Goal: Task Accomplishment & Management: Manage account settings

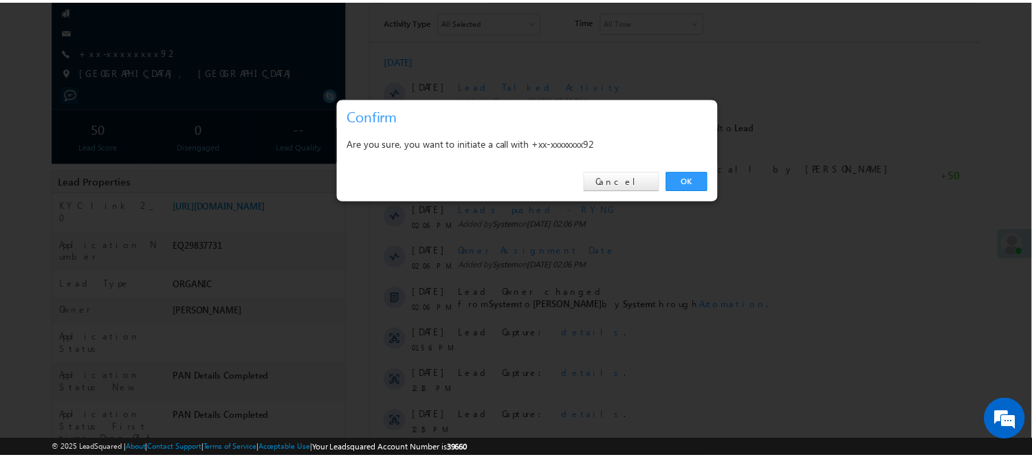
scroll to position [153, 0]
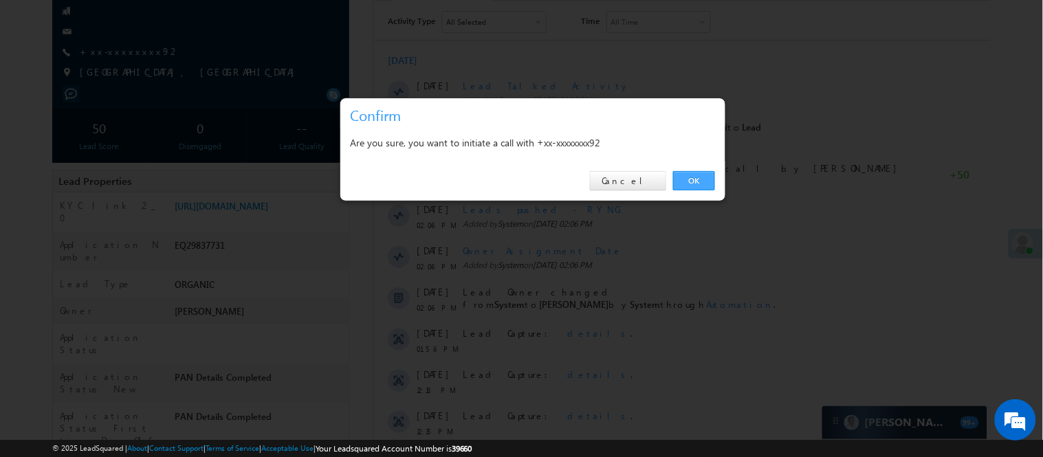
click at [698, 176] on link "OK" at bounding box center [694, 180] width 42 height 19
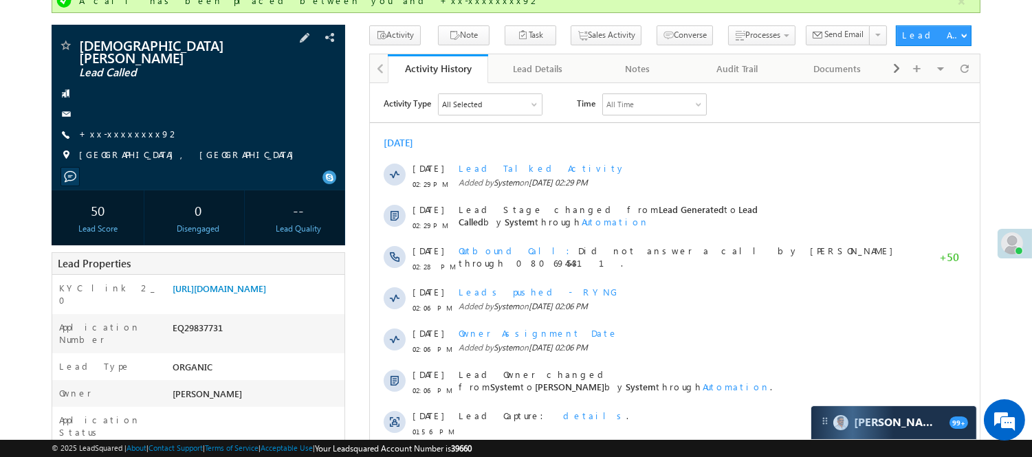
scroll to position [37, 0]
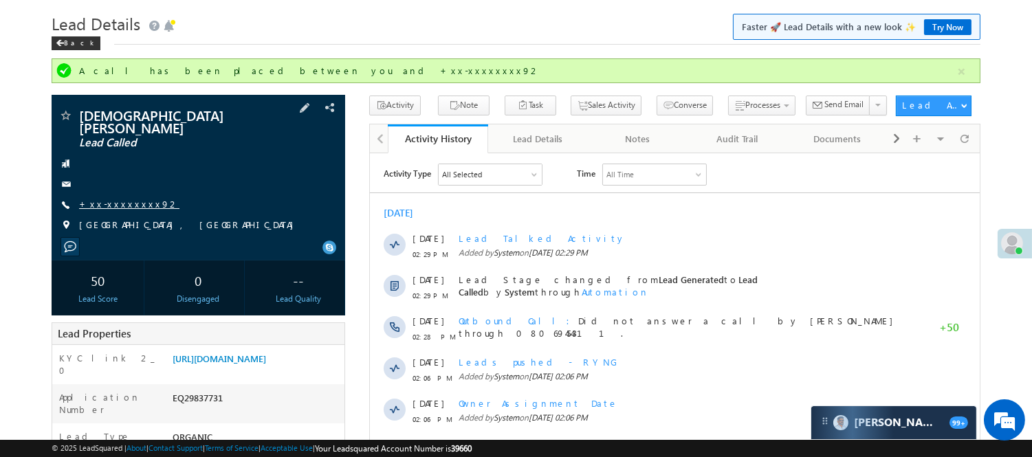
click at [122, 198] on link "+xx-xxxxxxxx92" at bounding box center [129, 204] width 100 height 12
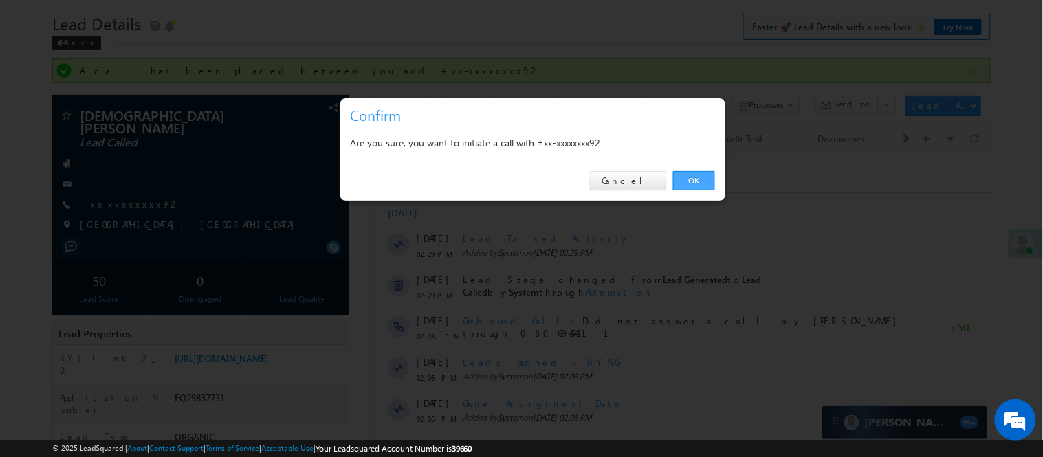
click at [686, 175] on link "OK" at bounding box center [694, 180] width 42 height 19
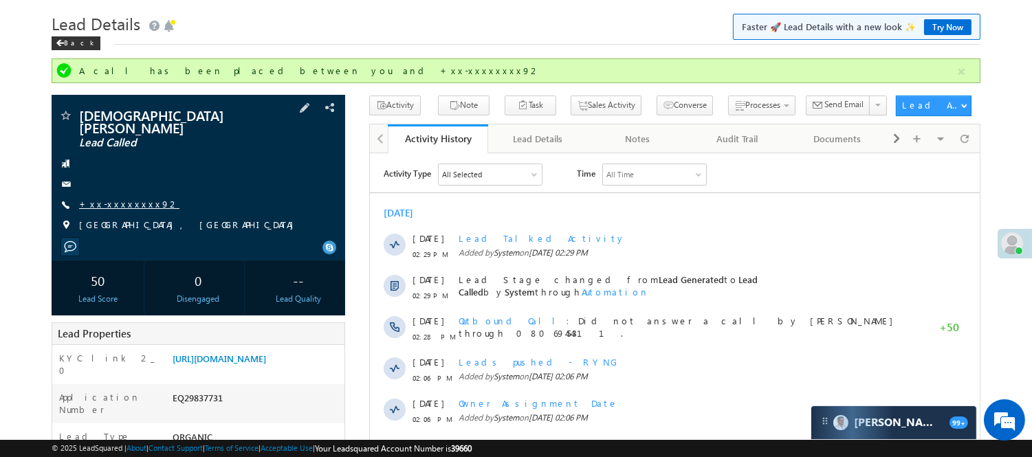
click at [112, 198] on link "+xx-xxxxxxxx92" at bounding box center [129, 204] width 100 height 12
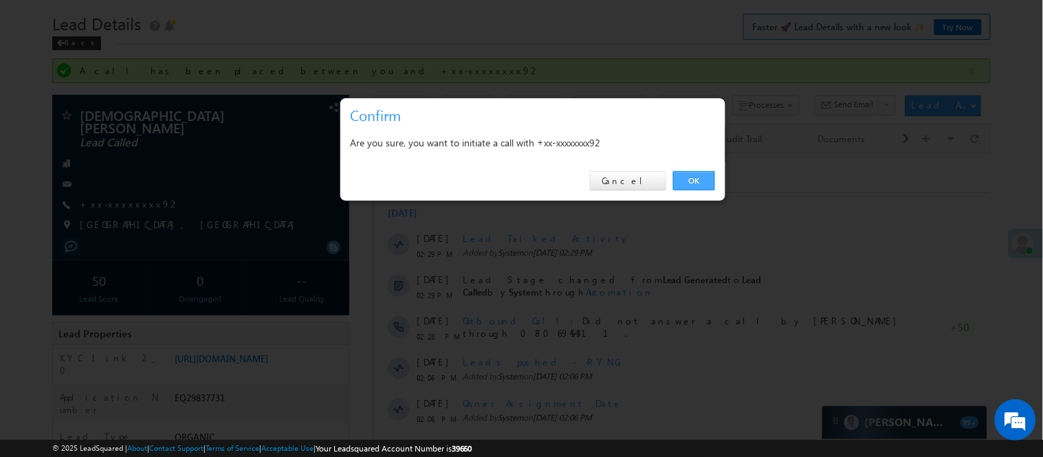
click at [676, 179] on link "OK" at bounding box center [694, 180] width 42 height 19
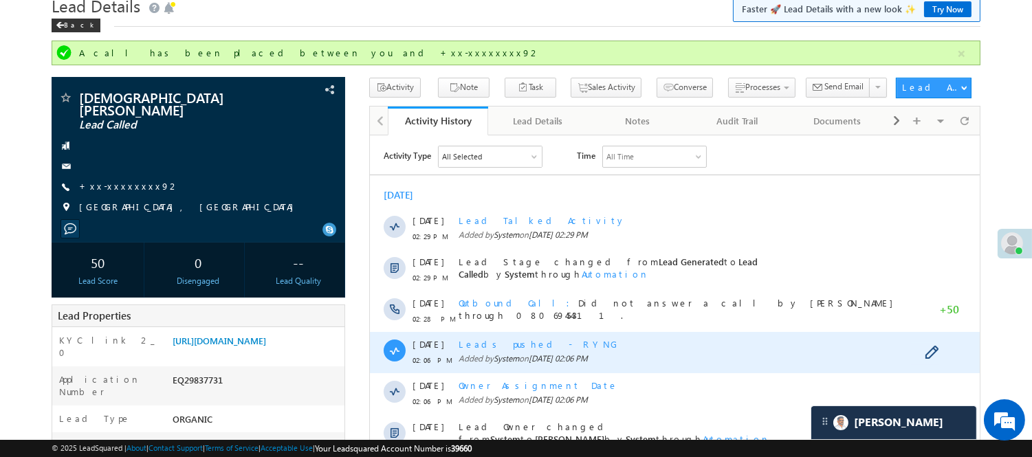
scroll to position [0, 0]
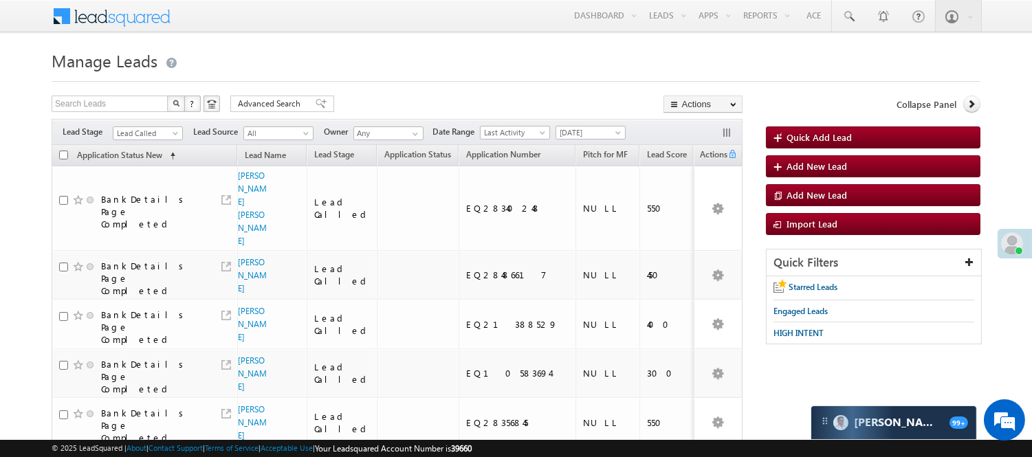
click at [161, 129] on span "Lead Called" at bounding box center [145, 133] width 65 height 12
click at [155, 186] on link "Lead Talked" at bounding box center [147, 179] width 69 height 12
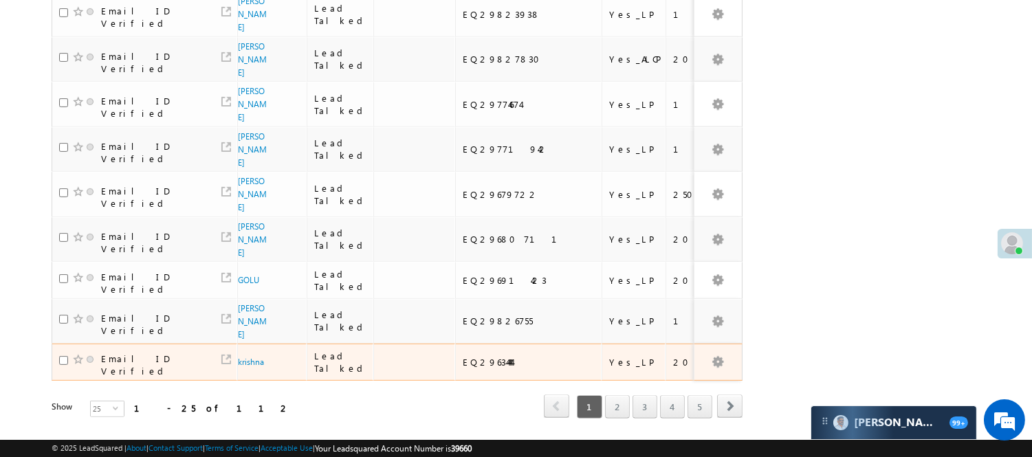
scroll to position [1029, 0]
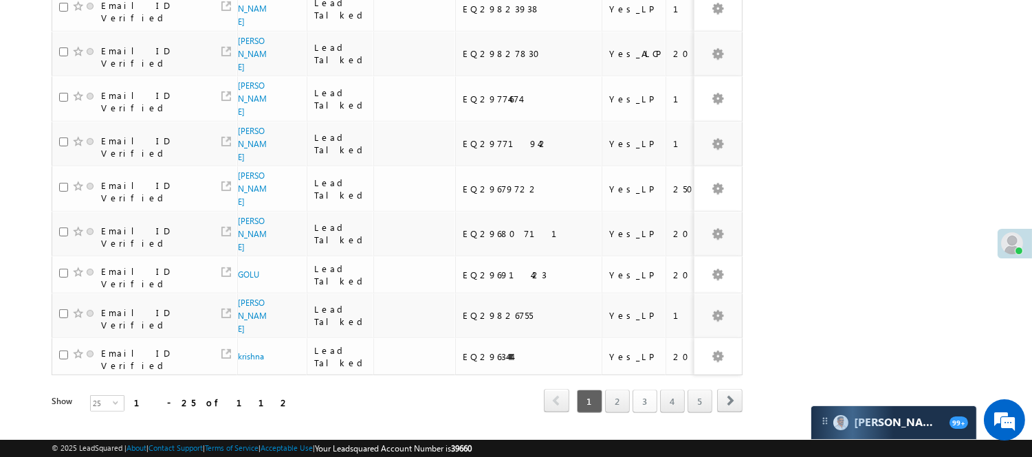
click at [639, 390] on link "3" at bounding box center [644, 401] width 25 height 23
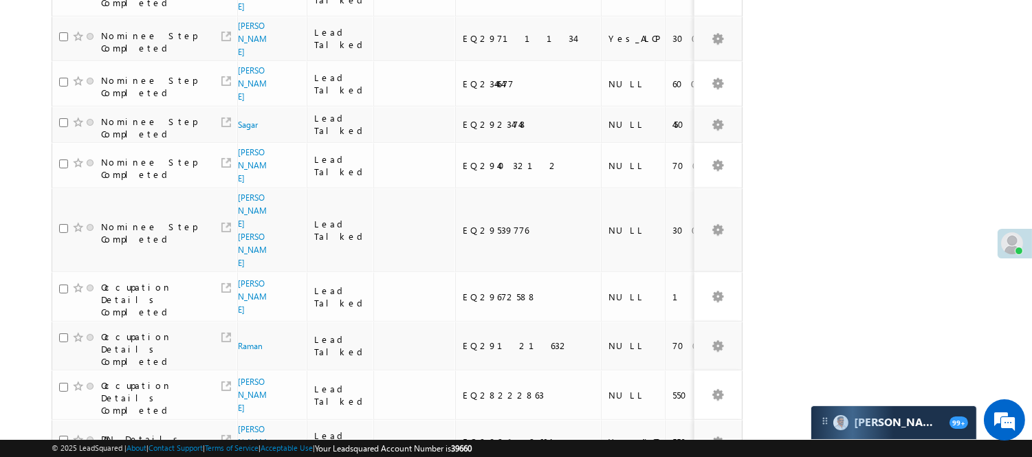
scroll to position [95, 0]
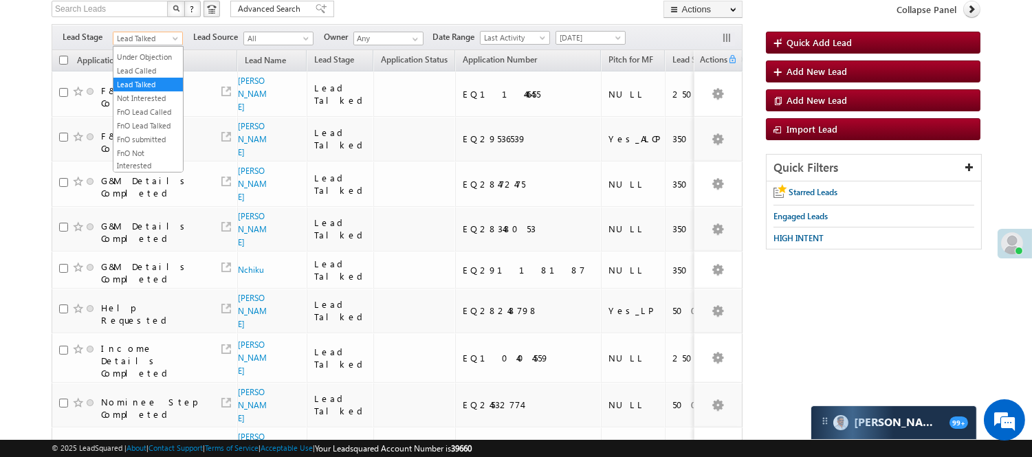
click at [148, 32] on span "Lead Talked" at bounding box center [145, 38] width 65 height 12
click at [136, 77] on link "Lead Called" at bounding box center [147, 71] width 69 height 12
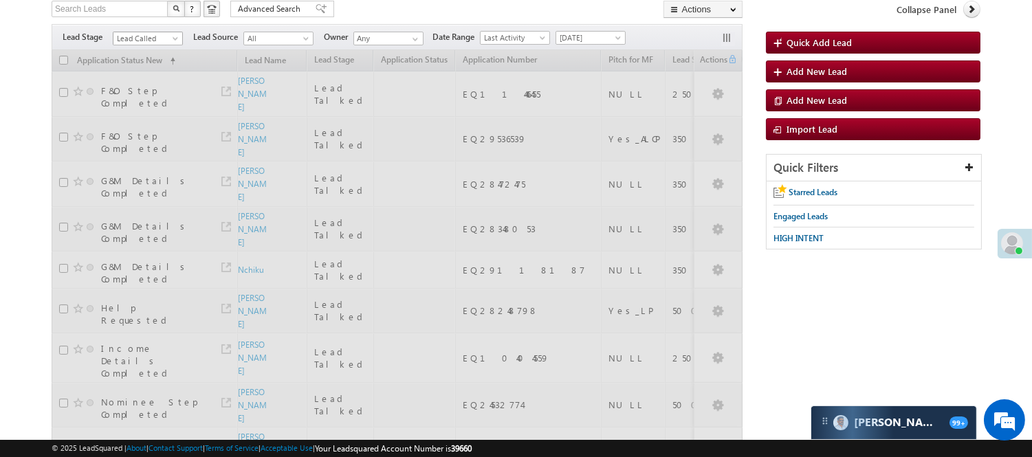
click at [155, 32] on span "Lead Called" at bounding box center [145, 38] width 65 height 12
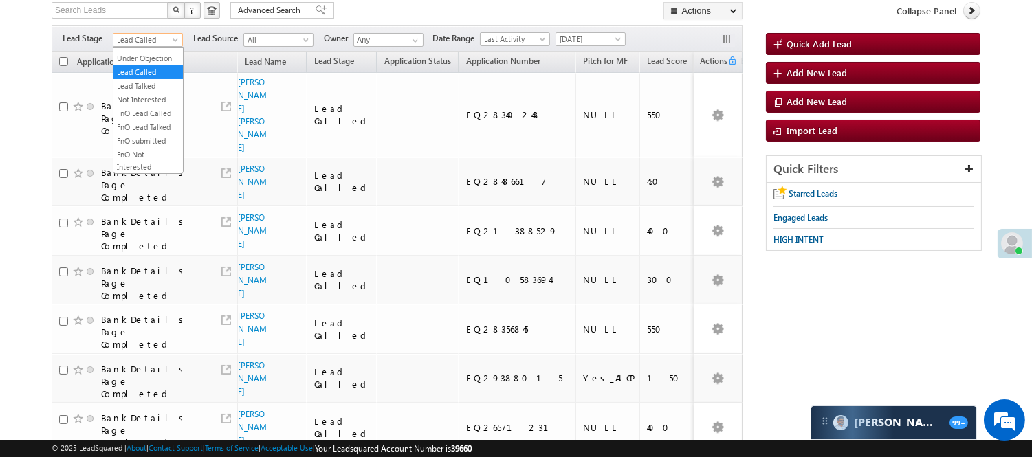
scroll to position [0, 0]
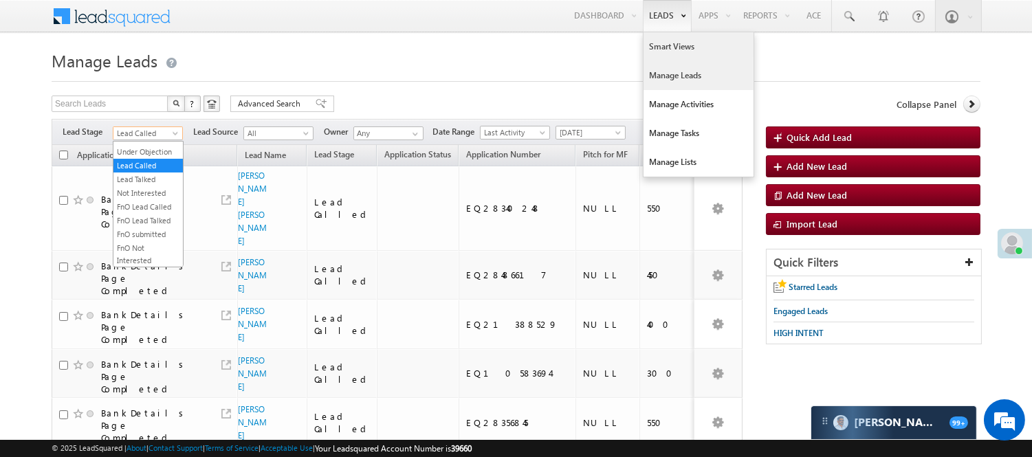
click at [664, 47] on link "Smart Views" at bounding box center [698, 46] width 110 height 29
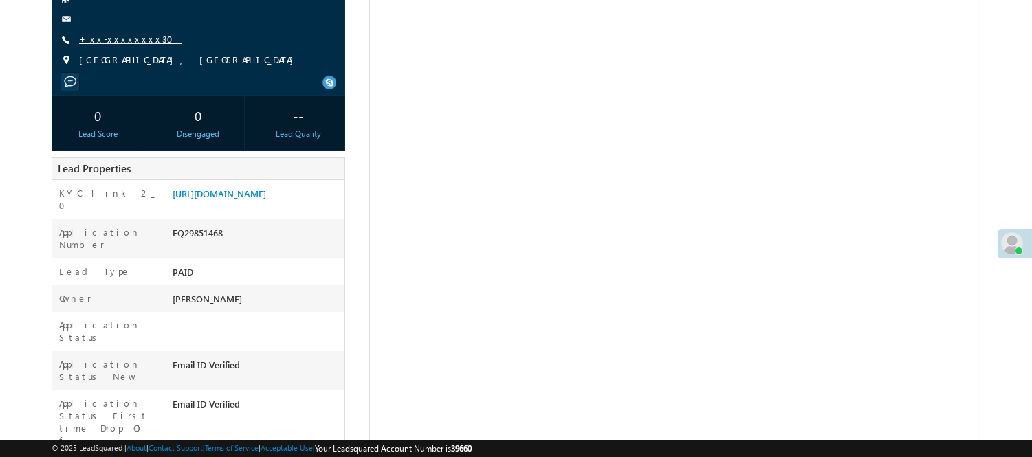
click at [115, 39] on link "+xx-xxxxxxxx30" at bounding box center [130, 39] width 102 height 12
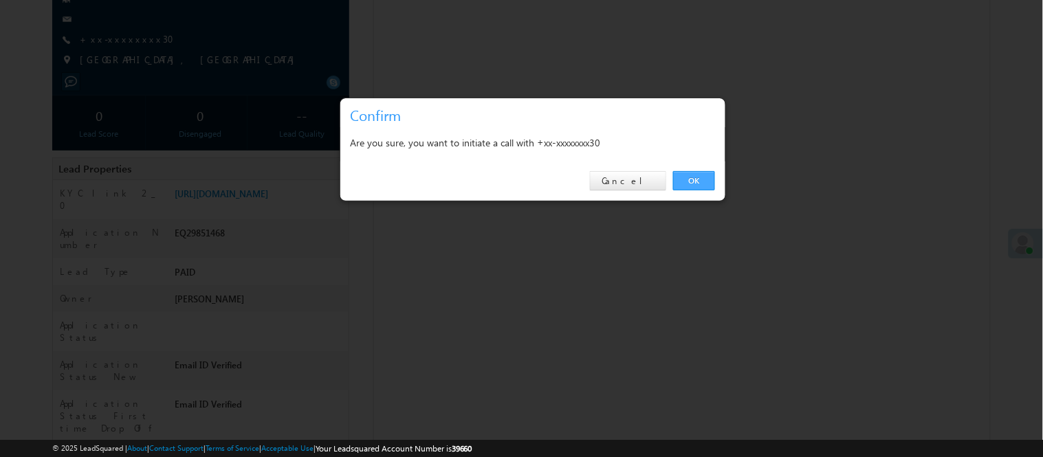
click at [698, 183] on link "OK" at bounding box center [694, 180] width 42 height 19
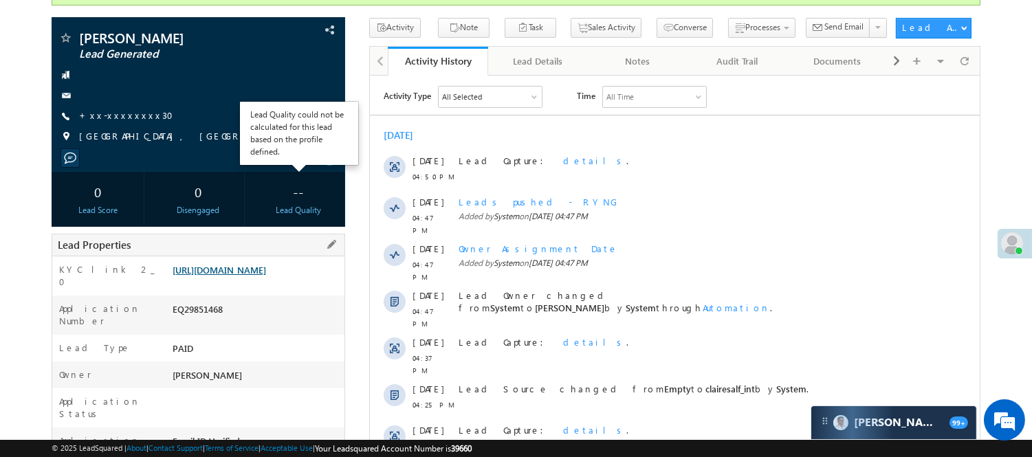
scroll to position [0, 0]
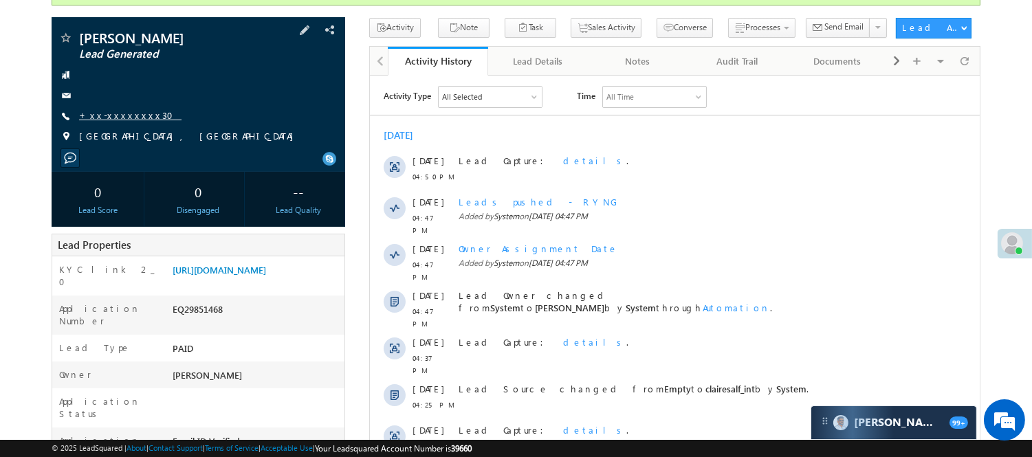
click at [109, 109] on link "+xx-xxxxxxxx30" at bounding box center [130, 115] width 102 height 12
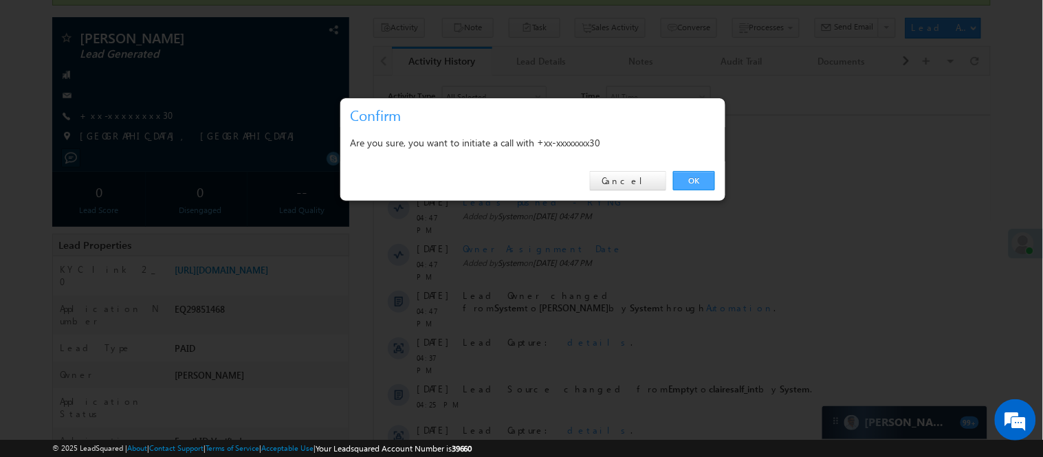
click at [709, 181] on link "OK" at bounding box center [694, 180] width 42 height 19
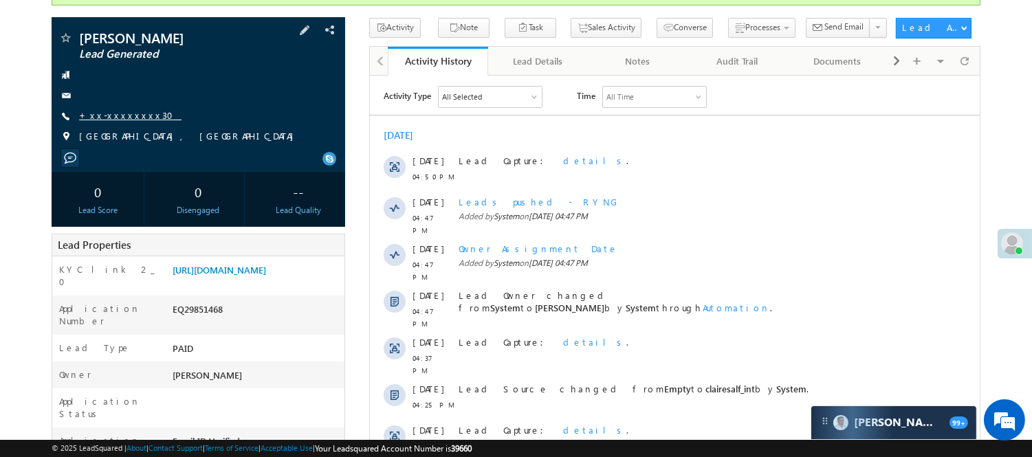
click at [115, 120] on link "+xx-xxxxxxxx30" at bounding box center [130, 115] width 102 height 12
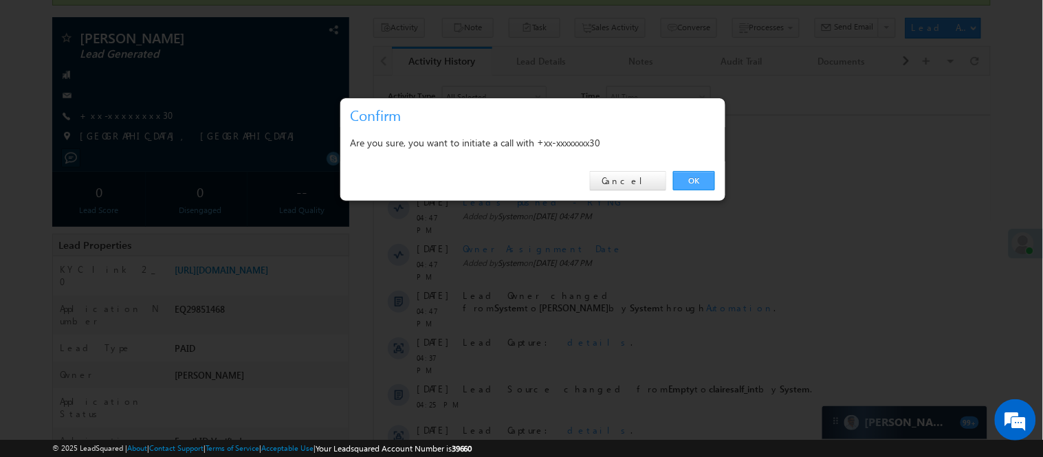
click at [702, 179] on link "OK" at bounding box center [694, 180] width 42 height 19
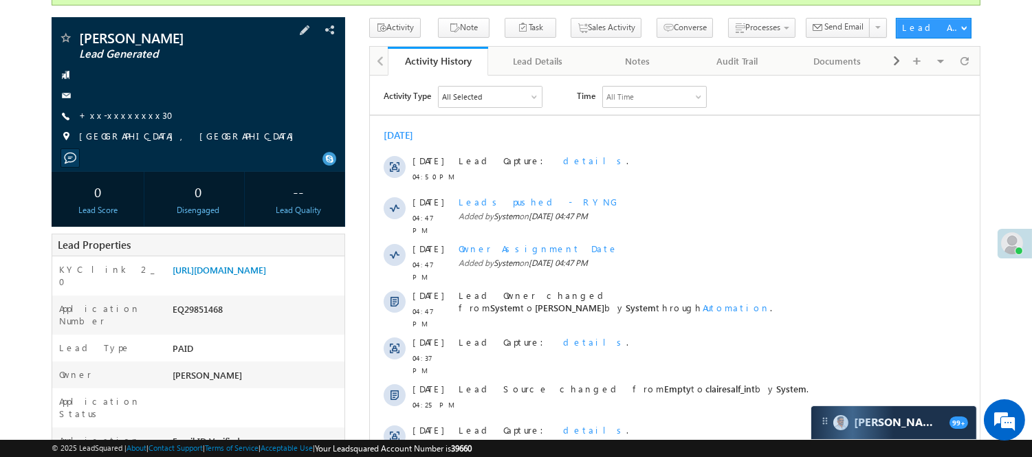
click at [118, 121] on span "+xx-xxxxxxxx30" at bounding box center [130, 116] width 102 height 14
click at [124, 115] on link "+xx-xxxxxxxx30" at bounding box center [130, 115] width 102 height 12
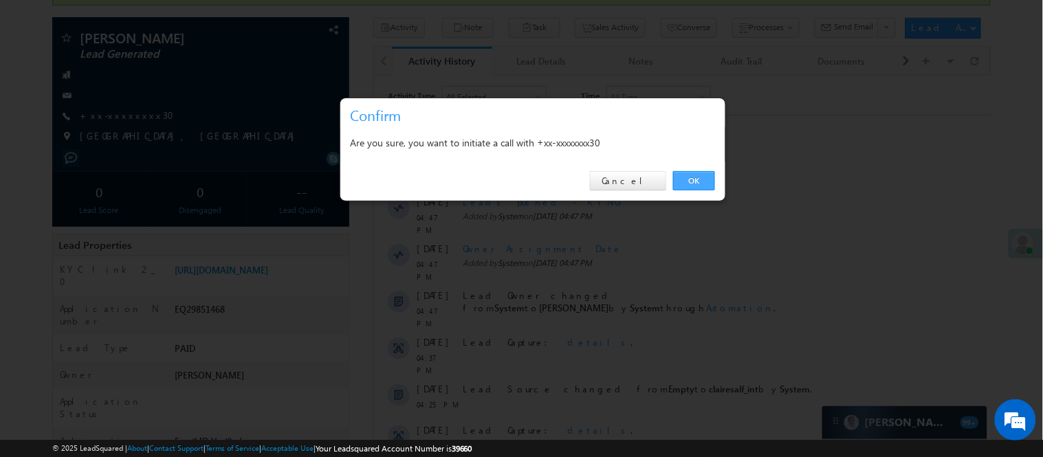
click at [695, 177] on link "OK" at bounding box center [694, 180] width 42 height 19
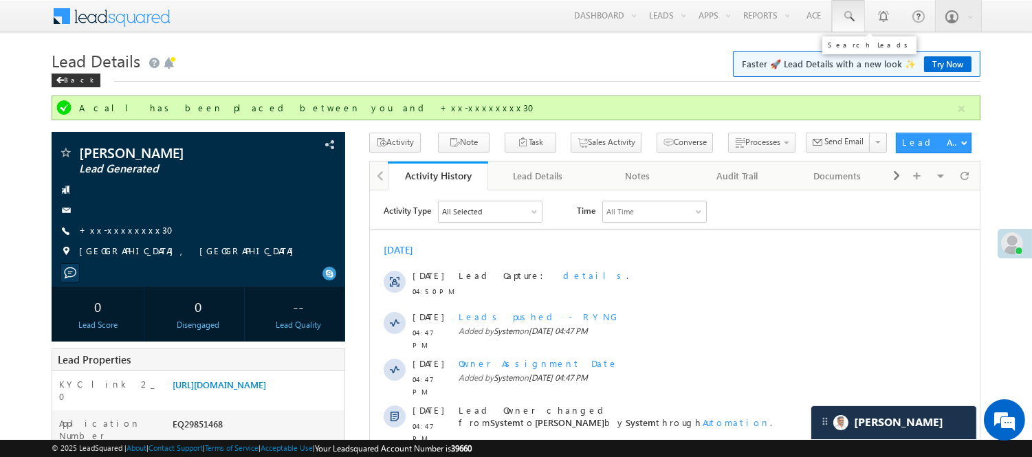
click at [846, 25] on link at bounding box center [848, 16] width 33 height 32
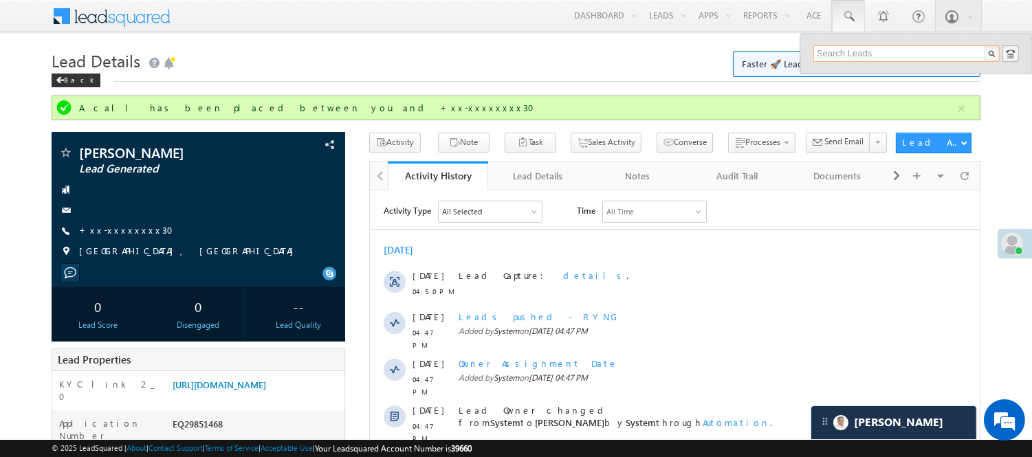
click at [884, 52] on input "text" at bounding box center [906, 53] width 186 height 16
paste input "7041426295"
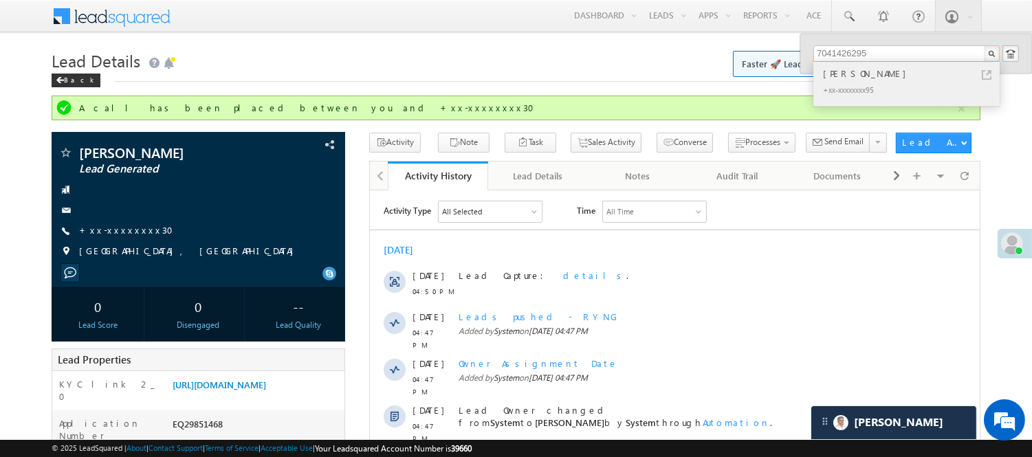
type input "7041426295"
click at [854, 77] on div "Nayan" at bounding box center [912, 73] width 184 height 15
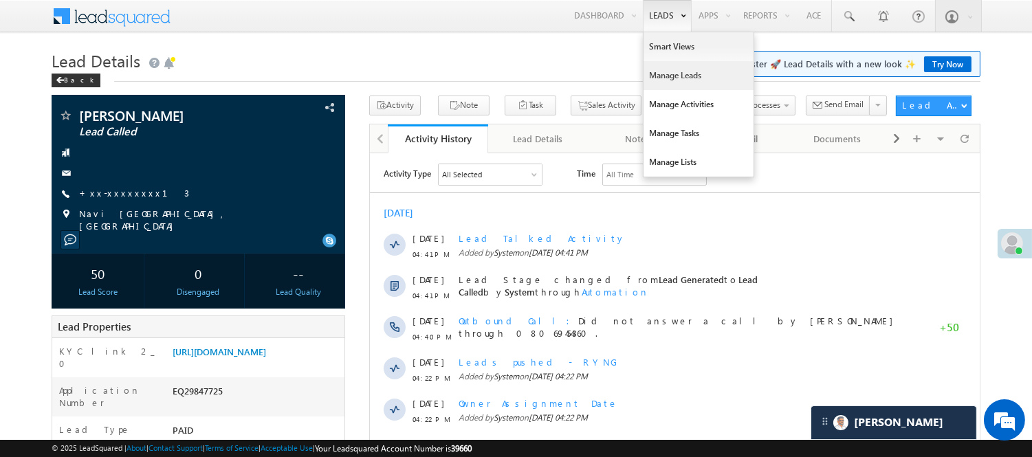
click at [667, 78] on link "Manage Leads" at bounding box center [698, 75] width 110 height 29
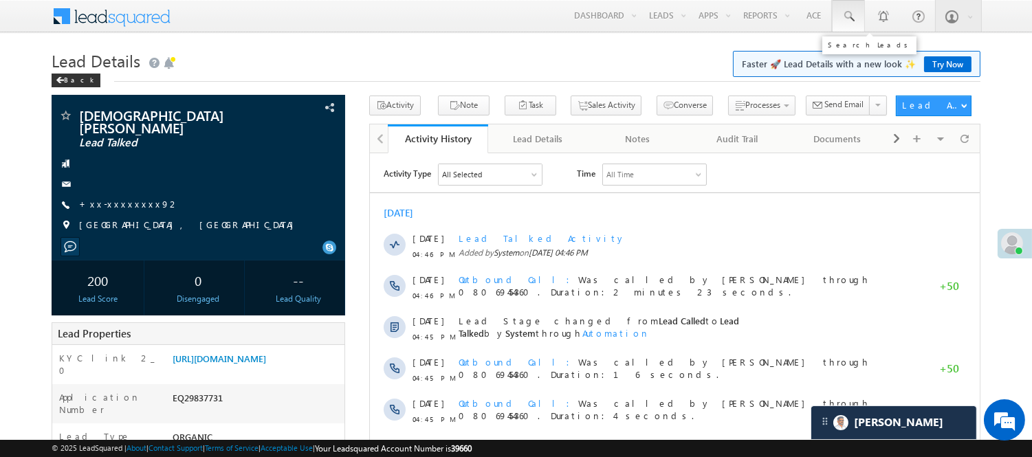
click at [844, 18] on span at bounding box center [848, 17] width 14 height 14
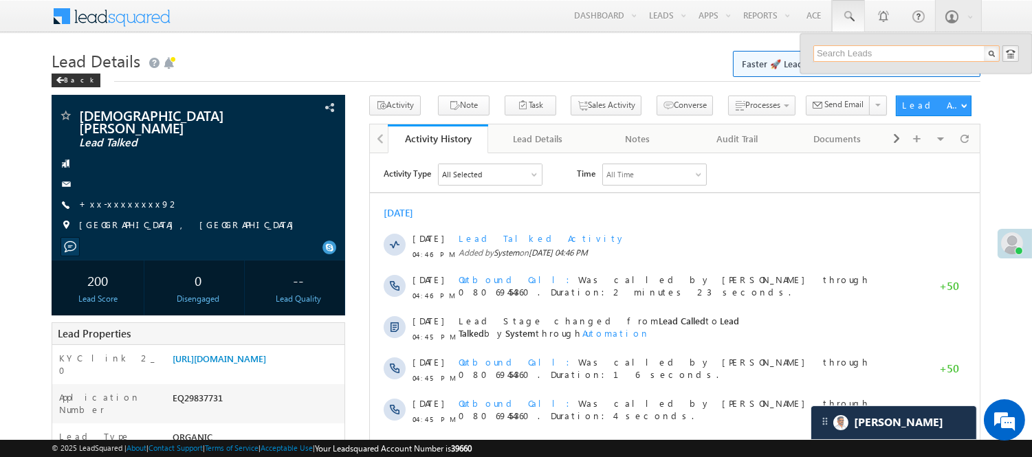
click at [867, 46] on input "text" at bounding box center [906, 53] width 186 height 16
paste input "6289937139"
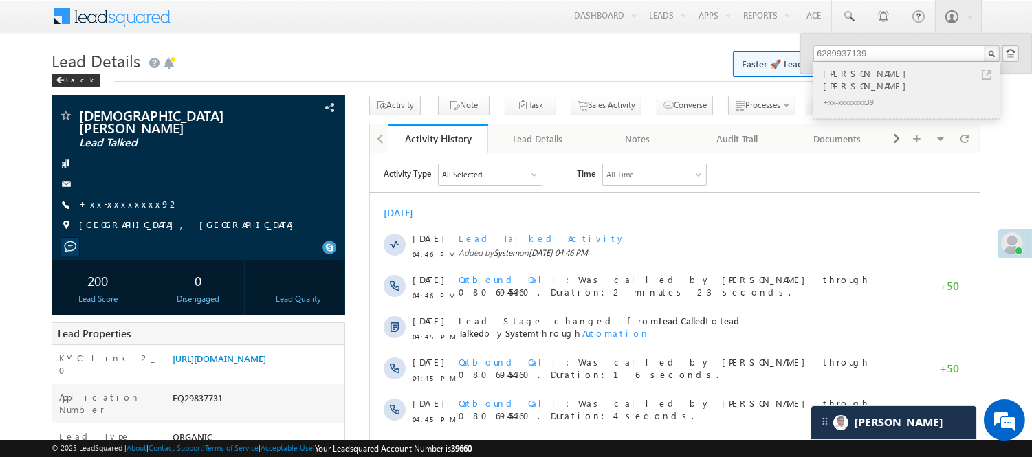
type input "6289937139"
click at [868, 80] on div "Laxmi Priya das" at bounding box center [912, 79] width 184 height 27
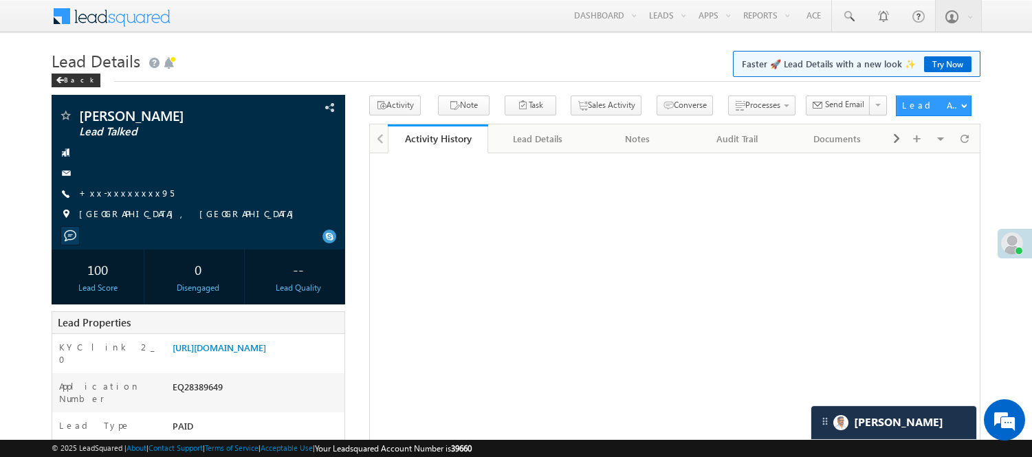
scroll to position [76, 0]
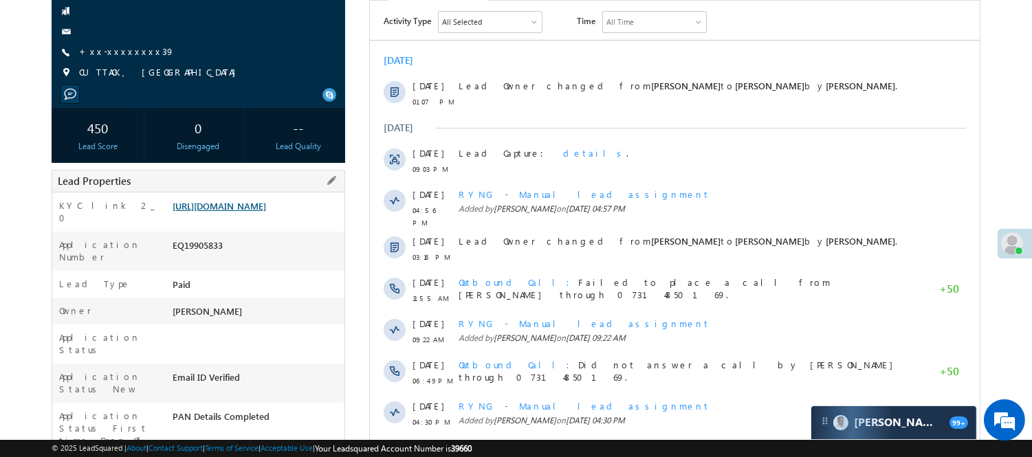
click at [246, 212] on link "https://angelbroking1-pk3em7sa.customui-test.leadsquared.com?leadId=4834ebec-0a…" at bounding box center [218, 206] width 93 height 12
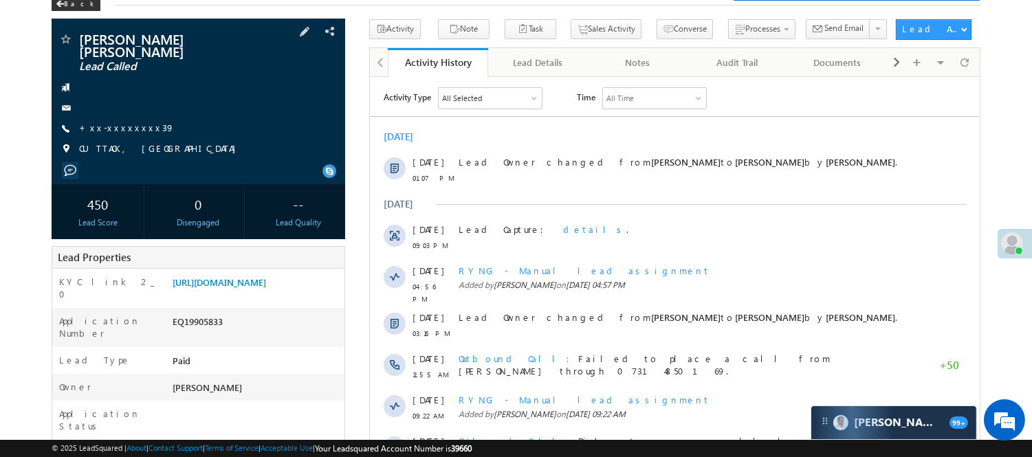
click at [115, 124] on span "+xx-xxxxxxxx39" at bounding box center [127, 129] width 96 height 14
click at [100, 124] on span "+xx-xxxxxxxx39" at bounding box center [127, 129] width 96 height 14
click at [109, 122] on link "+xx-xxxxxxxx39" at bounding box center [127, 128] width 96 height 12
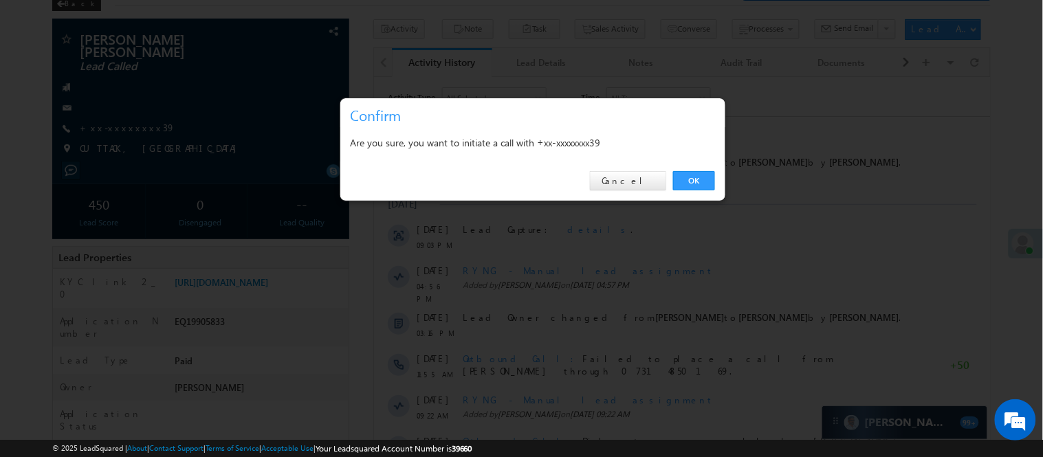
click at [705, 168] on div "OK Cancel" at bounding box center [532, 180] width 385 height 39
click at [704, 180] on link "OK" at bounding box center [694, 180] width 42 height 19
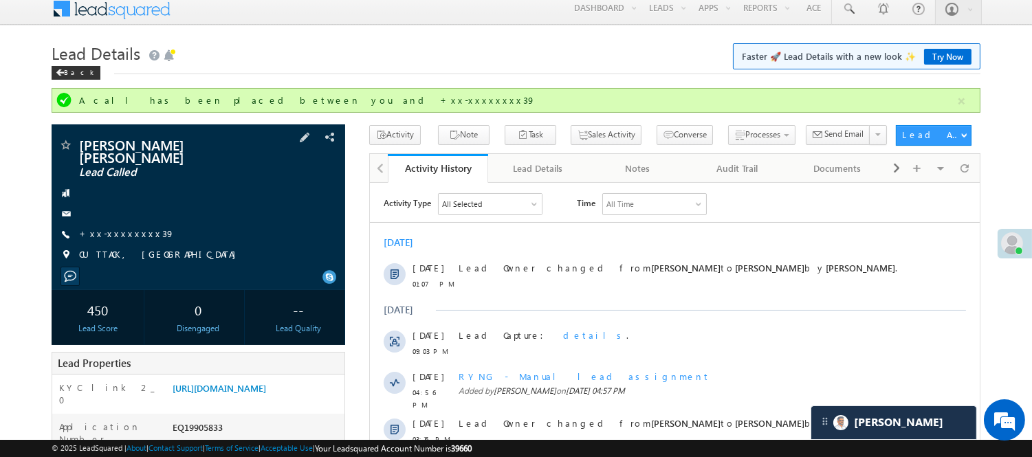
scroll to position [0, 0]
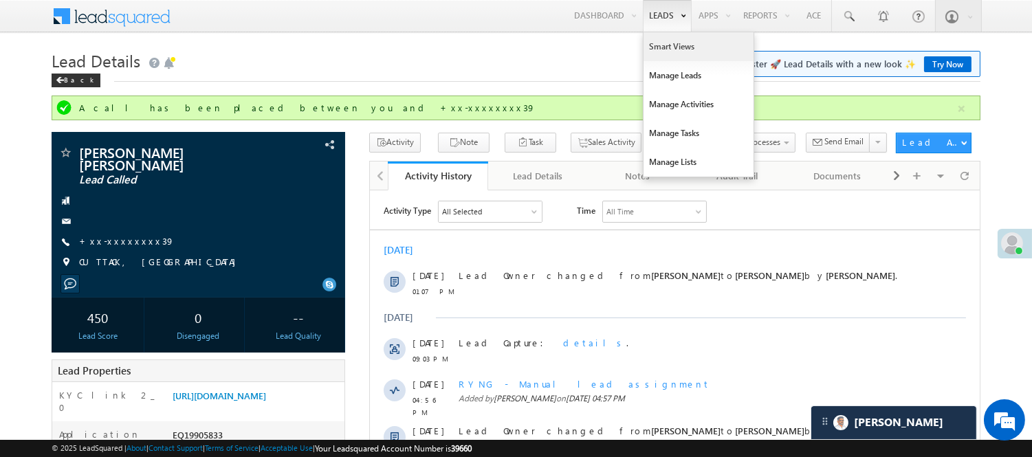
click at [655, 41] on link "Smart Views" at bounding box center [698, 46] width 110 height 29
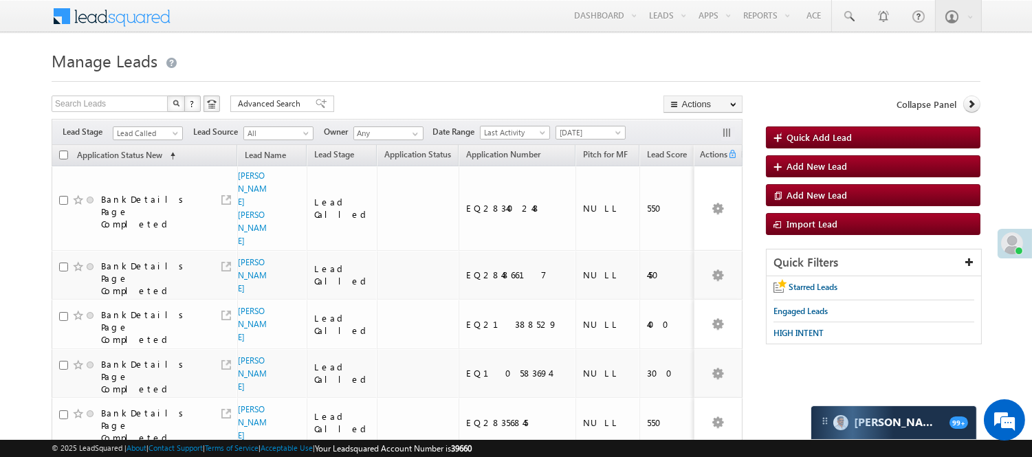
click at [157, 128] on span "Lead Called" at bounding box center [145, 133] width 65 height 12
click at [158, 138] on span "Lead Called" at bounding box center [145, 133] width 65 height 12
click at [152, 168] on link "Lead Generated" at bounding box center [147, 162] width 69 height 12
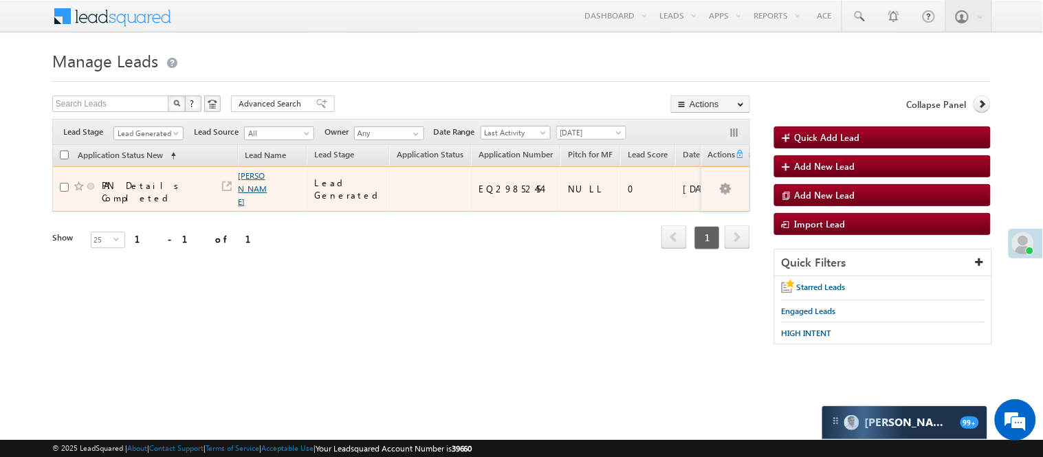
click at [248, 172] on link "[PERSON_NAME]" at bounding box center [252, 188] width 29 height 36
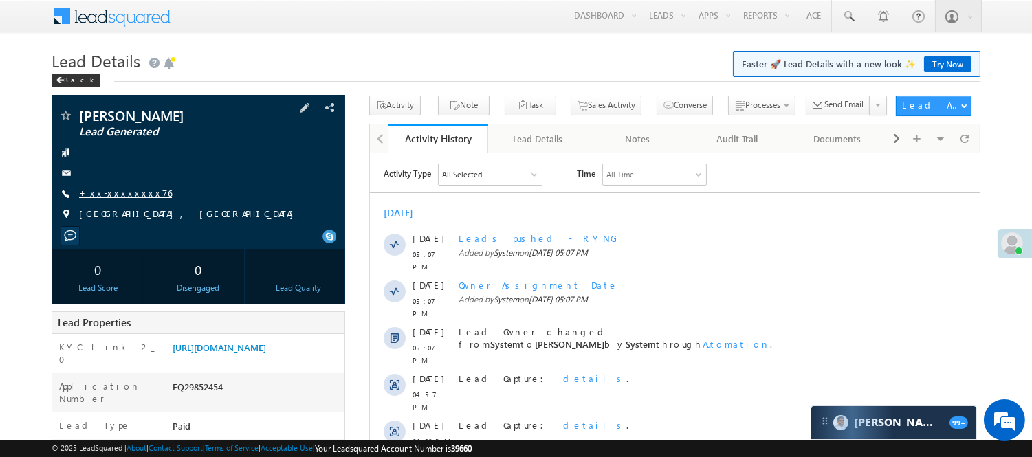
click at [120, 189] on link "+xx-xxxxxxxx76" at bounding box center [125, 193] width 93 height 12
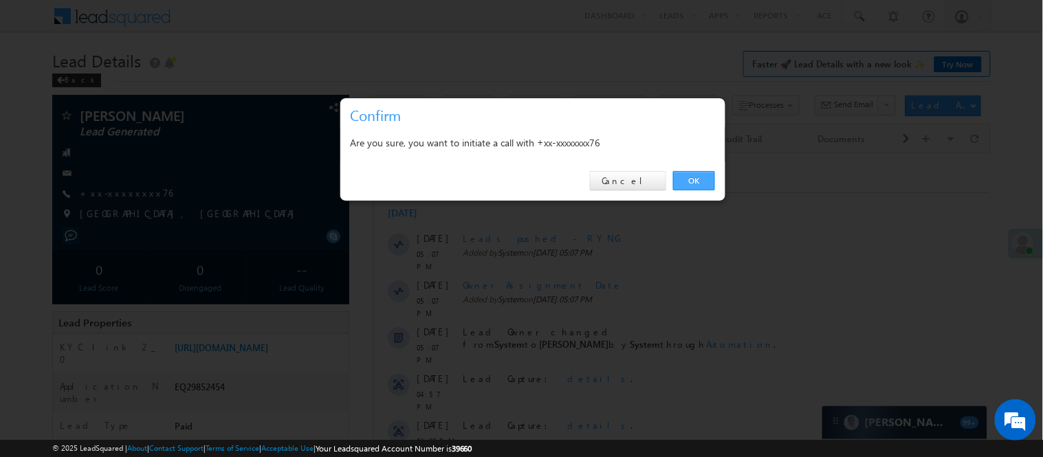
click at [687, 175] on link "OK" at bounding box center [694, 180] width 42 height 19
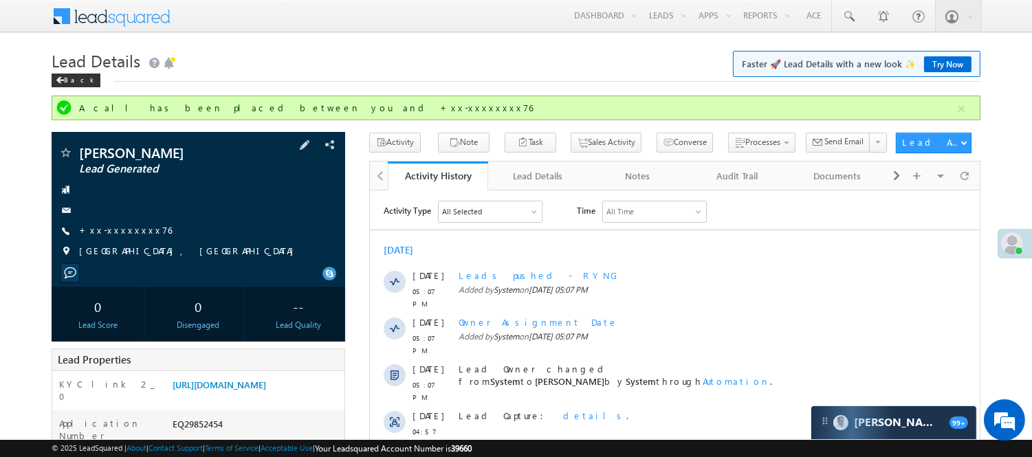
scroll to position [153, 0]
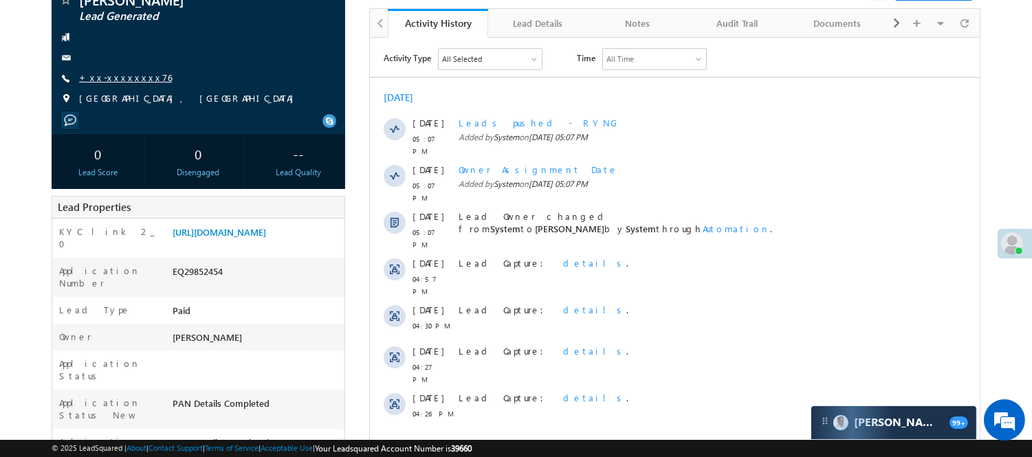
click at [113, 79] on link "+xx-xxxxxxxx76" at bounding box center [125, 77] width 93 height 12
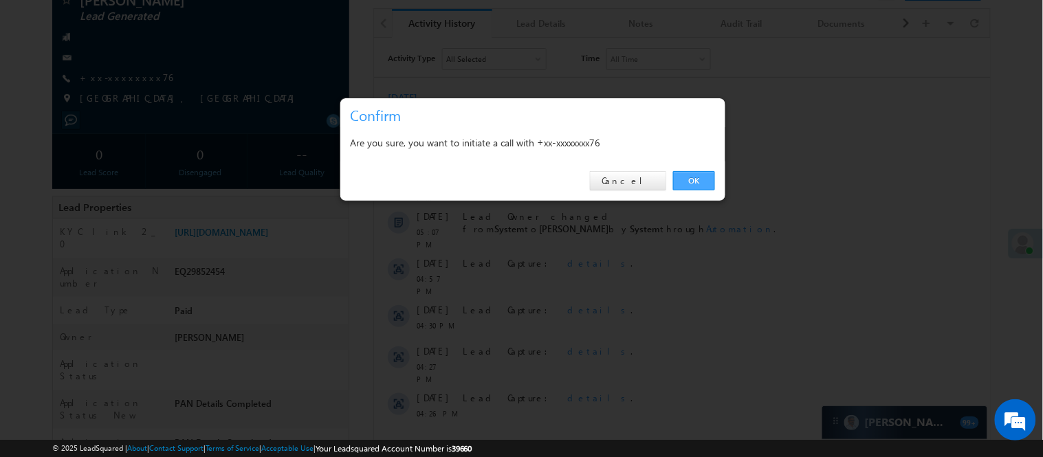
click at [703, 181] on link "OK" at bounding box center [694, 180] width 42 height 19
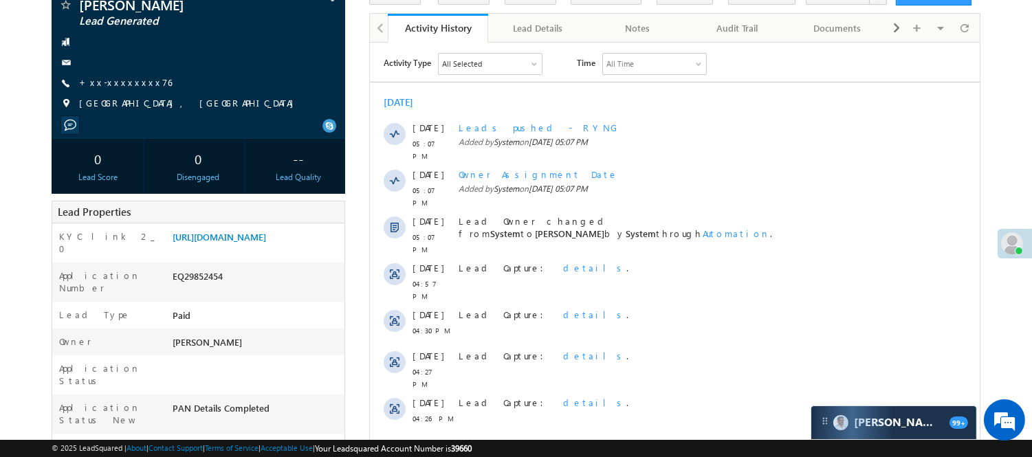
scroll to position [0, 0]
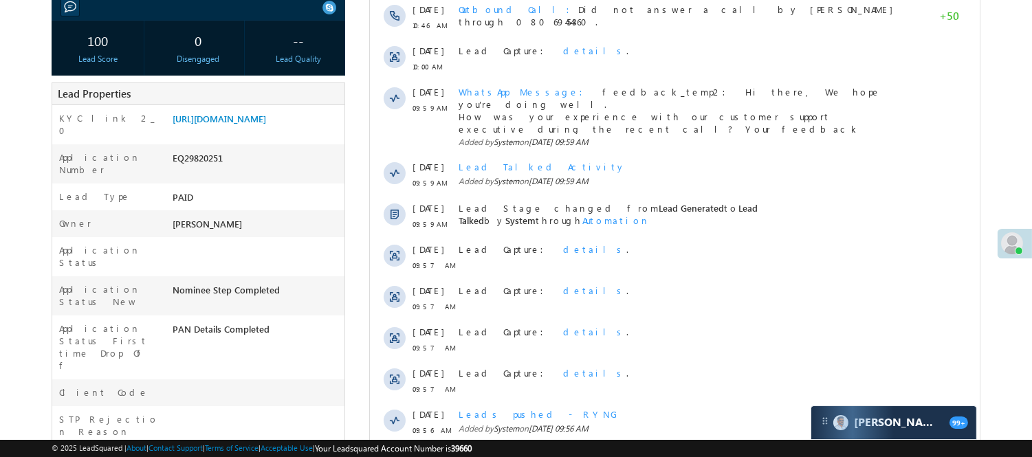
scroll to position [76, 0]
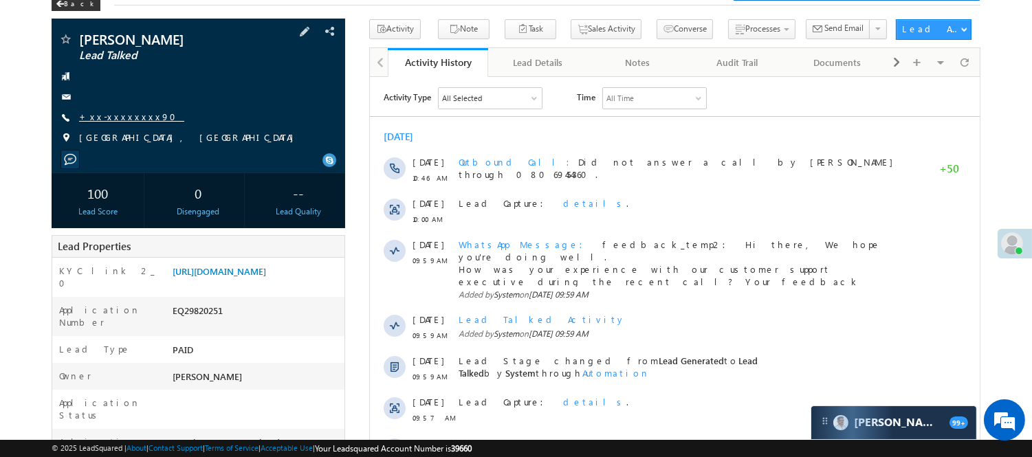
click at [107, 119] on link "+xx-xxxxxxxx90" at bounding box center [131, 117] width 105 height 12
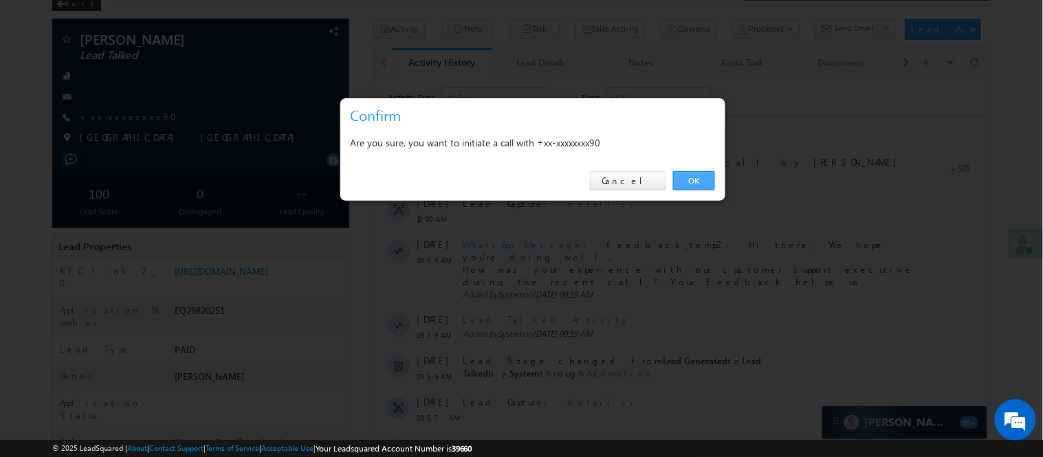
click at [700, 176] on link "OK" at bounding box center [694, 180] width 42 height 19
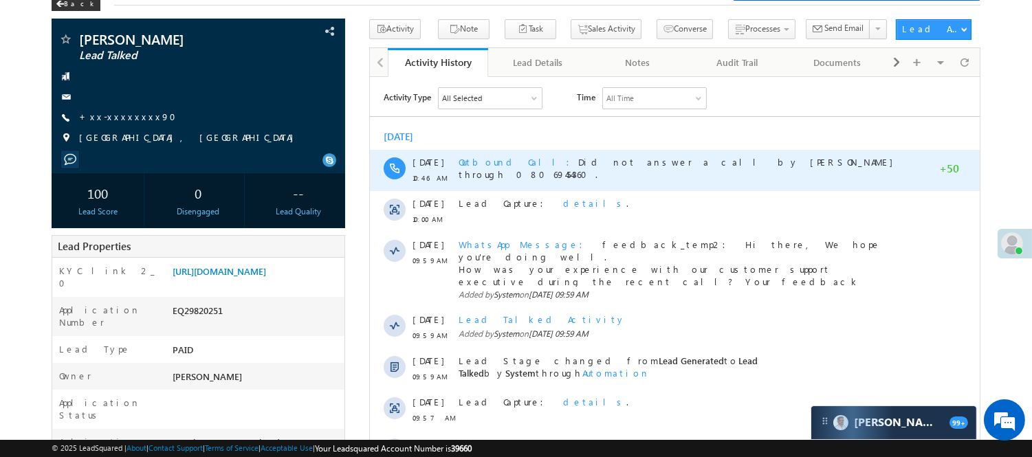
scroll to position [0, 0]
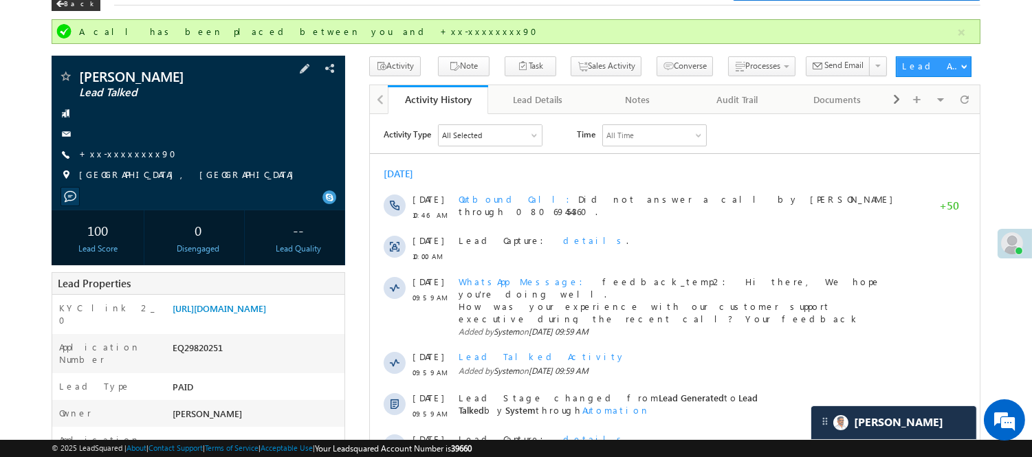
click at [102, 144] on div "Digambar Ghadage Lead Talked +xx-xxxxxxxx90" at bounding box center [198, 129] width 280 height 120
click at [102, 147] on div "Digambar Ghadage Lead Talked +xx-xxxxxxxx90" at bounding box center [198, 129] width 280 height 120
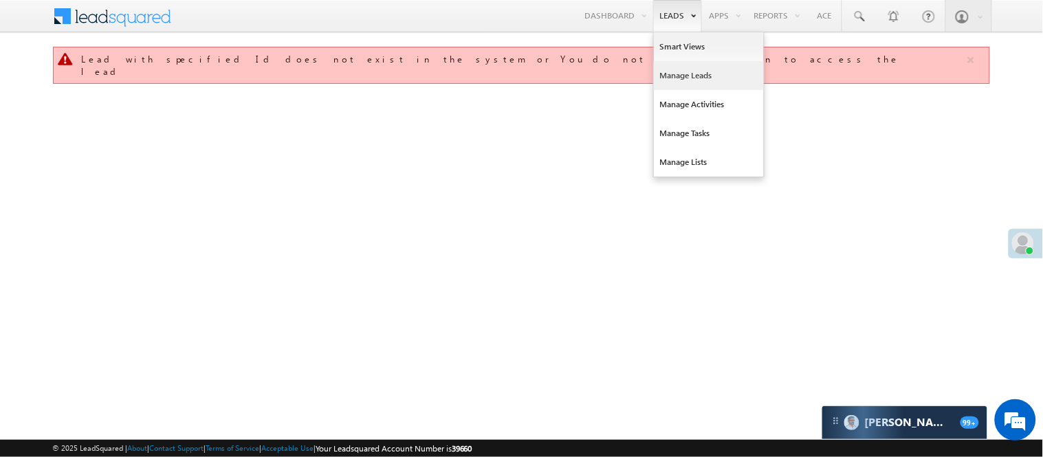
click at [669, 76] on link "Manage Leads" at bounding box center [709, 75] width 110 height 29
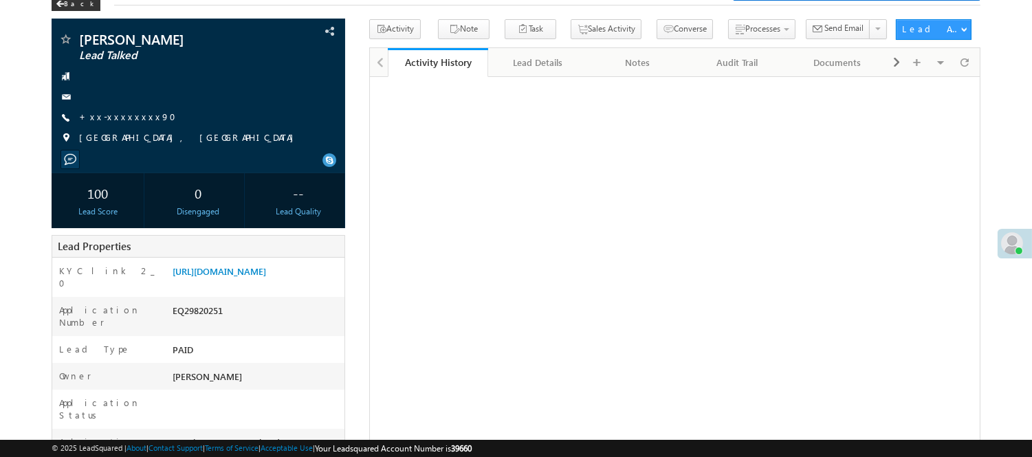
scroll to position [78, 0]
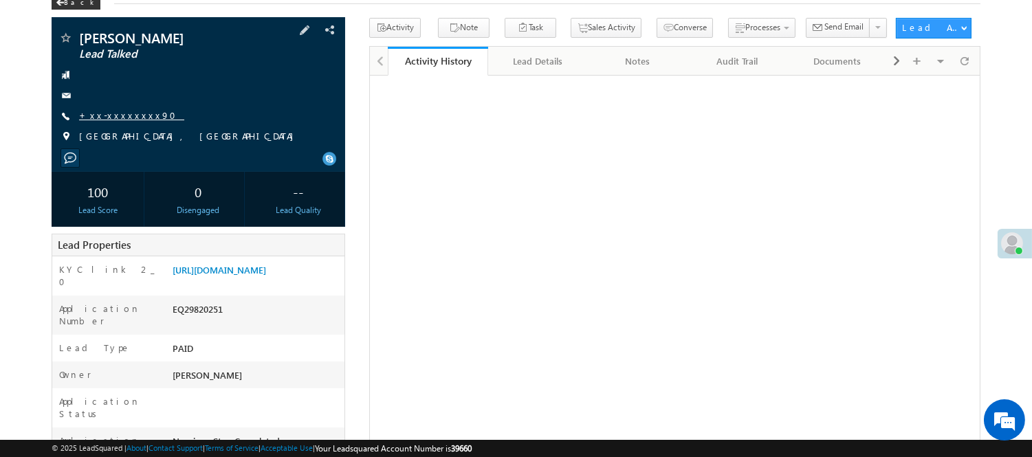
click at [107, 120] on link "+xx-xxxxxxxx90" at bounding box center [131, 115] width 105 height 12
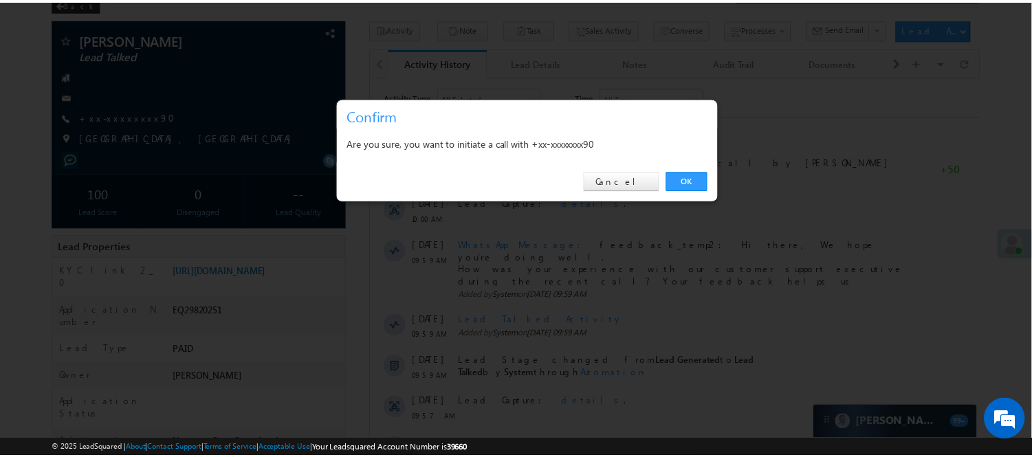
scroll to position [0, 0]
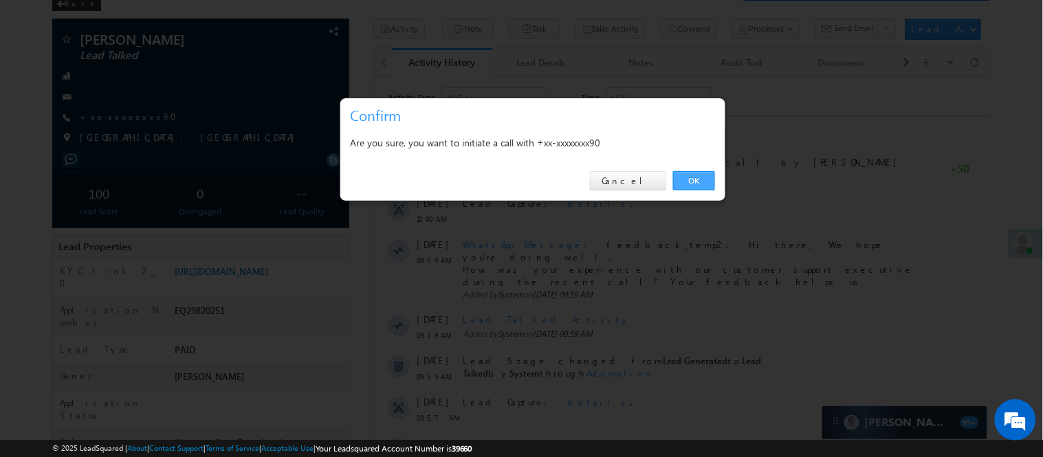
click at [684, 179] on link "OK" at bounding box center [694, 180] width 42 height 19
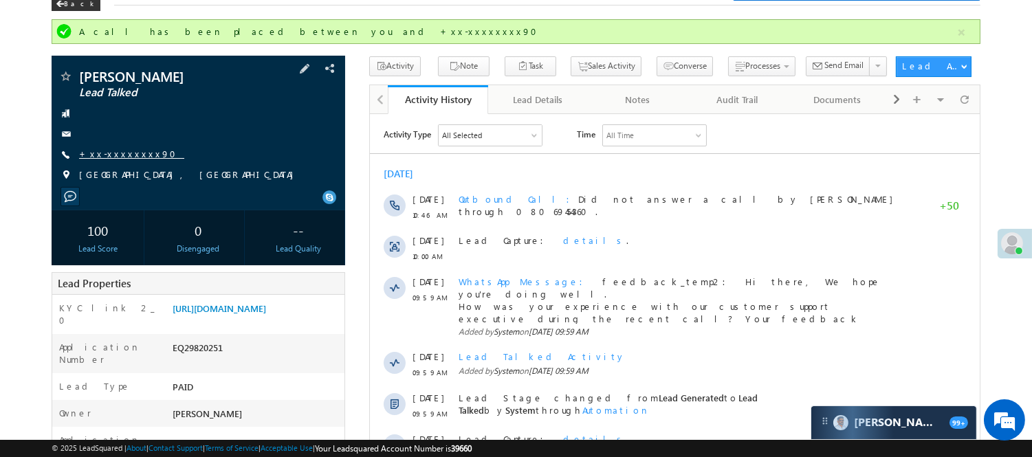
click at [108, 149] on link "+xx-xxxxxxxx90" at bounding box center [131, 154] width 105 height 12
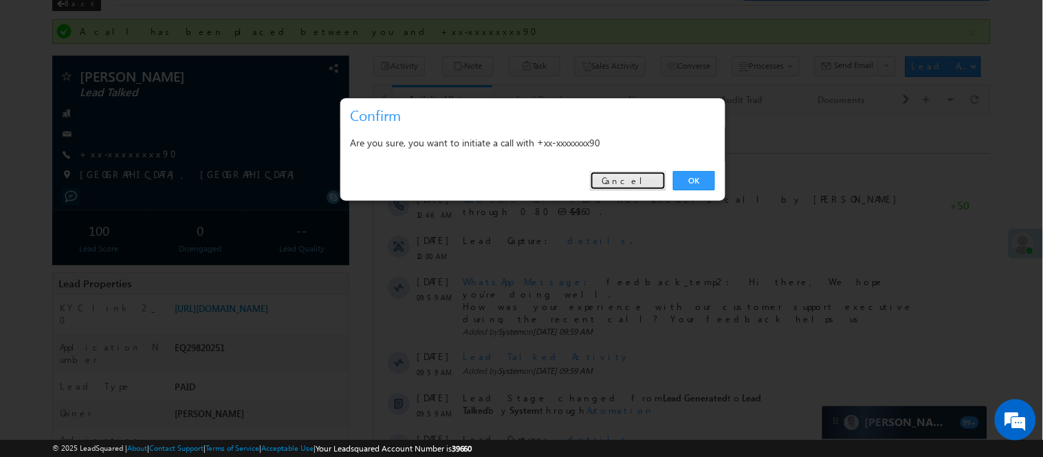
click at [634, 186] on link "Cancel" at bounding box center [628, 180] width 76 height 19
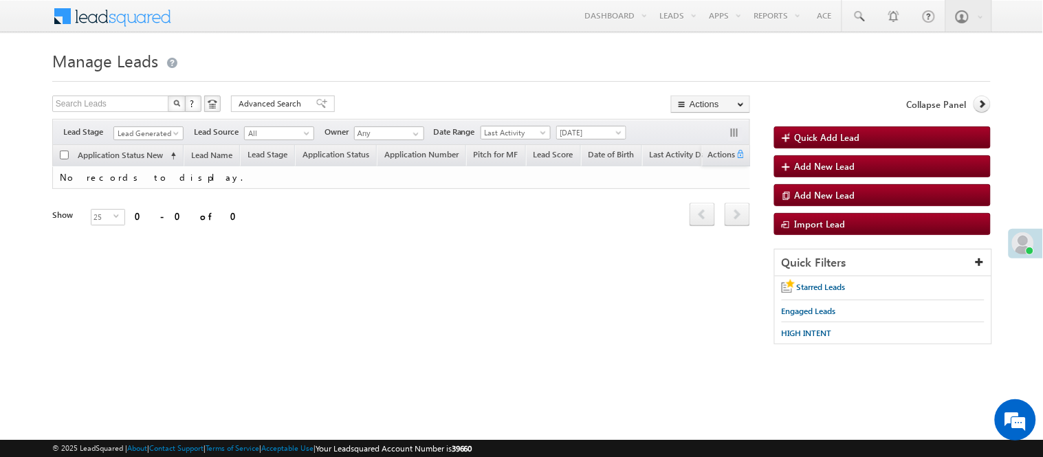
click at [161, 140] on body "Menu [PERSON_NAME] [PERSON_NAME] .Yada v@ang elbro king. com" at bounding box center [521, 195] width 1043 height 390
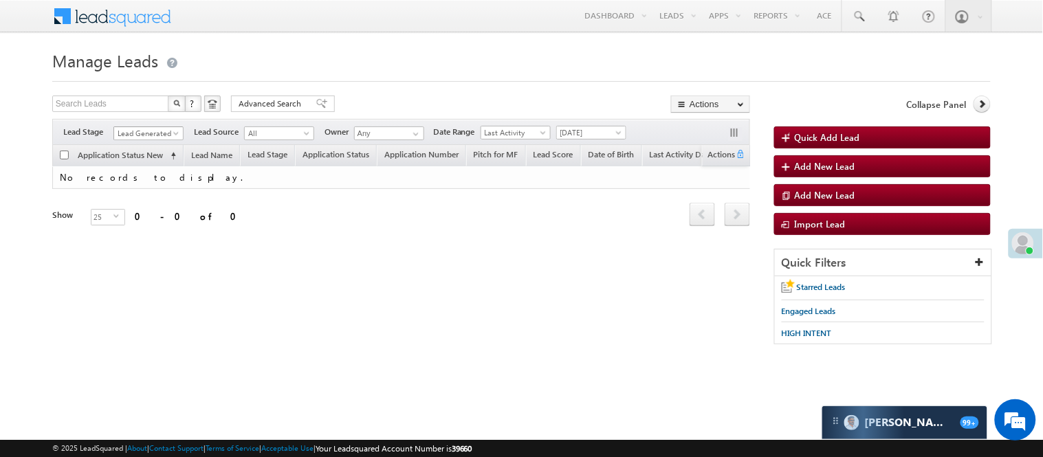
click at [168, 131] on span "Lead Generated" at bounding box center [146, 133] width 65 height 12
click at [165, 131] on span "Lead Generated" at bounding box center [146, 133] width 65 height 12
drag, startPoint x: 152, startPoint y: 157, endPoint x: 191, endPoint y: 247, distance: 98.8
click at [174, 234] on ul "All Lead Generated Lead Talked - Pitch Not Done Lead Talked - Pitch Done Lead T…" at bounding box center [148, 204] width 71 height 126
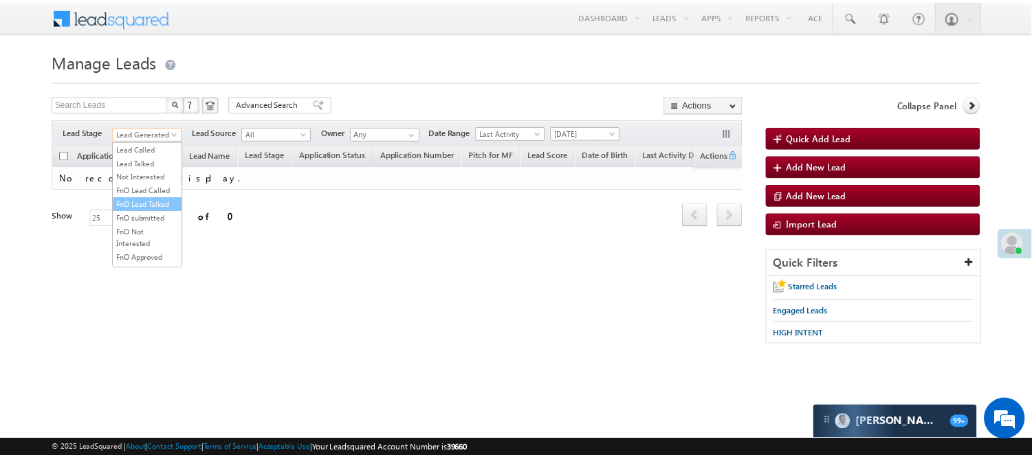
scroll to position [229, 0]
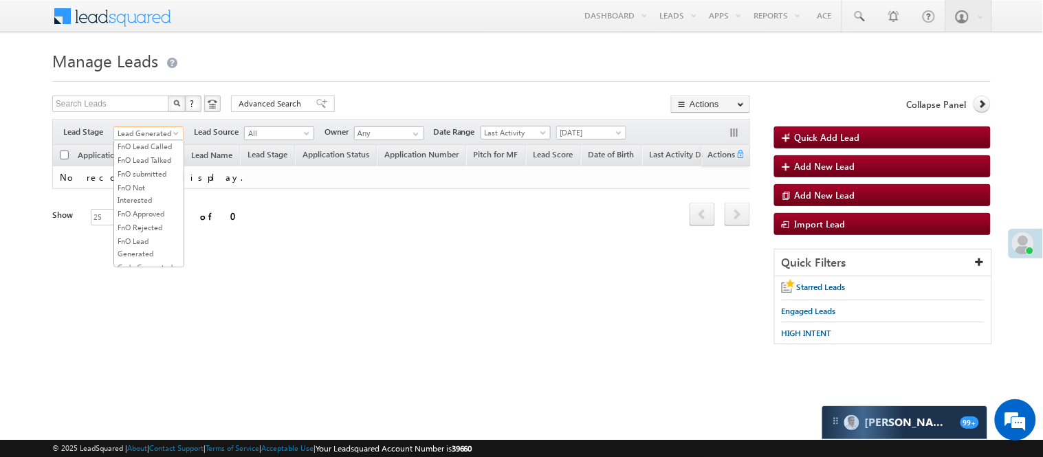
click at [146, 125] on link "Lead Talked" at bounding box center [148, 119] width 69 height 12
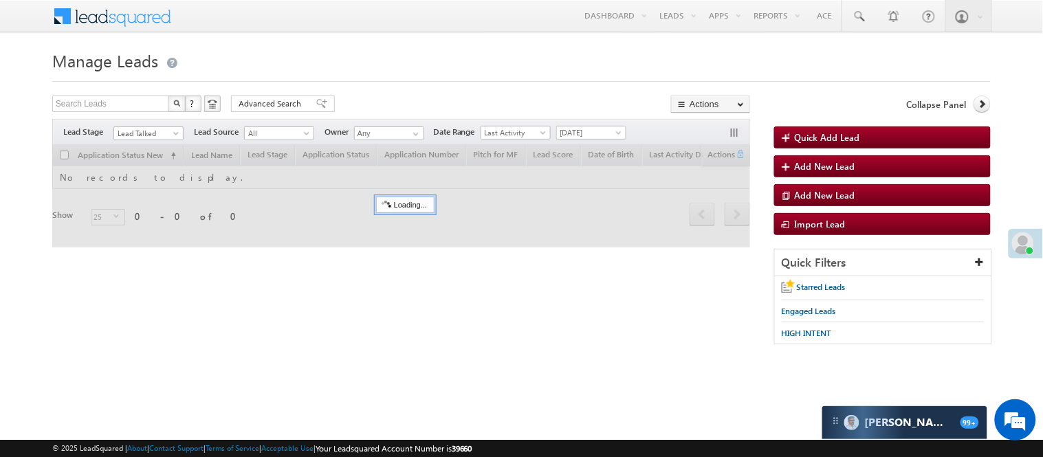
click at [361, 84] on form "Manage Leads Quick Add Lead Search Leads X ? 0 results found Advanced Search Ad…" at bounding box center [521, 202] width 938 height 312
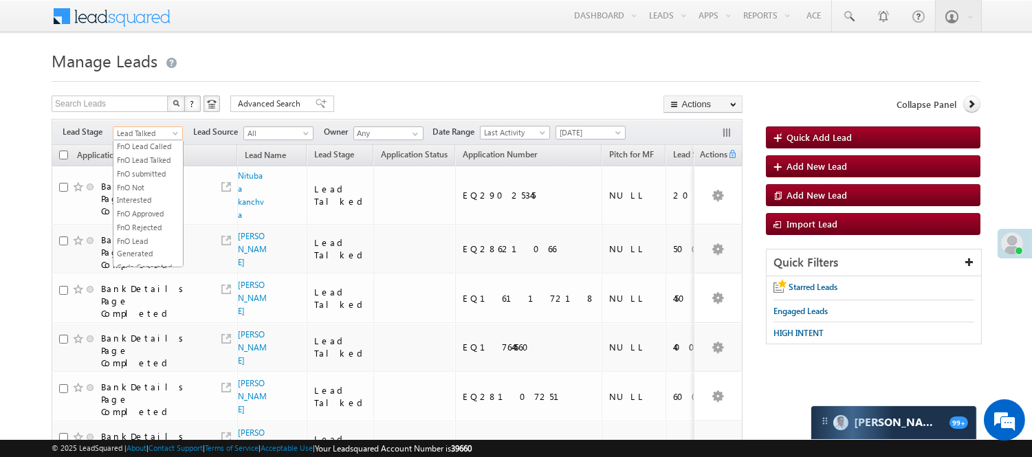
click at [159, 131] on span "Lead Talked" at bounding box center [145, 133] width 65 height 12
click at [139, 111] on link "Lead Called" at bounding box center [147, 105] width 69 height 12
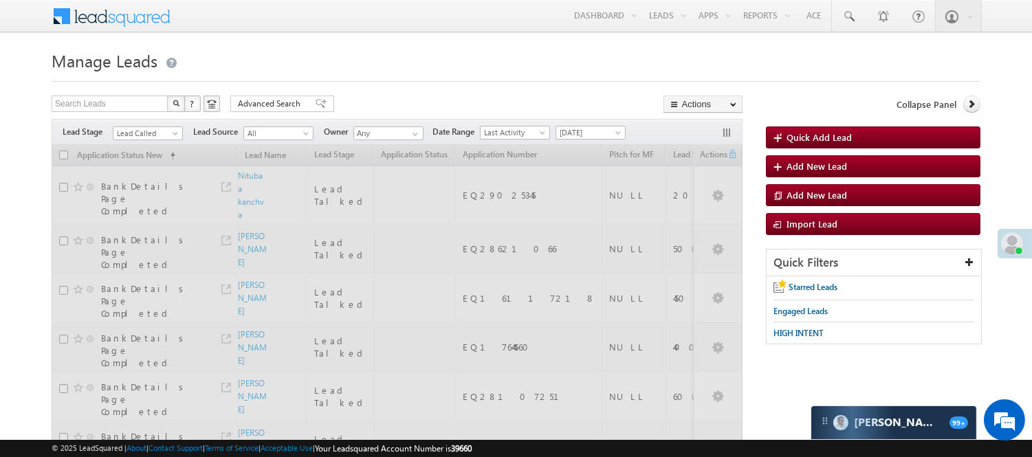
click at [499, 49] on h1 "Manage Leads" at bounding box center [516, 59] width 928 height 27
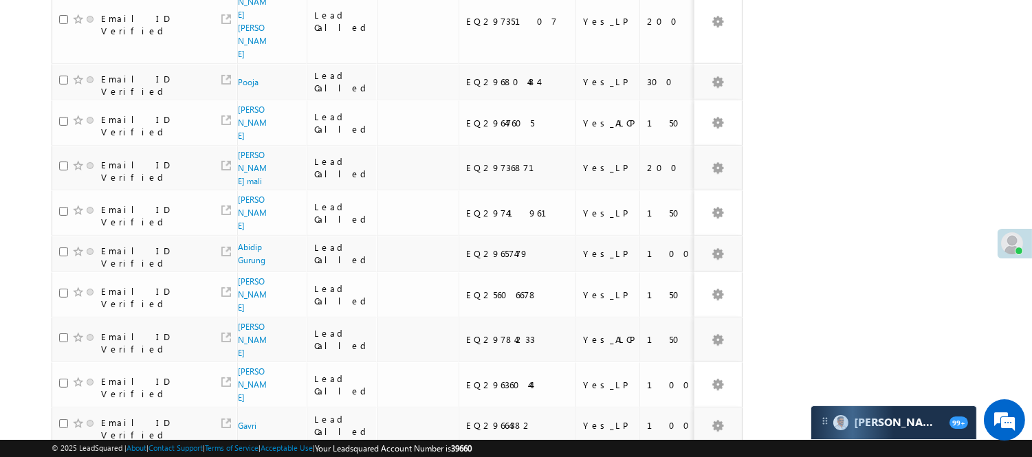
scroll to position [995, 0]
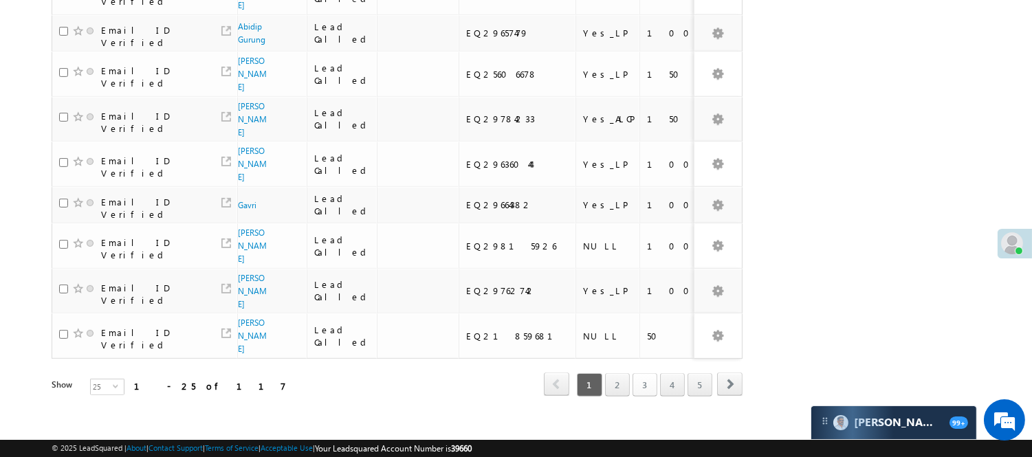
click at [639, 373] on link "3" at bounding box center [644, 384] width 25 height 23
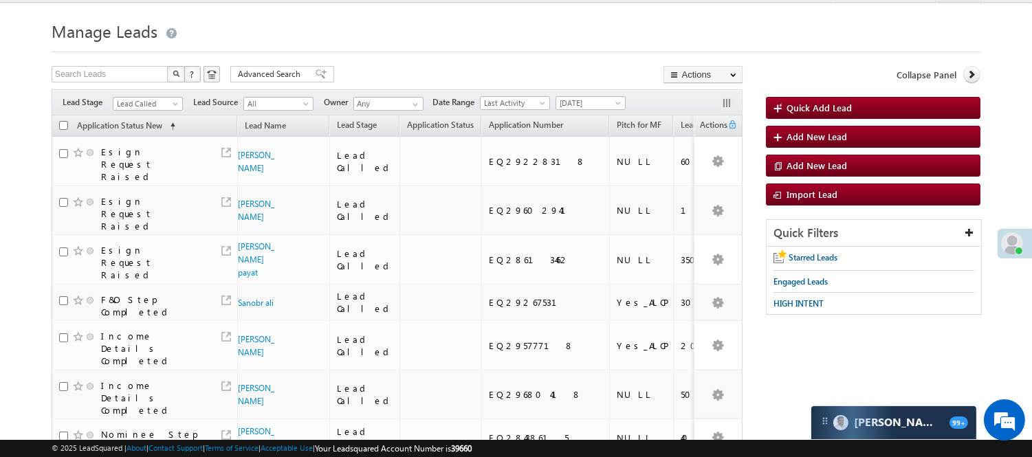
scroll to position [76, 0]
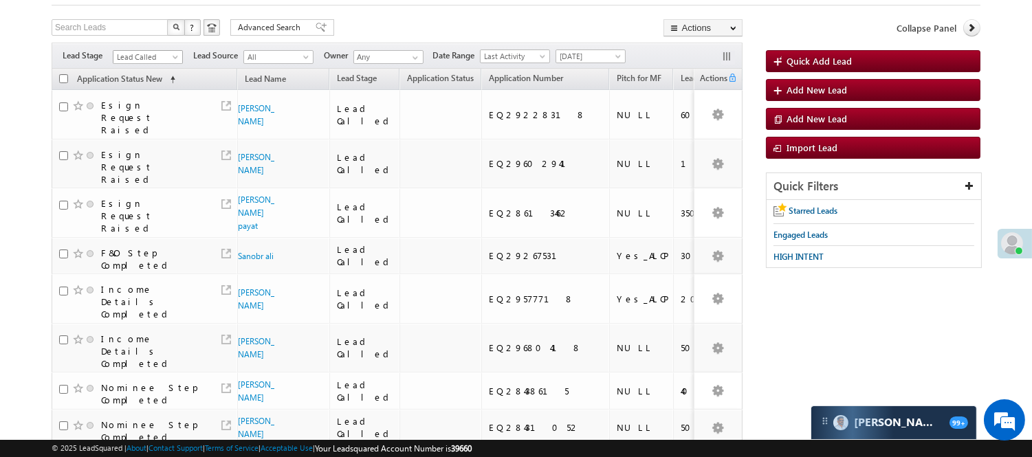
click at [149, 53] on span "Lead Called" at bounding box center [145, 57] width 65 height 12
click at [135, 92] on link "Lead Generated" at bounding box center [147, 86] width 69 height 12
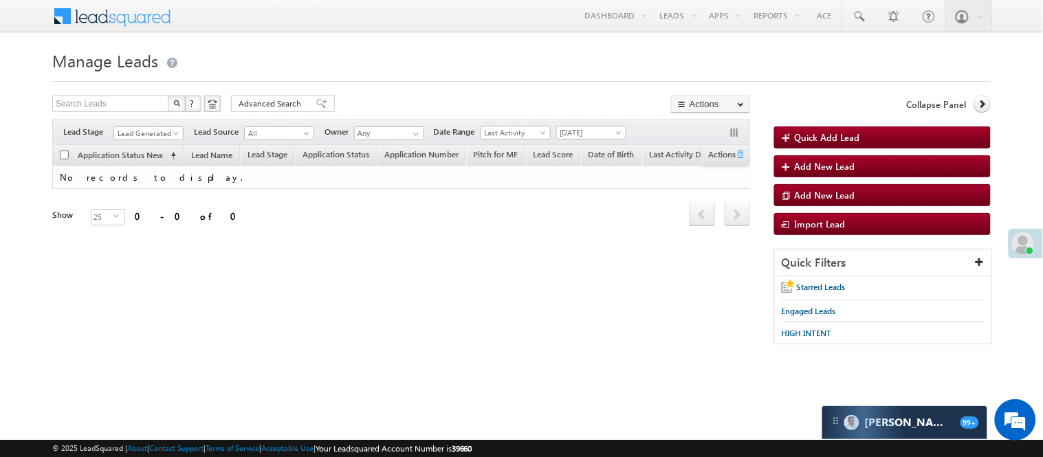
click at [376, 21] on div "Menu Nisha Anand Yadav Nisha .Yada v@ang elbro king. com Angel Broki" at bounding box center [521, 17] width 938 height 34
click at [165, 131] on span "Lead Generated" at bounding box center [146, 133] width 65 height 12
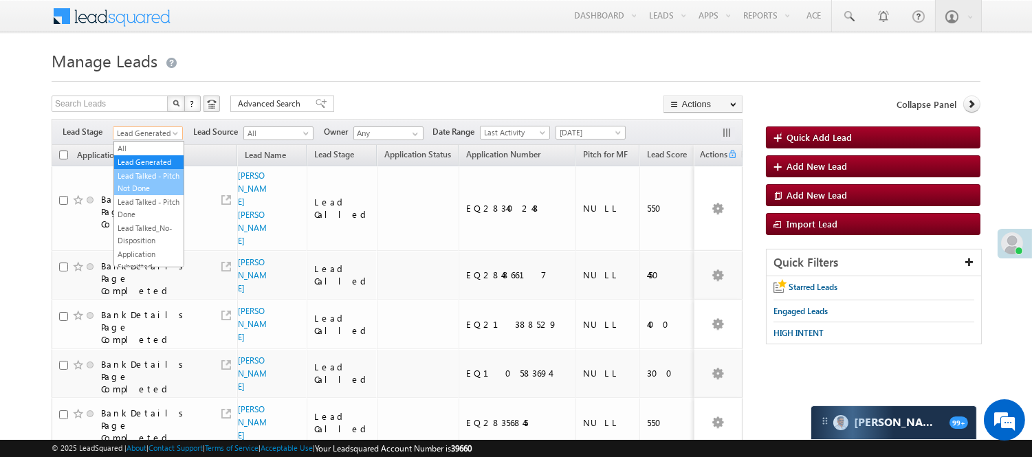
click at [146, 194] on link "Lead Talked - Pitch Not Done" at bounding box center [148, 182] width 69 height 25
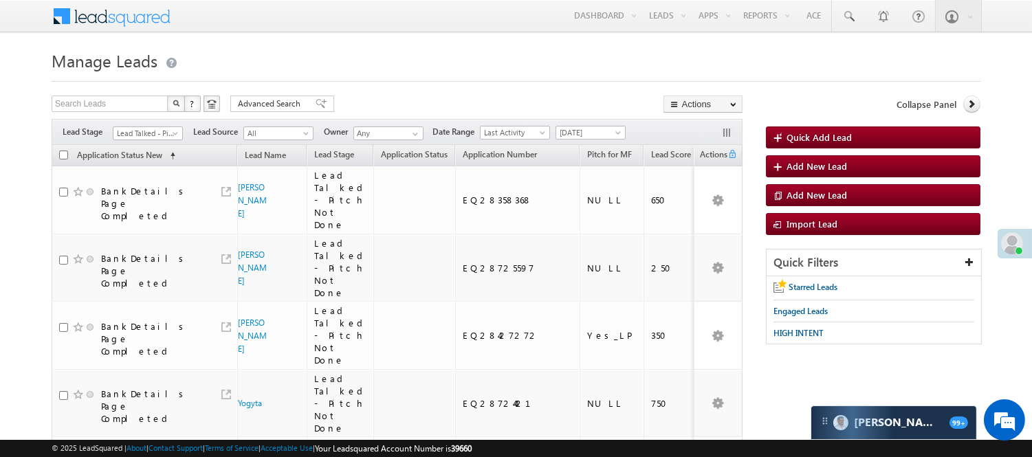
click at [144, 129] on span "Lead Talked - Pitch Not Done" at bounding box center [145, 133] width 65 height 12
click at [146, 166] on link "Lead Generated" at bounding box center [147, 162] width 69 height 12
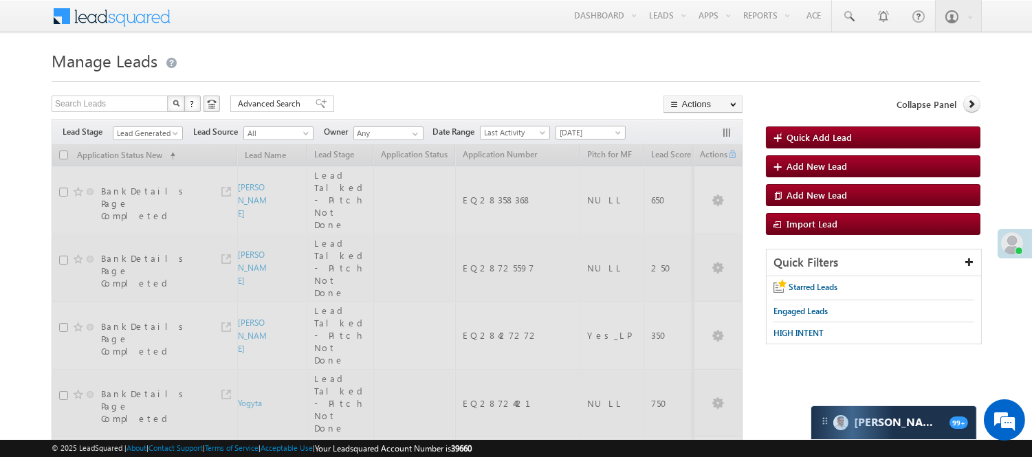
click at [390, 71] on h1 "Manage Leads" at bounding box center [516, 59] width 928 height 27
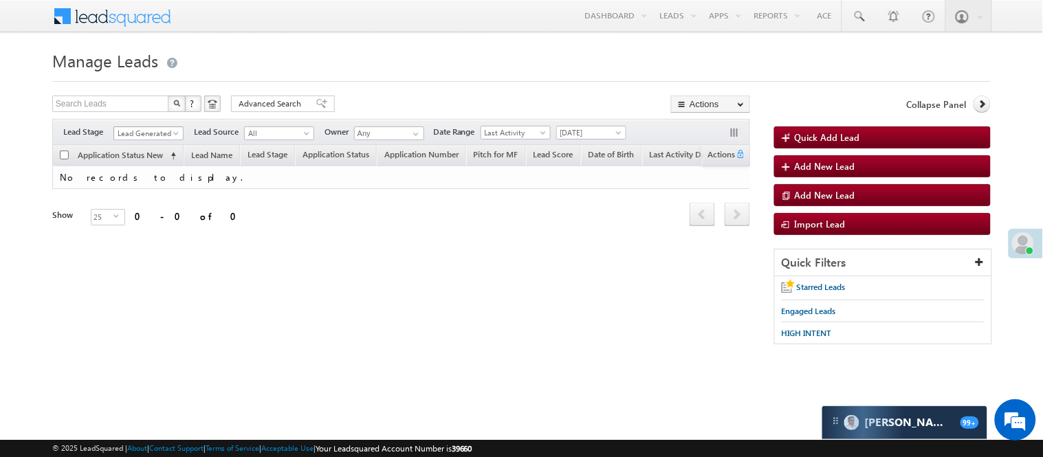
click at [135, 134] on span "Lead Generated" at bounding box center [146, 133] width 65 height 12
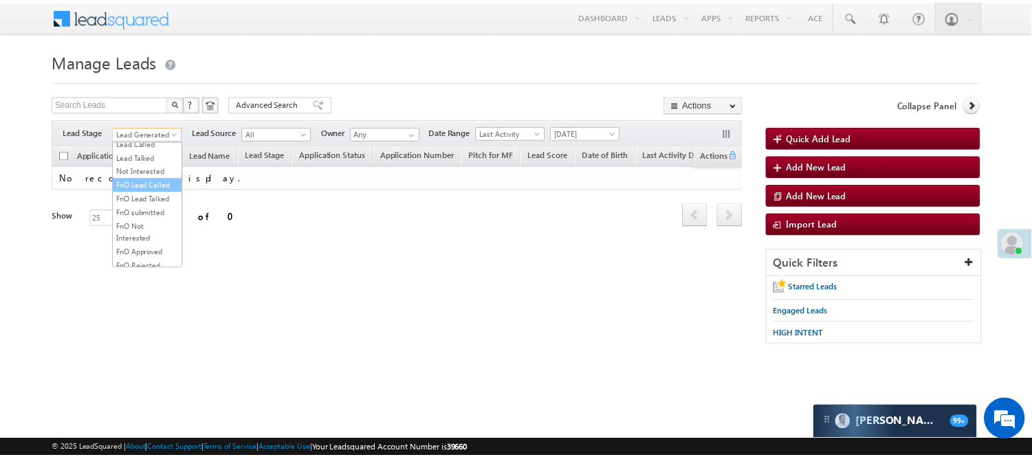
scroll to position [188, 0]
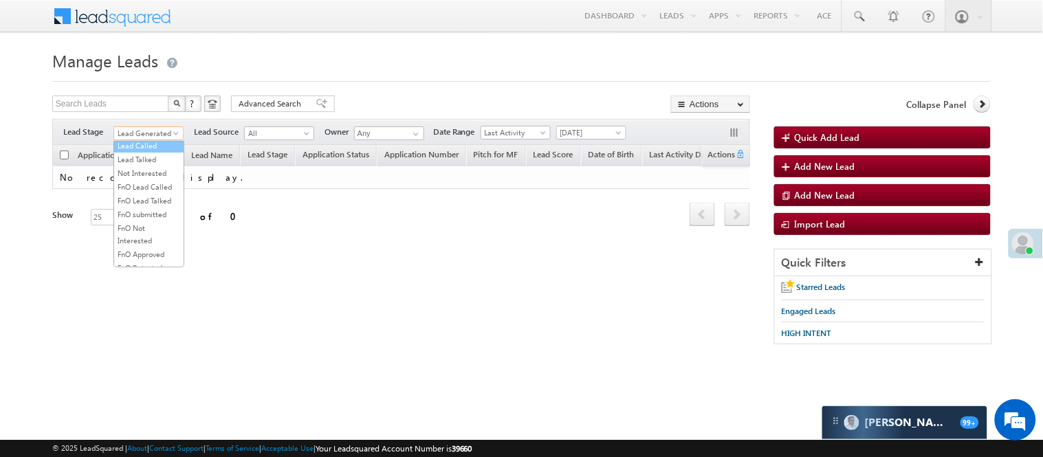
click at [153, 152] on link "Lead Called" at bounding box center [148, 146] width 69 height 12
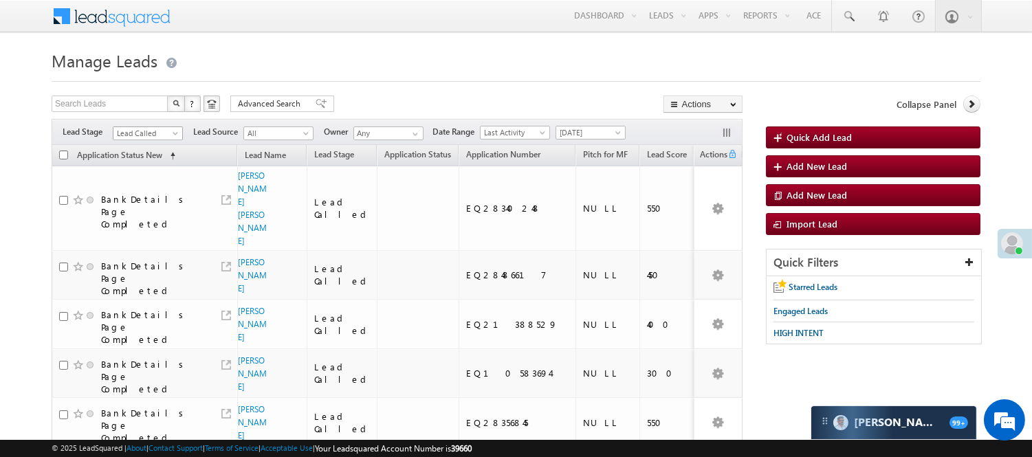
click at [161, 129] on span "Lead Called" at bounding box center [145, 133] width 65 height 12
click at [138, 166] on link "Lead Talked" at bounding box center [147, 159] width 69 height 12
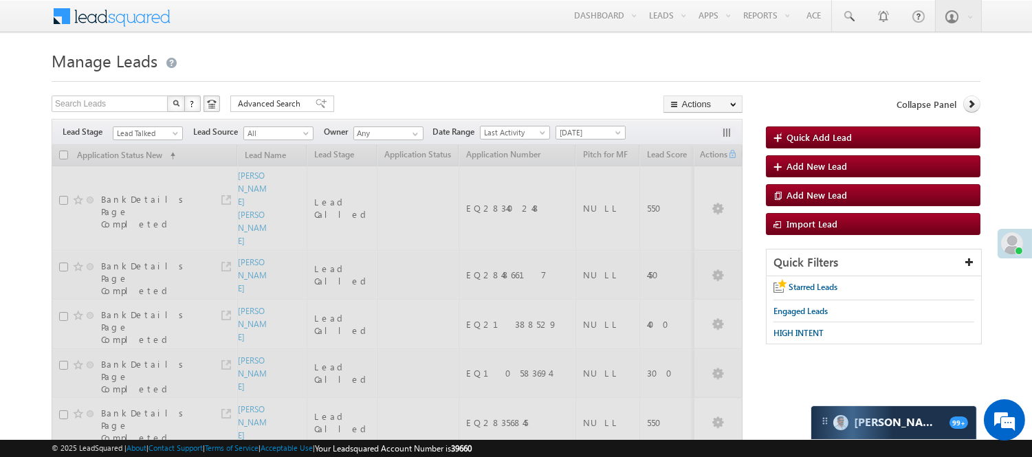
drag, startPoint x: 408, startPoint y: 87, endPoint x: 422, endPoint y: 80, distance: 16.0
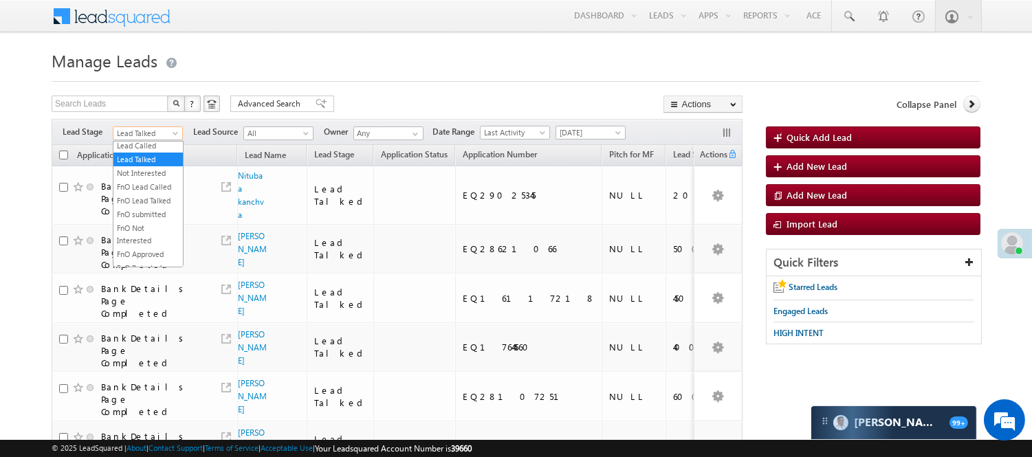
click at [166, 129] on span "Lead Talked" at bounding box center [145, 133] width 65 height 12
click at [159, 152] on link "Lead Called" at bounding box center [147, 146] width 69 height 12
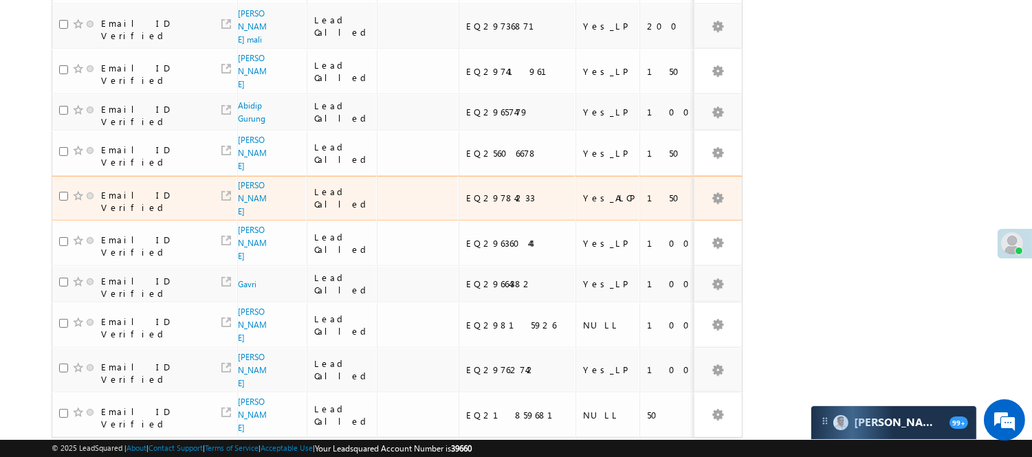
scroll to position [995, 0]
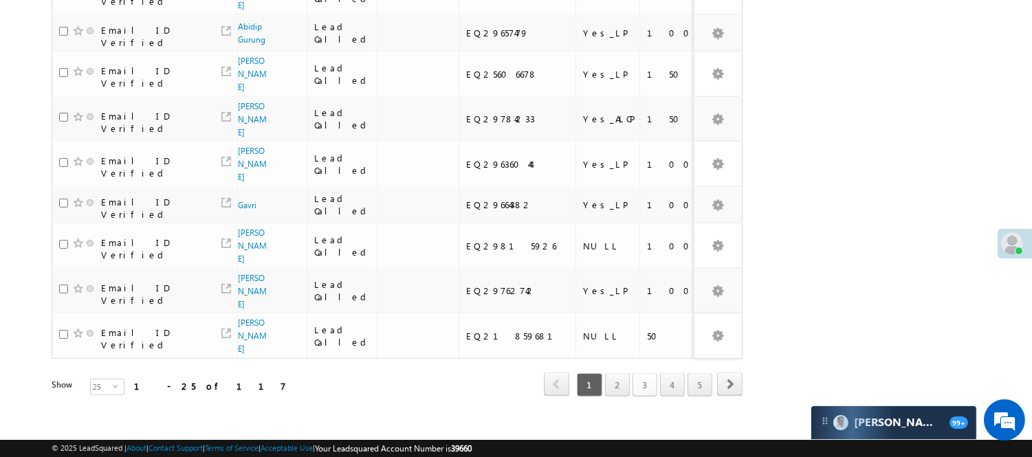
click at [648, 373] on link "3" at bounding box center [644, 384] width 25 height 23
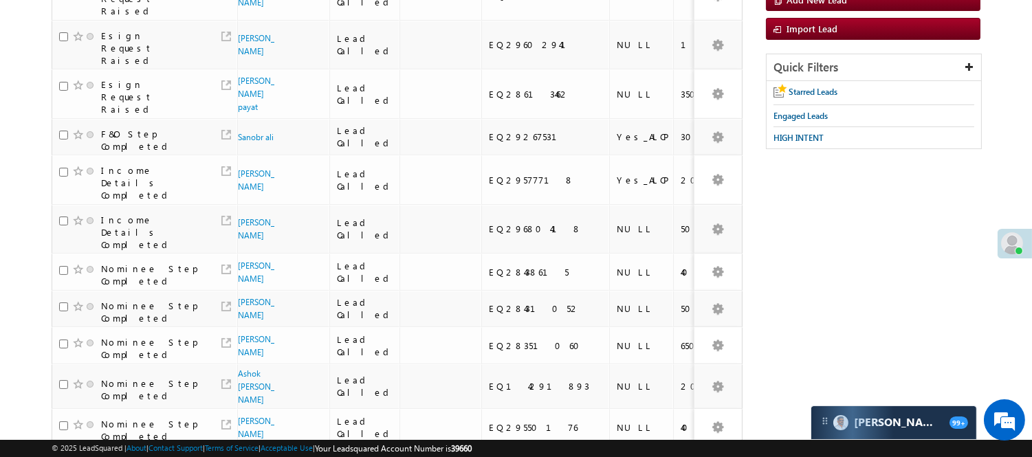
scroll to position [0, 0]
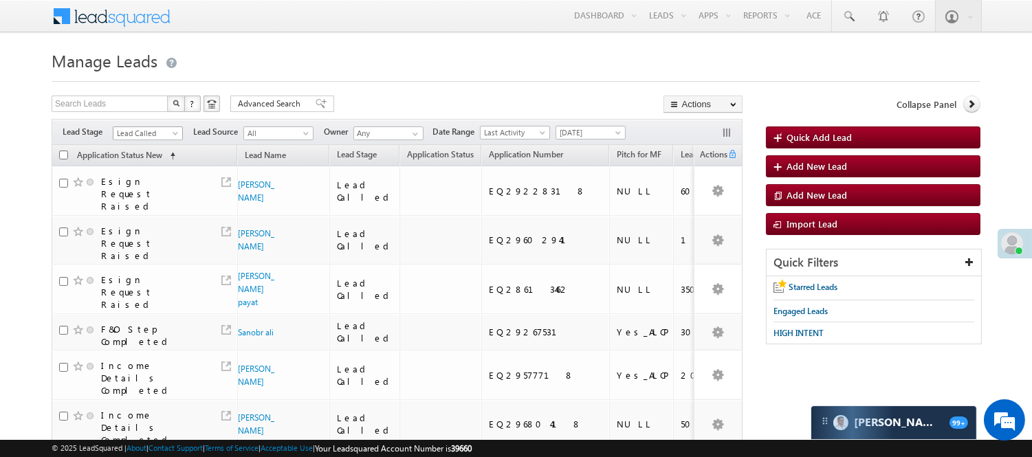
drag, startPoint x: 150, startPoint y: 138, endPoint x: 142, endPoint y: 161, distance: 24.1
click at [150, 138] on span "Lead Called" at bounding box center [145, 133] width 65 height 12
click at [148, 166] on link "Lead Talked" at bounding box center [147, 159] width 69 height 12
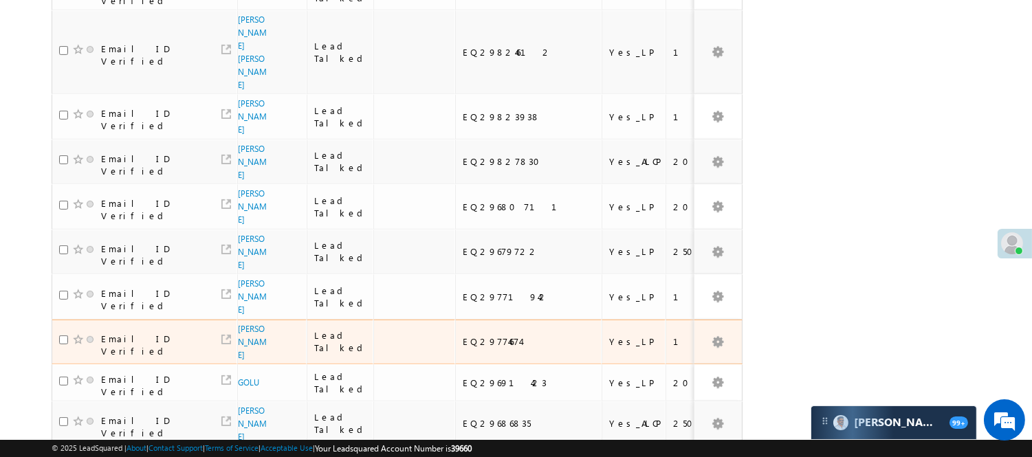
scroll to position [1029, 0]
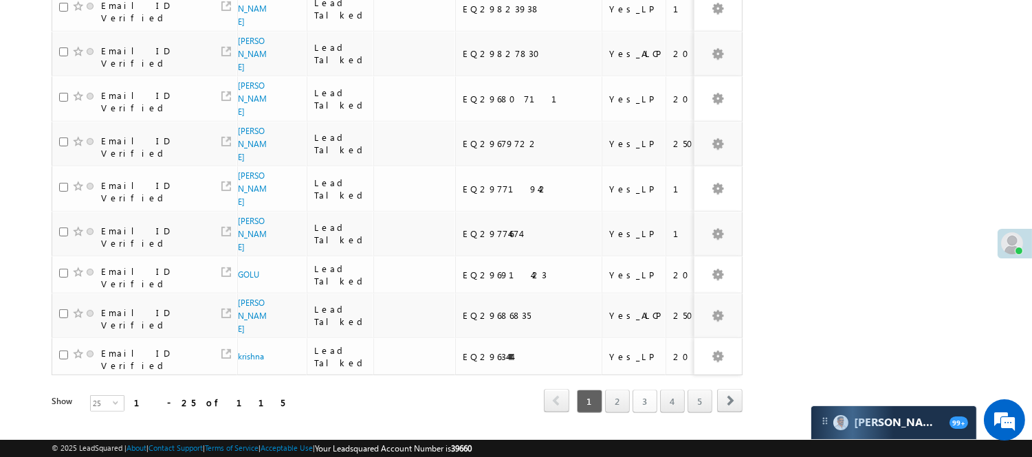
click at [646, 390] on link "3" at bounding box center [644, 401] width 25 height 23
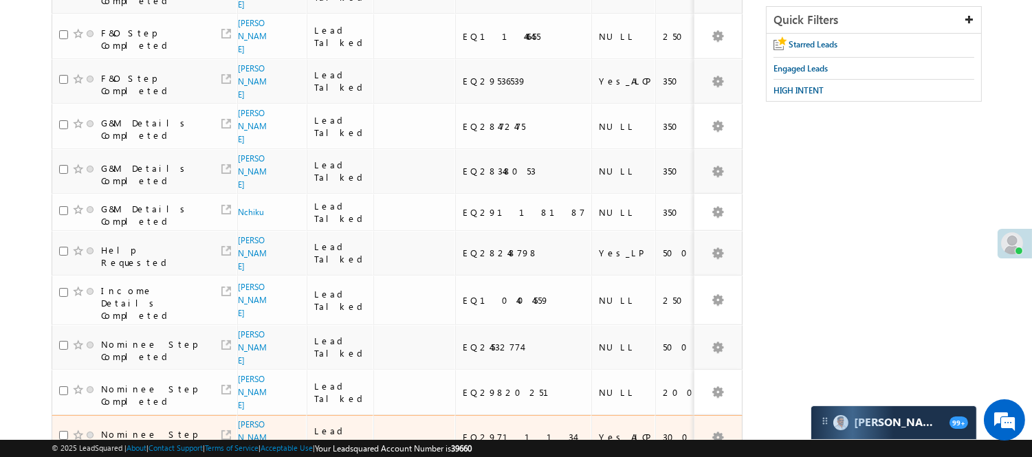
scroll to position [166, 0]
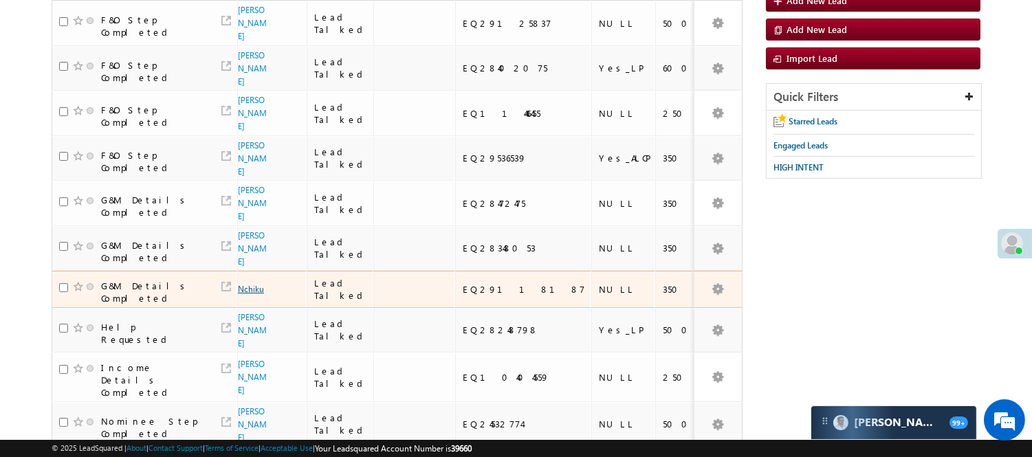
click at [249, 284] on link "Nchiku" at bounding box center [251, 289] width 26 height 10
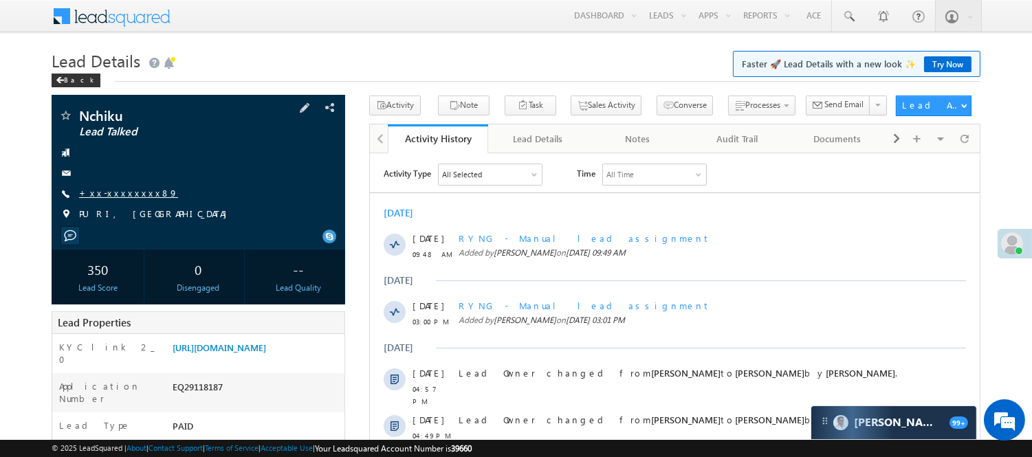
click at [120, 190] on link "+xx-xxxxxxxx89" at bounding box center [128, 193] width 99 height 12
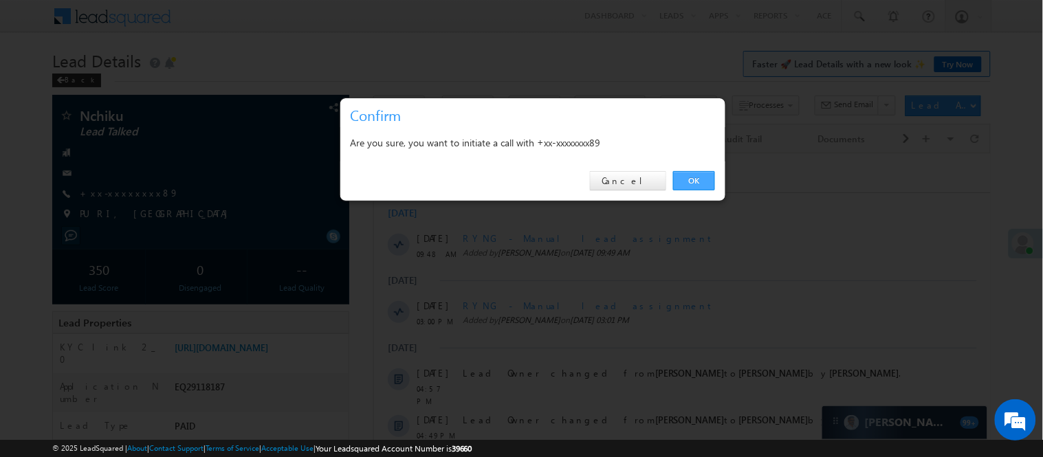
click at [692, 190] on link "OK" at bounding box center [694, 180] width 42 height 19
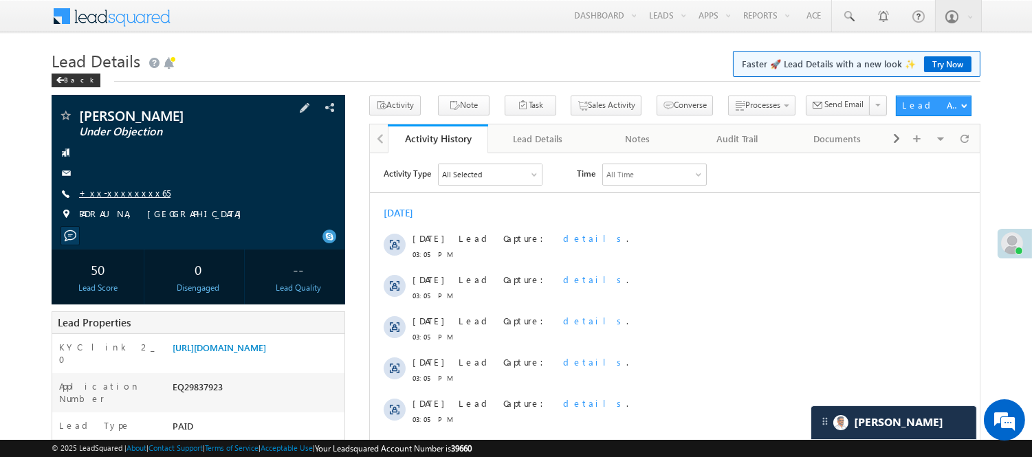
click at [124, 194] on link "+xx-xxxxxxxx65" at bounding box center [124, 193] width 91 height 12
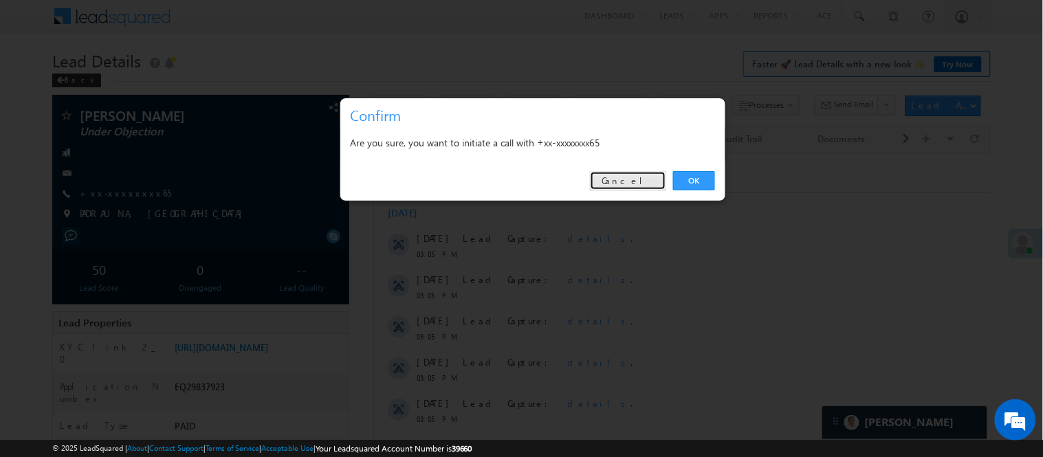
click at [630, 175] on link "Cancel" at bounding box center [628, 180] width 76 height 19
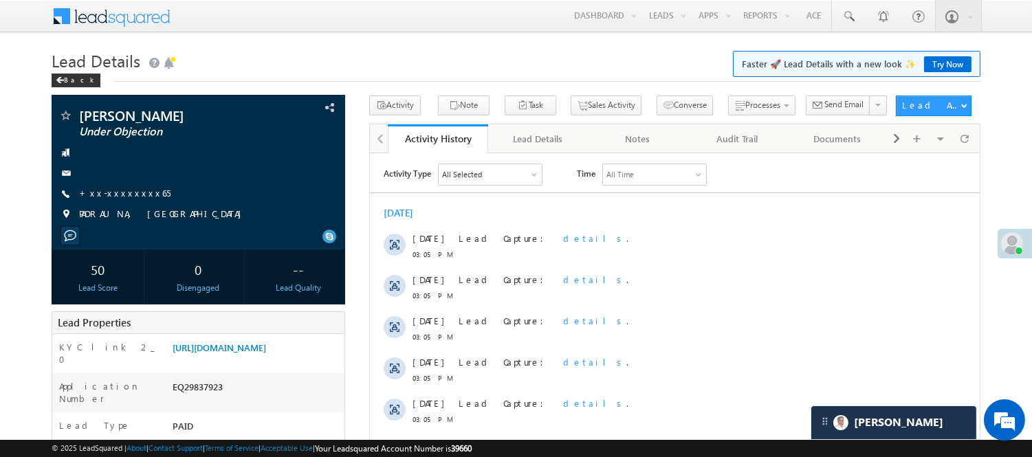
click at [594, 85] on div "Sales Activity" at bounding box center [618, 80] width 123 height 18
click at [333, 52] on h1 "Lead Details Faster 🚀 Lead Details with a new look ✨ Try Now" at bounding box center [516, 59] width 928 height 27
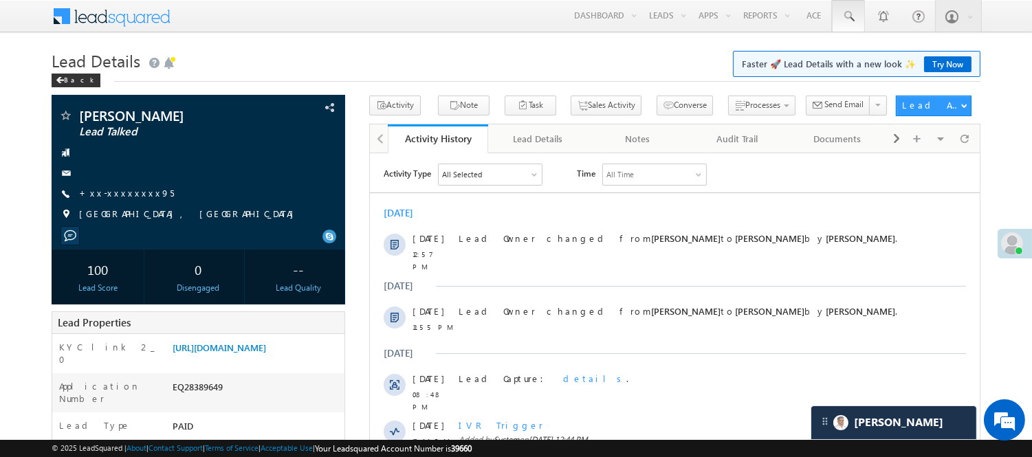
click at [849, 29] on link at bounding box center [848, 16] width 33 height 32
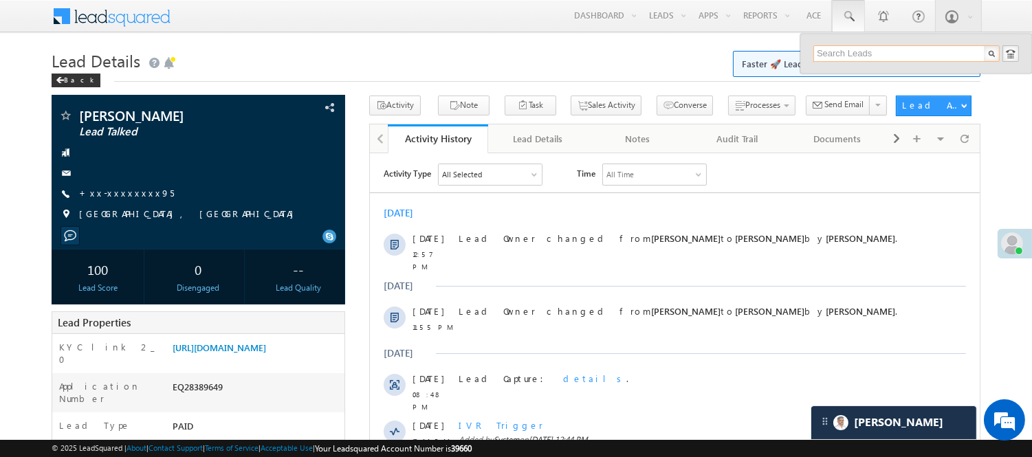
click at [868, 54] on input "text" at bounding box center [906, 53] width 186 height 16
paste input "EQ29624313"
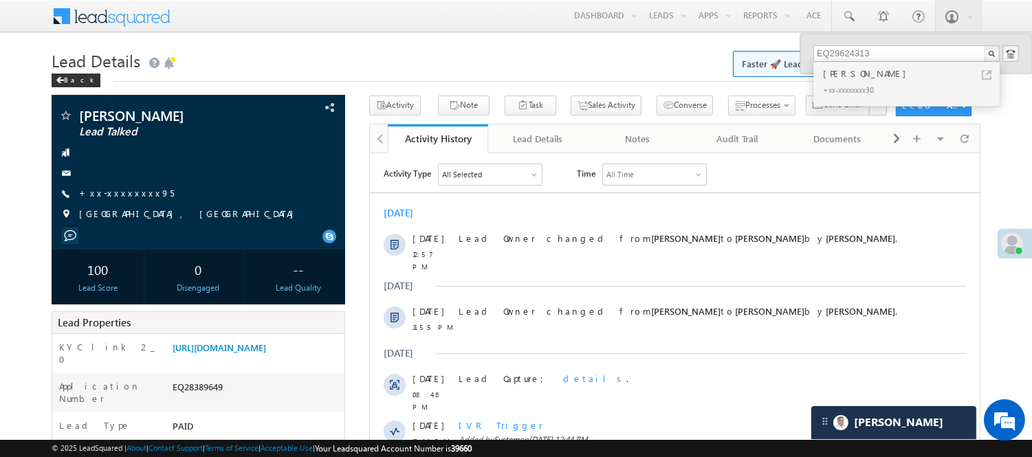
type input "EQ29624313"
click at [863, 71] on div "Amit Das" at bounding box center [912, 73] width 184 height 15
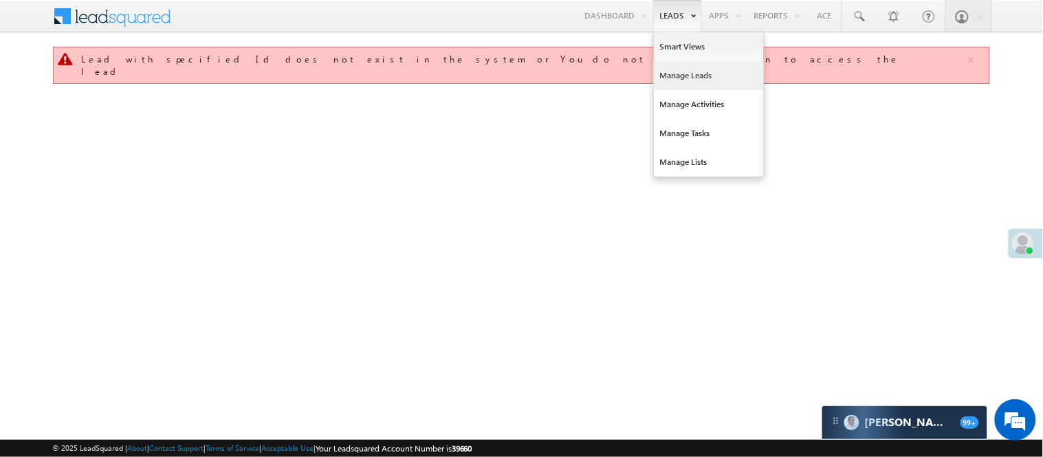
click at [685, 65] on link "Manage Leads" at bounding box center [709, 75] width 110 height 29
click at [685, 67] on link "Manage Leads" at bounding box center [709, 75] width 110 height 29
click at [687, 72] on link "Manage Leads" at bounding box center [709, 75] width 110 height 29
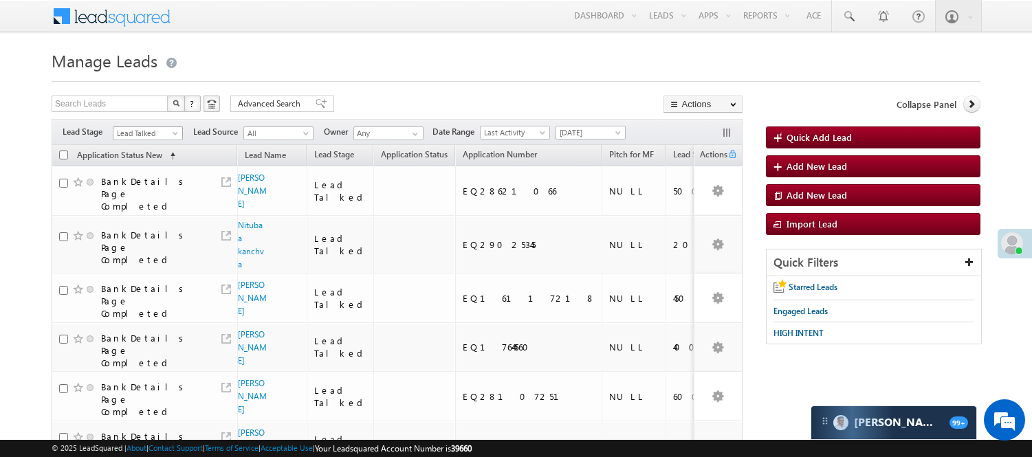
click at [159, 135] on span "Lead Talked" at bounding box center [145, 133] width 65 height 12
click at [155, 226] on link "Code Generated" at bounding box center [147, 232] width 69 height 12
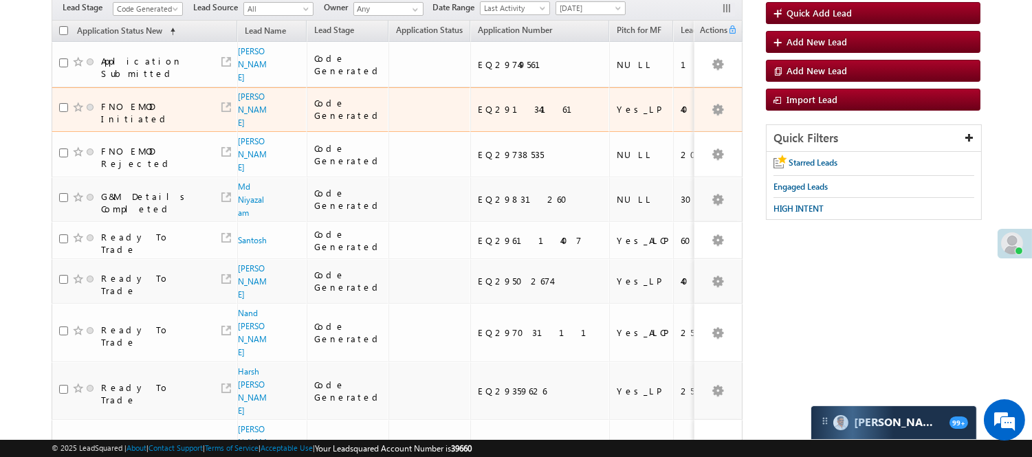
scroll to position [93, 0]
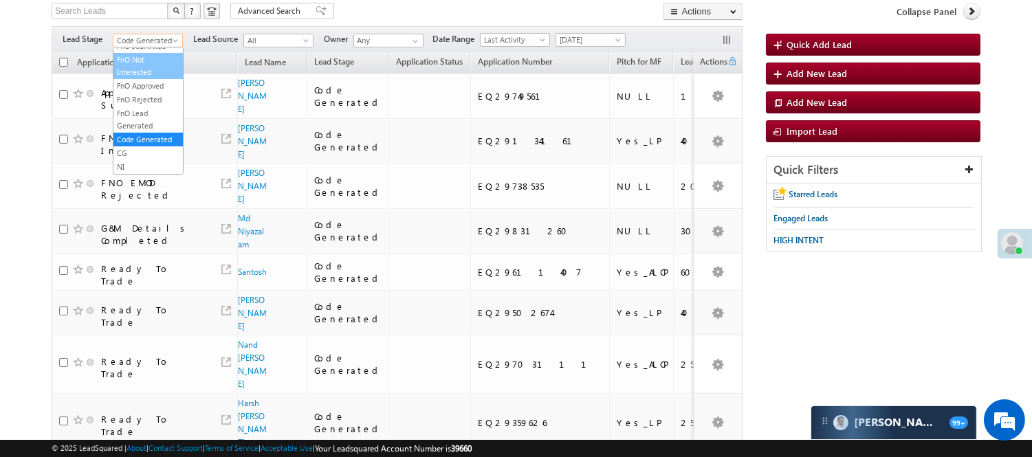
click at [161, 47] on body "Menu Nisha Anand Yadav Nisha .Yada v@ang elbro king. com" at bounding box center [516, 282] width 1032 height 750
click at [164, 41] on span "Code Generated" at bounding box center [145, 40] width 65 height 12
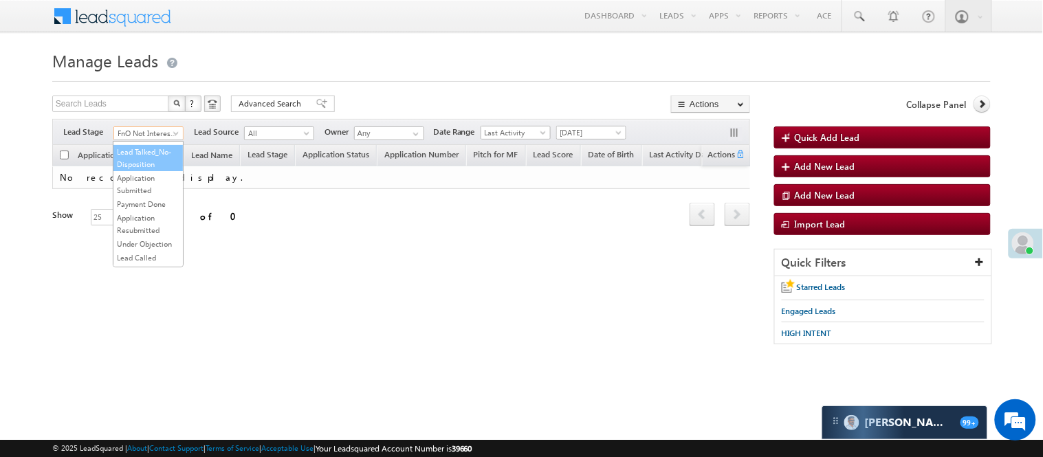
scroll to position [0, 0]
click at [144, 168] on link "Lead Generated" at bounding box center [147, 162] width 69 height 12
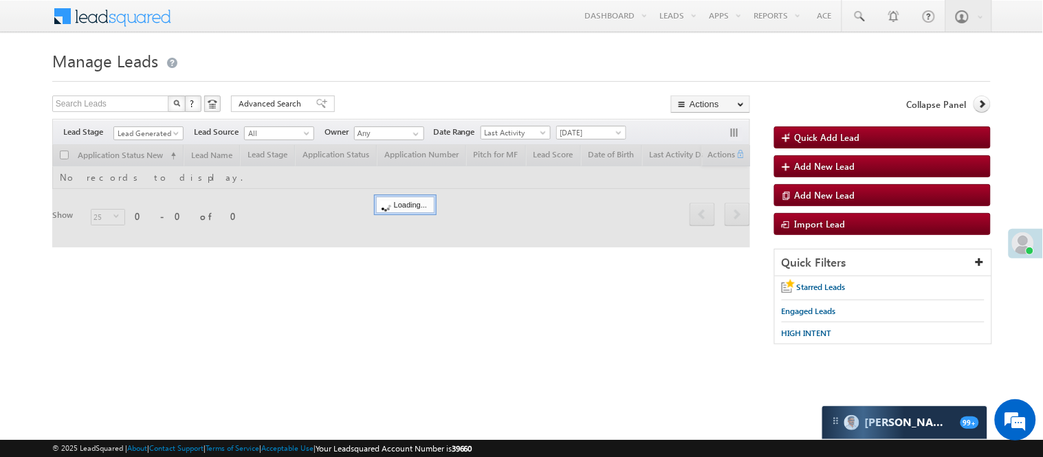
click at [375, 91] on form "Manage Leads Quick Add Lead Search Leads X ? 0 results found Advanced Search Ad…" at bounding box center [521, 202] width 938 height 312
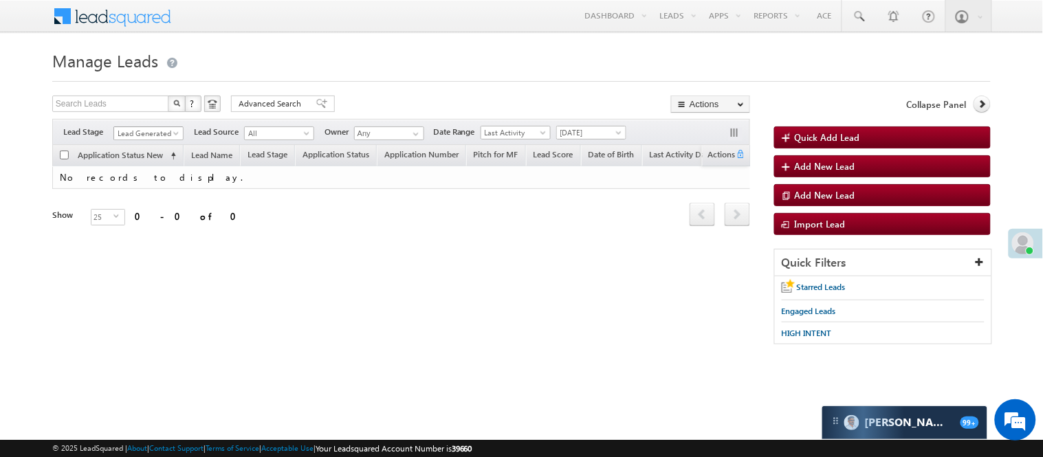
click at [146, 131] on span "Lead Generated" at bounding box center [146, 133] width 65 height 12
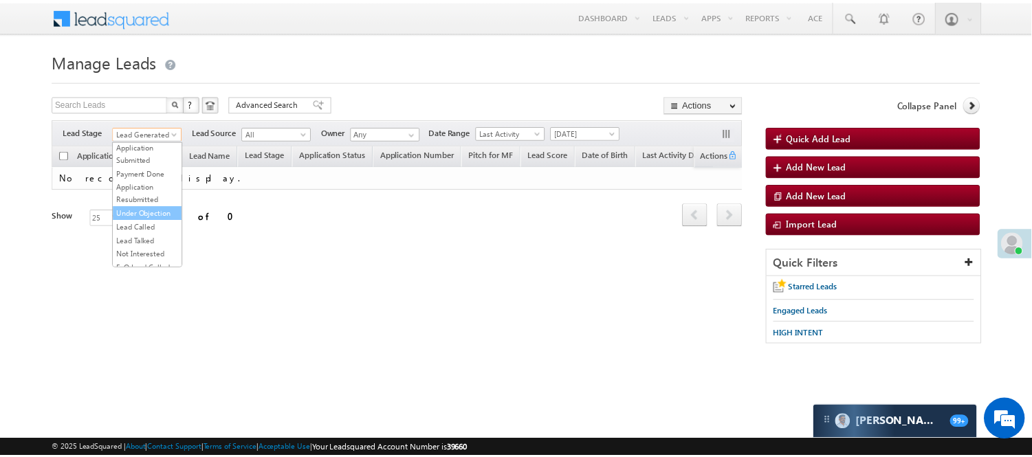
scroll to position [153, 0]
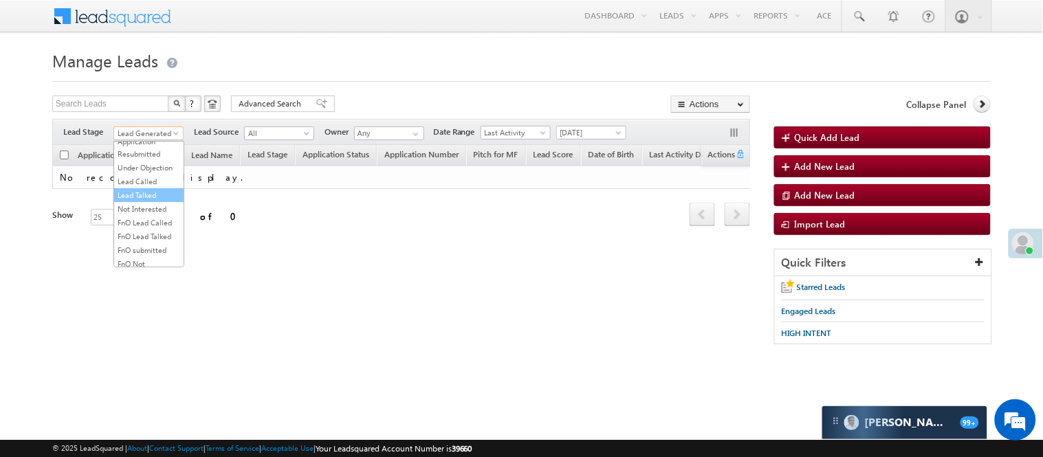
click at [148, 201] on link "Lead Talked" at bounding box center [148, 195] width 69 height 12
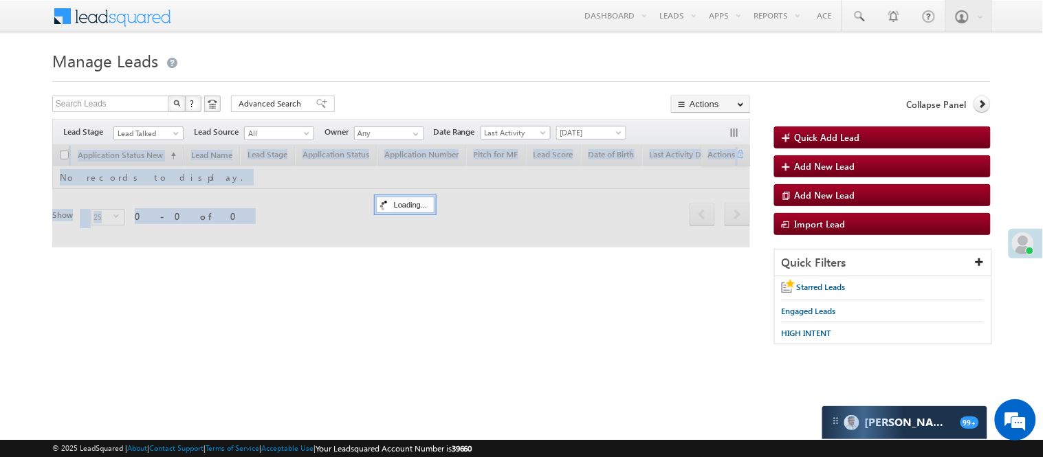
click at [153, 223] on div at bounding box center [401, 196] width 698 height 102
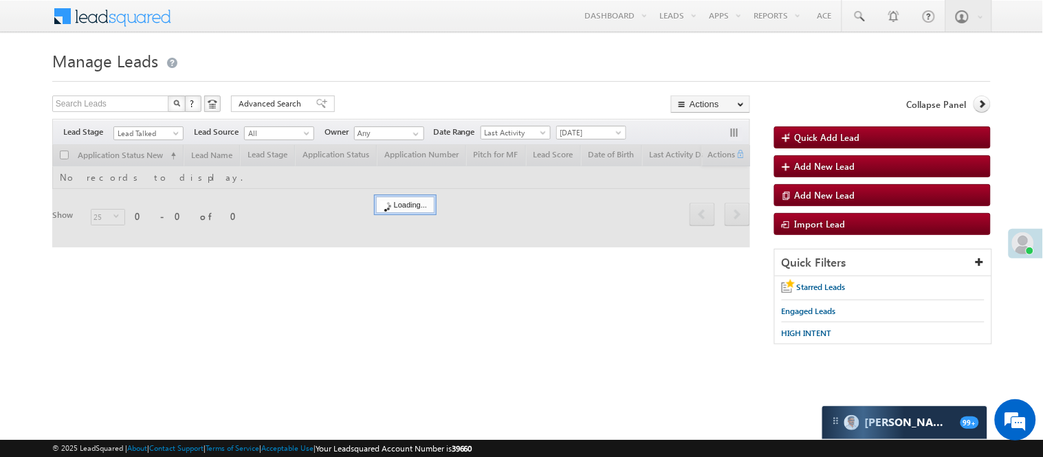
click at [342, 22] on div "Menu Nisha Anand Yadav Nisha .Yada v@ang elbro king. com Angel Broki" at bounding box center [521, 17] width 938 height 34
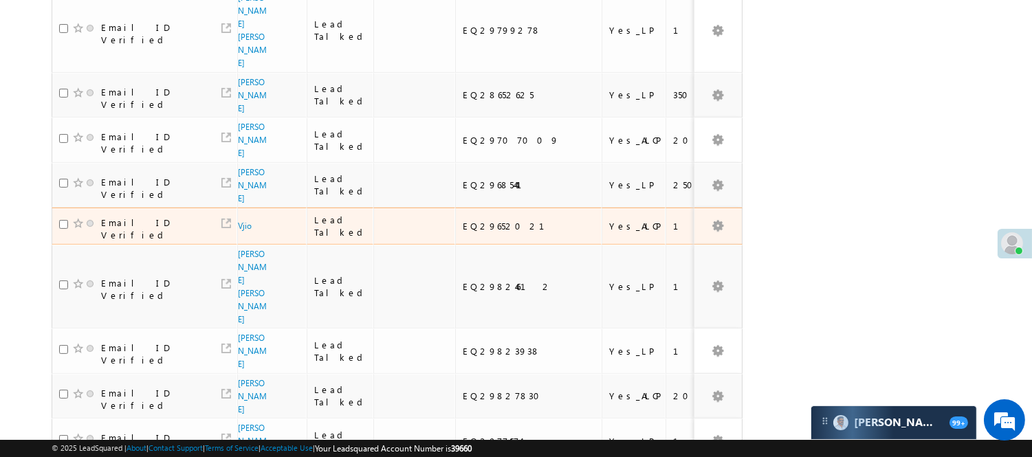
scroll to position [1016, 0]
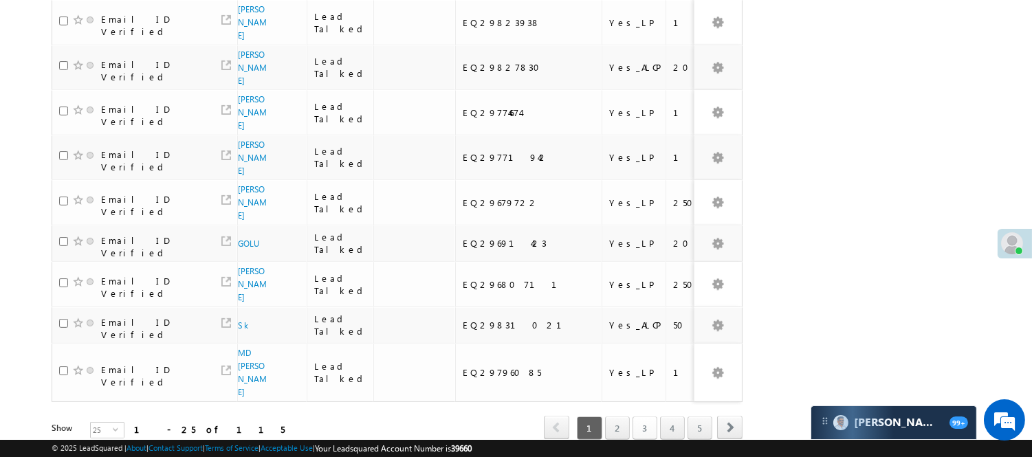
click at [635, 416] on link "3" at bounding box center [644, 427] width 25 height 23
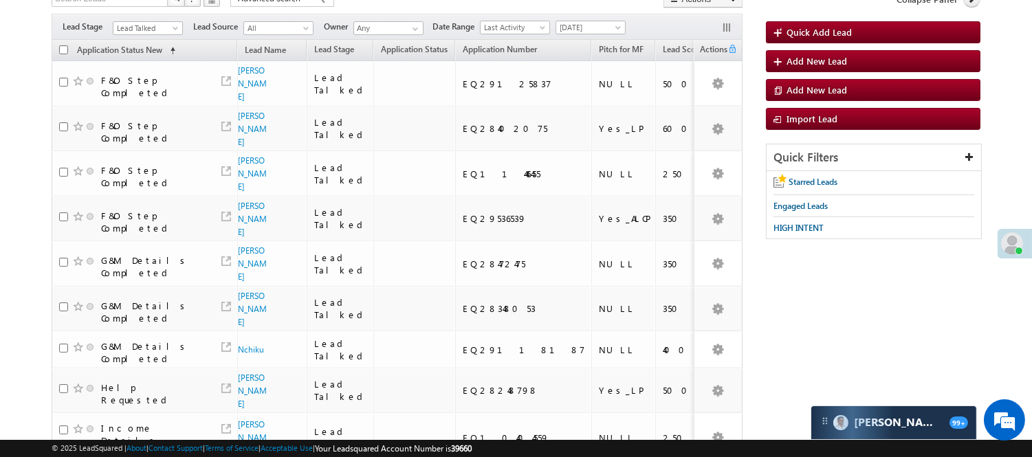
scroll to position [31, 0]
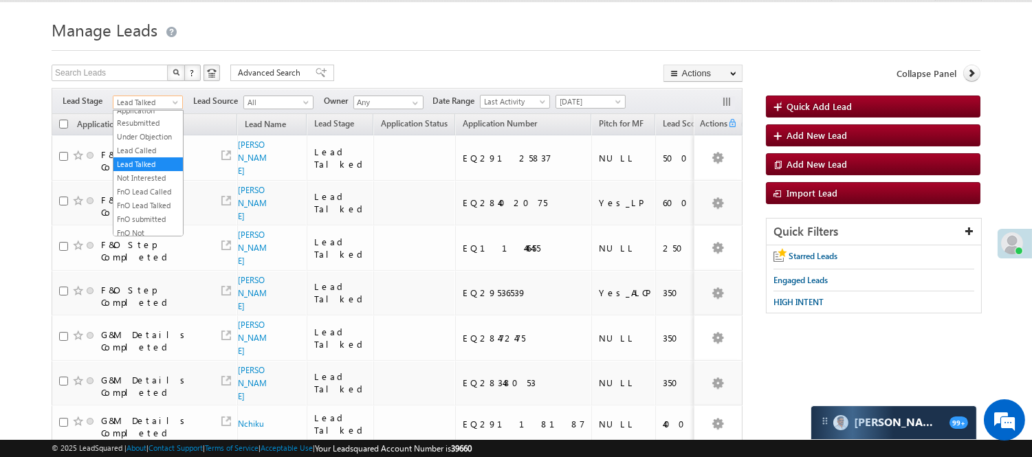
drag, startPoint x: 181, startPoint y: 109, endPoint x: 170, endPoint y: 104, distance: 11.1
click at [161, 143] on link "Under Objection" at bounding box center [147, 137] width 69 height 12
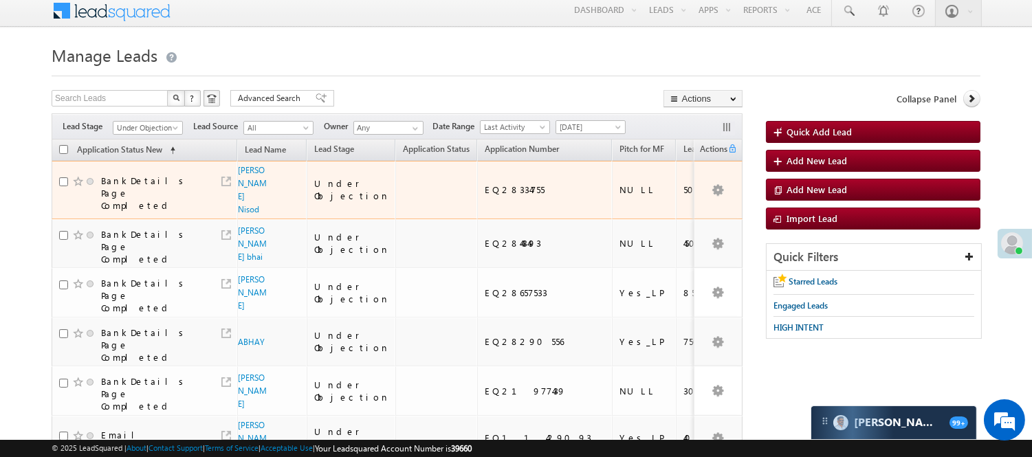
scroll to position [0, 0]
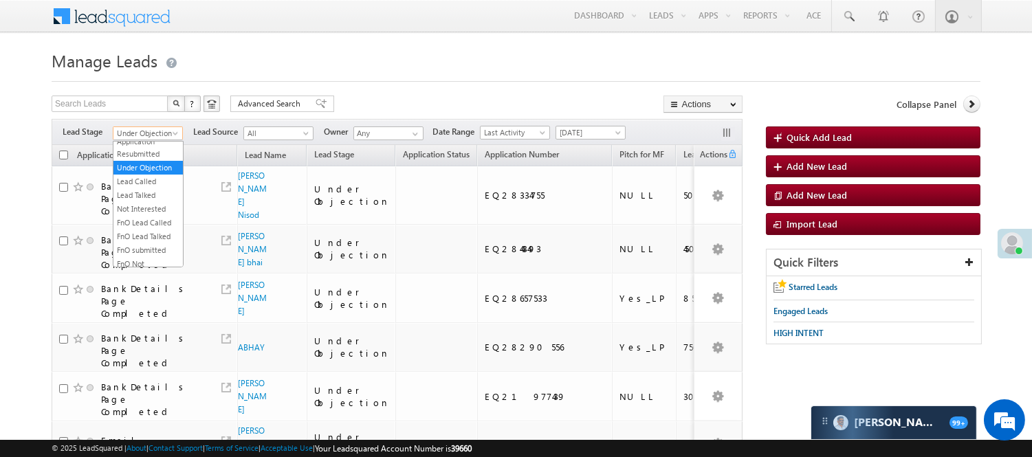
click at [161, 134] on span "Under Objection" at bounding box center [145, 133] width 65 height 12
click at [157, 188] on link "Lead Called" at bounding box center [147, 181] width 69 height 12
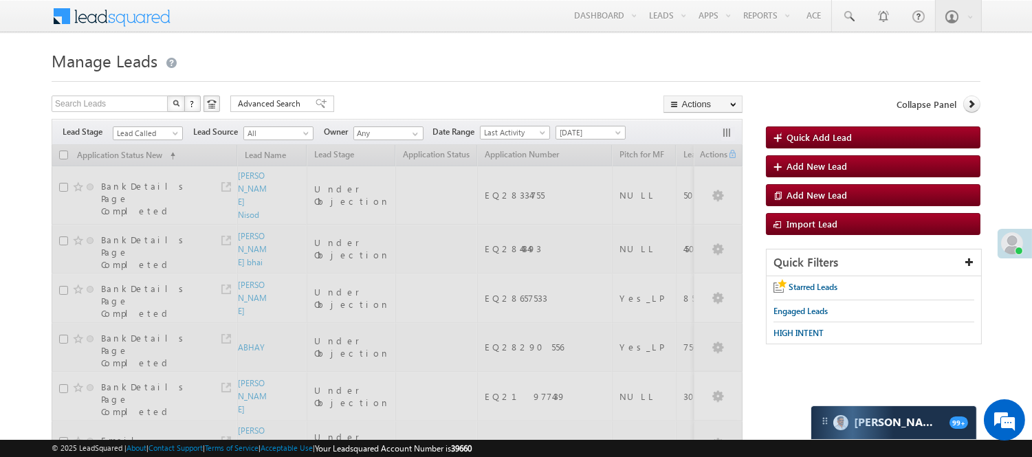
click at [404, 76] on div at bounding box center [516, 77] width 928 height 9
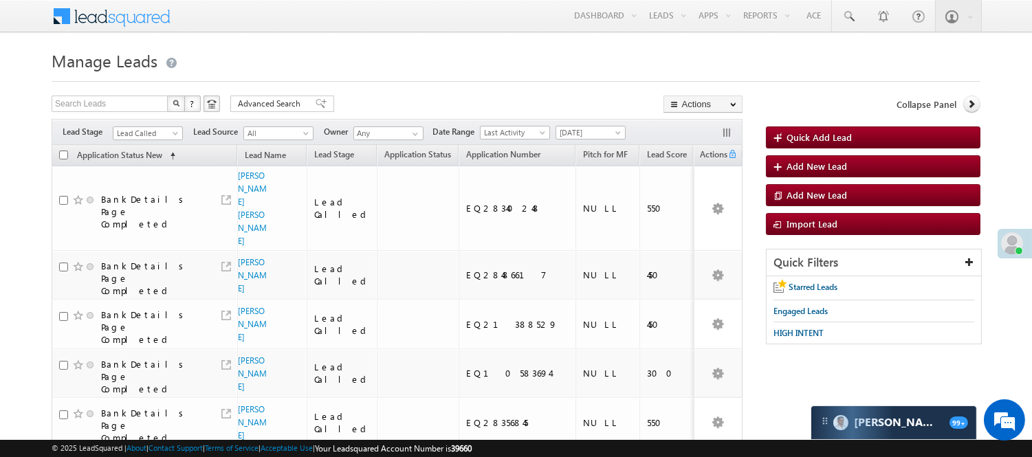
click at [403, 74] on div at bounding box center [516, 77] width 928 height 9
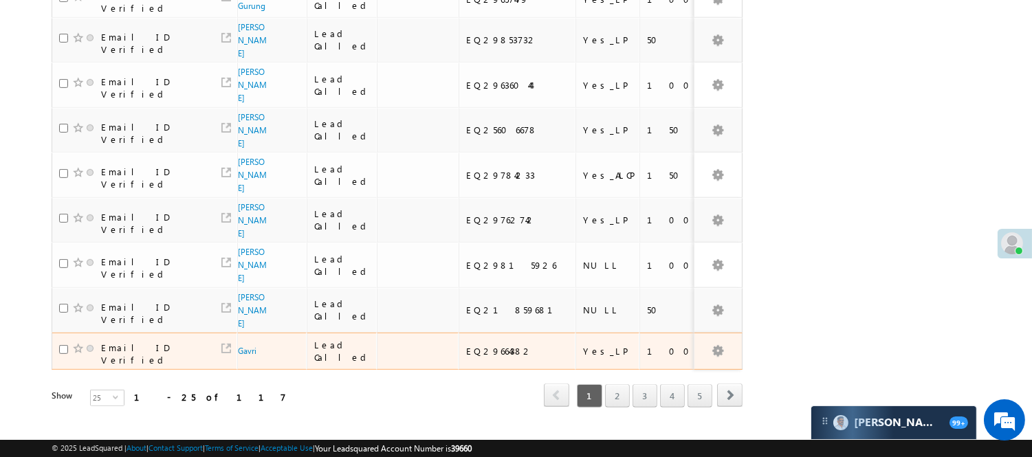
scroll to position [1009, 0]
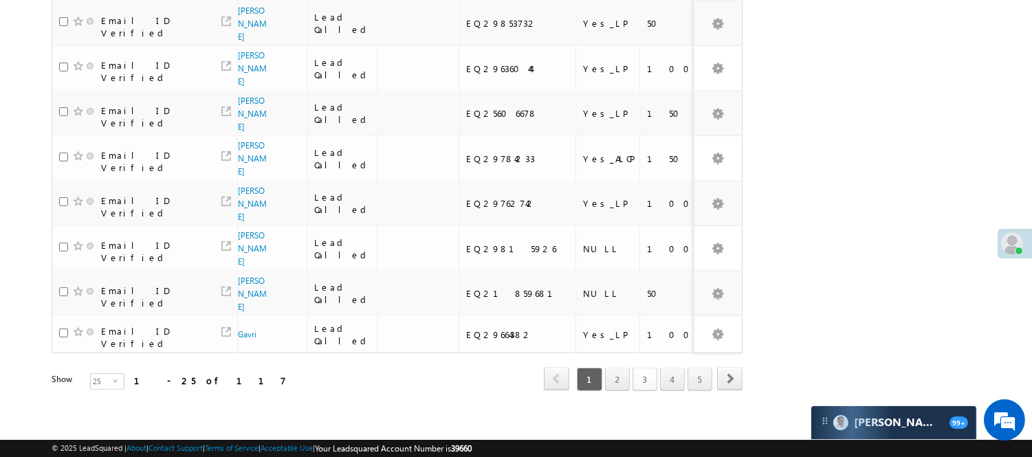
click at [637, 368] on link "3" at bounding box center [644, 379] width 25 height 23
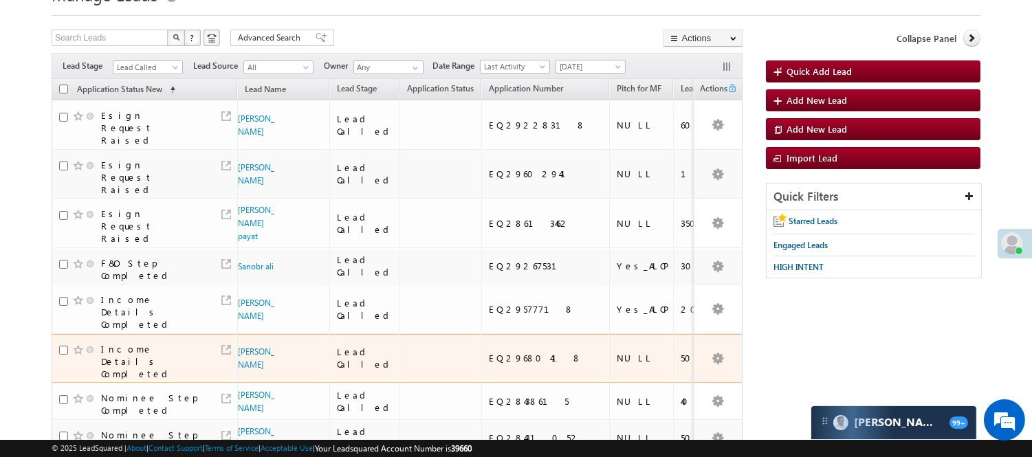
scroll to position [49, 0]
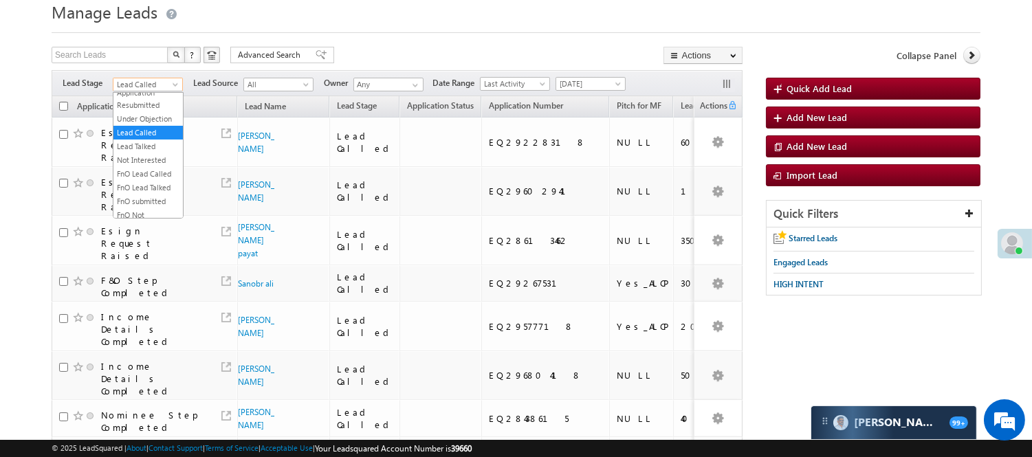
click at [159, 80] on span "Lead Called" at bounding box center [145, 84] width 65 height 12
click at [138, 120] on link "Lead Generated" at bounding box center [147, 113] width 69 height 12
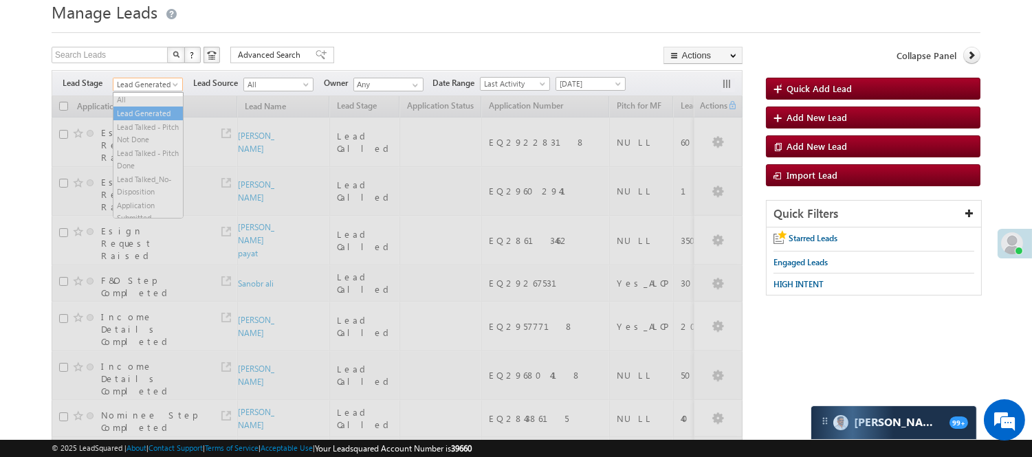
click at [143, 82] on span "Lead Generated" at bounding box center [145, 84] width 65 height 12
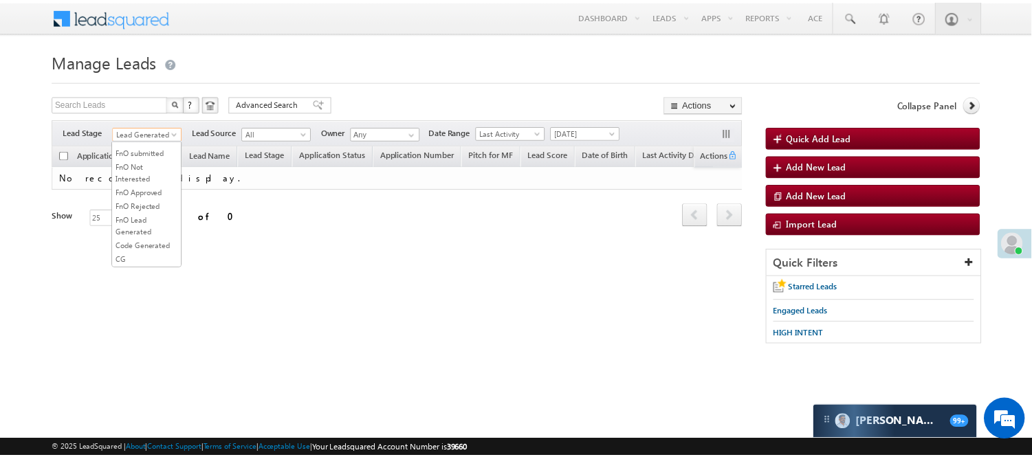
scroll to position [188, 0]
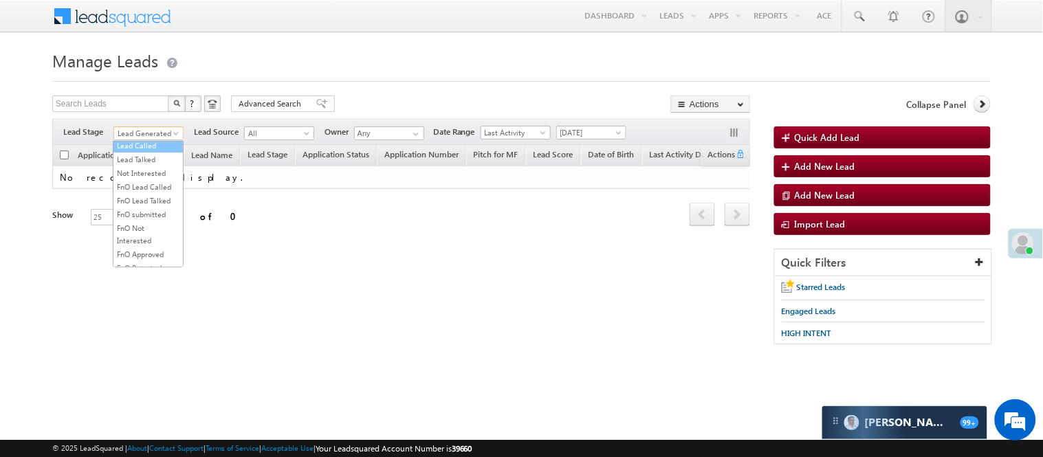
click at [144, 152] on link "Lead Called" at bounding box center [147, 146] width 69 height 12
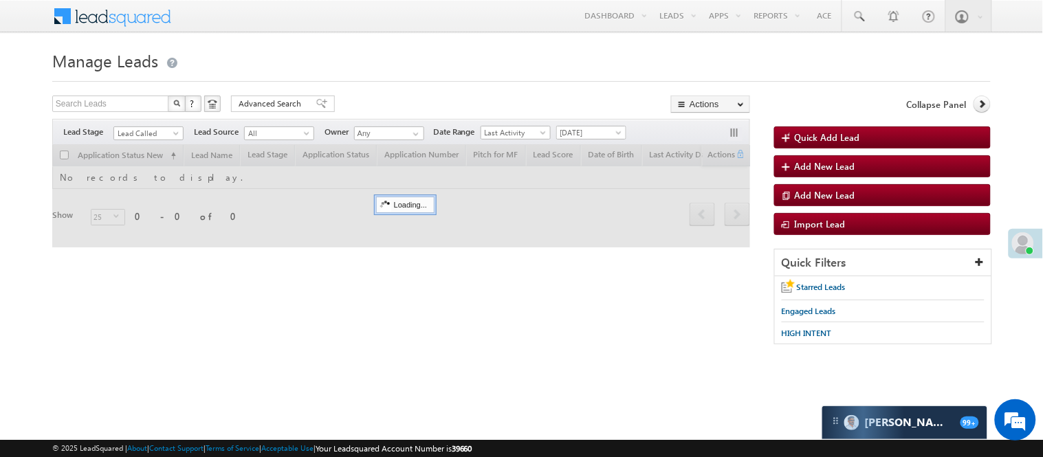
click at [366, 98] on div "Search Leads X ? 0 results found Advanced Search Advanced Search Advanced searc…" at bounding box center [401, 106] width 698 height 20
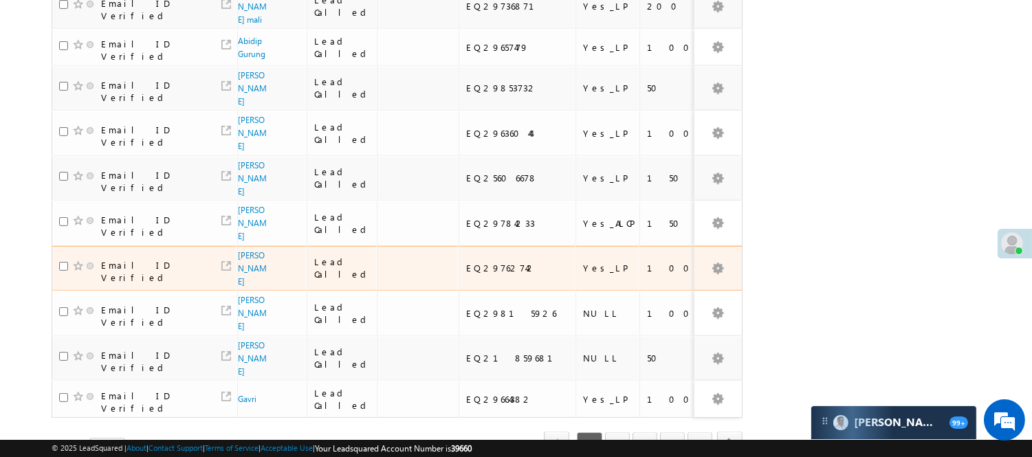
scroll to position [1009, 0]
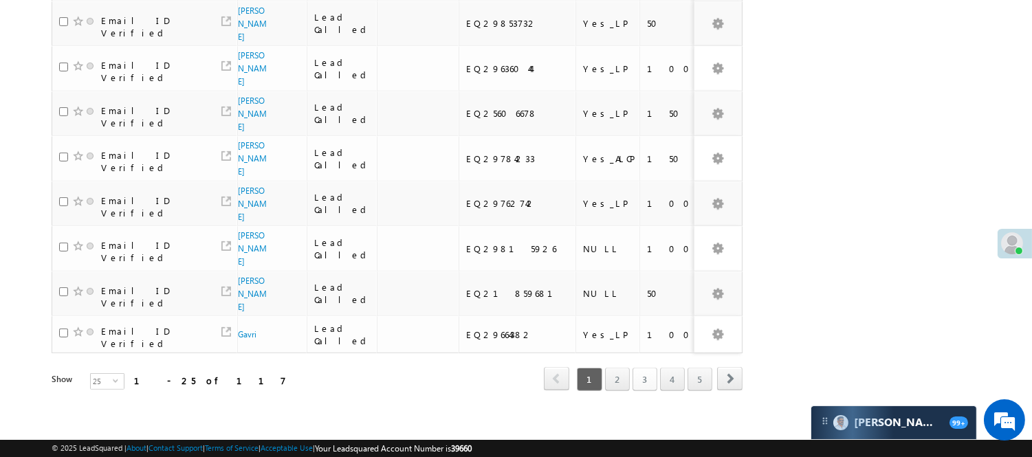
click at [641, 368] on link "3" at bounding box center [644, 379] width 25 height 23
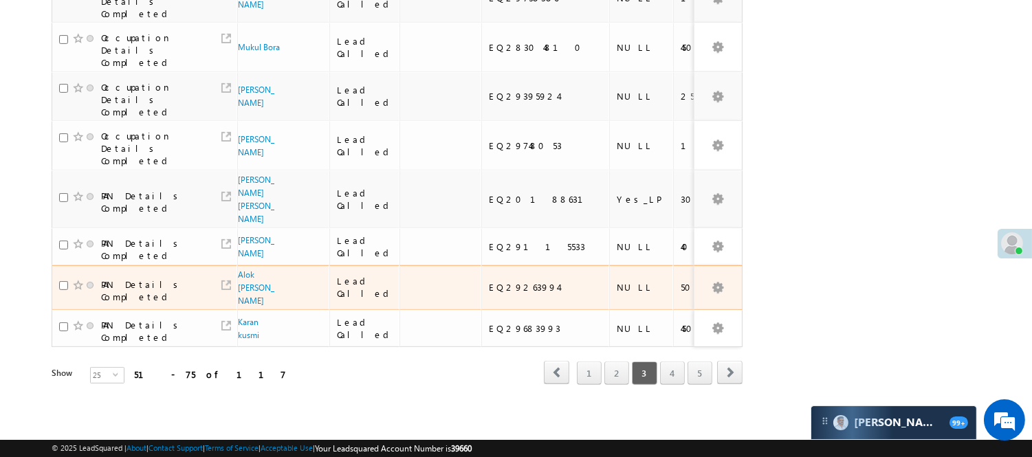
scroll to position [965, 0]
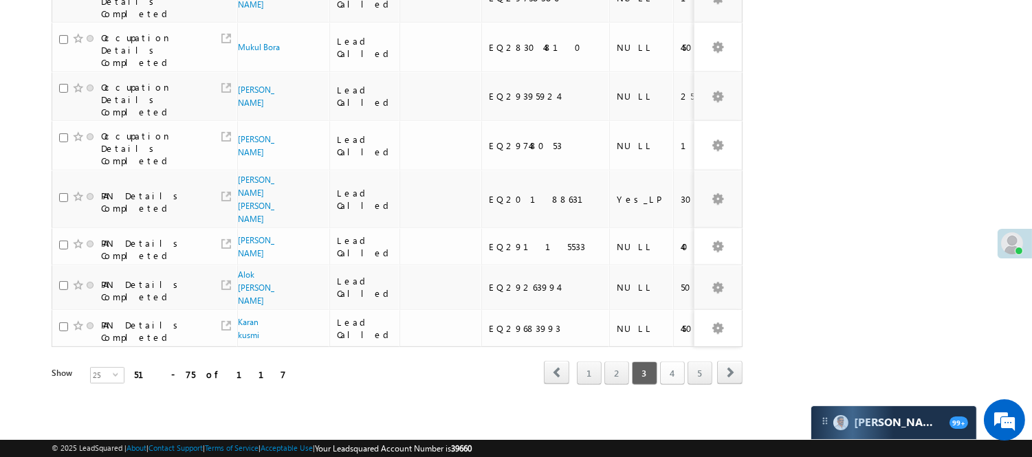
click at [672, 366] on link "4" at bounding box center [672, 372] width 25 height 23
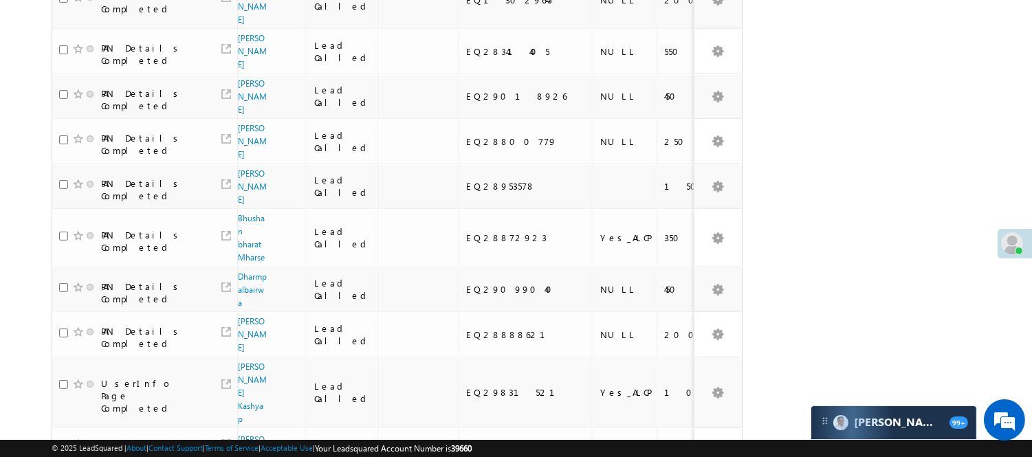
scroll to position [764, 0]
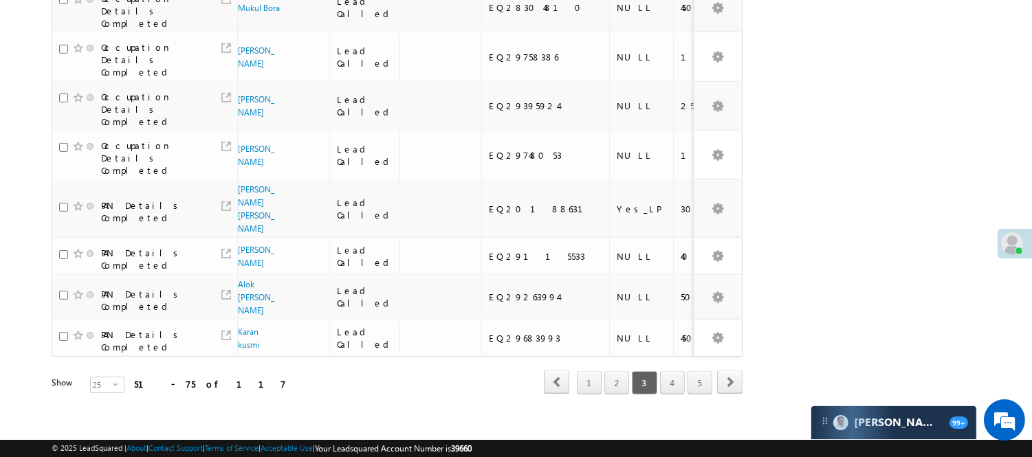
scroll to position [889, 0]
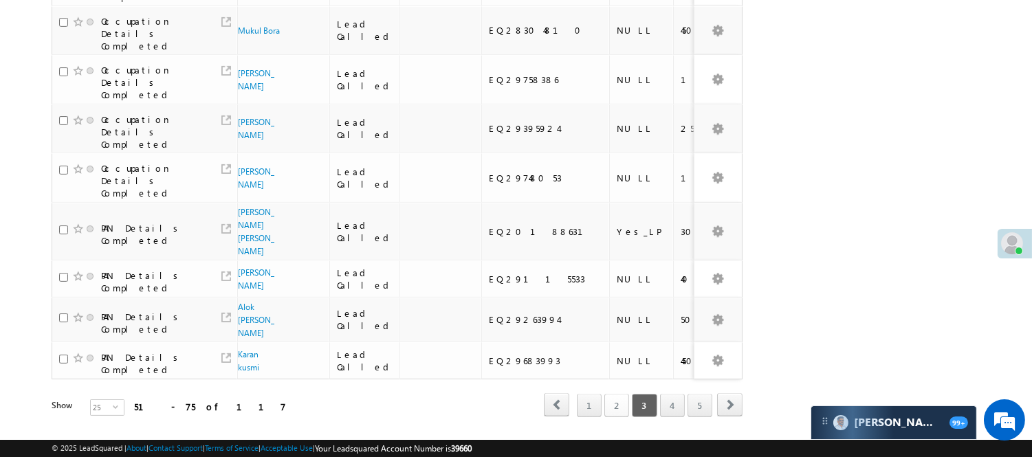
click at [622, 417] on link "2" at bounding box center [616, 405] width 25 height 23
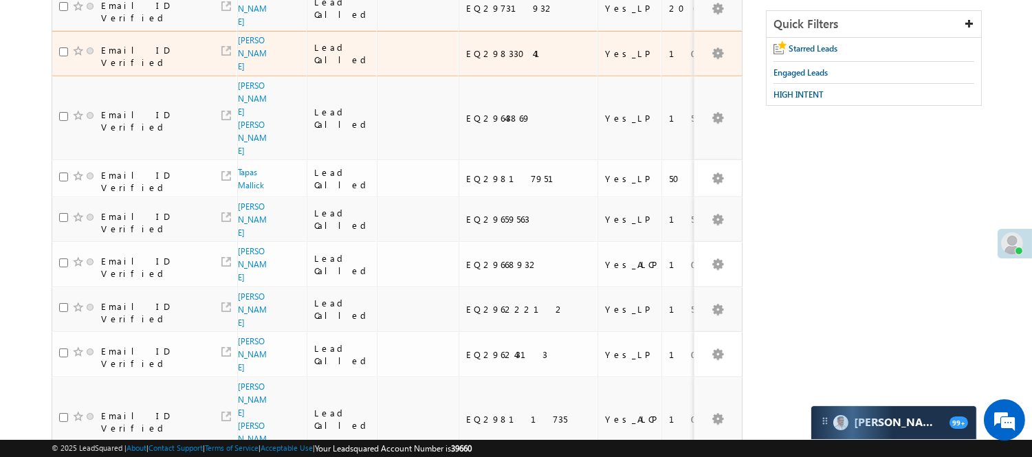
scroll to position [0, 0]
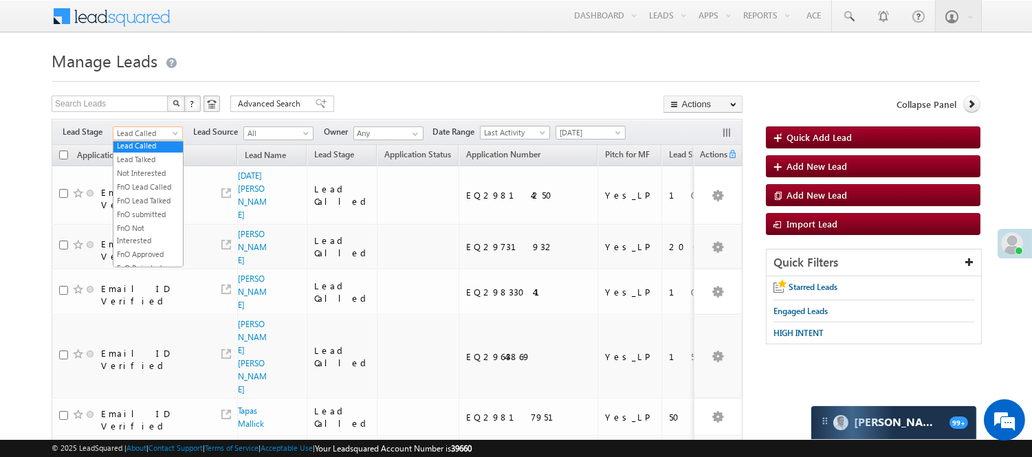
drag, startPoint x: 160, startPoint y: 133, endPoint x: 157, endPoint y: 145, distance: 12.2
click at [159, 132] on span "Lead Called" at bounding box center [145, 133] width 65 height 12
click at [153, 166] on link "Lead Talked" at bounding box center [147, 159] width 69 height 12
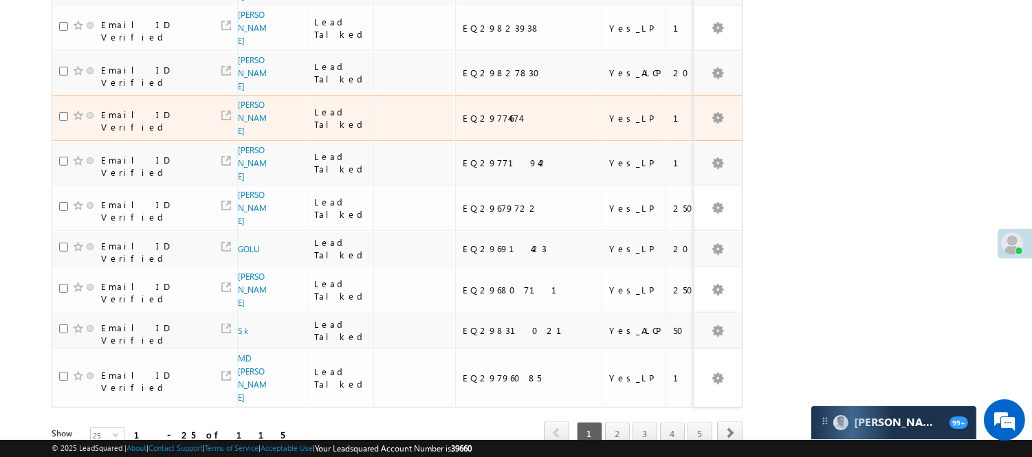
scroll to position [1016, 0]
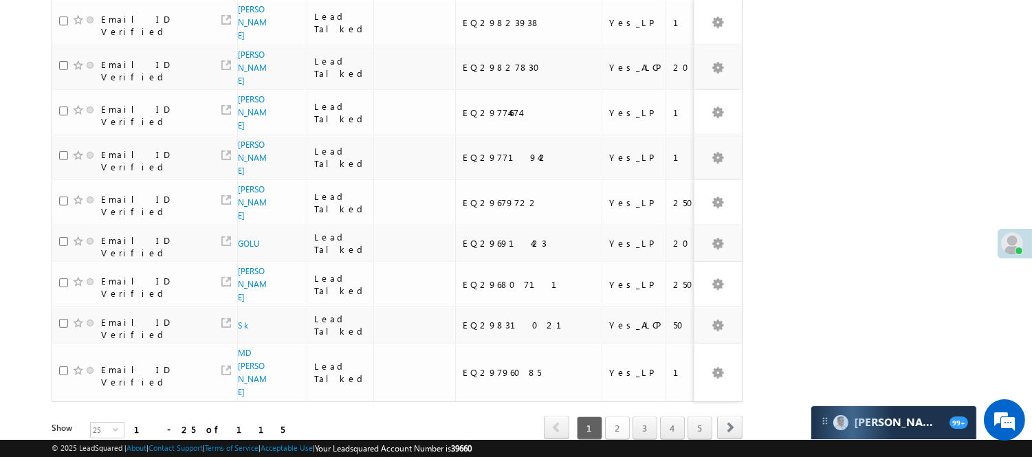
click at [616, 416] on link "2" at bounding box center [617, 427] width 25 height 23
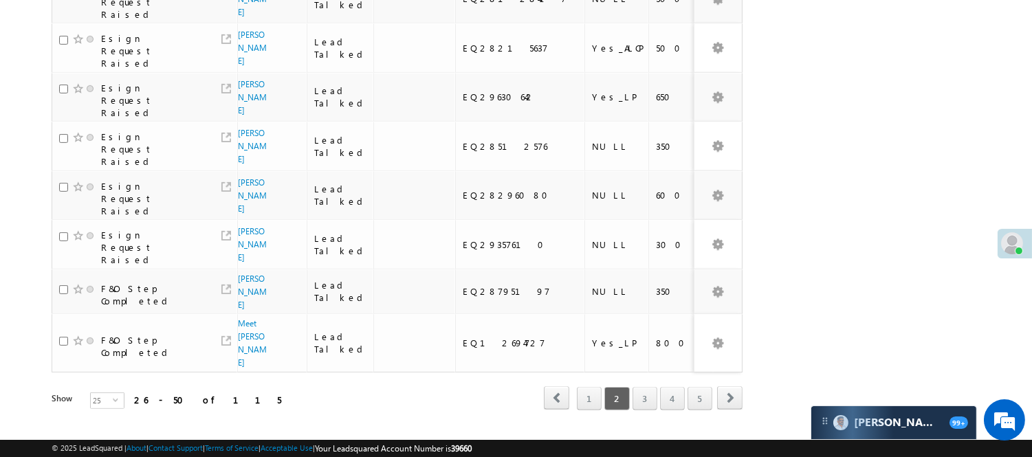
scroll to position [898, 0]
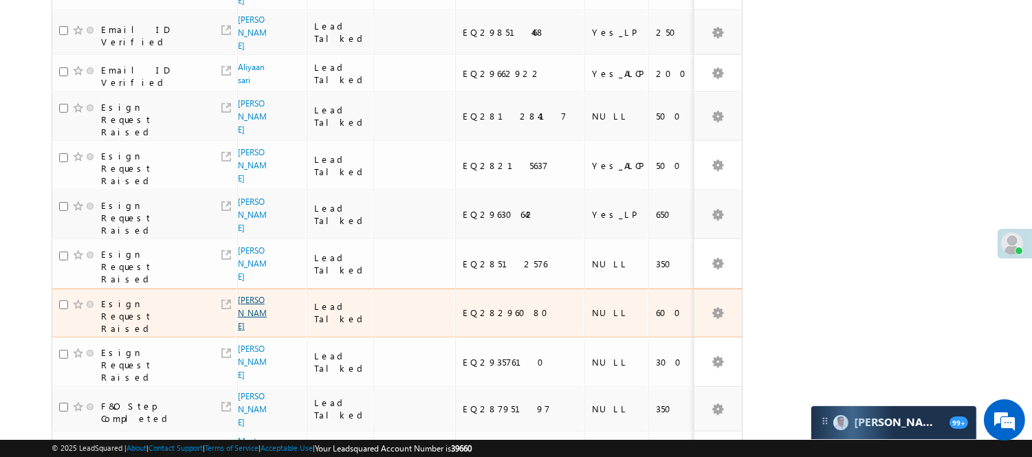
click at [245, 295] on link "Sujoy kumar Mondal" at bounding box center [252, 313] width 29 height 36
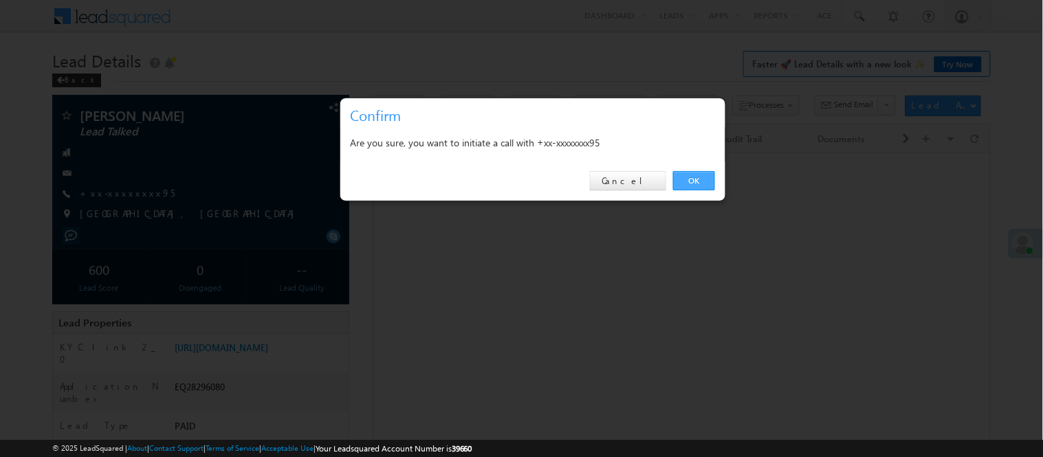
click at [699, 175] on link "OK" at bounding box center [694, 180] width 42 height 19
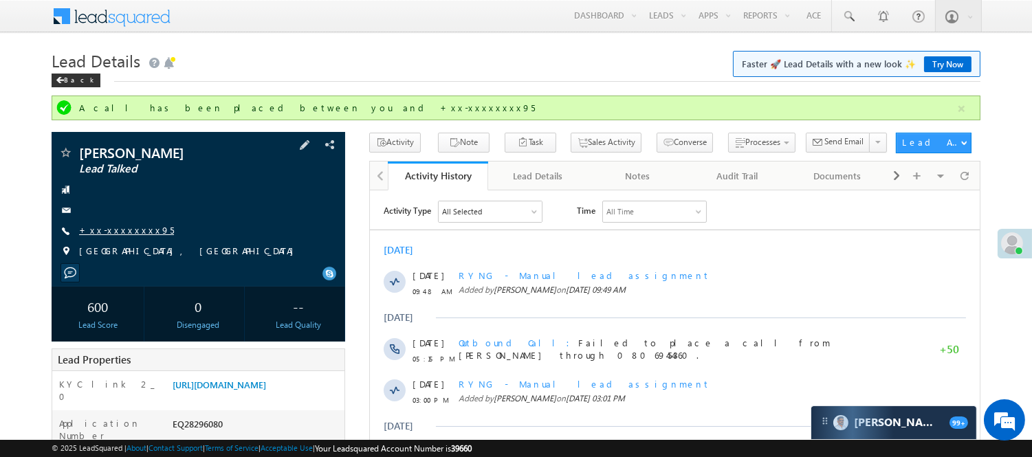
click at [126, 227] on link "+xx-xxxxxxxx95" at bounding box center [126, 230] width 95 height 12
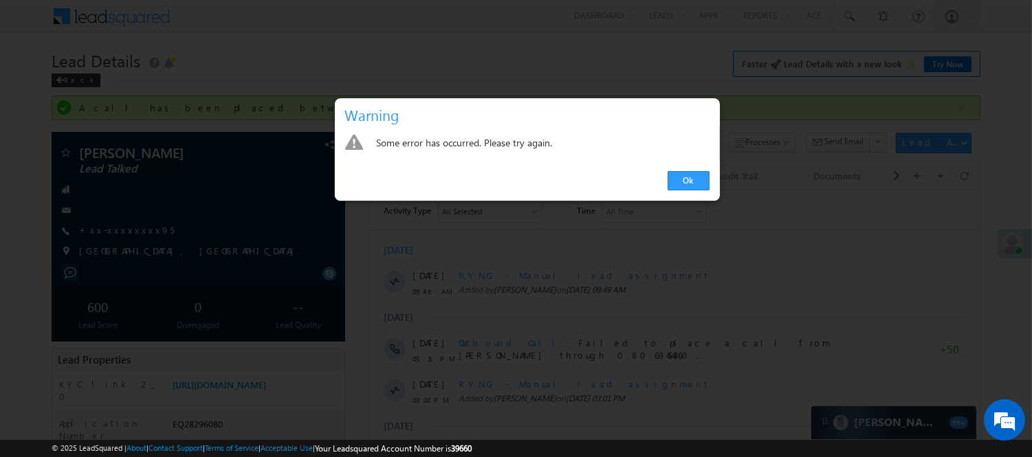
click at [691, 168] on div "Ok" at bounding box center [527, 180] width 385 height 39
click at [695, 183] on link "Ok" at bounding box center [688, 180] width 42 height 19
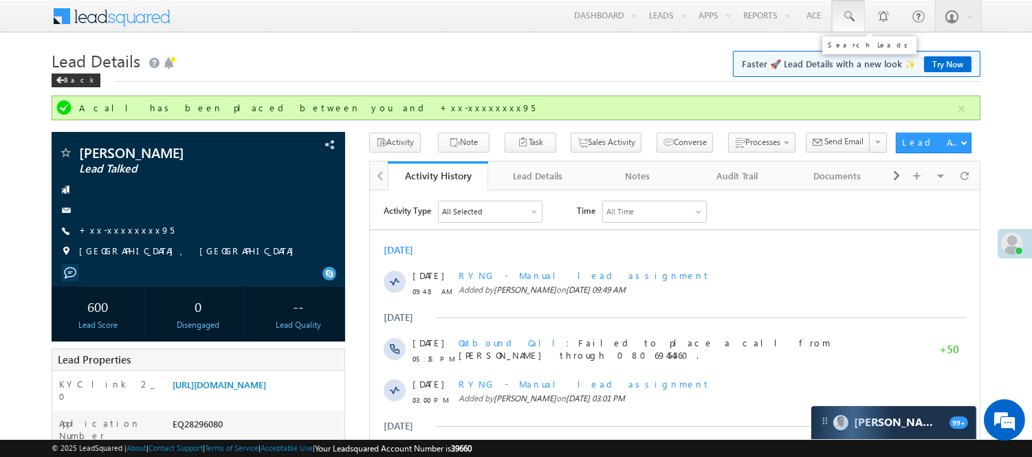
click at [856, 18] on link at bounding box center [848, 16] width 33 height 32
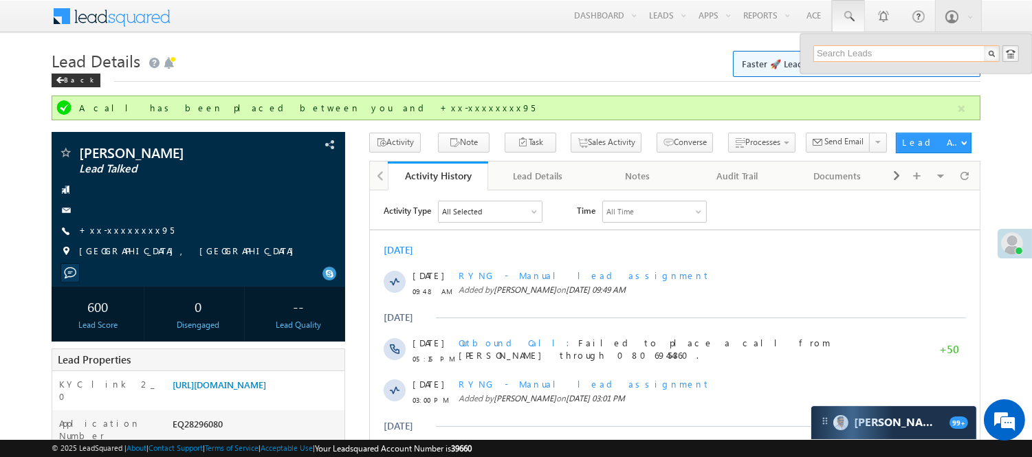
click at [874, 49] on input "text" at bounding box center [906, 53] width 186 height 16
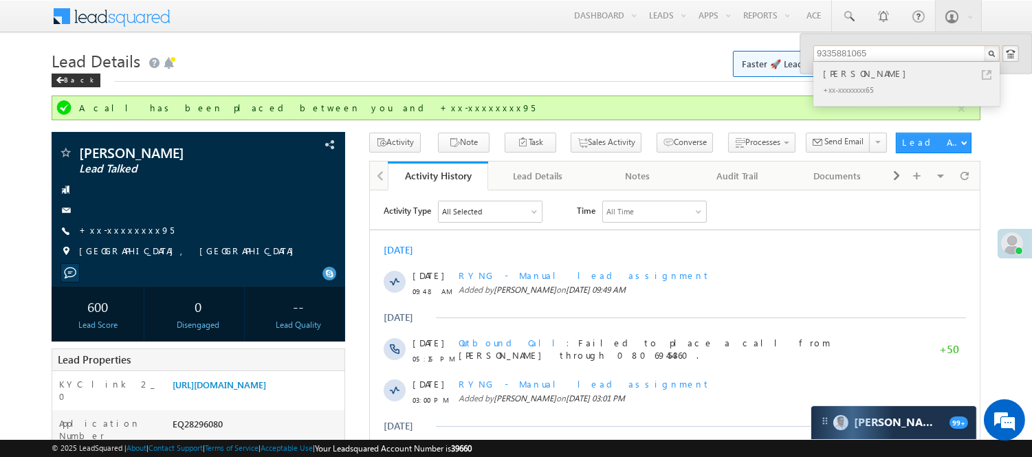
type input "9335881065"
click at [864, 88] on div "+xx-xxxxxxxx65" at bounding box center [912, 89] width 184 height 16
click at [880, 115] on div "A call has been placed between you and +xx-xxxxxxxx95" at bounding box center [516, 108] width 928 height 25
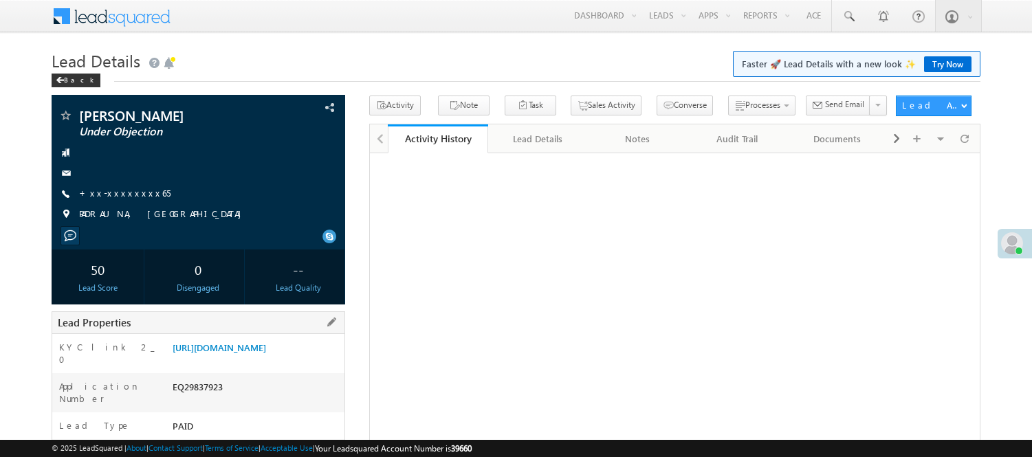
scroll to position [229, 0]
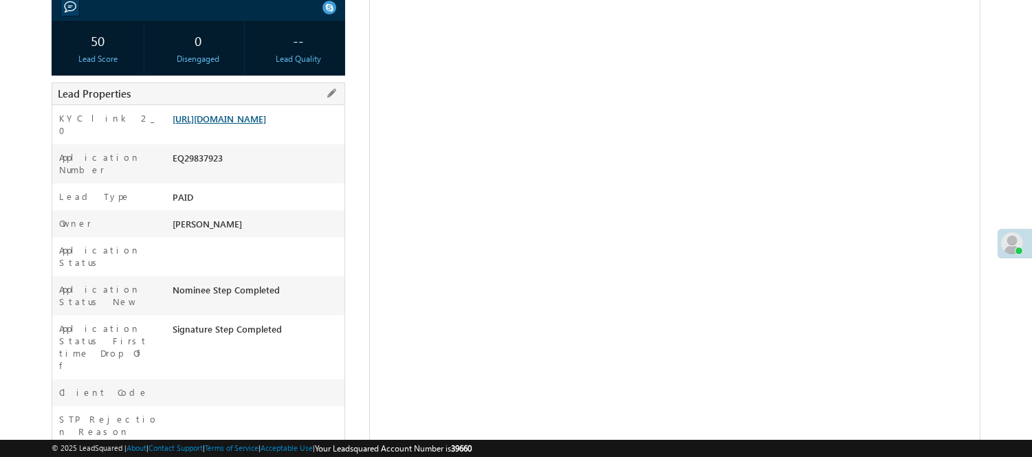
click at [236, 124] on link "[URL][DOMAIN_NAME]" at bounding box center [218, 119] width 93 height 12
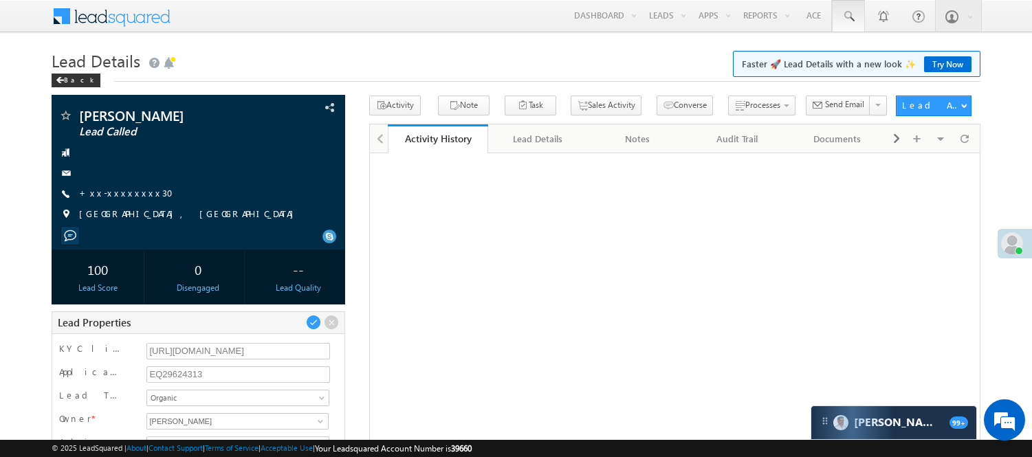
click at [858, 12] on link at bounding box center [848, 16] width 33 height 32
click at [854, 22] on span at bounding box center [848, 17] width 14 height 14
click at [852, 21] on span at bounding box center [848, 17] width 14 height 14
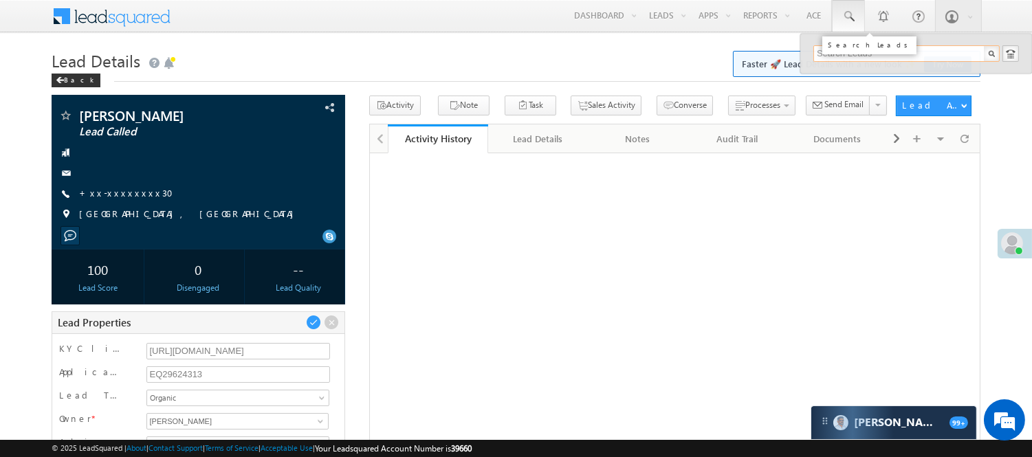
click at [850, 16] on span at bounding box center [848, 17] width 14 height 14
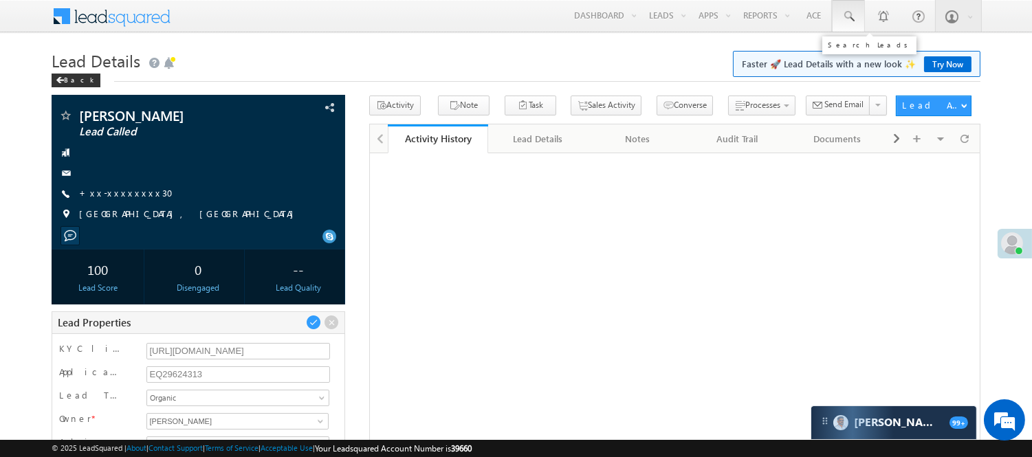
click at [850, 16] on span at bounding box center [848, 17] width 14 height 14
click at [849, 10] on span at bounding box center [848, 17] width 14 height 14
click at [846, 19] on span at bounding box center [848, 17] width 14 height 14
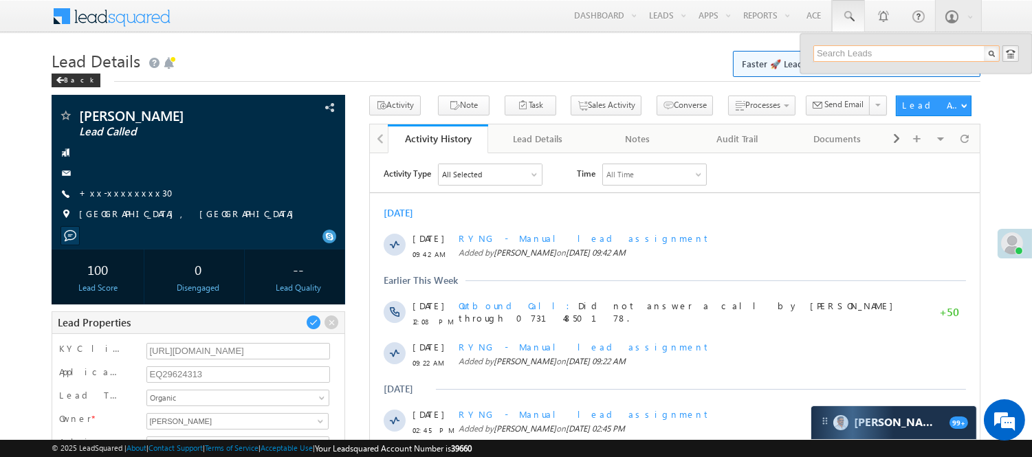
click at [905, 50] on input "text" at bounding box center [906, 53] width 186 height 16
paste input "EQ29852454"
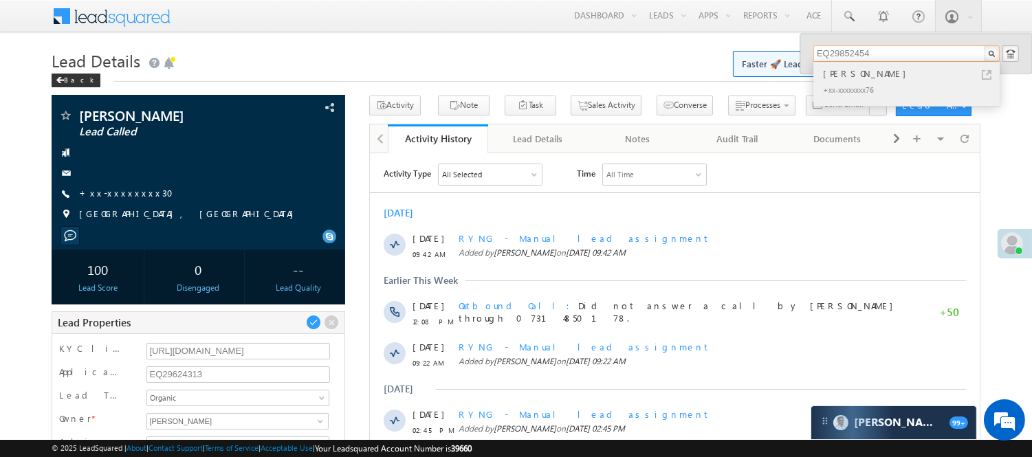
type input "EQ29852454"
click at [889, 73] on div "Gaurav nomodas" at bounding box center [912, 73] width 184 height 15
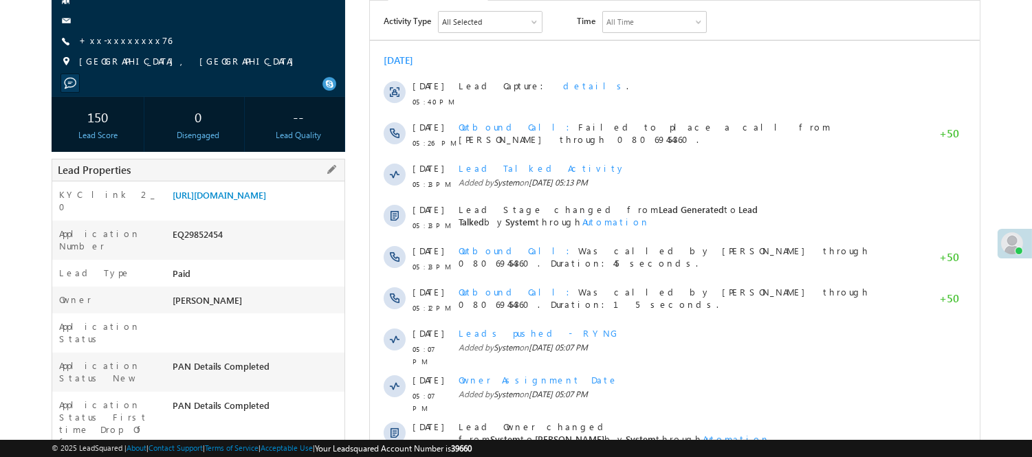
scroll to position [153, 0]
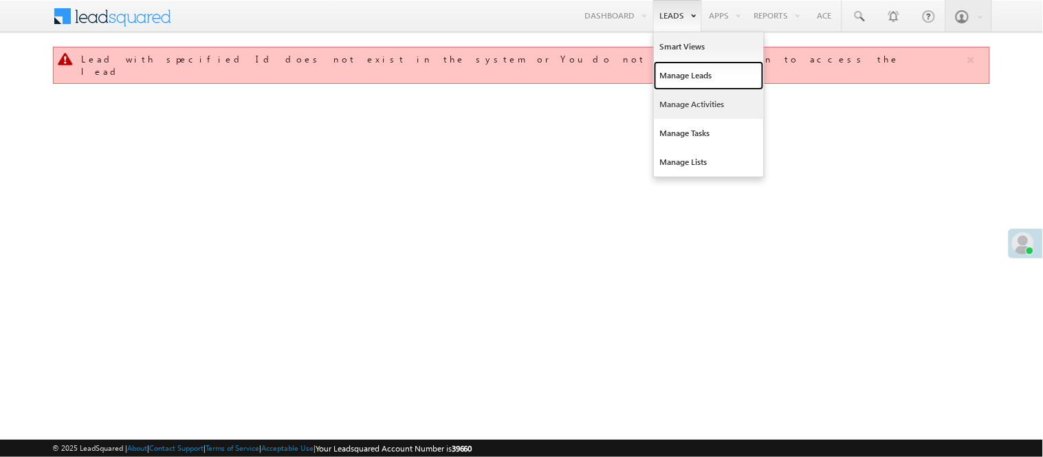
click at [684, 85] on link "Manage Leads" at bounding box center [709, 75] width 110 height 29
click at [682, 74] on link "Manage Leads" at bounding box center [709, 75] width 110 height 29
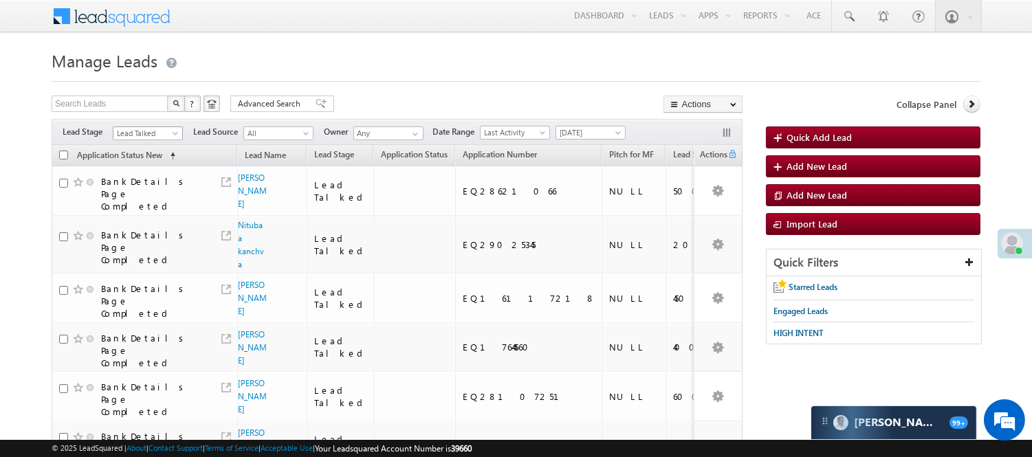
click at [166, 126] on span "Lead Talked" at bounding box center [148, 132] width 70 height 12
click at [151, 132] on span "Lead Talked" at bounding box center [145, 133] width 65 height 12
click at [148, 172] on link "Lead Talked" at bounding box center [147, 165] width 69 height 12
click at [161, 134] on span "Lead Talked" at bounding box center [145, 133] width 65 height 12
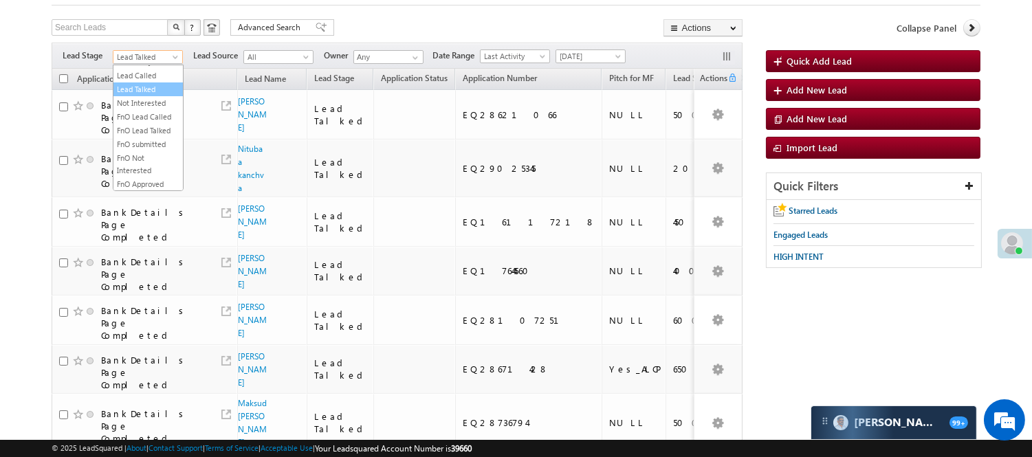
click at [159, 96] on link "Lead Talked" at bounding box center [147, 89] width 69 height 12
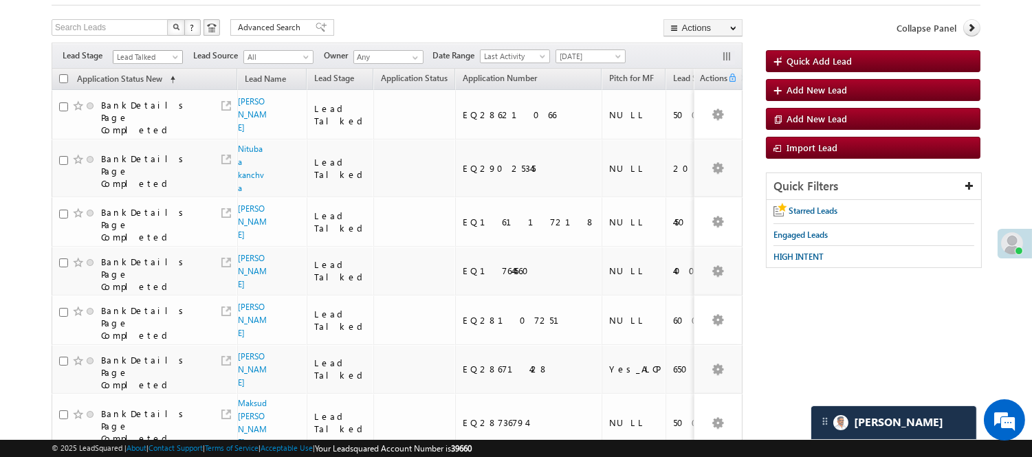
click at [168, 60] on span "Lead Talked" at bounding box center [145, 57] width 65 height 12
click at [156, 92] on link "Lead Generated" at bounding box center [147, 86] width 69 height 12
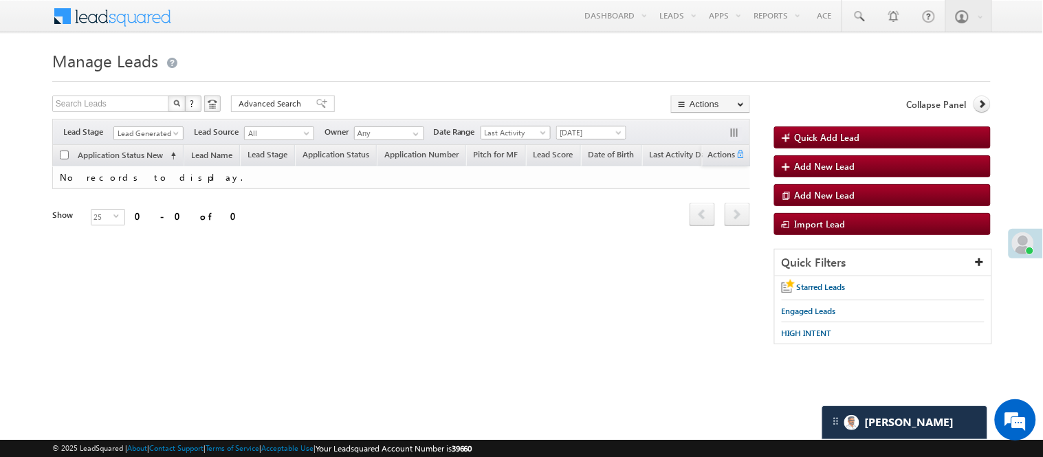
click at [162, 126] on span "Lead Generated" at bounding box center [148, 132] width 70 height 12
click at [162, 133] on span "Lead Generated" at bounding box center [146, 133] width 65 height 12
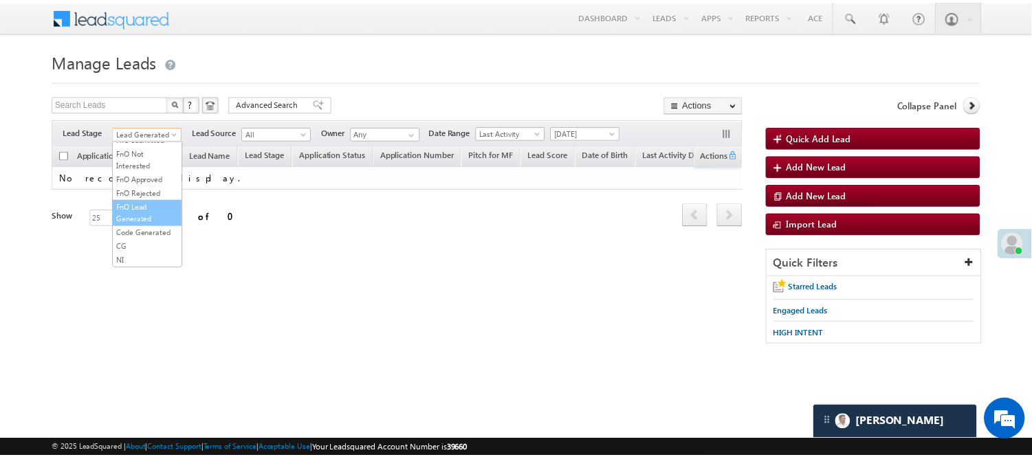
scroll to position [341, 0]
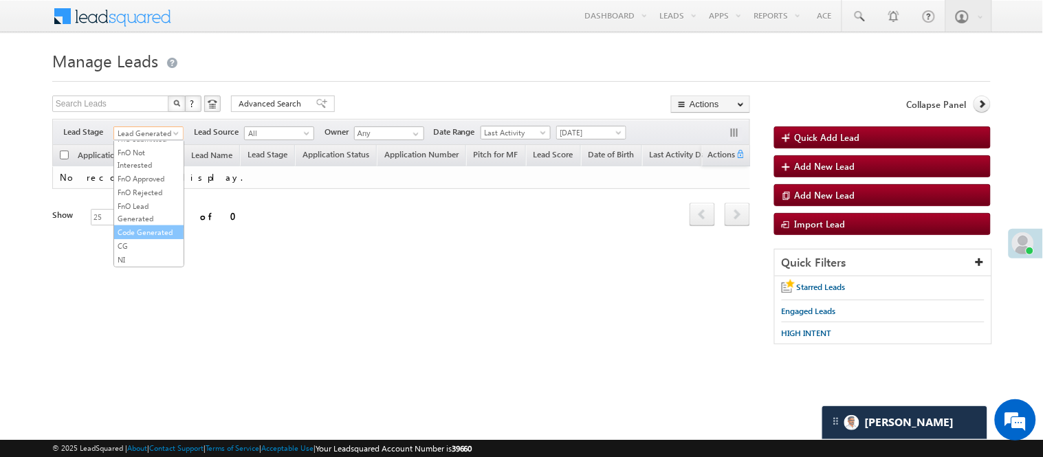
click at [137, 228] on link "Code Generated" at bounding box center [148, 232] width 69 height 12
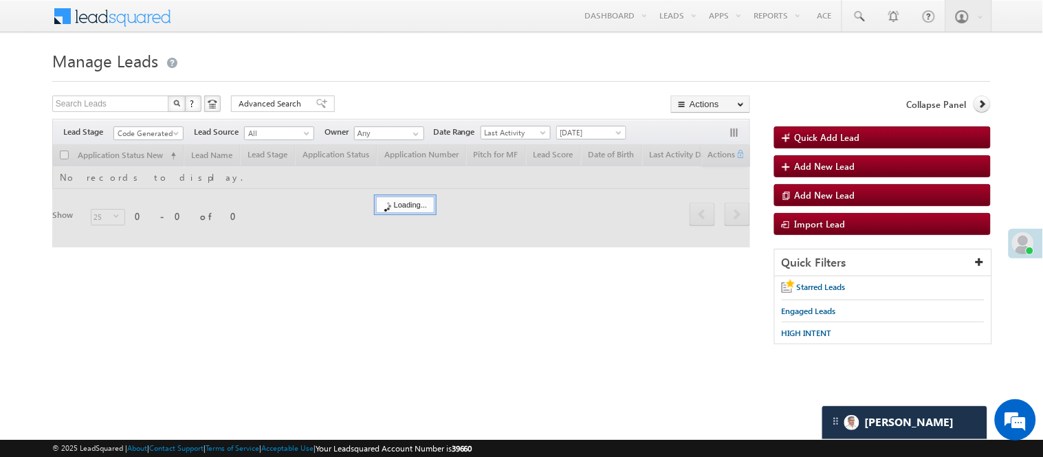
click at [387, 87] on form "Manage Leads Quick Add Lead Search Leads X ? 0 results found Advanced Search Ad…" at bounding box center [521, 202] width 938 height 312
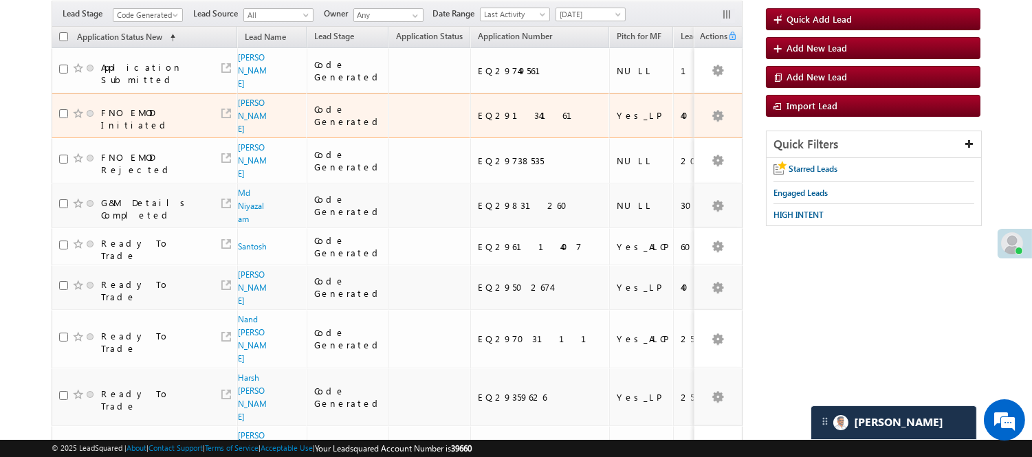
scroll to position [16, 0]
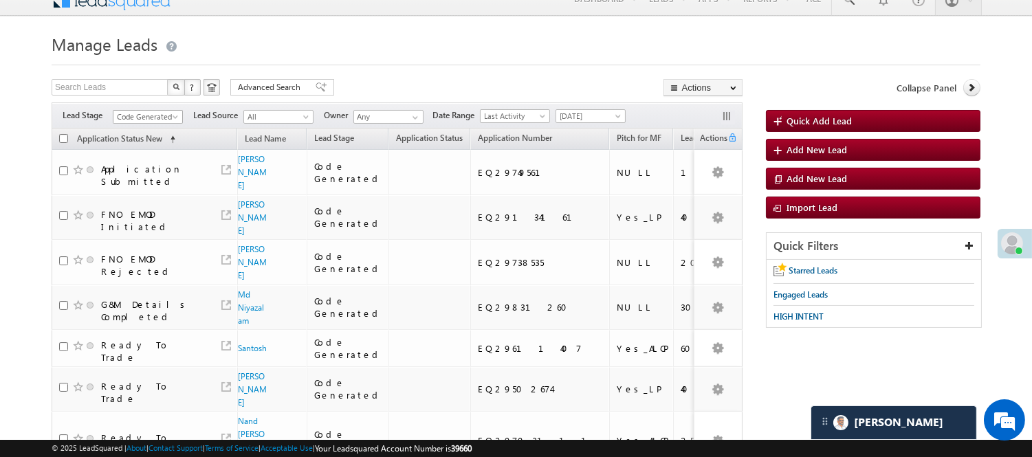
click at [166, 115] on span "Code Generated" at bounding box center [145, 117] width 65 height 12
click at [150, 150] on link "Lead Generated" at bounding box center [147, 146] width 69 height 12
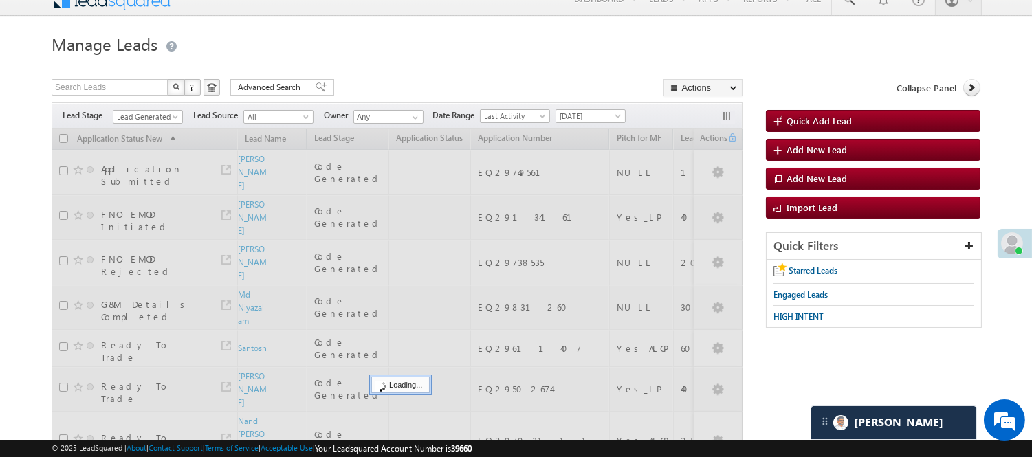
click at [393, 58] on div at bounding box center [516, 60] width 928 height 9
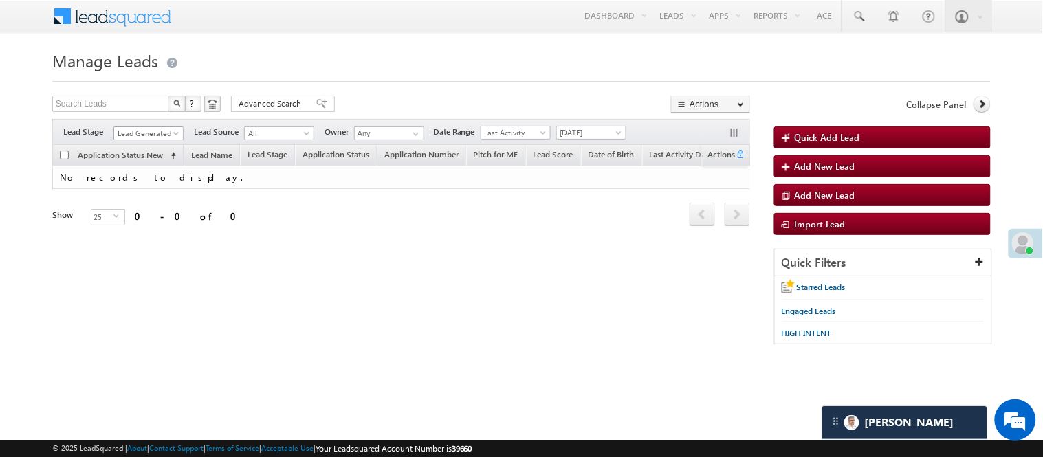
click at [168, 134] on span "Lead Generated" at bounding box center [146, 133] width 65 height 12
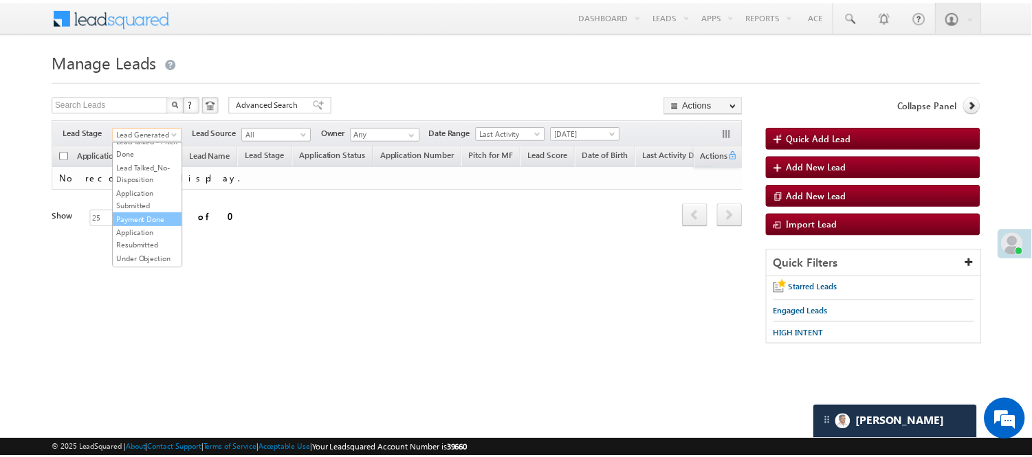
scroll to position [305, 0]
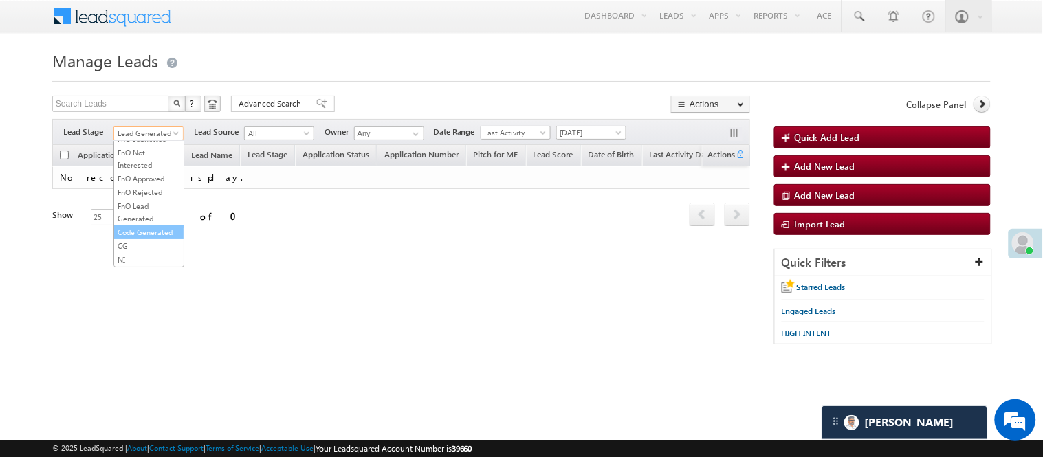
drag, startPoint x: 142, startPoint y: 256, endPoint x: 147, endPoint y: 262, distance: 7.8
click at [145, 238] on link "Code Generated" at bounding box center [148, 232] width 69 height 12
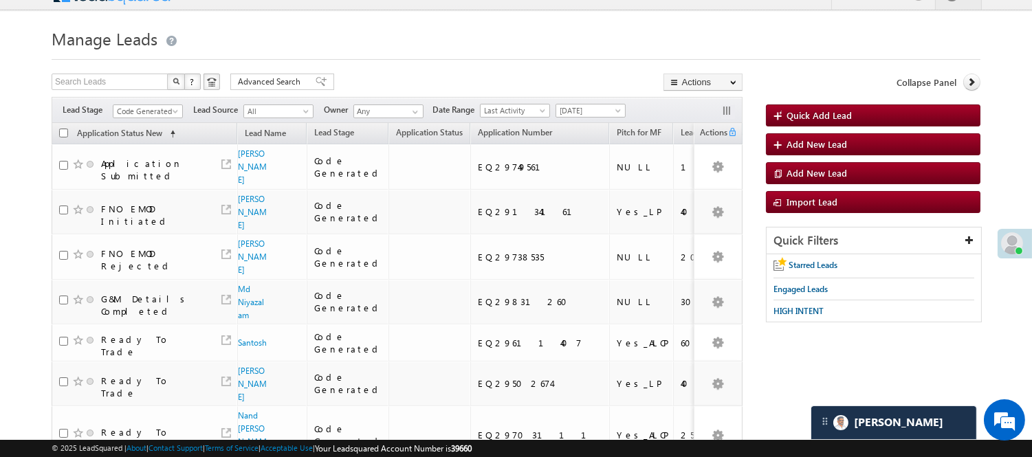
scroll to position [0, 0]
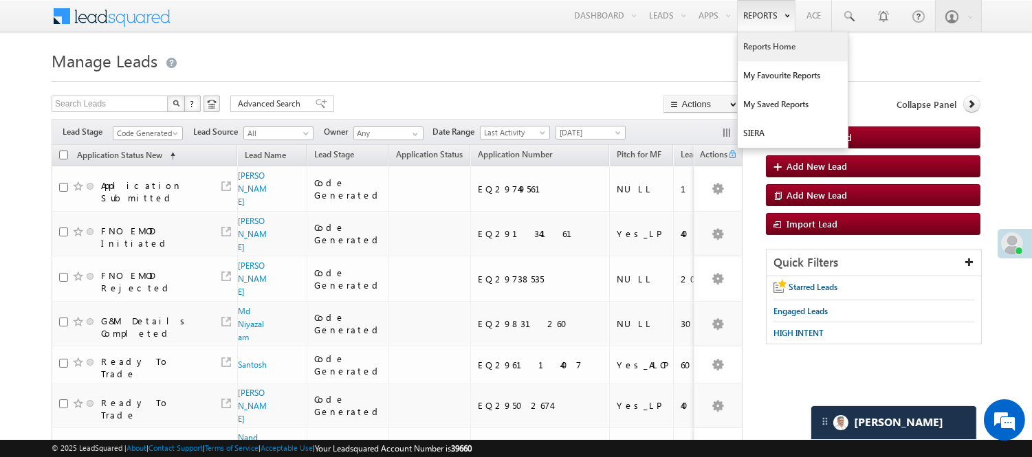
click at [761, 45] on link "Reports Home" at bounding box center [792, 46] width 110 height 29
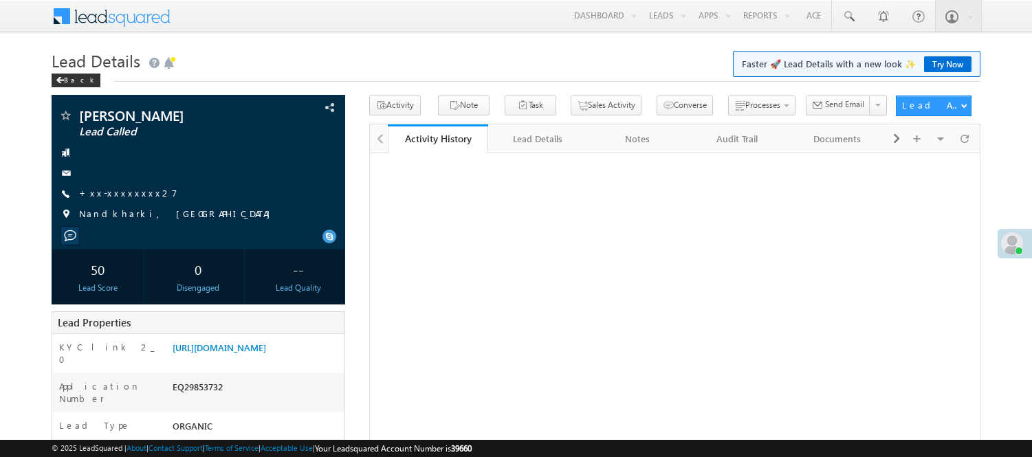
click at [112, 197] on link "+xx-xxxxxxxx27" at bounding box center [128, 193] width 98 height 12
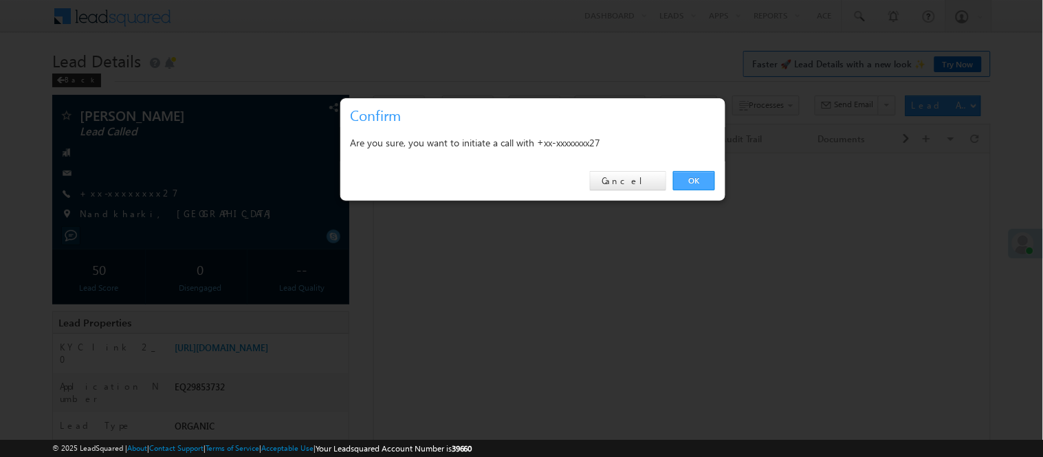
click at [688, 182] on link "OK" at bounding box center [694, 180] width 42 height 19
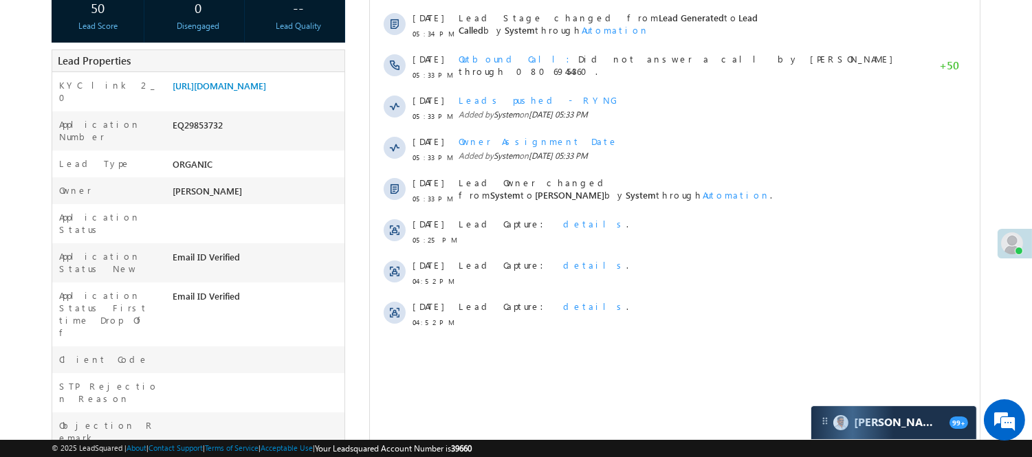
scroll to position [153, 0]
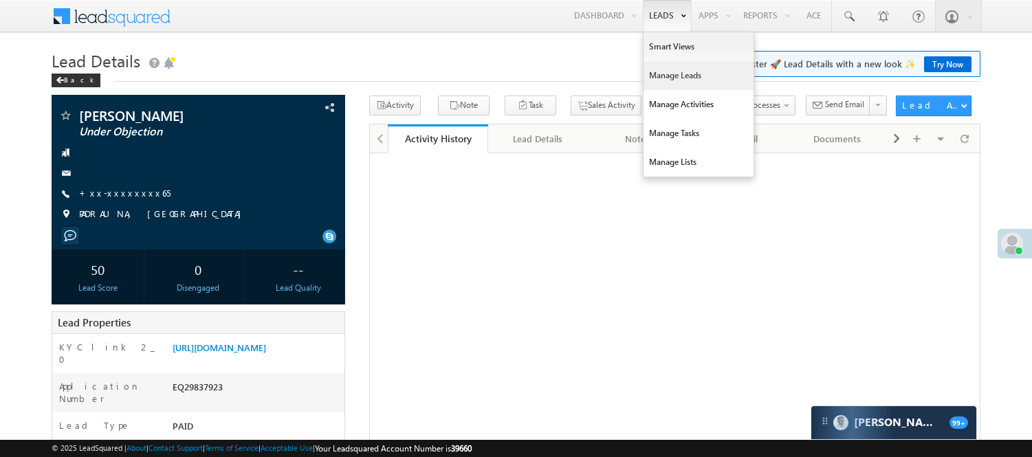
click at [672, 71] on link "Manage Leads" at bounding box center [698, 75] width 110 height 29
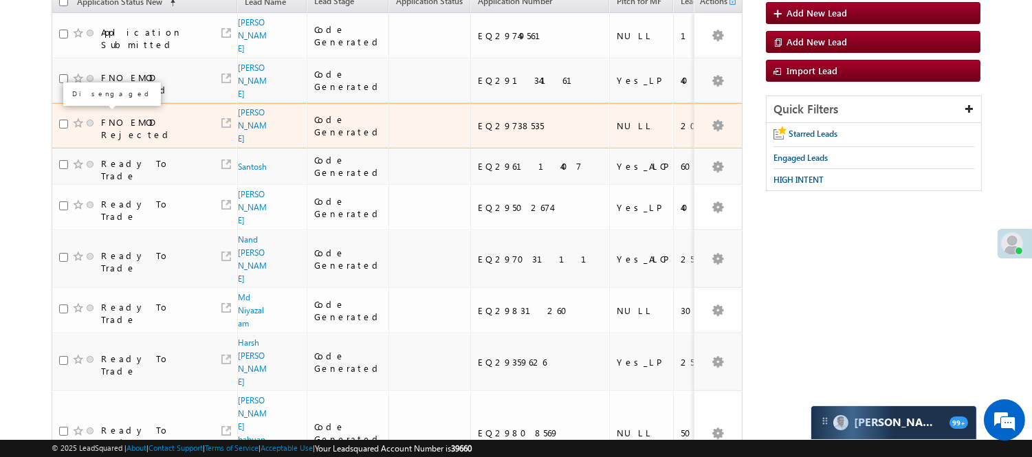
scroll to position [16, 0]
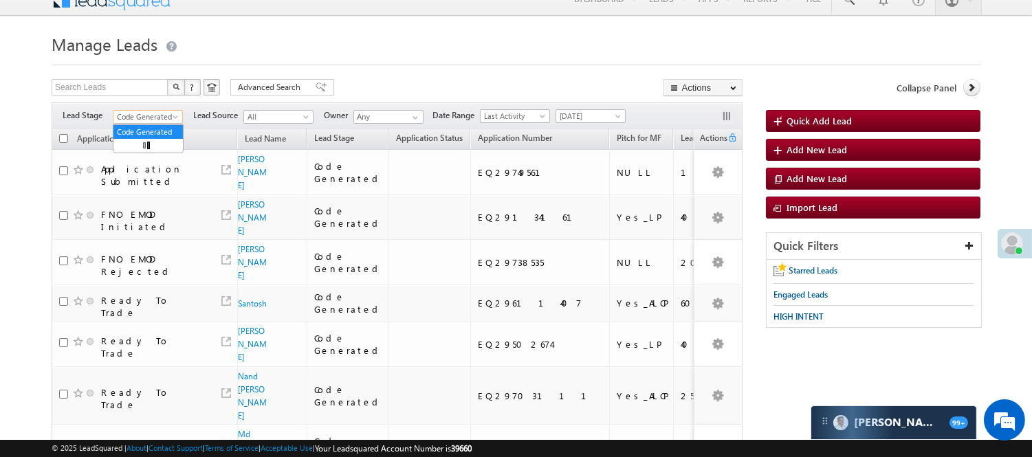
click at [150, 113] on span "Code Generated" at bounding box center [145, 117] width 65 height 12
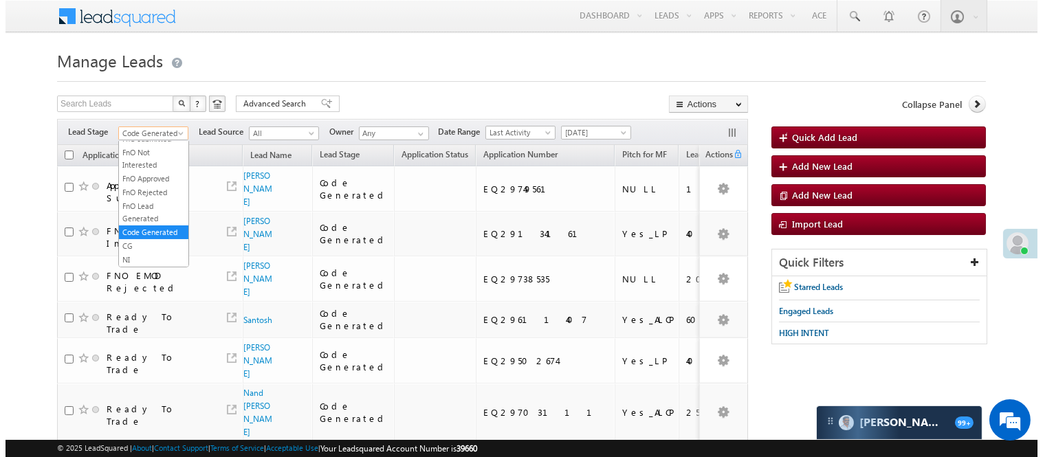
scroll to position [0, 0]
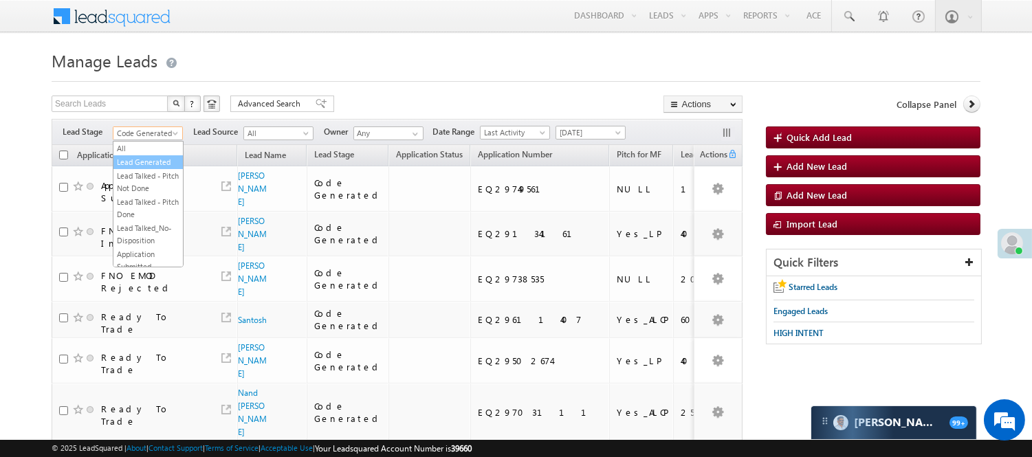
click at [133, 167] on link "Lead Generated" at bounding box center [147, 162] width 69 height 12
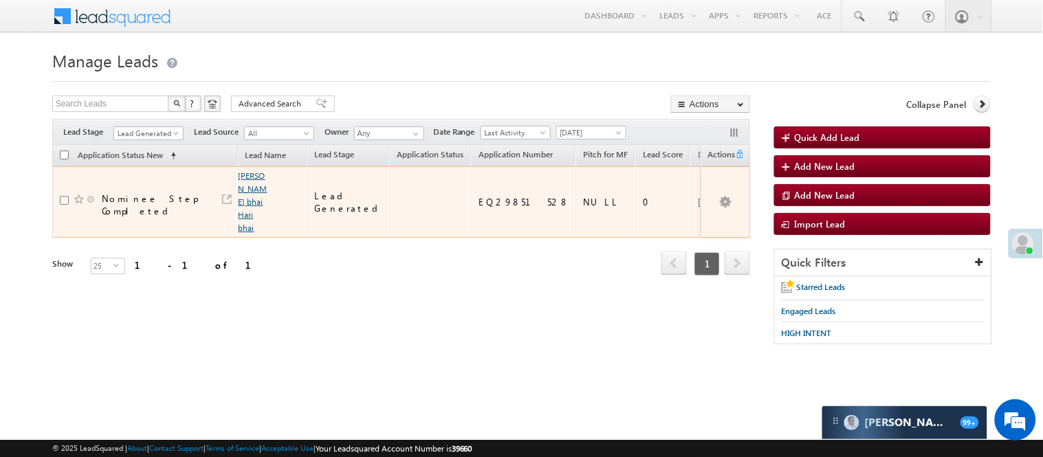
click at [243, 213] on link "[PERSON_NAME] bhai Hari bhai" at bounding box center [252, 201] width 29 height 63
click at [245, 203] on link "[PERSON_NAME] bhai Hari bhai" at bounding box center [252, 201] width 29 height 63
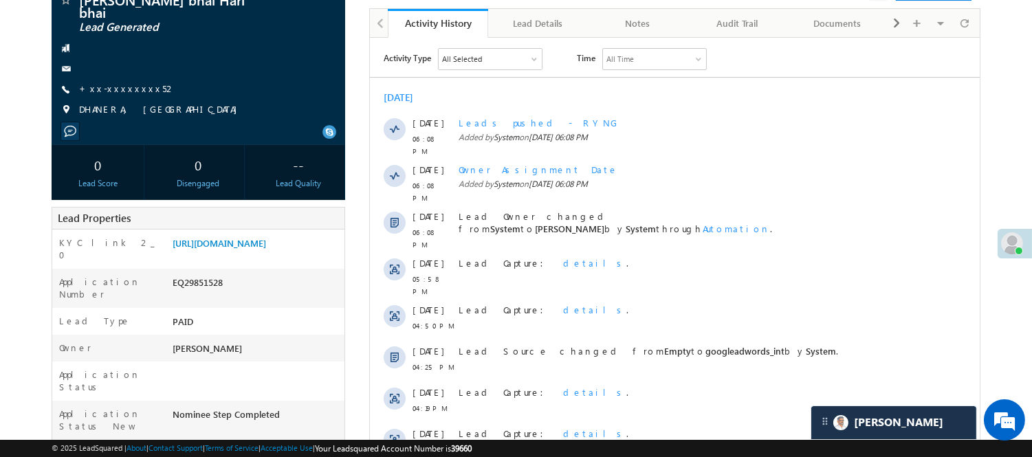
scroll to position [77, 0]
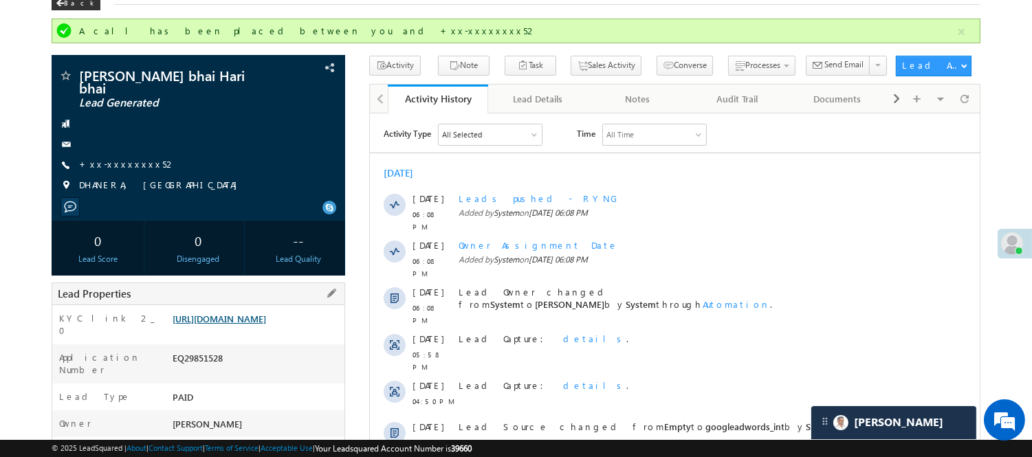
click at [258, 324] on link "[URL][DOMAIN_NAME]" at bounding box center [218, 319] width 93 height 12
click at [260, 324] on link "[URL][DOMAIN_NAME]" at bounding box center [218, 319] width 93 height 12
click at [126, 162] on link "+xx-xxxxxxxx52" at bounding box center [127, 164] width 97 height 12
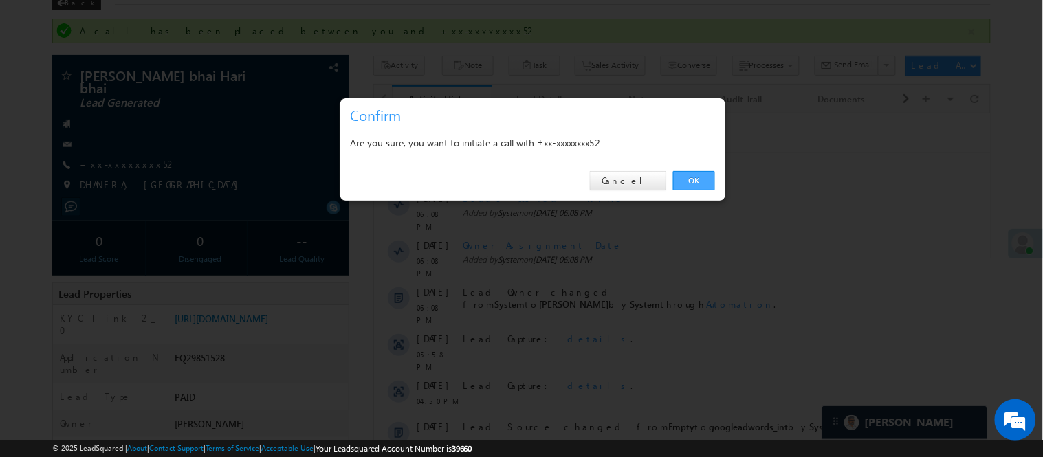
click at [696, 187] on link "OK" at bounding box center [694, 180] width 42 height 19
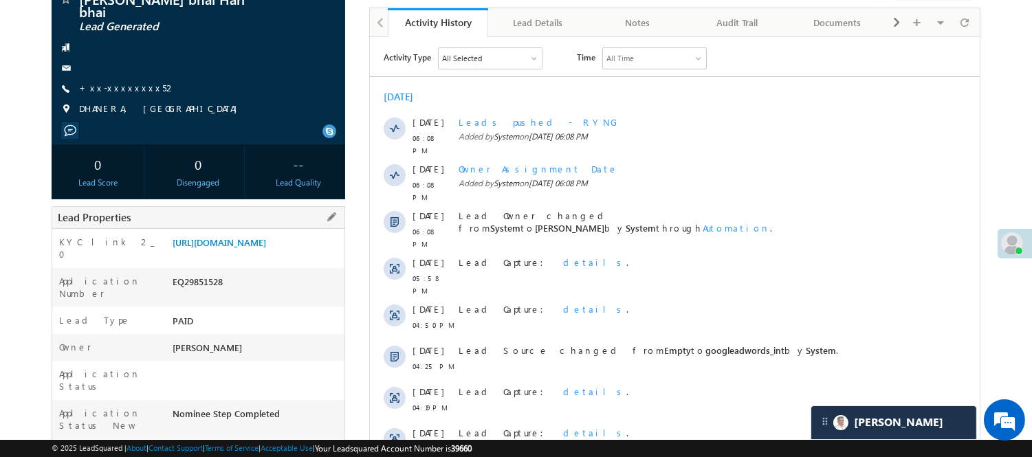
scroll to position [0, 0]
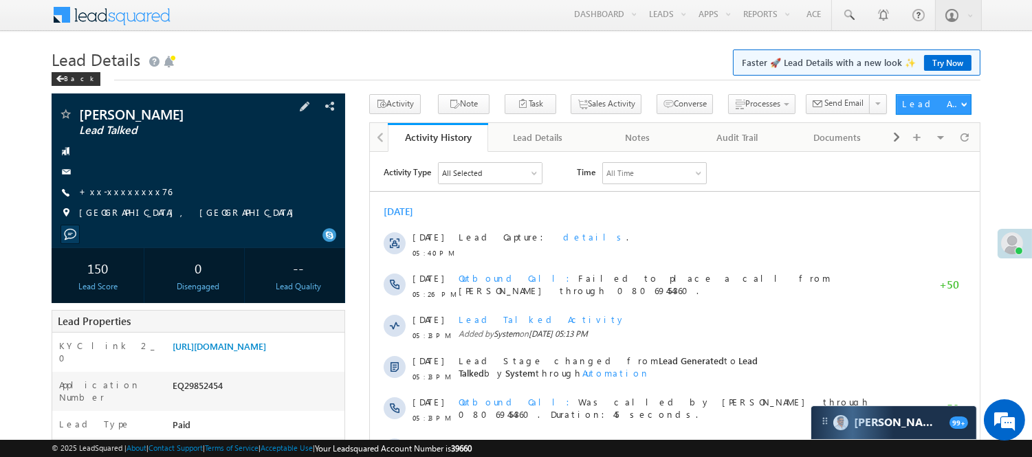
click at [124, 183] on div "Gaurav nomodas Lead Talked +xx-xxxxxxxx76" at bounding box center [198, 167] width 280 height 120
click at [124, 192] on link "+xx-xxxxxxxx76" at bounding box center [125, 192] width 93 height 12
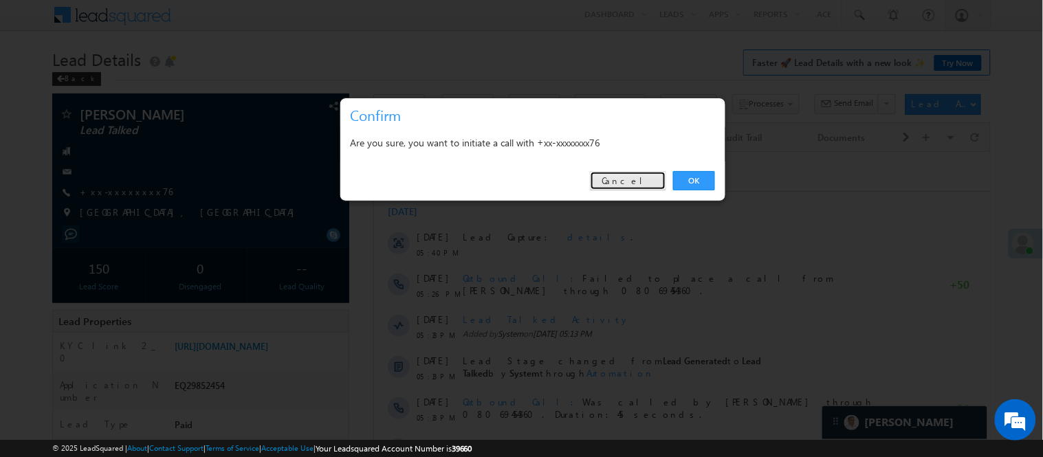
click at [630, 174] on link "Cancel" at bounding box center [628, 180] width 76 height 19
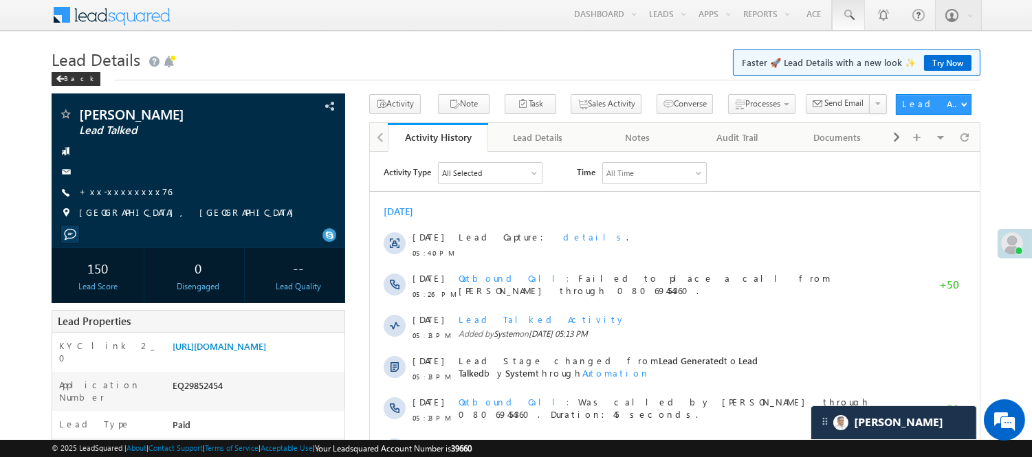
click at [847, 19] on span at bounding box center [848, 15] width 14 height 14
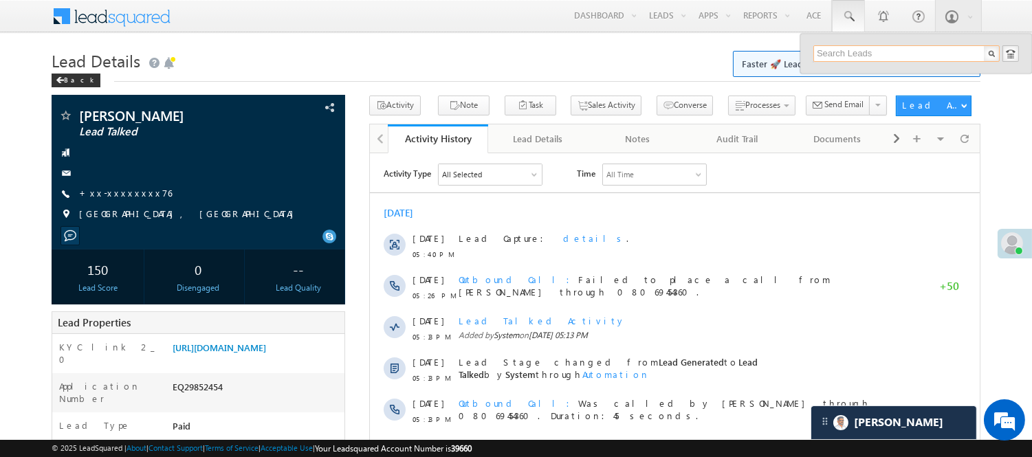
click at [862, 58] on input "text" at bounding box center [906, 53] width 186 height 16
paste input "8903760386"
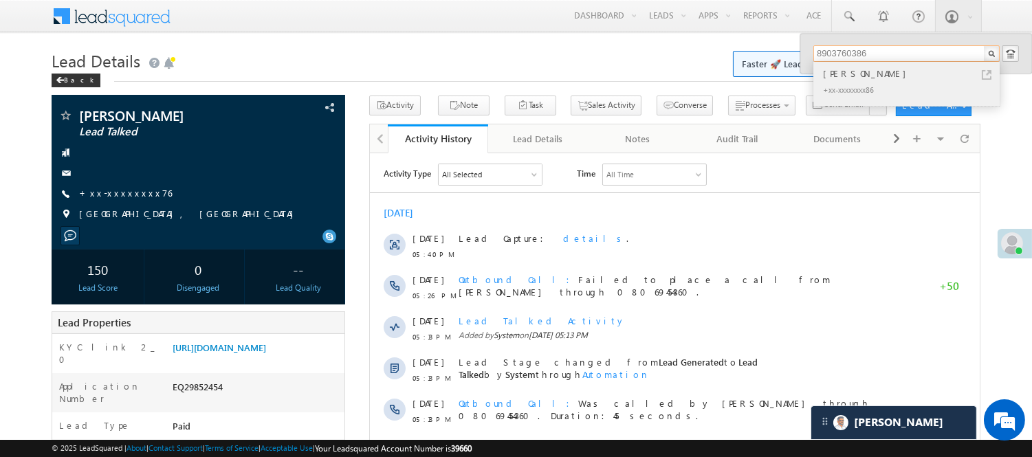
type input "8903760386"
click at [891, 71] on div "Karthi Mohan" at bounding box center [912, 73] width 184 height 15
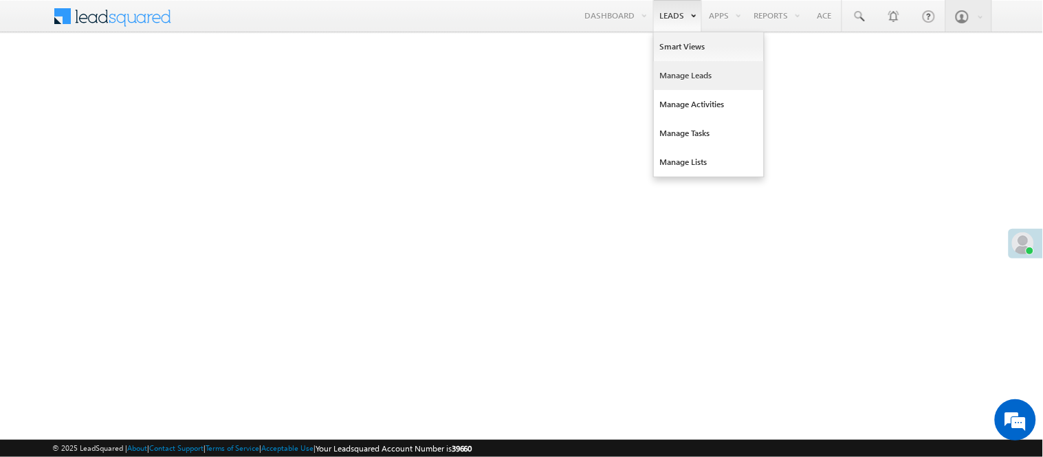
click at [684, 69] on link "Manage Leads" at bounding box center [709, 75] width 110 height 29
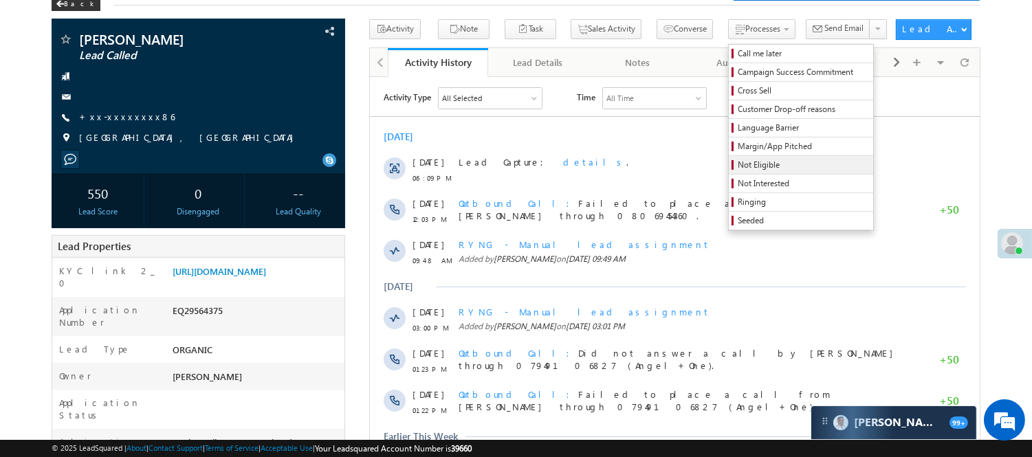
click at [745, 161] on span "Not Eligible" at bounding box center [802, 165] width 131 height 12
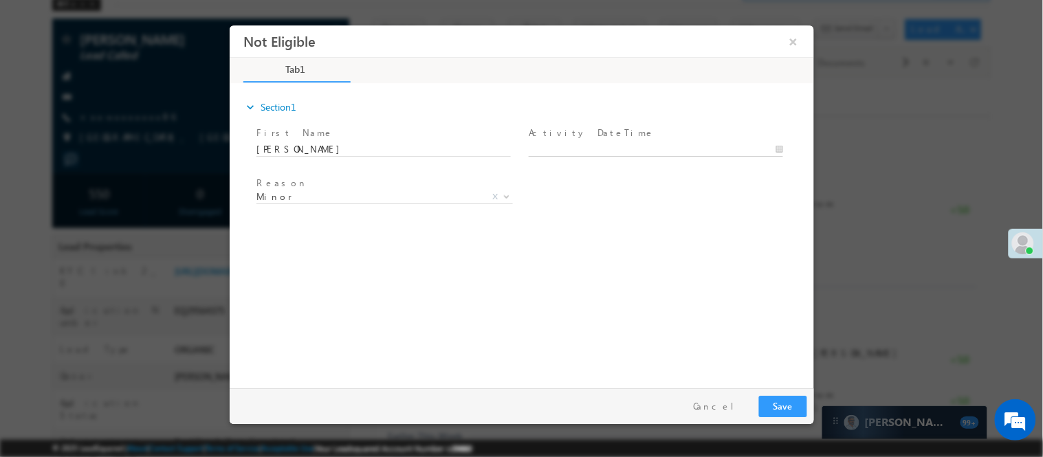
click at [642, 145] on body "Not Eligible ×" at bounding box center [521, 203] width 584 height 357
type input "10/01/25 6:20 PM"
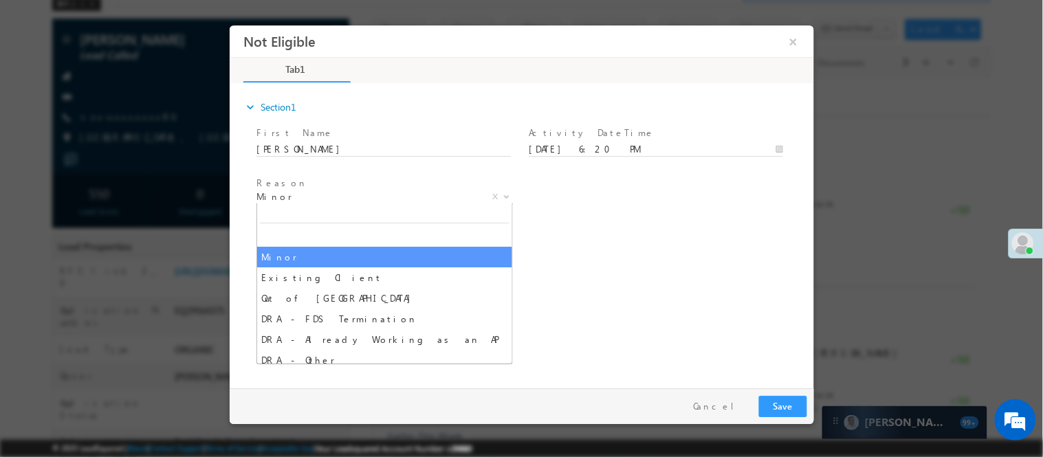
click at [372, 202] on body "Not Eligible ×" at bounding box center [521, 203] width 584 height 357
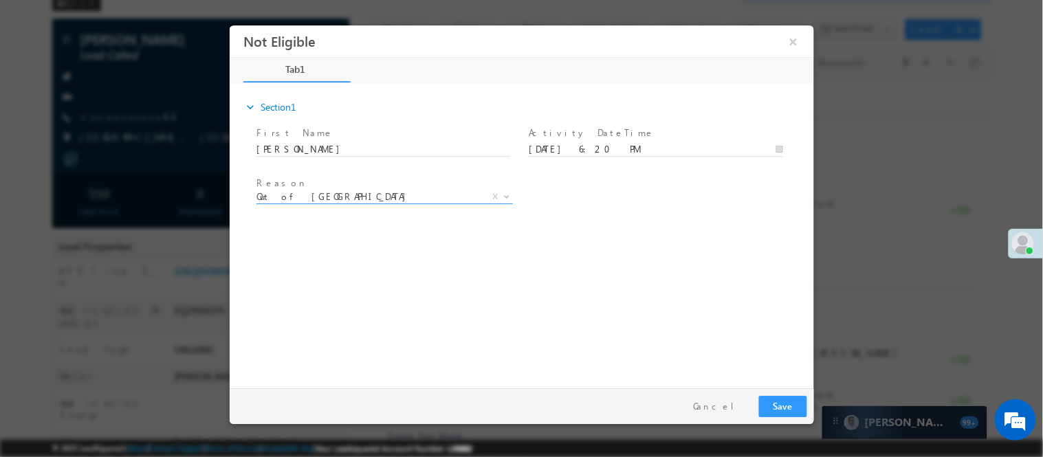
select select "Out of India"
click at [588, 271] on div "expand_more Section1 First Name *" at bounding box center [524, 233] width 577 height 297
click at [798, 405] on button "Save" at bounding box center [782, 405] width 48 height 21
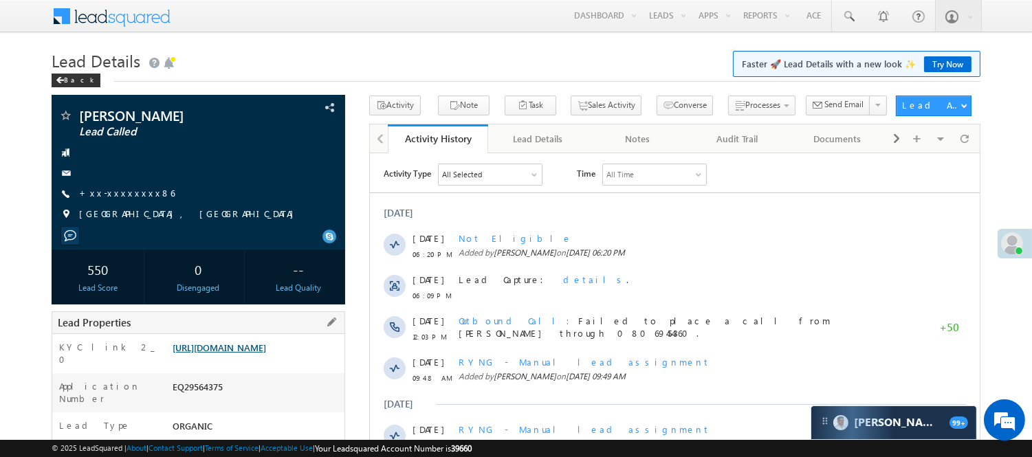
click at [266, 353] on link "https://angelbroking1-pk3em7sa.customui-test.leadsquared.com?leadId=f9dafa95-84…" at bounding box center [218, 348] width 93 height 12
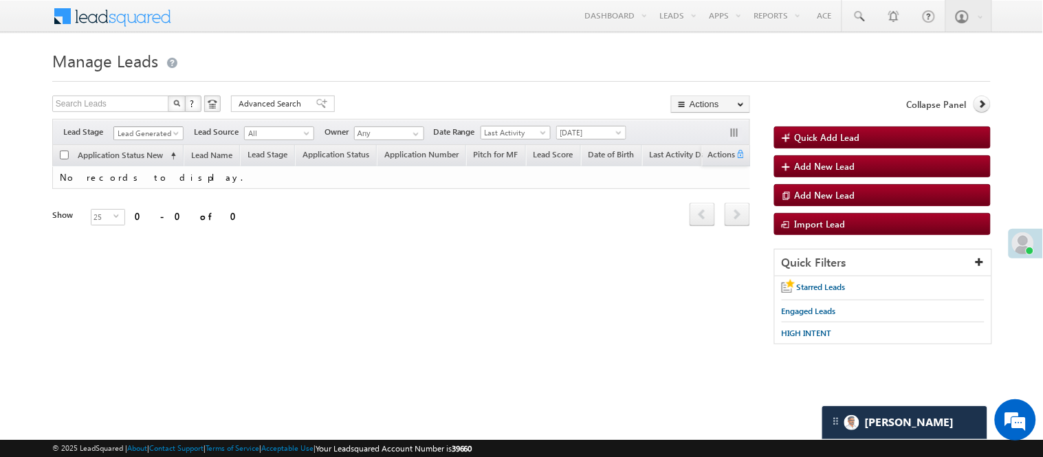
click at [155, 135] on span "Lead Generated" at bounding box center [146, 133] width 65 height 12
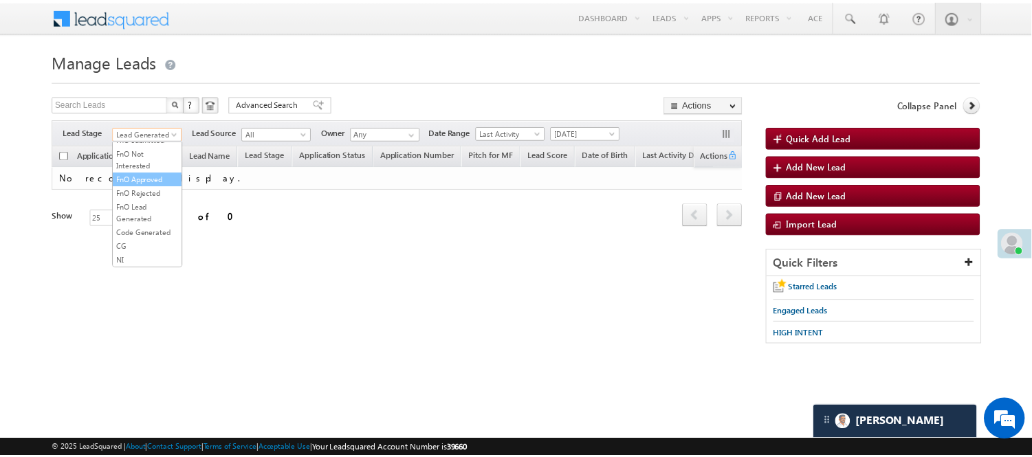
scroll to position [341, 0]
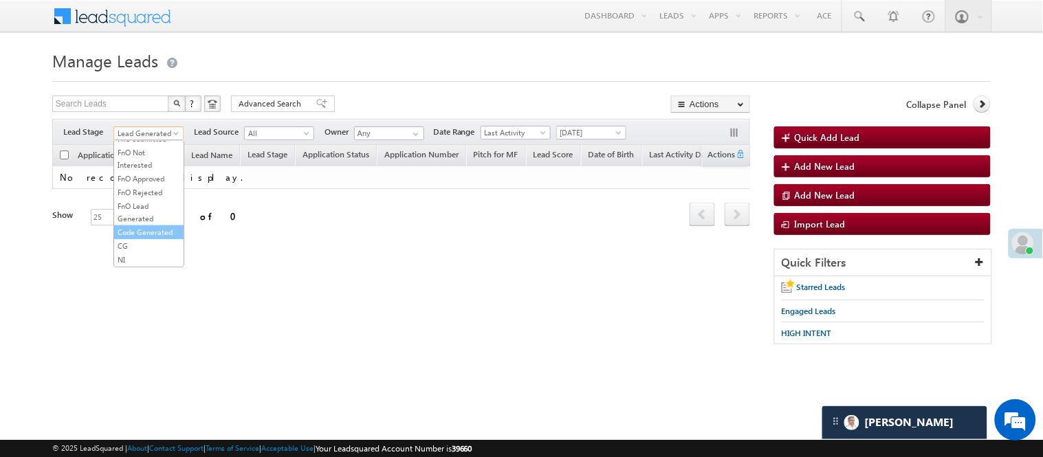
click at [132, 228] on link "Code Generated" at bounding box center [148, 232] width 69 height 12
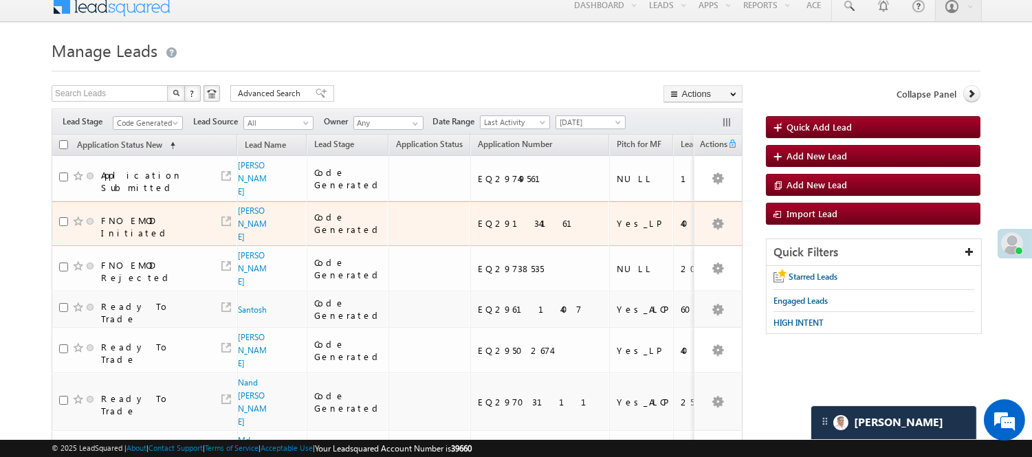
scroll to position [0, 0]
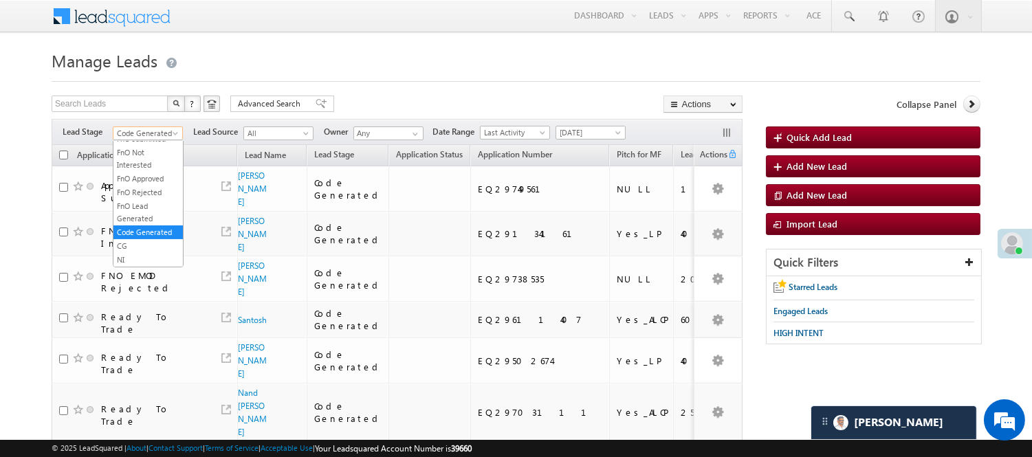
click at [151, 134] on span "Code Generated" at bounding box center [145, 133] width 65 height 12
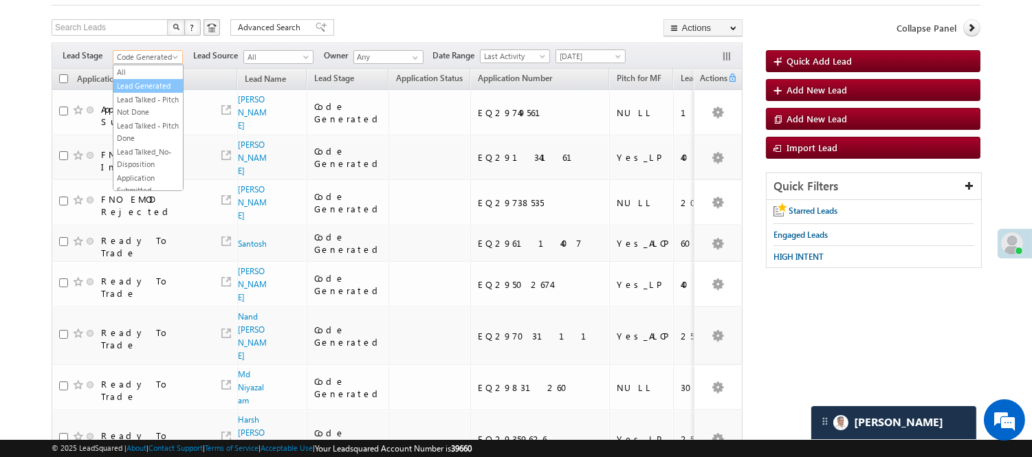
drag, startPoint x: 146, startPoint y: 111, endPoint x: 148, endPoint y: 101, distance: 9.8
click at [148, 101] on ul "All Lead Generated Lead Talked - Pitch Not Done Lead Talked - Pitch Done Lead T…" at bounding box center [148, 128] width 71 height 126
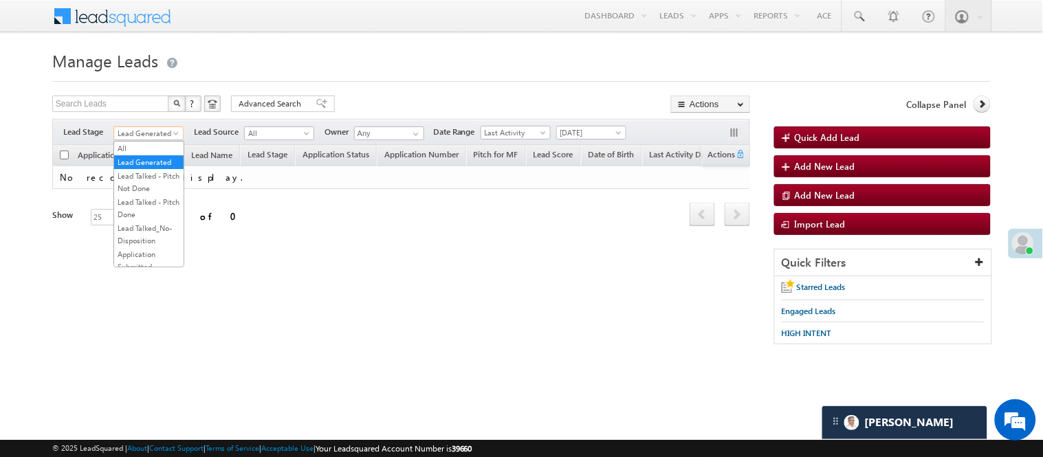
click at [144, 128] on span "Lead Generated" at bounding box center [146, 133] width 65 height 12
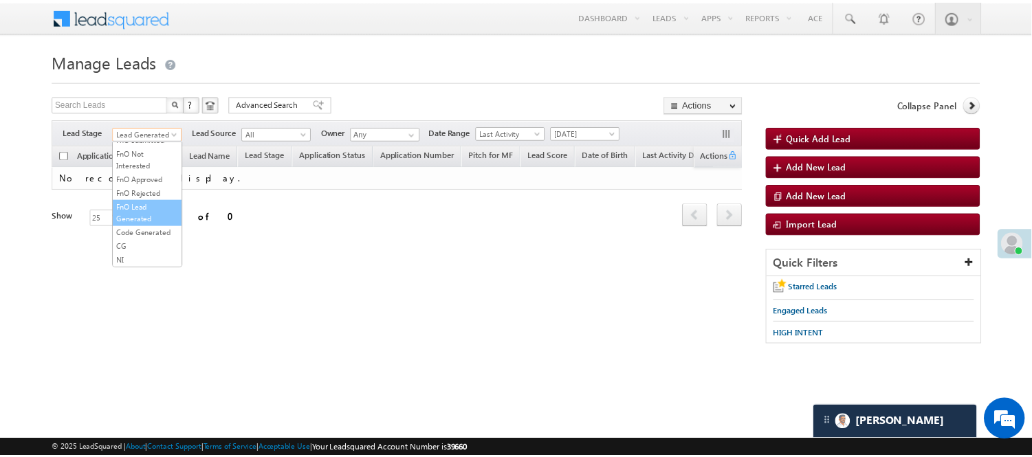
scroll to position [341, 0]
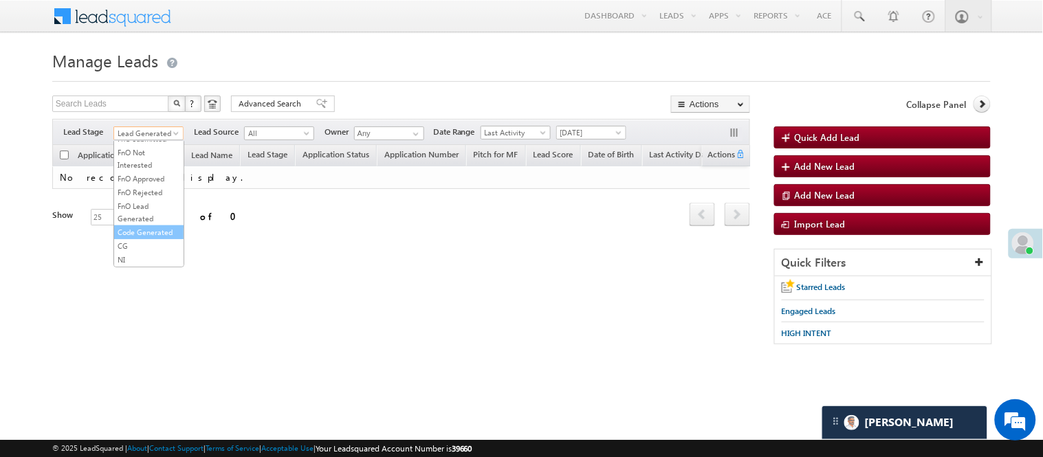
click at [142, 230] on link "Code Generated" at bounding box center [148, 232] width 69 height 12
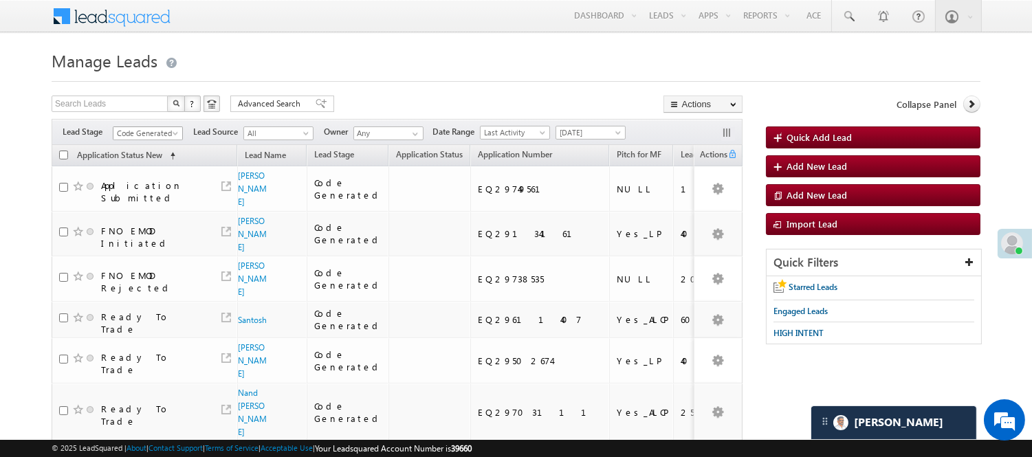
click at [146, 131] on span "Code Generated" at bounding box center [145, 133] width 65 height 12
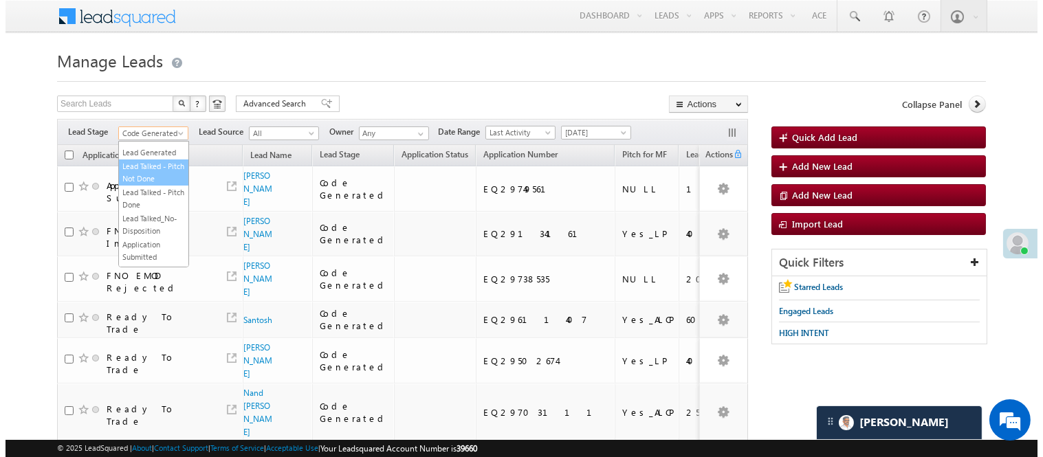
scroll to position [0, 0]
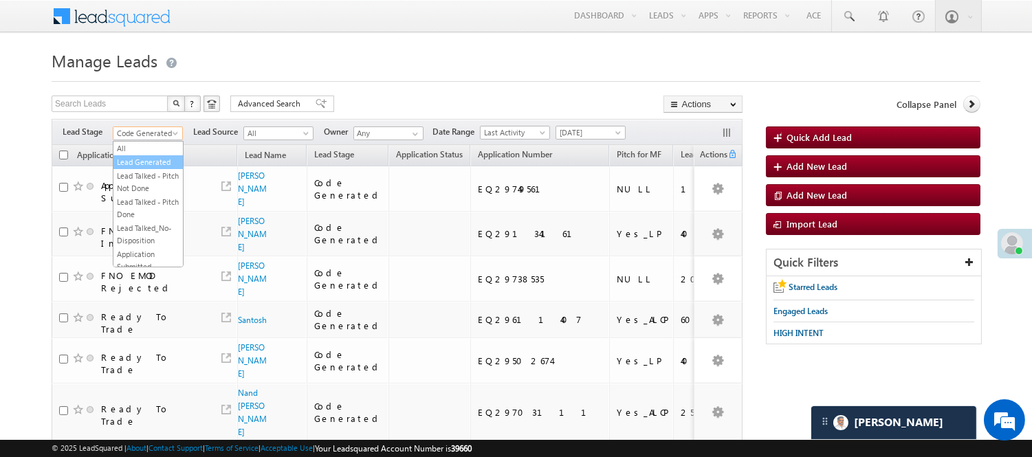
click at [149, 166] on link "Lead Generated" at bounding box center [147, 162] width 69 height 12
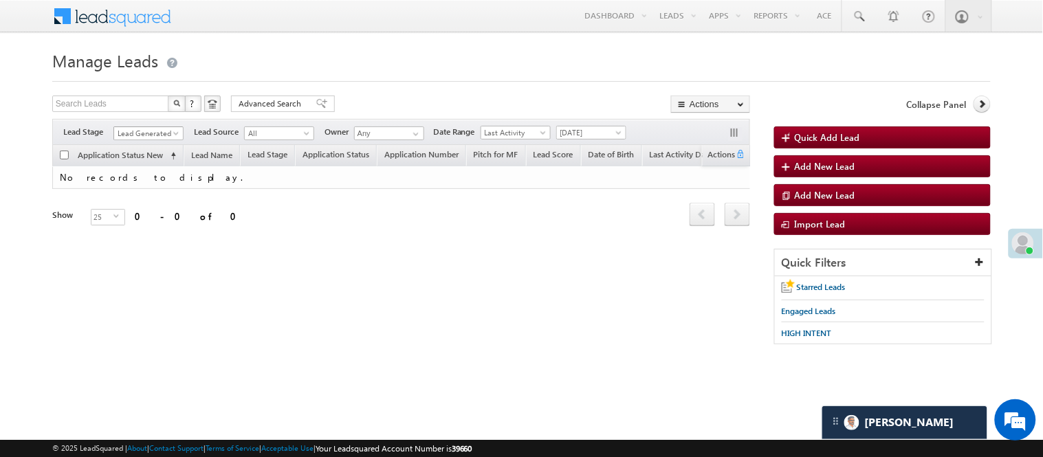
click at [145, 133] on span "Lead Generated" at bounding box center [146, 133] width 65 height 12
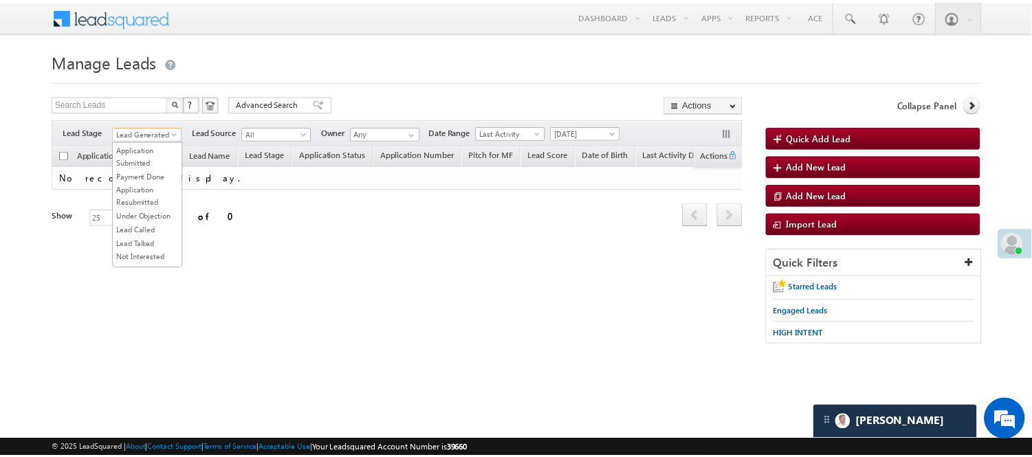
scroll to position [153, 0]
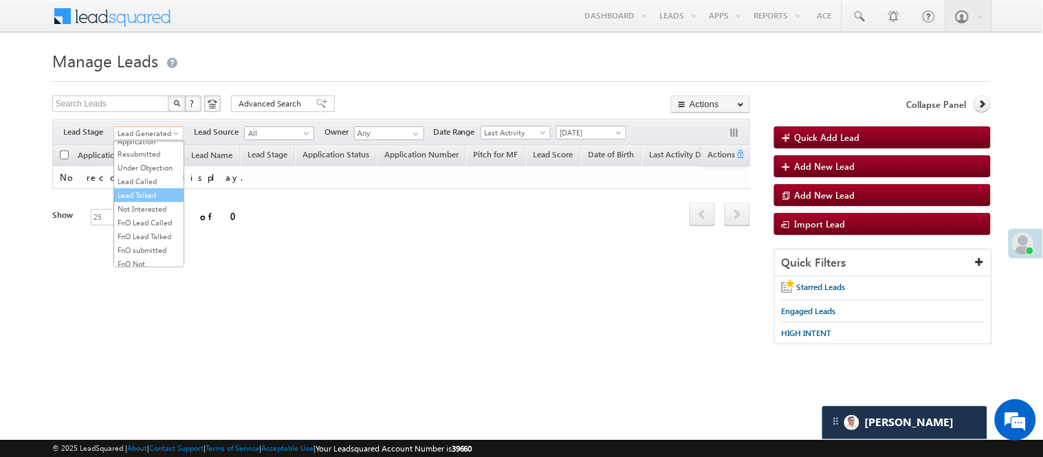
click at [148, 188] on link "Lead Called" at bounding box center [148, 181] width 69 height 12
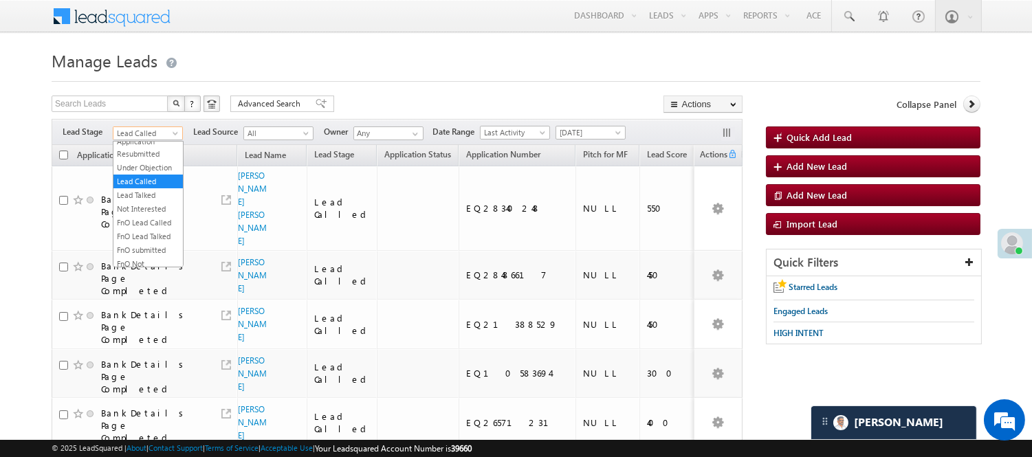
click at [155, 136] on span "Lead Called" at bounding box center [145, 133] width 65 height 12
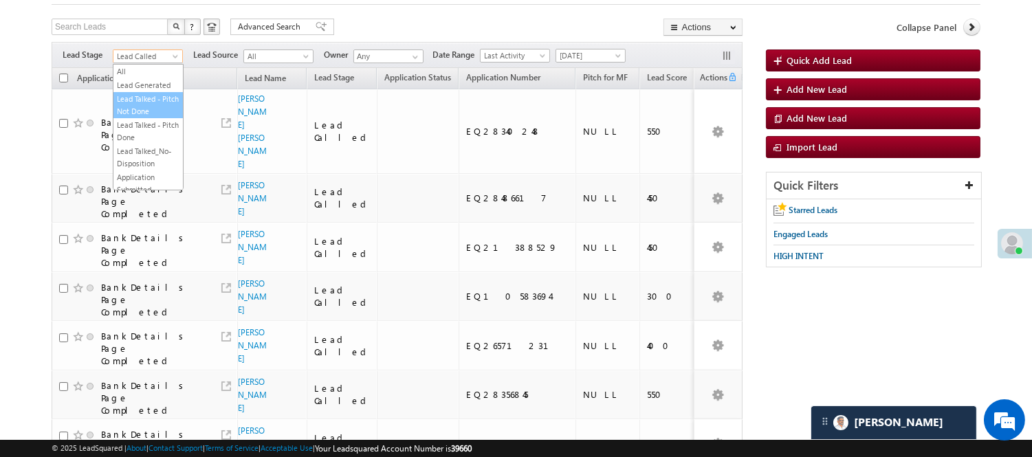
scroll to position [76, 0]
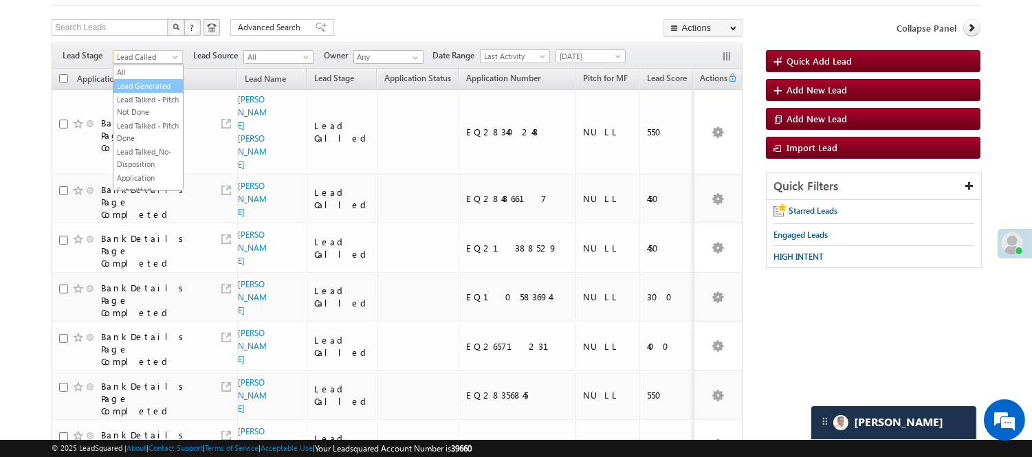
click at [153, 87] on link "Lead Generated" at bounding box center [147, 86] width 69 height 12
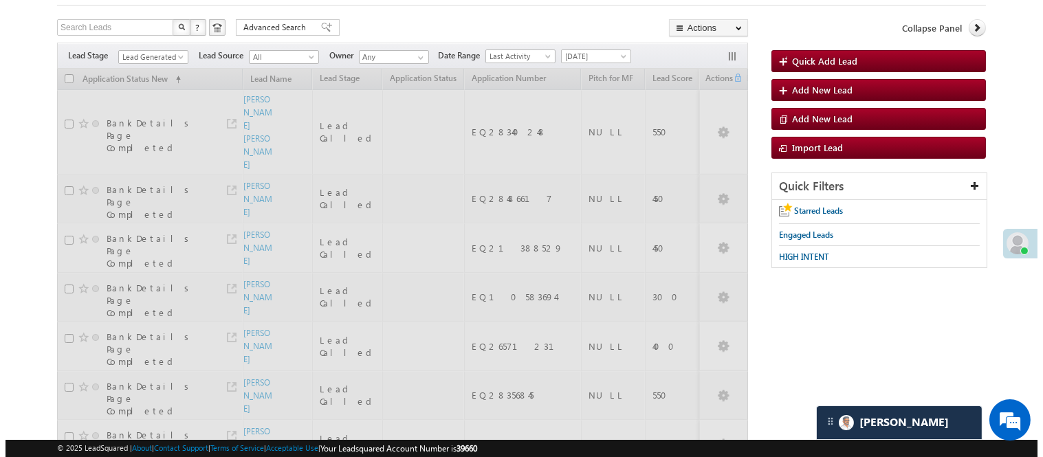
scroll to position [0, 0]
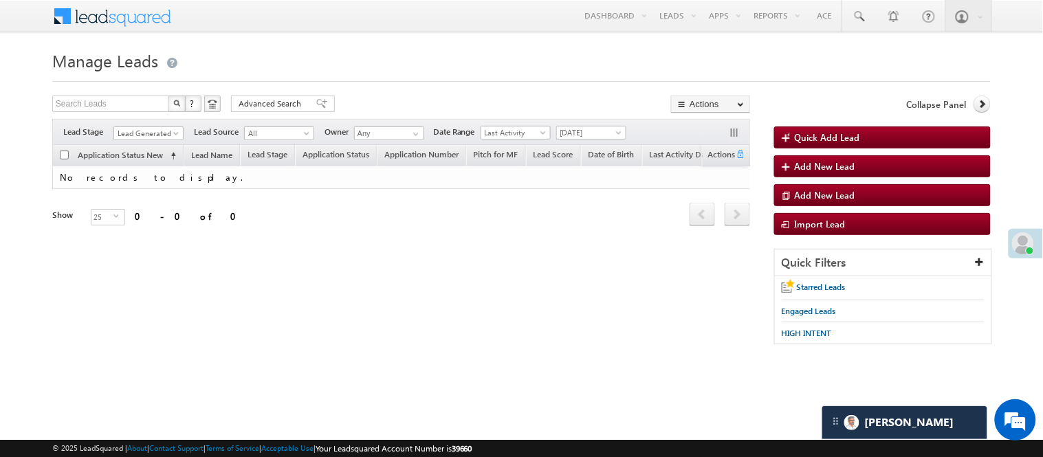
click at [148, 56] on span "Manage Leads" at bounding box center [105, 60] width 106 height 22
click at [147, 134] on span "Lead Generated" at bounding box center [146, 133] width 65 height 12
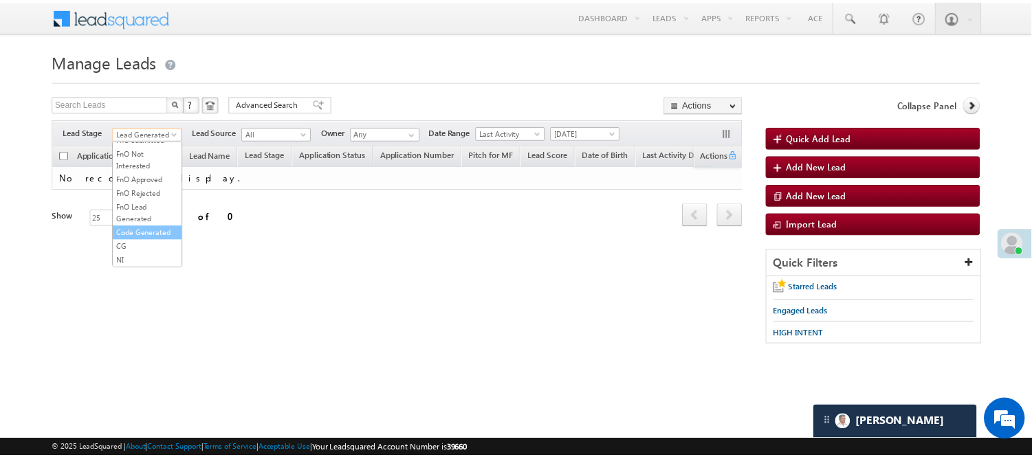
scroll to position [341, 0]
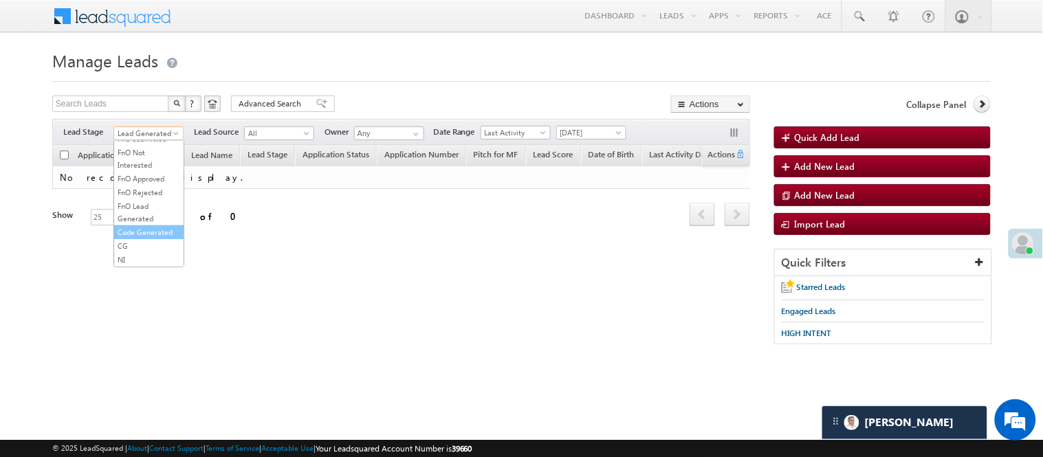
click at [148, 235] on link "Code Generated" at bounding box center [148, 232] width 69 height 12
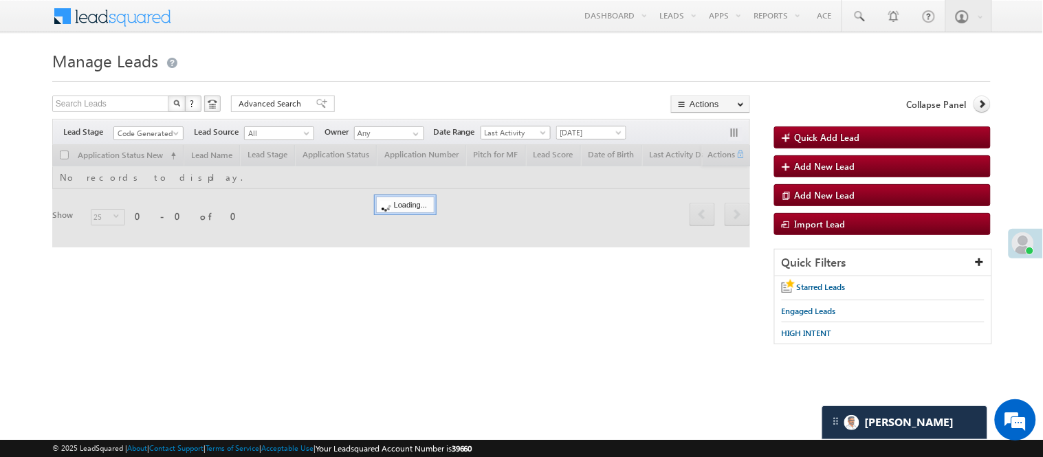
click at [361, 104] on div "Search Leads X ? 0 results found Advanced Search Advanced Search Advanced searc…" at bounding box center [401, 106] width 698 height 20
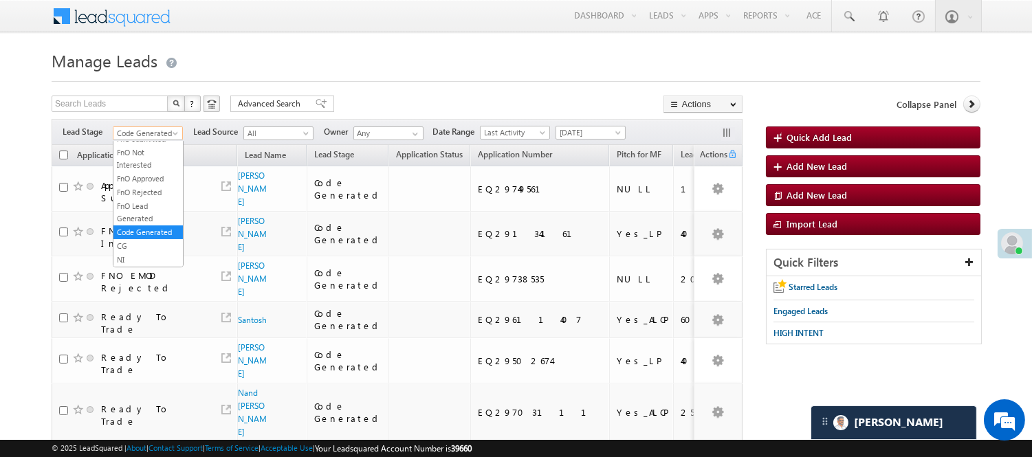
click at [162, 135] on span "Code Generated" at bounding box center [145, 133] width 65 height 12
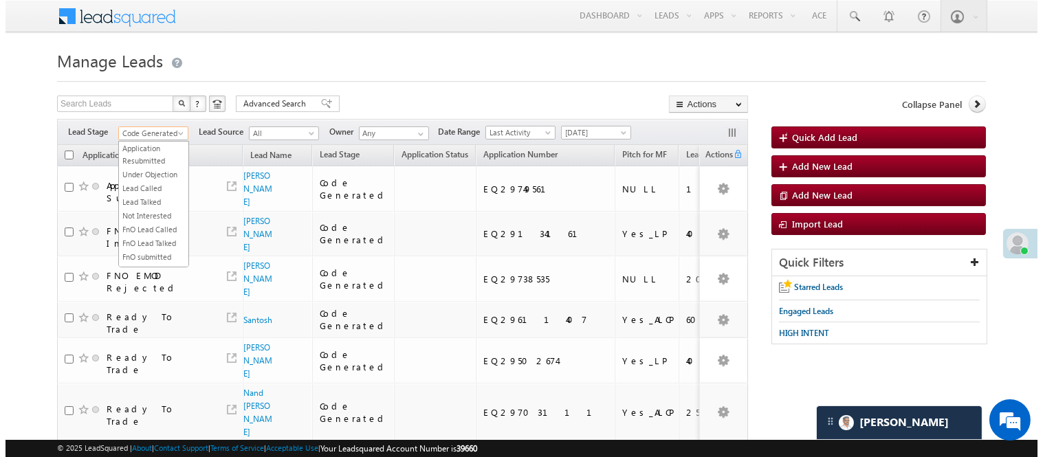
scroll to position [0, 0]
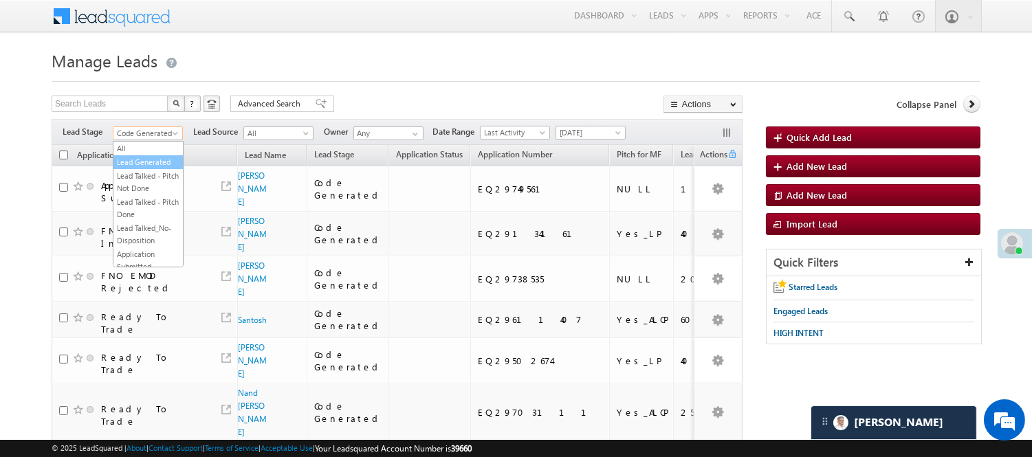
click at [139, 168] on link "Lead Generated" at bounding box center [147, 162] width 69 height 12
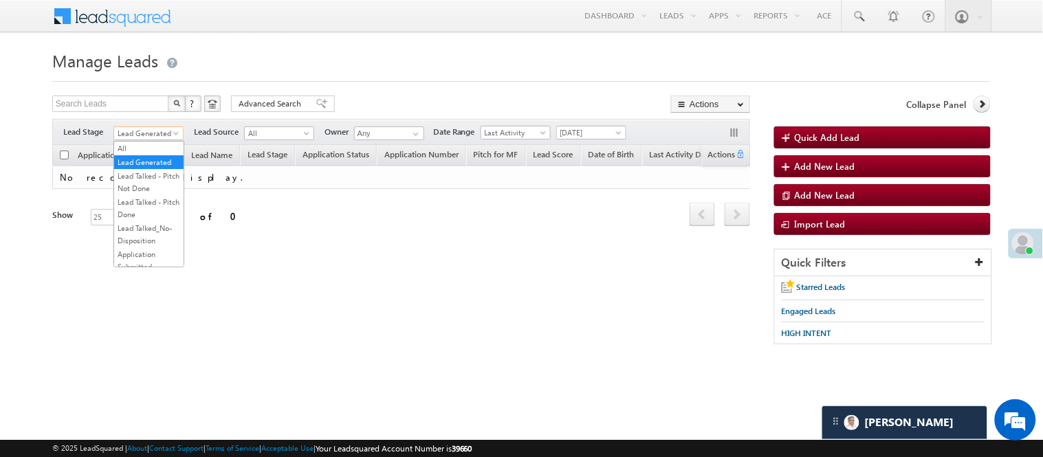
click at [153, 131] on span "Lead Generated" at bounding box center [146, 133] width 65 height 12
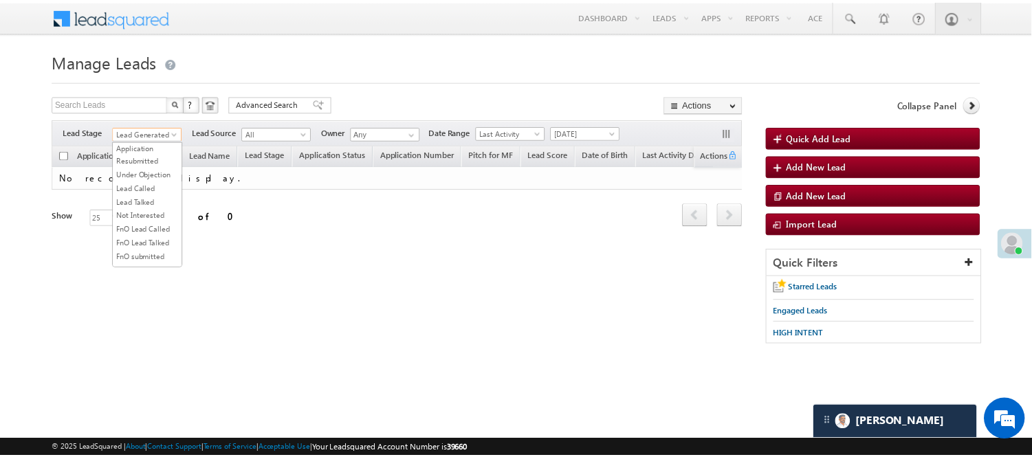
scroll to position [153, 0]
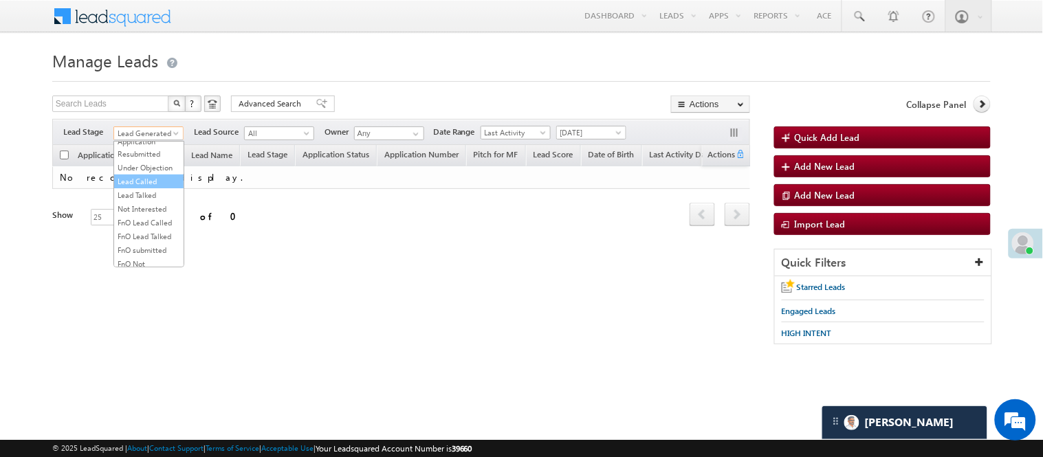
click at [136, 188] on link "Lead Called" at bounding box center [148, 181] width 69 height 12
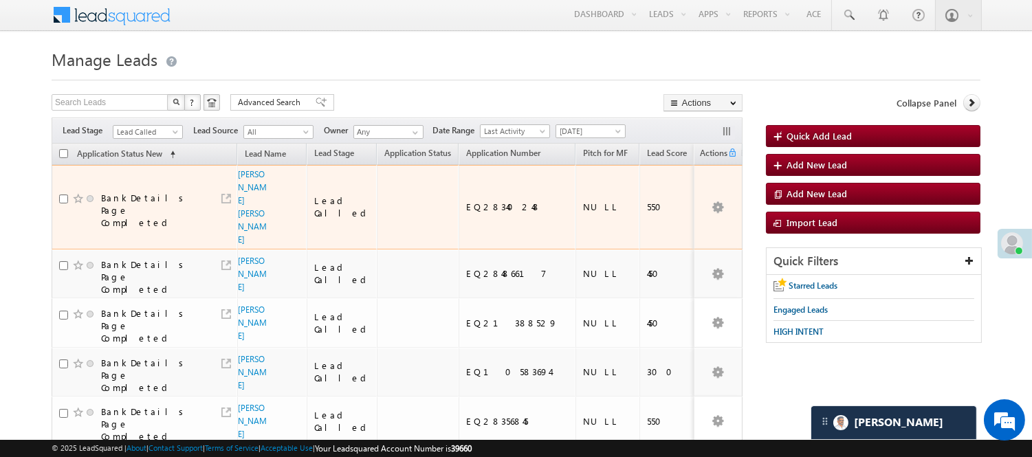
scroll to position [0, 0]
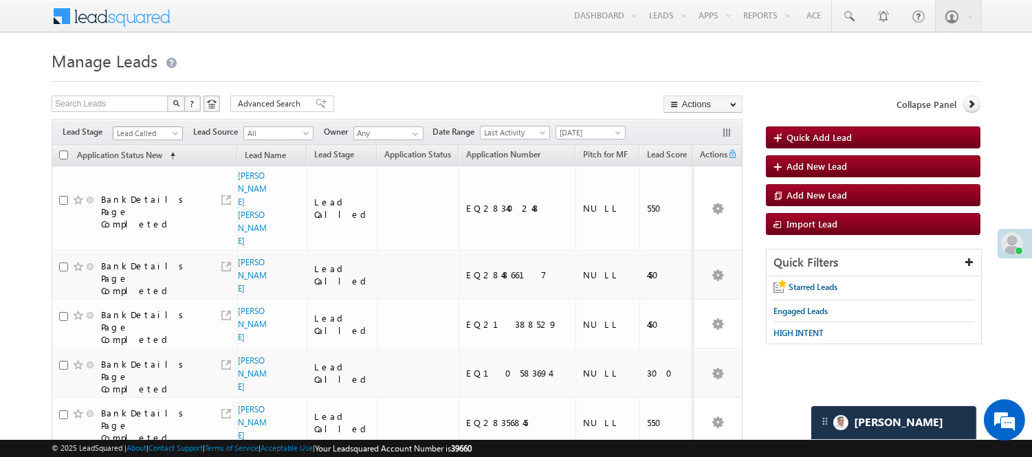
click at [163, 131] on span "Lead Called" at bounding box center [145, 133] width 65 height 12
click at [139, 201] on link "Lead Talked" at bounding box center [147, 195] width 69 height 12
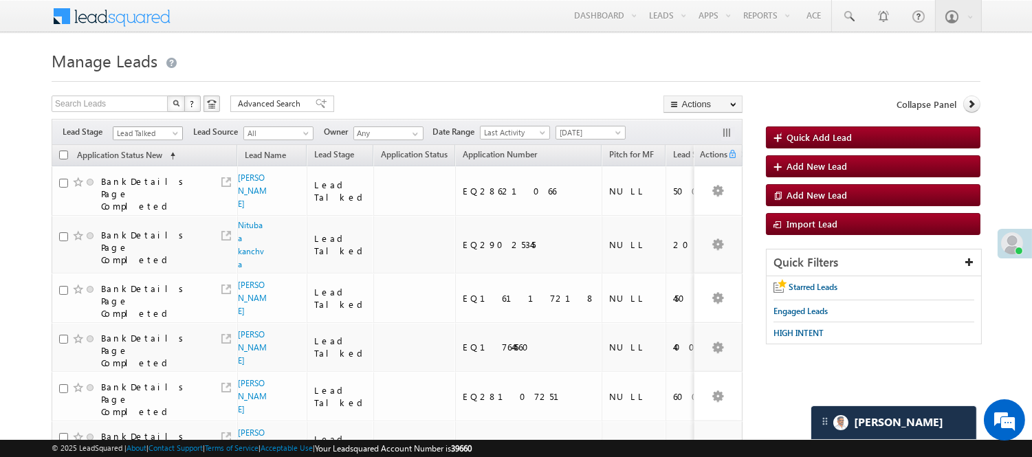
click at [135, 133] on span "Lead Talked" at bounding box center [145, 133] width 65 height 12
click at [131, 188] on link "Lead Called" at bounding box center [147, 181] width 69 height 12
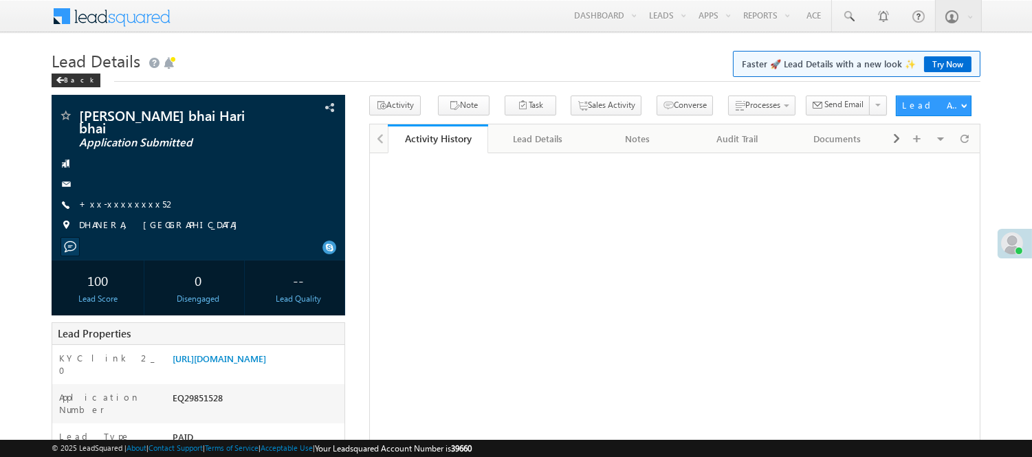
scroll to position [76, 0]
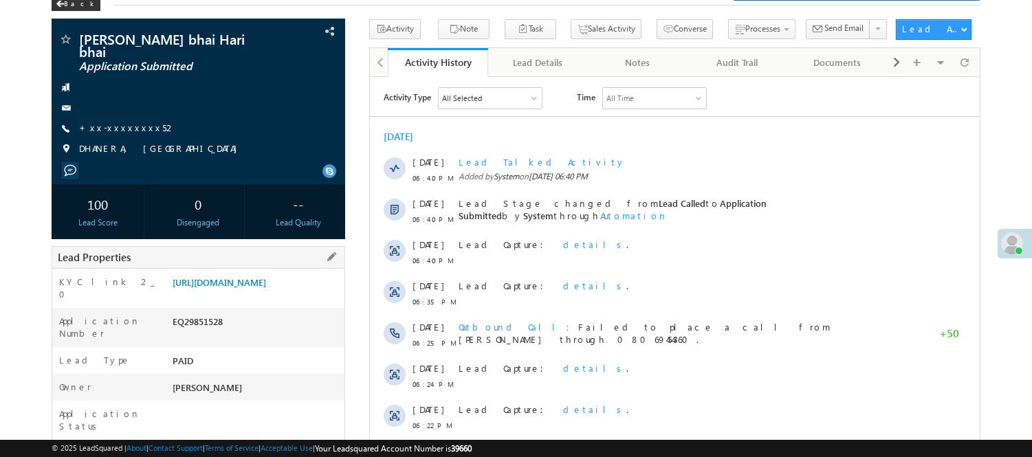
click at [205, 326] on div "EQ29851528" at bounding box center [256, 324] width 175 height 19
copy div "EQ29851528"
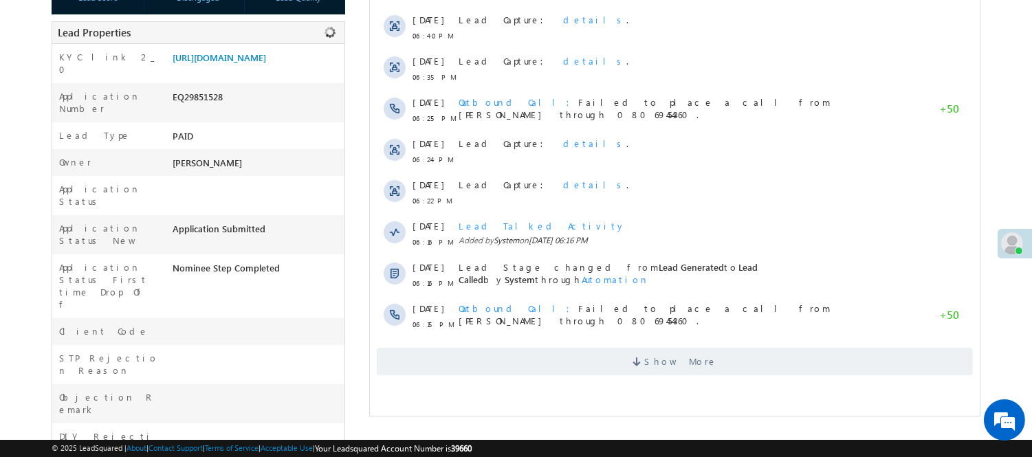
scroll to position [305, 0]
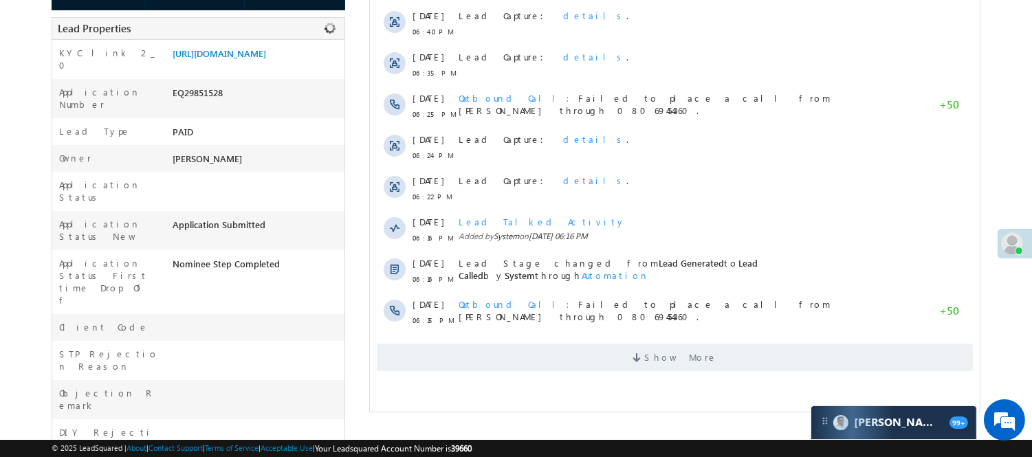
copy div "EQ29851528"
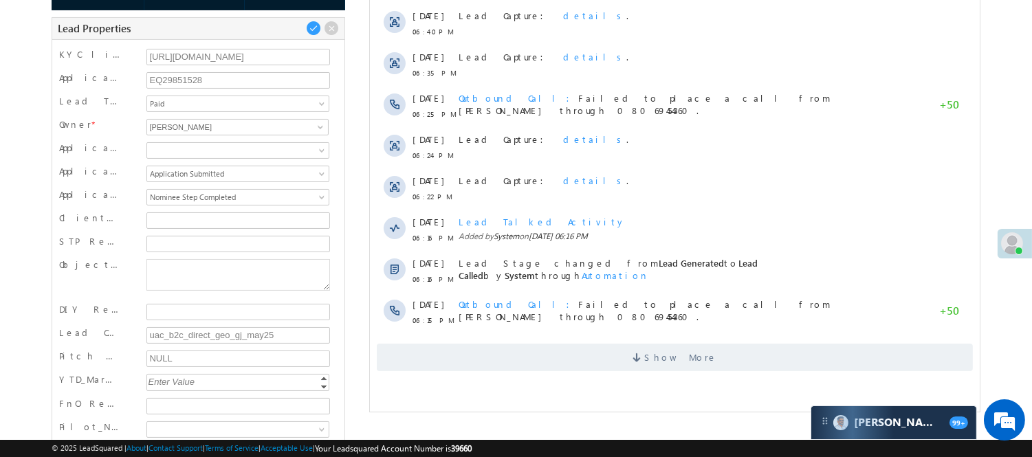
scroll to position [0, 0]
click at [170, 85] on input "EQ29851528" at bounding box center [238, 80] width 184 height 16
click at [164, 77] on input "EQ29851528" at bounding box center [238, 80] width 184 height 16
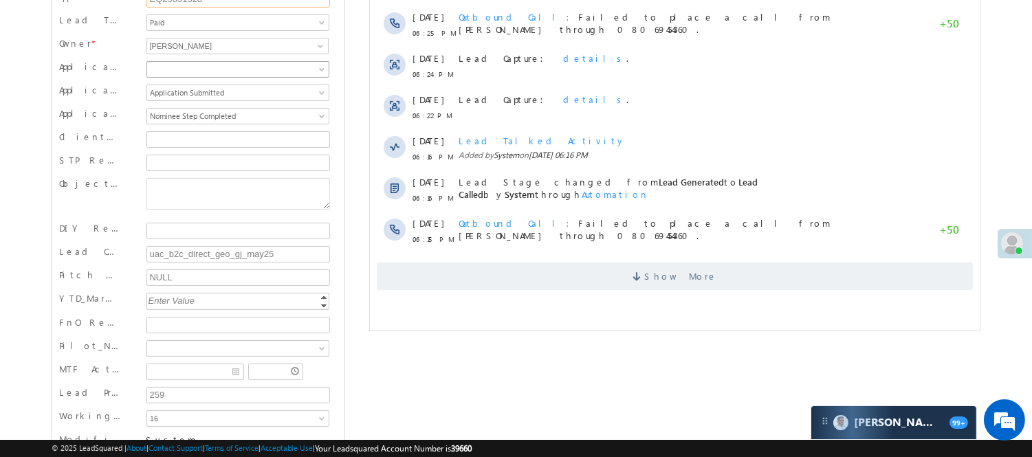
scroll to position [305, 0]
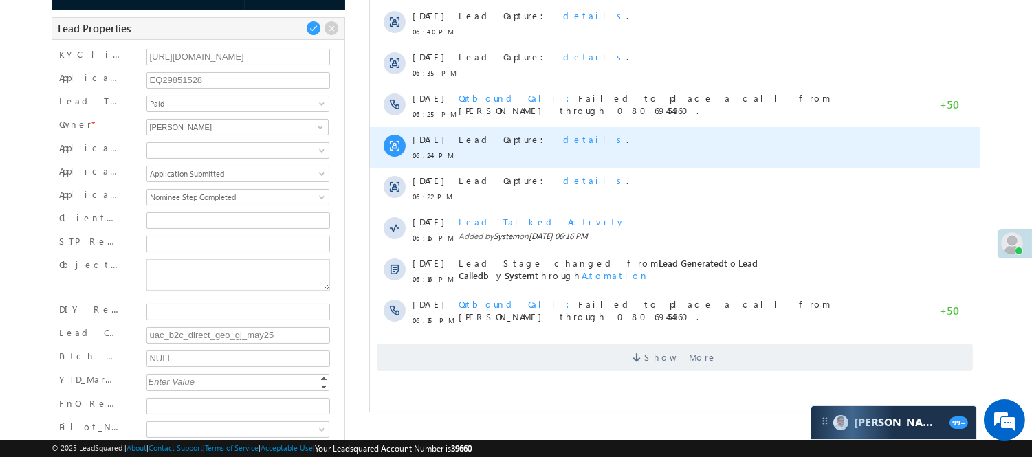
click at [690, 150] on div "Lead Capture: details ." at bounding box center [681, 147] width 447 height 41
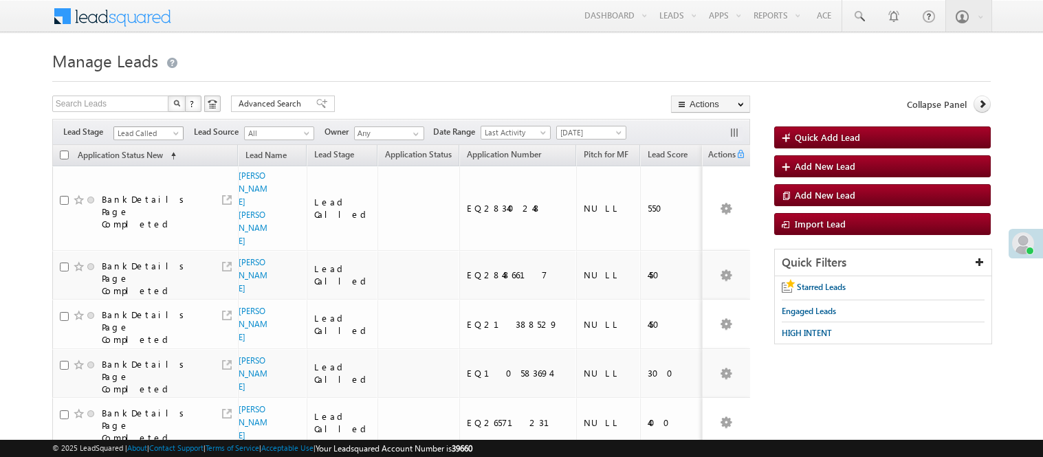
click at [145, 135] on span "Lead Called" at bounding box center [146, 133] width 65 height 12
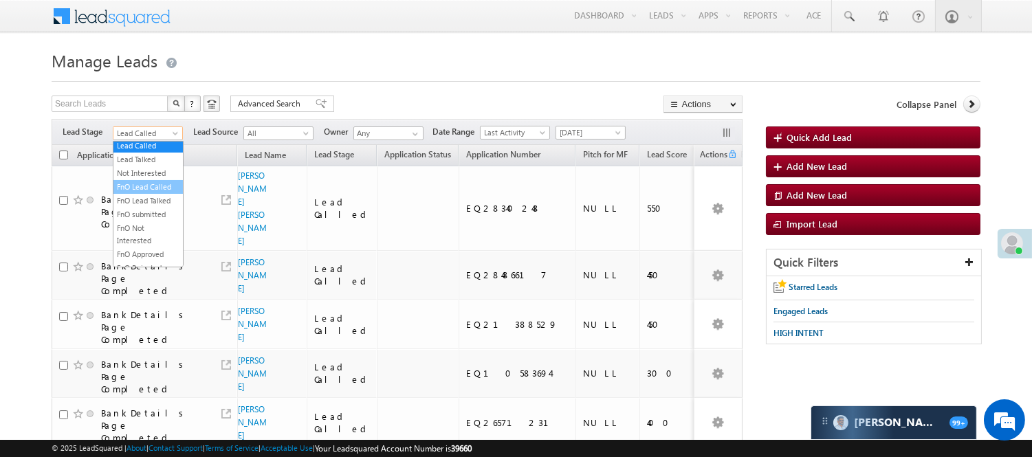
scroll to position [341, 0]
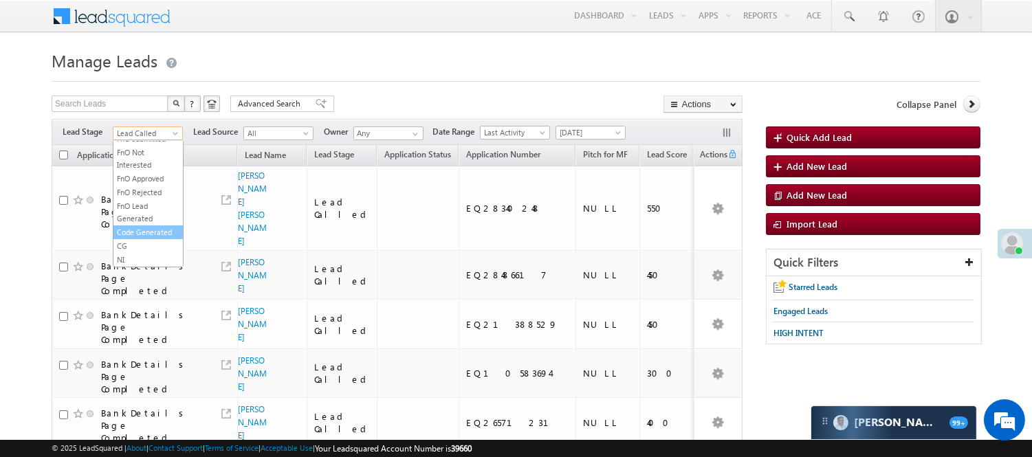
click at [135, 226] on link "Code Generated" at bounding box center [147, 232] width 69 height 12
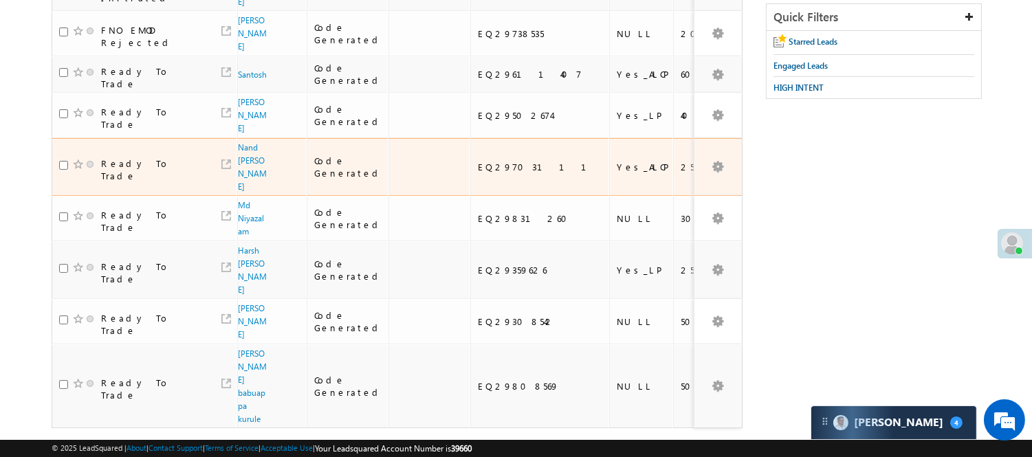
scroll to position [0, 0]
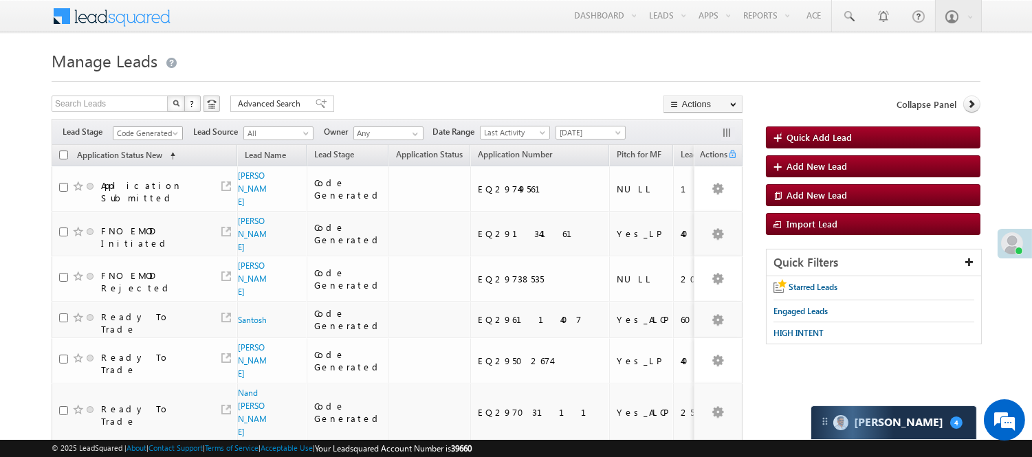
click at [160, 129] on span "Code Generated" at bounding box center [145, 133] width 65 height 12
click at [154, 168] on link "Lead Generated" at bounding box center [147, 162] width 69 height 12
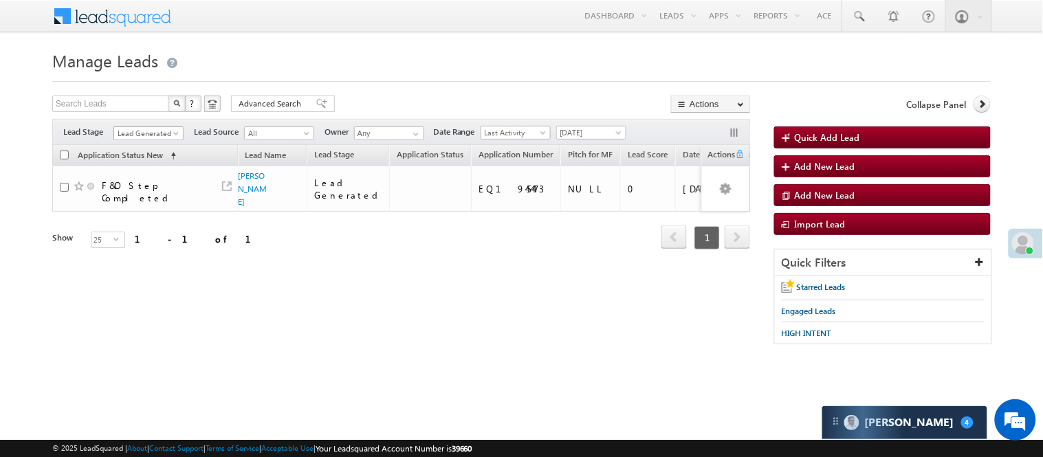
click at [150, 131] on span "Lead Generated" at bounding box center [146, 133] width 65 height 12
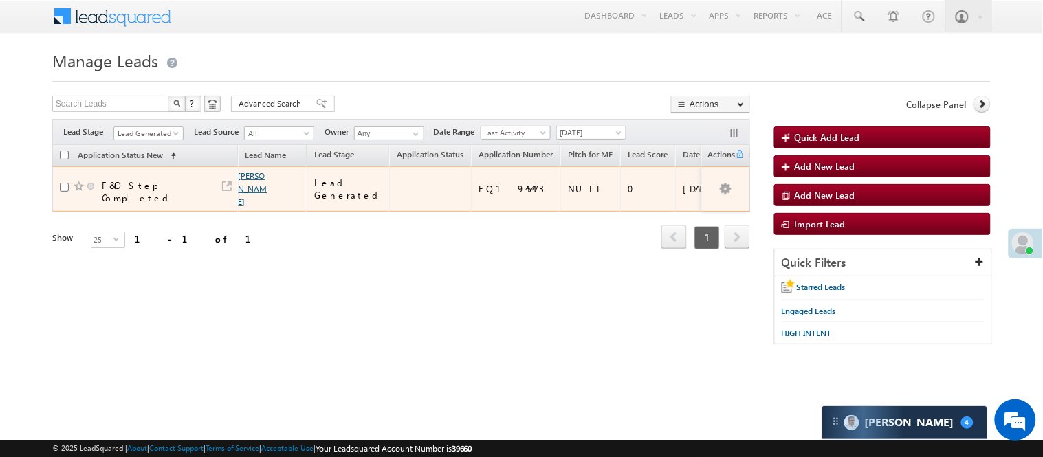
click at [247, 173] on link "[PERSON_NAME]" at bounding box center [252, 188] width 29 height 36
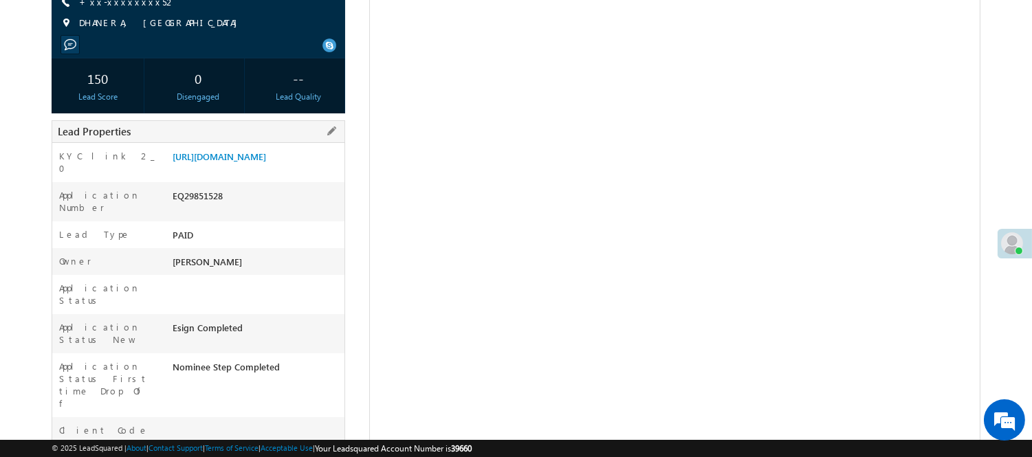
scroll to position [78, 0]
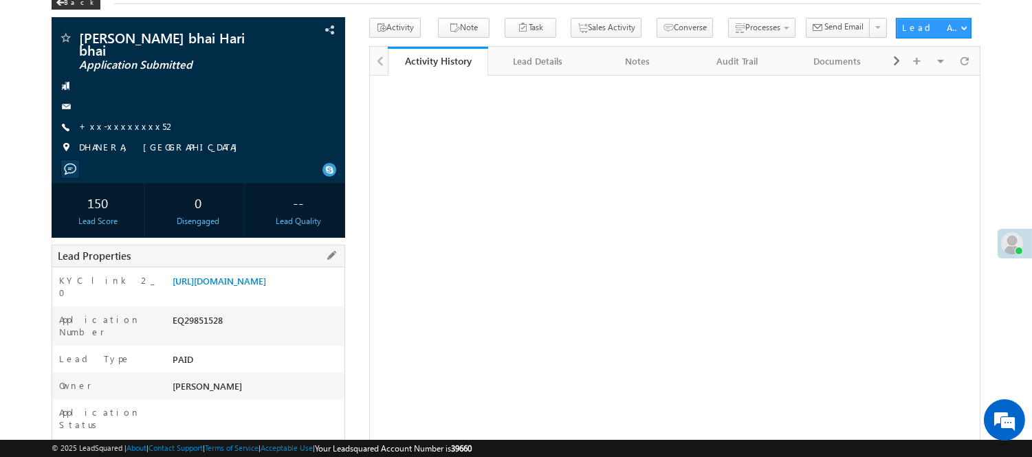
click at [210, 332] on div "EQ29851528" at bounding box center [256, 322] width 175 height 19
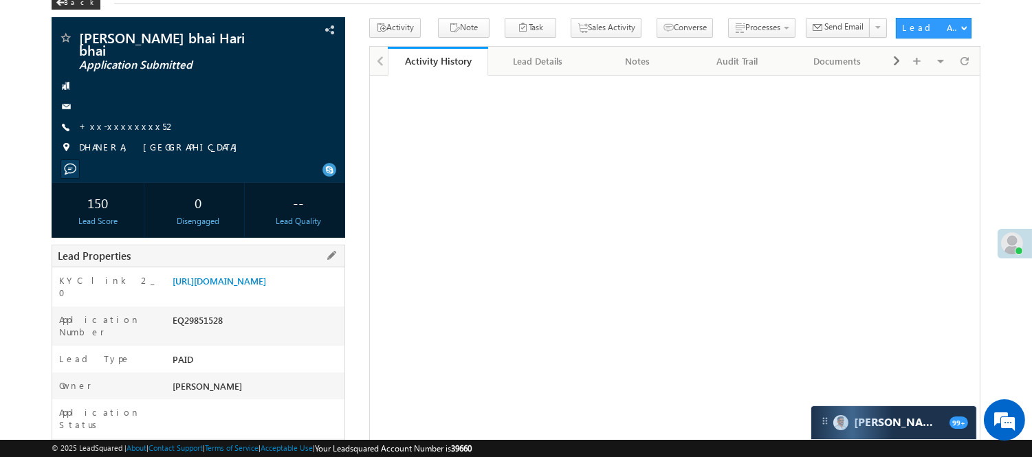
click at [210, 332] on div "EQ29851528" at bounding box center [256, 322] width 175 height 19
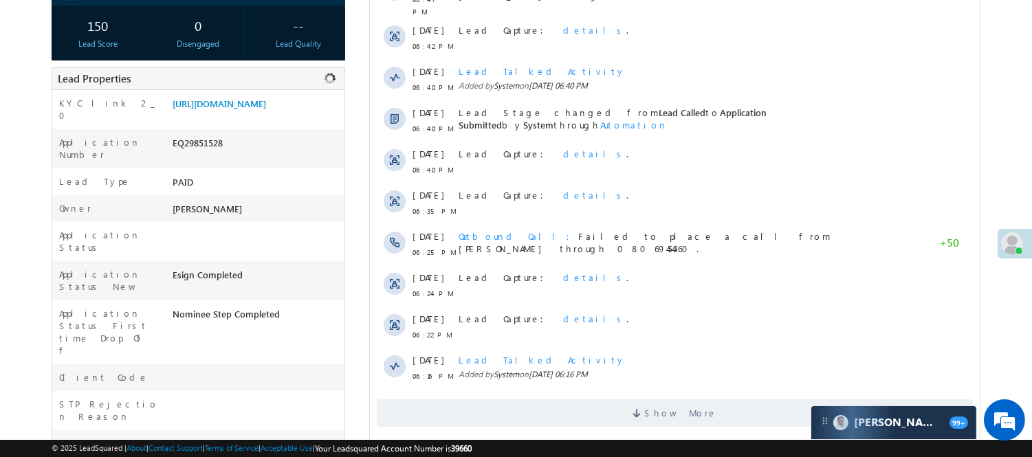
scroll to position [230, 0]
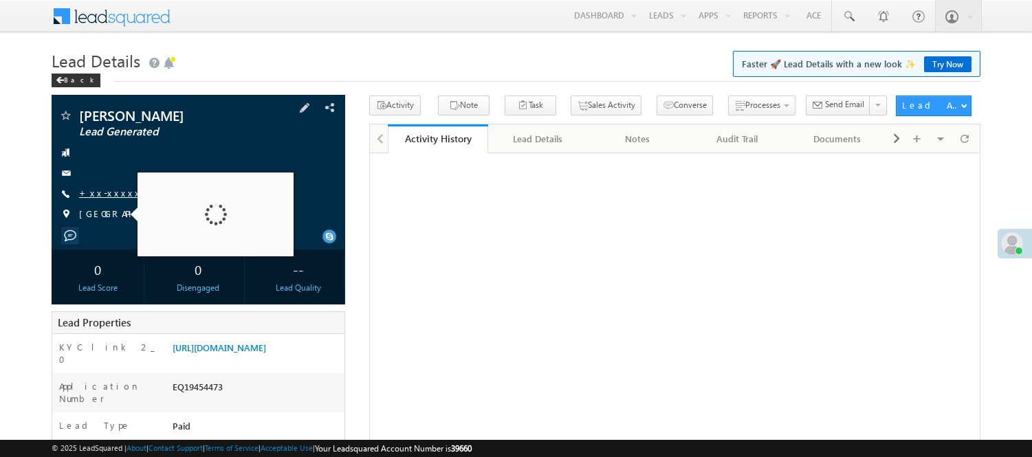
click at [121, 192] on link "+xx-xxxxxxxx69" at bounding box center [126, 193] width 95 height 12
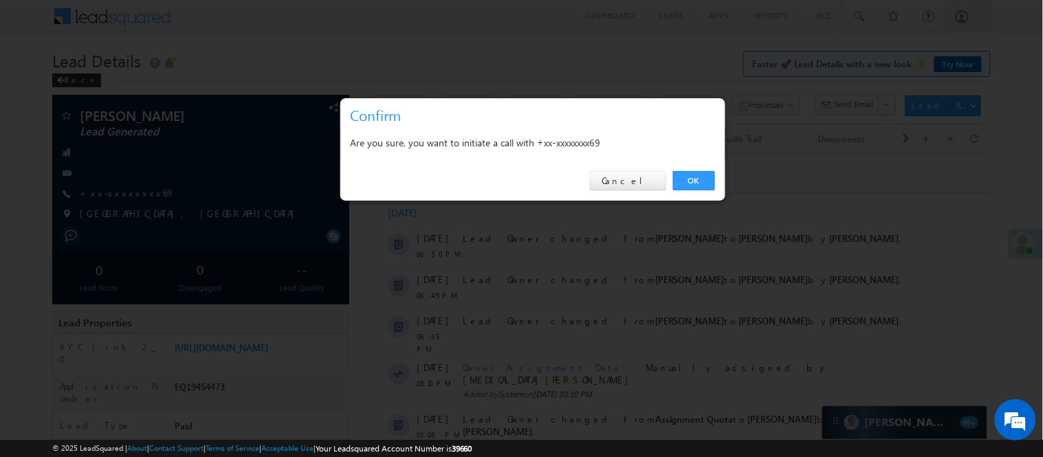
click at [717, 188] on div "OK Cancel" at bounding box center [532, 180] width 385 height 39
click at [692, 184] on link "OK" at bounding box center [694, 180] width 42 height 19
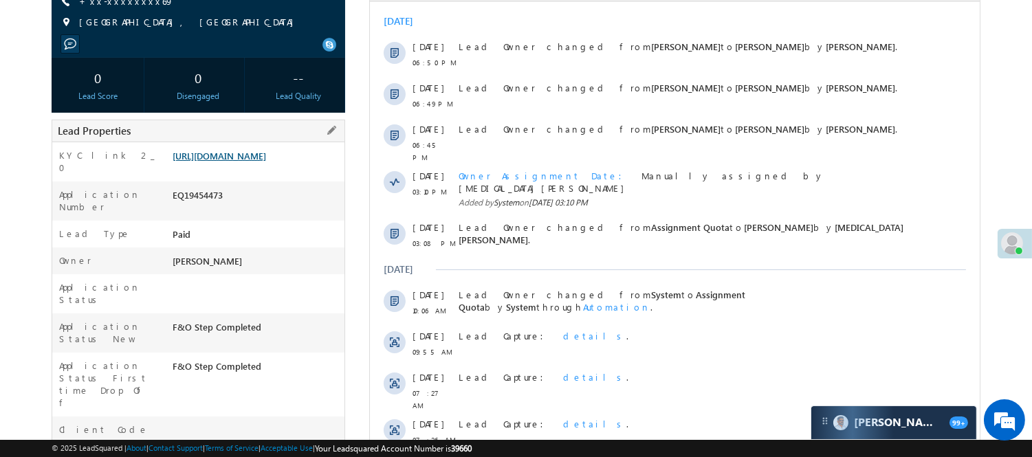
click at [249, 161] on link "[URL][DOMAIN_NAME]" at bounding box center [218, 156] width 93 height 12
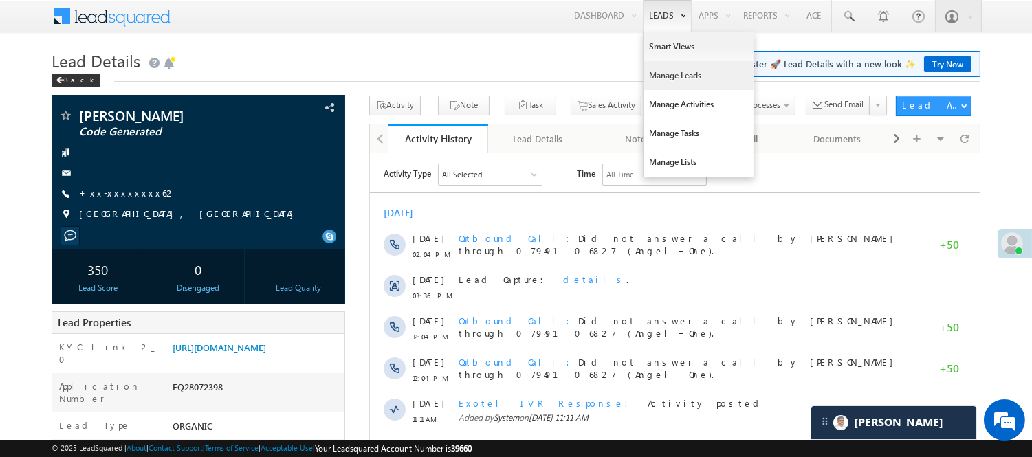
click at [689, 71] on link "Manage Leads" at bounding box center [698, 75] width 110 height 29
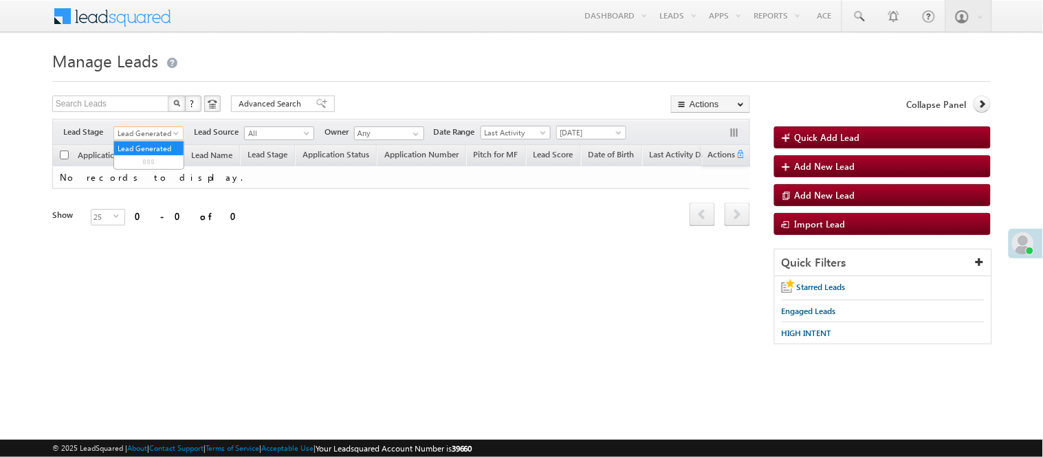
click at [140, 134] on span "Lead Generated" at bounding box center [146, 133] width 65 height 12
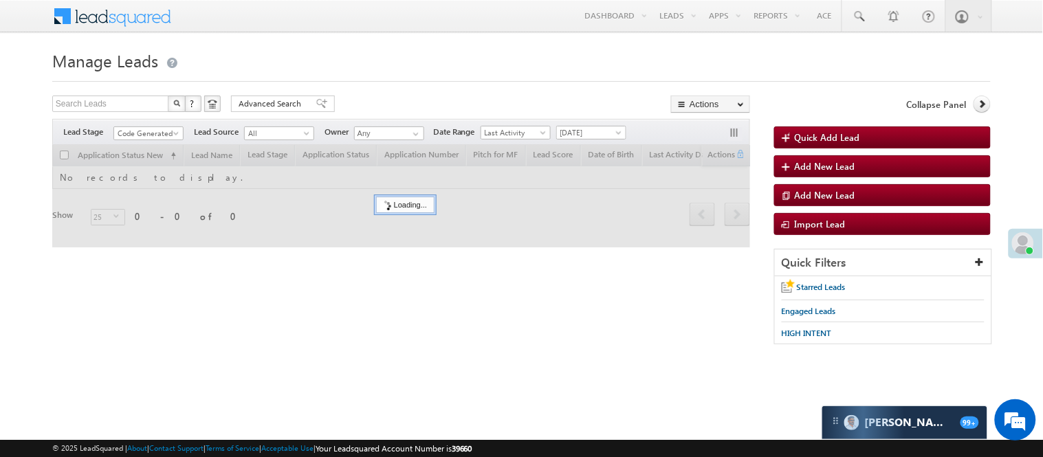
click at [361, 120] on div "Filters Lead Stage All Lead Generated Lead Talked - Pitch Not Done Lead Talked …" at bounding box center [401, 132] width 698 height 26
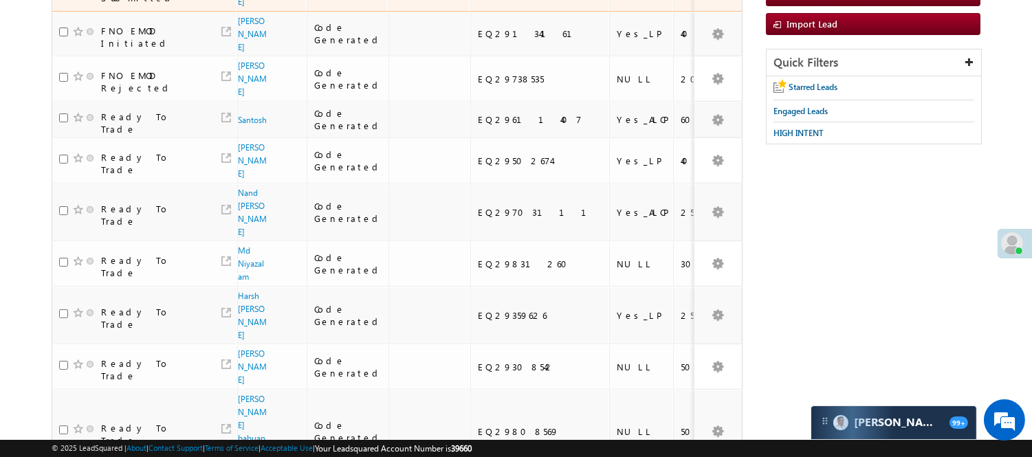
scroll to position [16, 0]
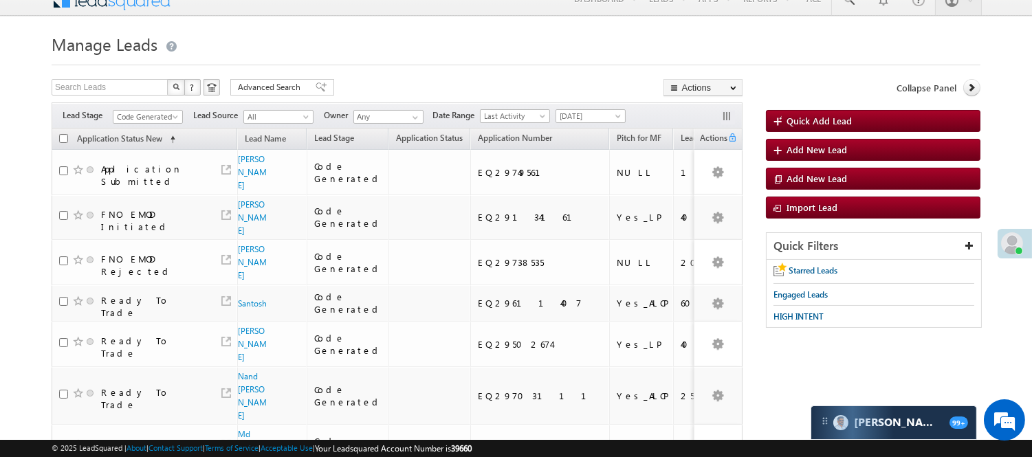
click at [154, 106] on div "Filters Lead Stage All Lead Generated Lead Talked - Pitch Not Done Lead Talked …" at bounding box center [397, 115] width 691 height 26
click at [153, 112] on span "Code Generated" at bounding box center [145, 117] width 65 height 12
click at [152, 164] on link "Lead Called" at bounding box center [147, 157] width 69 height 12
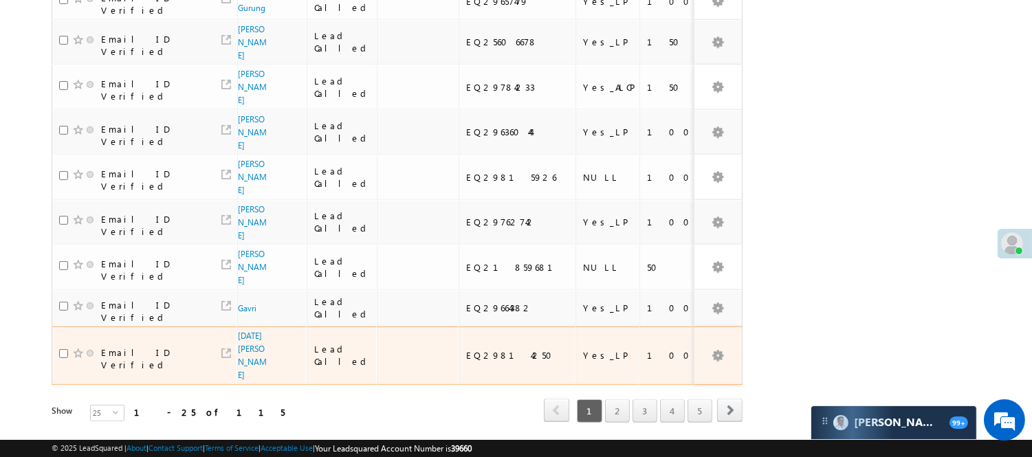
scroll to position [996, 0]
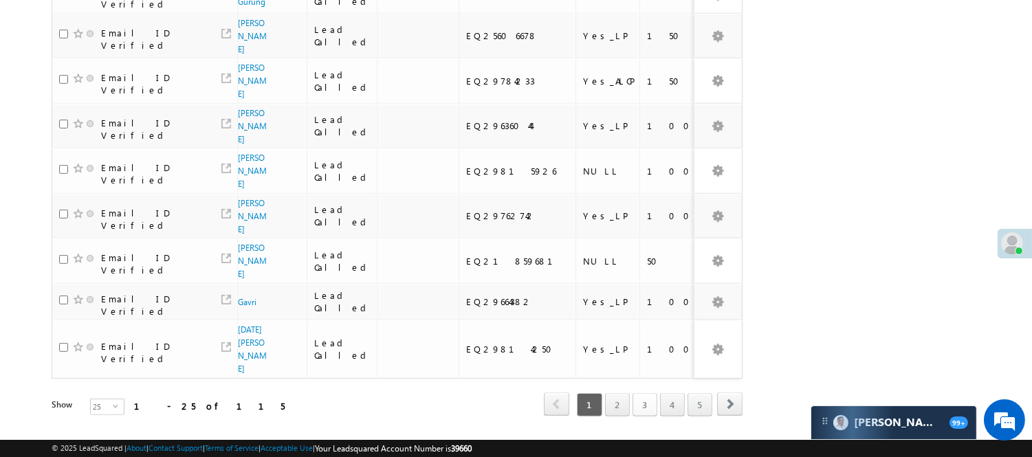
click at [649, 393] on link "3" at bounding box center [644, 404] width 25 height 23
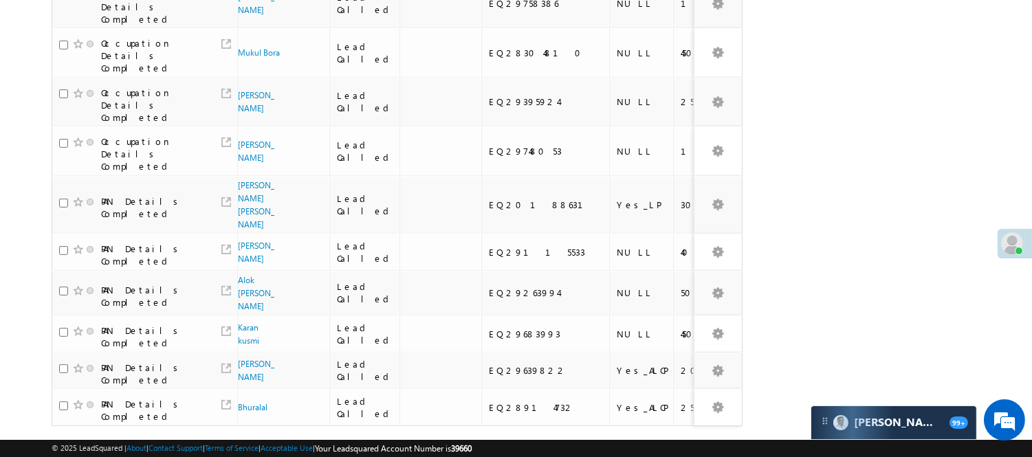
scroll to position [965, 0]
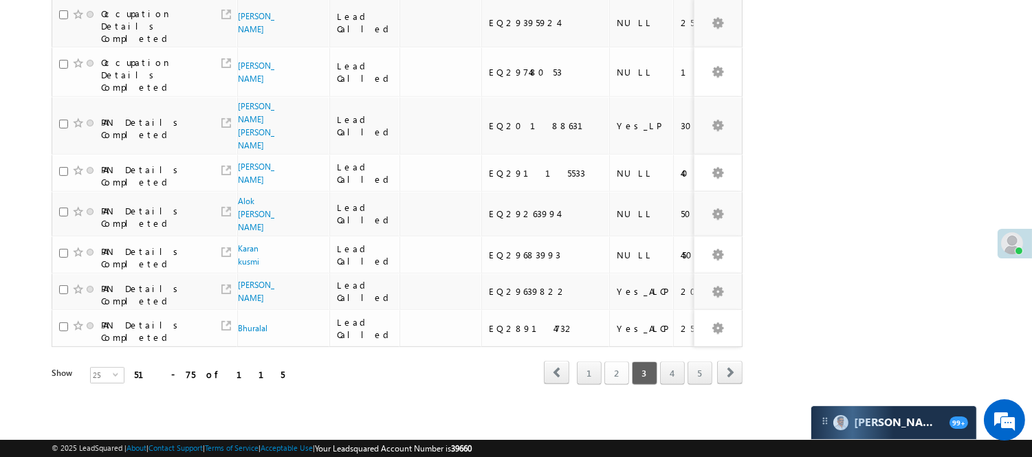
click at [618, 366] on link "2" at bounding box center [616, 372] width 25 height 23
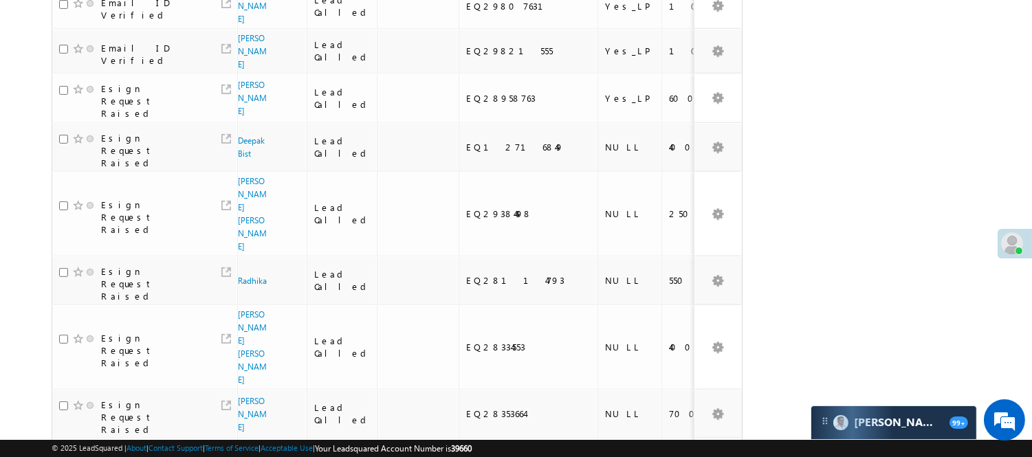
scroll to position [952, 0]
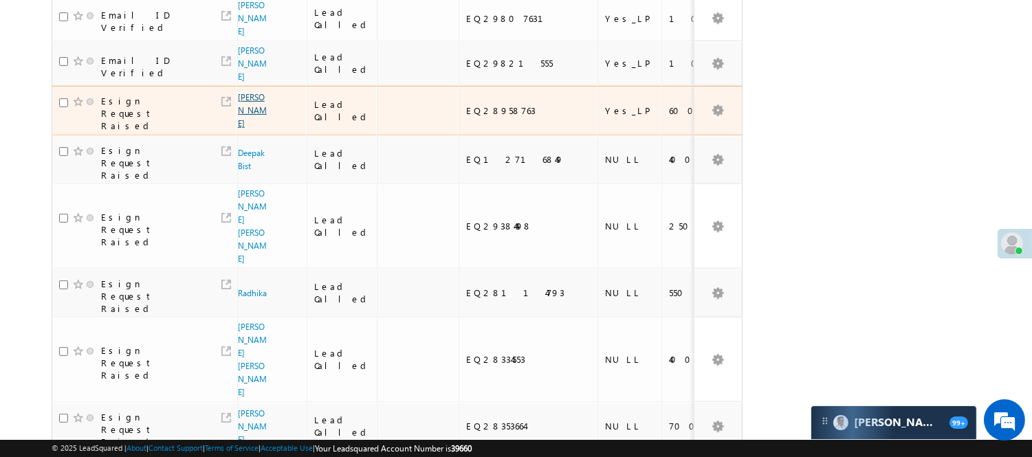
click at [253, 92] on link "Jyoti Khattar" at bounding box center [252, 110] width 29 height 36
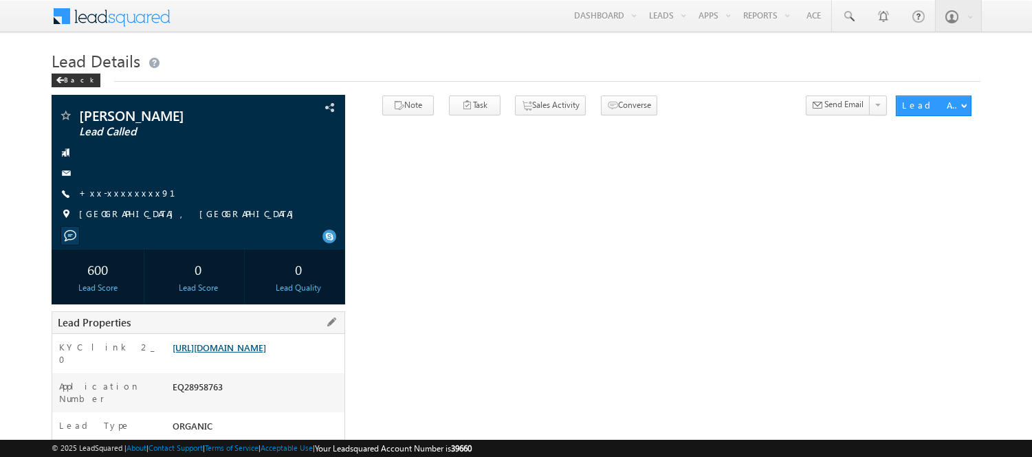
click at [224, 349] on link "[URL][DOMAIN_NAME]" at bounding box center [218, 348] width 93 height 12
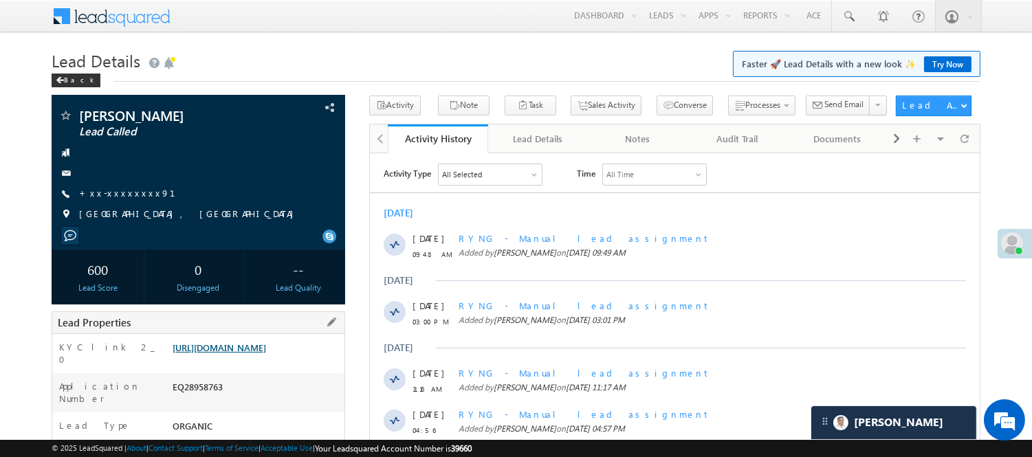
click at [266, 353] on link "https://angelbroking1-pk3em7sa.customui-test.leadsquared.com?leadId=be561e62-66…" at bounding box center [218, 348] width 93 height 12
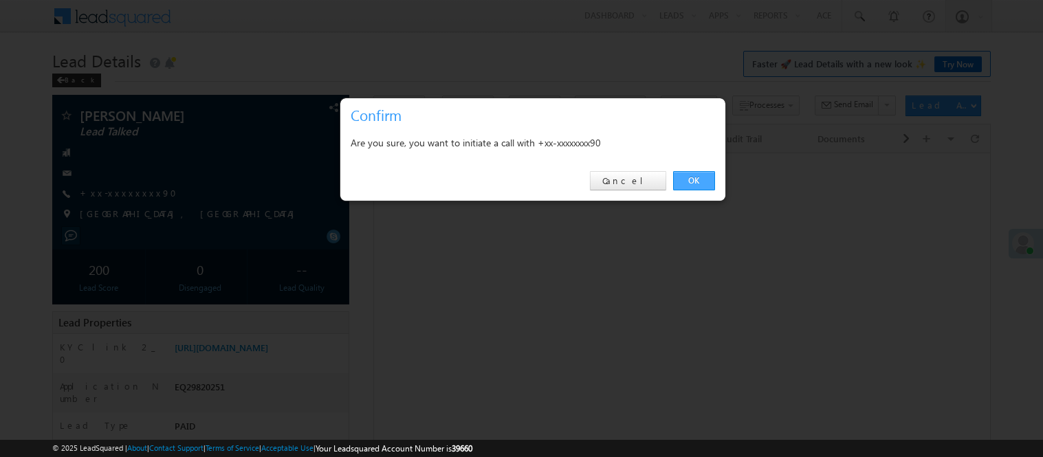
click at [695, 186] on link "OK" at bounding box center [694, 180] width 42 height 19
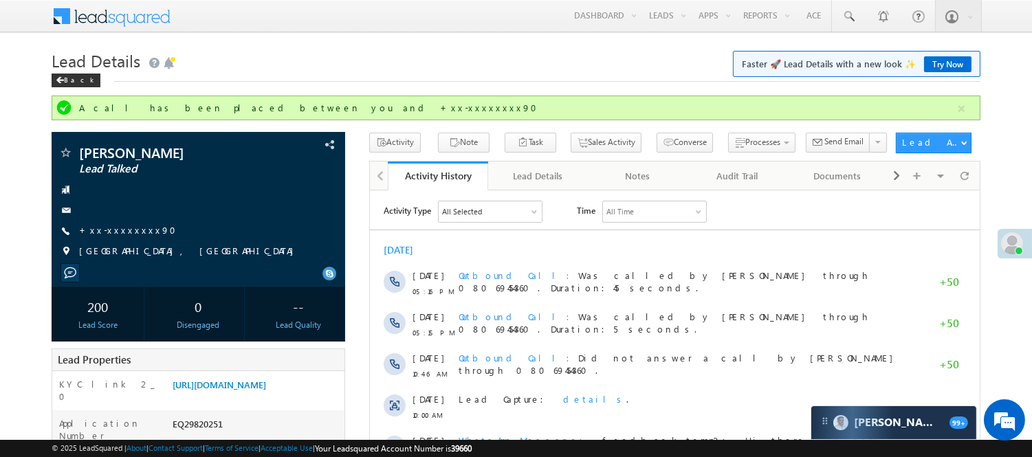
click at [402, 69] on h1 "Lead Details Faster 🚀 Lead Details with a new look ✨ Try Now" at bounding box center [516, 59] width 928 height 27
click at [105, 230] on link "+xx-xxxxxxxx90" at bounding box center [131, 230] width 105 height 12
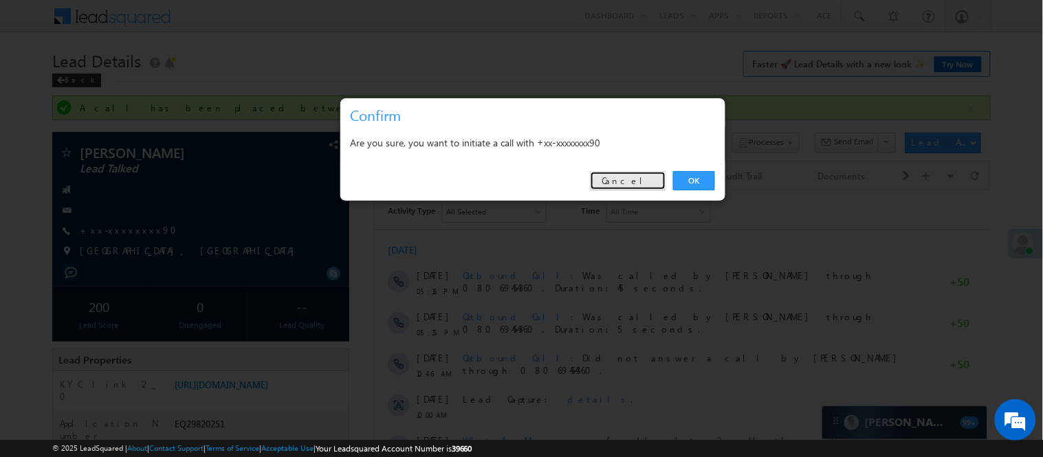
click at [647, 177] on link "Cancel" at bounding box center [628, 180] width 76 height 19
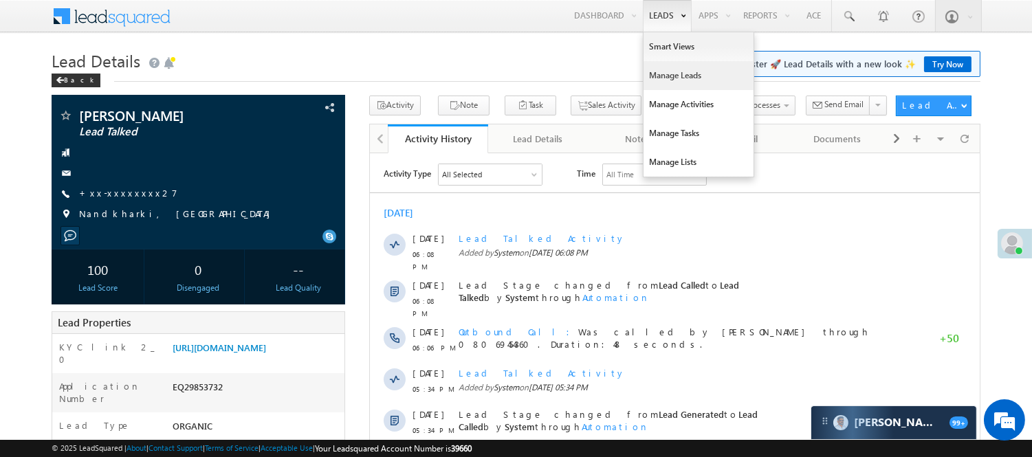
click at [676, 81] on link "Manage Leads" at bounding box center [698, 75] width 110 height 29
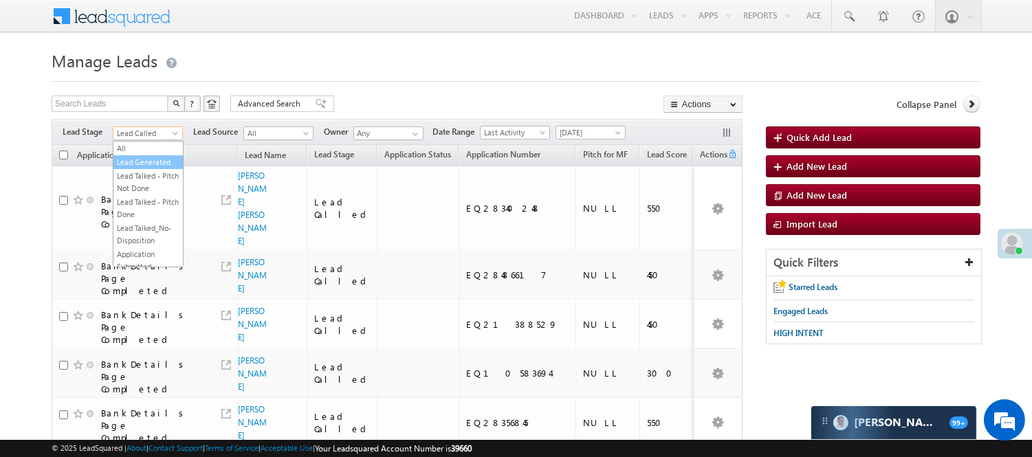
click at [141, 168] on link "Lead Generated" at bounding box center [147, 162] width 69 height 12
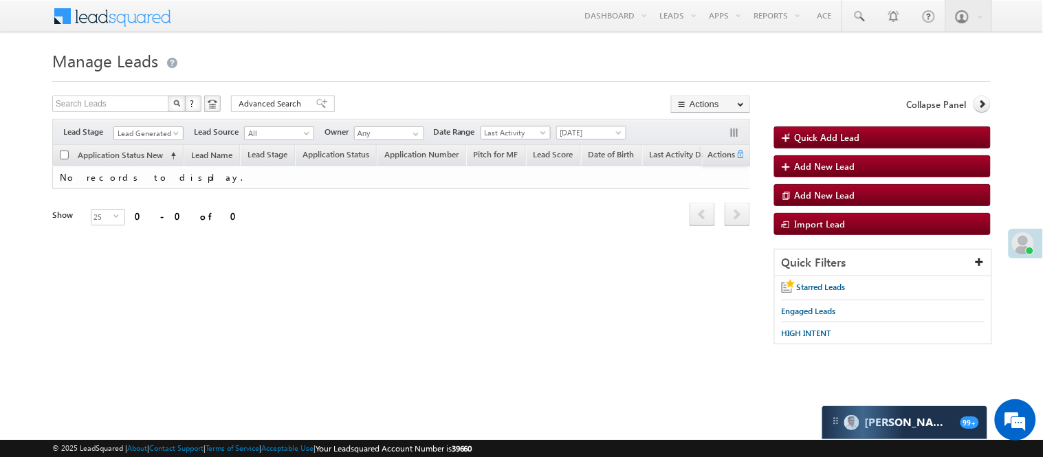
click at [153, 126] on span "Lead Generated" at bounding box center [148, 132] width 70 height 12
click at [153, 127] on span "Lead Generated" at bounding box center [146, 133] width 65 height 12
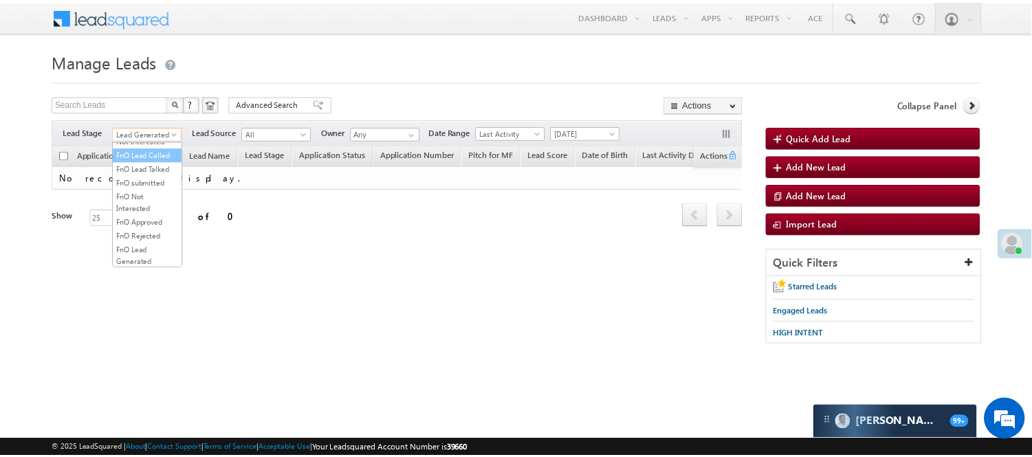
scroll to position [229, 0]
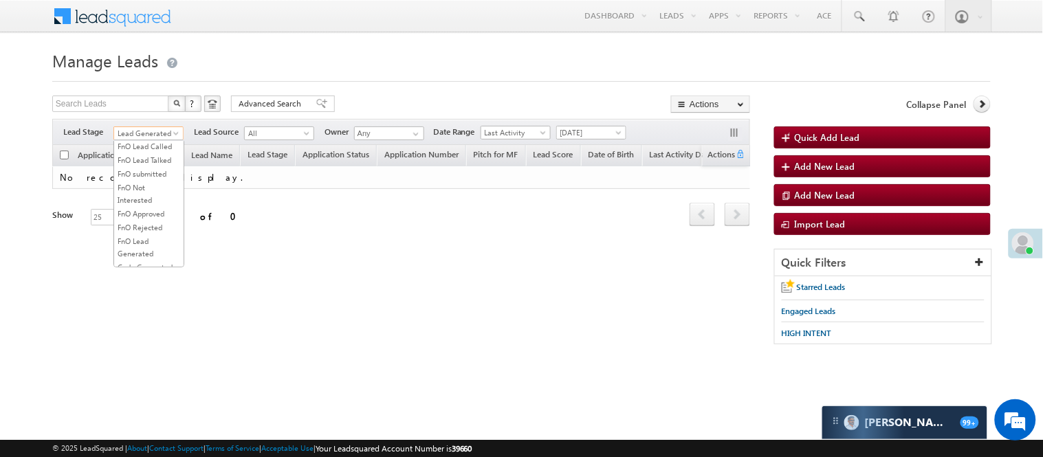
click at [153, 111] on link "Lead Called" at bounding box center [148, 105] width 69 height 12
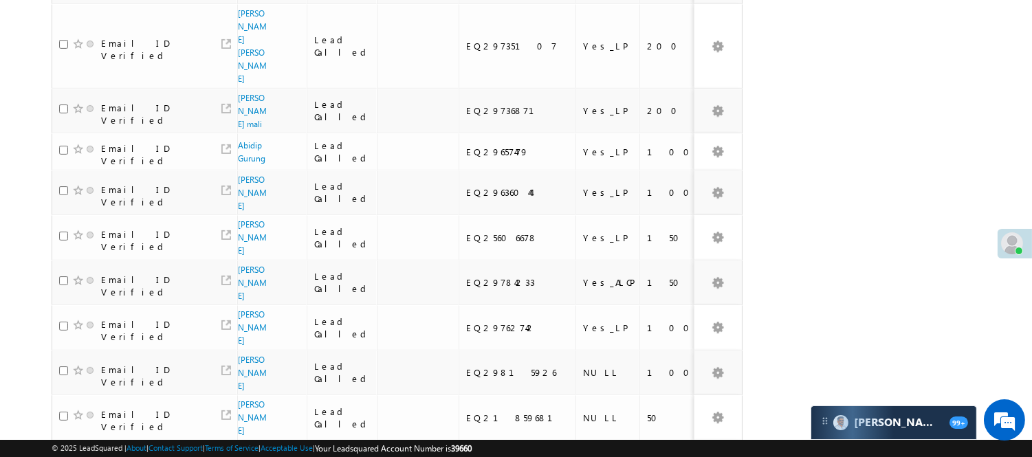
scroll to position [1035, 0]
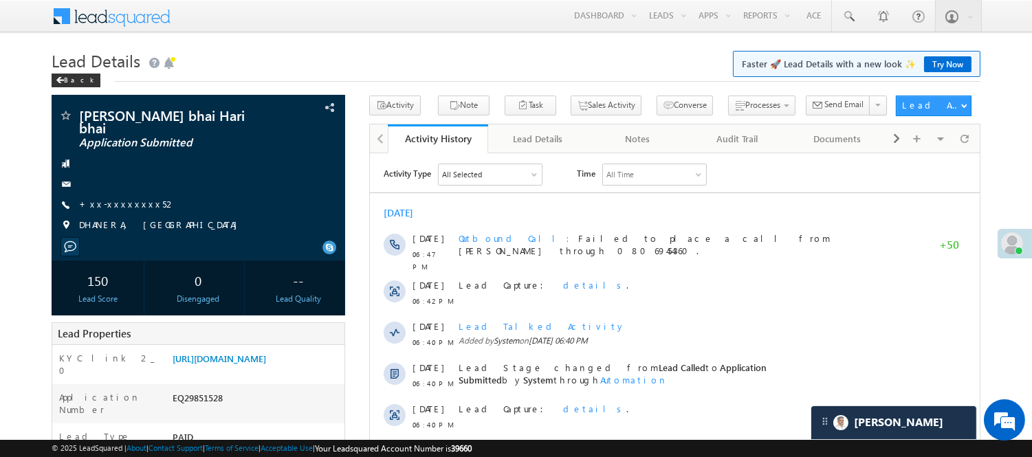
click at [318, 69] on h1 "Lead Details Faster 🚀 Lead Details with a new look ✨ Try Now" at bounding box center [516, 59] width 928 height 27
click at [375, 67] on h1 "Lead Details Faster 🚀 Lead Details with a new look ✨ Try Now" at bounding box center [516, 59] width 928 height 27
click at [255, 84] on div "Lead Details Faster 🚀 Lead Details with a new look ✨ Try Now Back" at bounding box center [516, 70] width 928 height 49
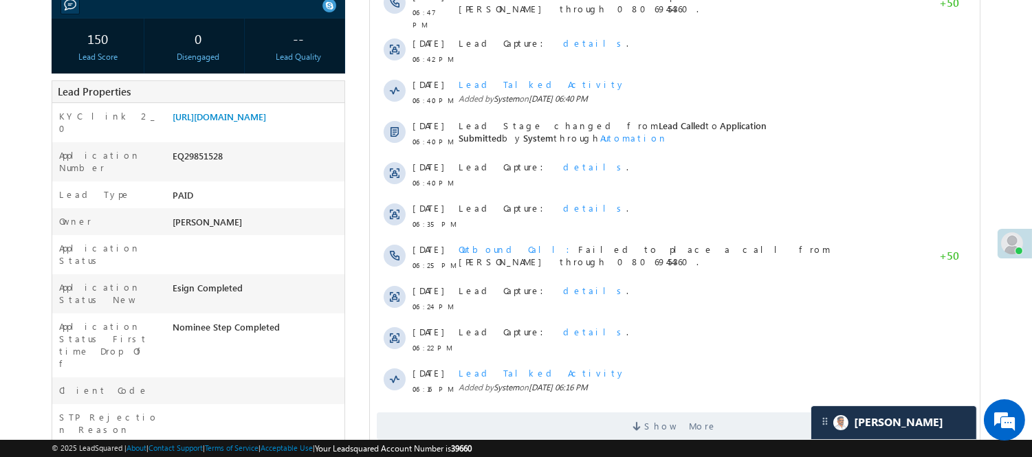
scroll to position [153, 0]
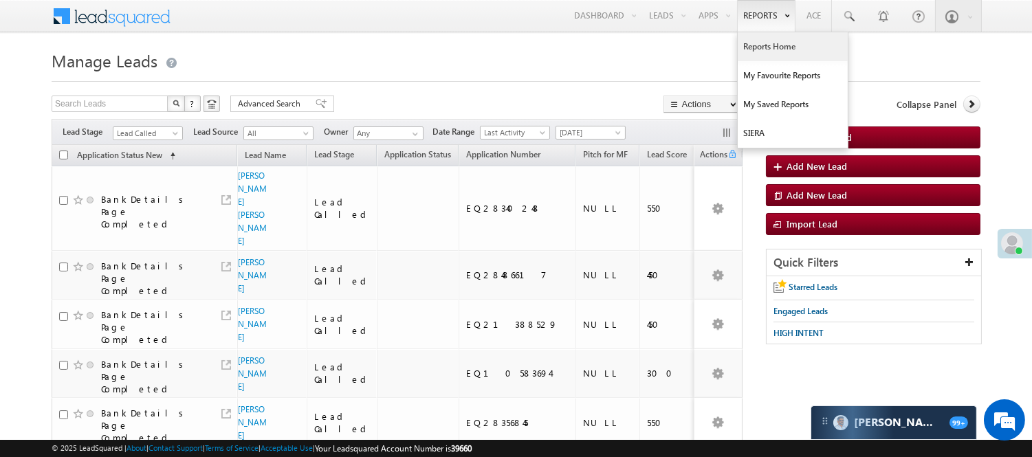
click at [771, 45] on link "Reports Home" at bounding box center [792, 46] width 110 height 29
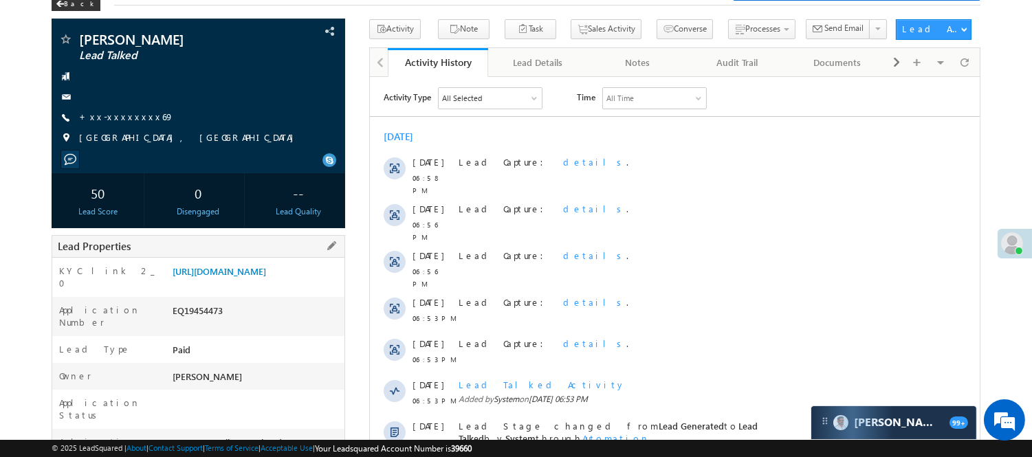
scroll to position [153, 0]
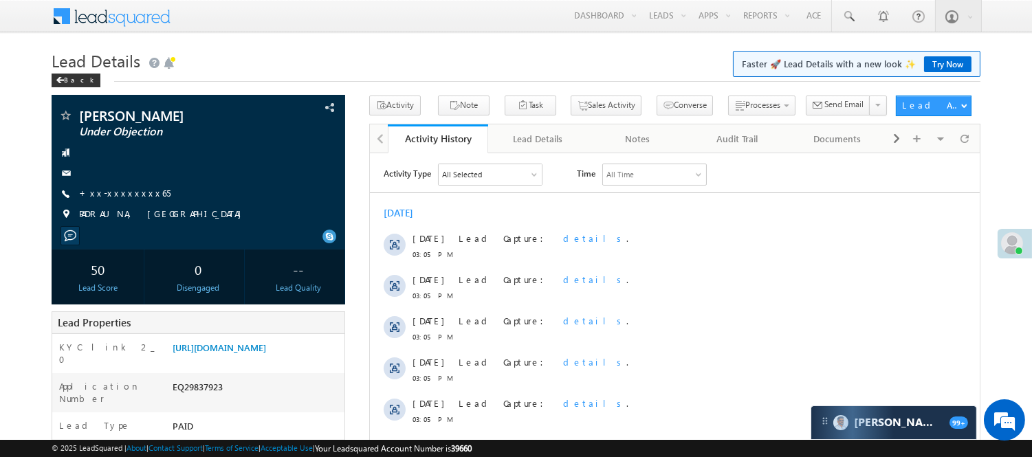
click at [328, 69] on h1 "Lead Details Faster 🚀 Lead Details with a new look ✨ Try Now" at bounding box center [516, 59] width 928 height 27
click at [403, 67] on h1 "Lead Details Faster 🚀 Lead Details with a new look ✨ Try Now" at bounding box center [516, 59] width 928 height 27
click at [459, 64] on h1 "Lead Details Faster 🚀 Lead Details with a new look ✨ Try Now" at bounding box center [516, 59] width 928 height 27
click at [461, 63] on h1 "Lead Details Faster 🚀 Lead Details with a new look ✨ Try Now" at bounding box center [516, 59] width 928 height 27
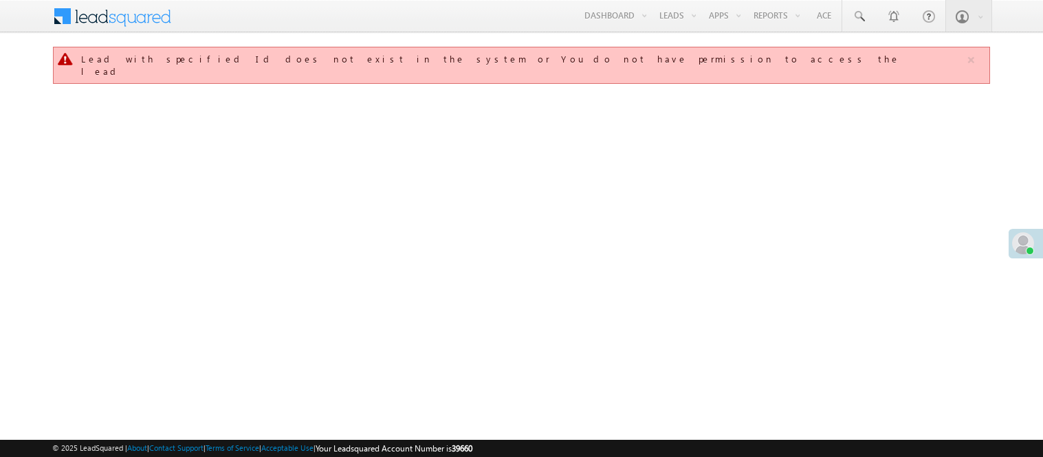
click at [0, 0] on link "Manage Leads" at bounding box center [0, 0] width 0 height 0
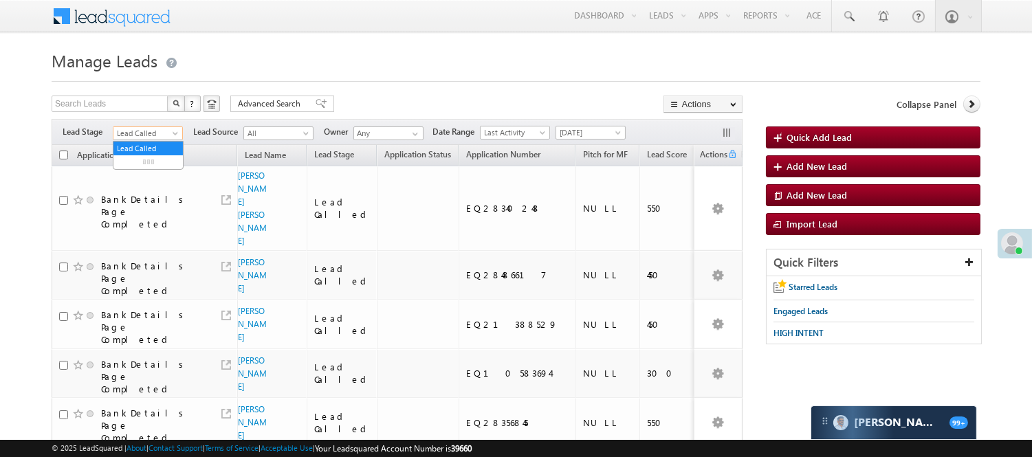
click at [133, 132] on span "Lead Called" at bounding box center [145, 133] width 65 height 12
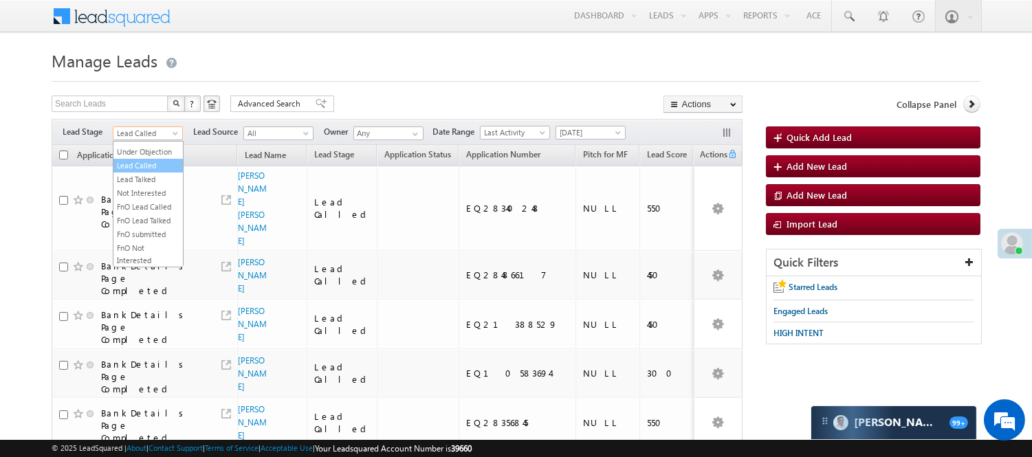
scroll to position [341, 0]
click at [142, 229] on link "Code Generated" at bounding box center [147, 232] width 69 height 12
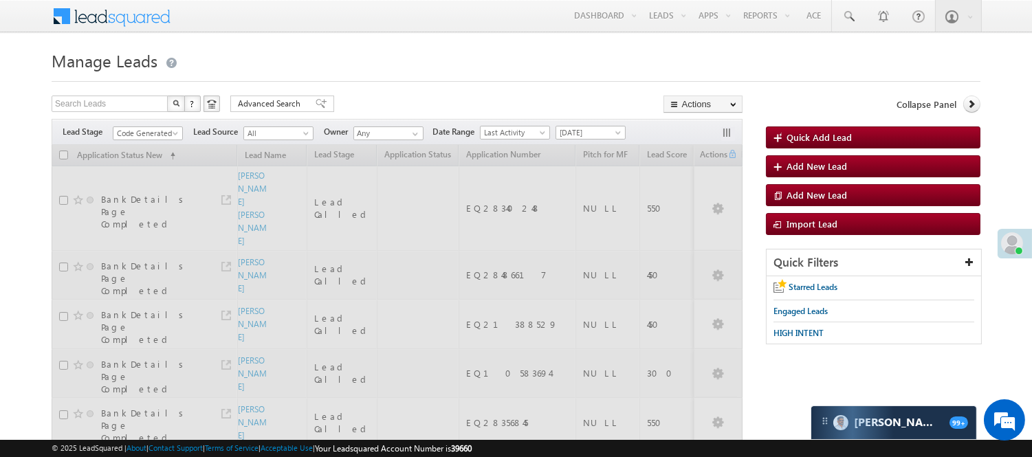
click at [352, 96] on div "Search Leads X ? 115 results found Advanced Search Advanced Search Advanced sea…" at bounding box center [397, 106] width 691 height 20
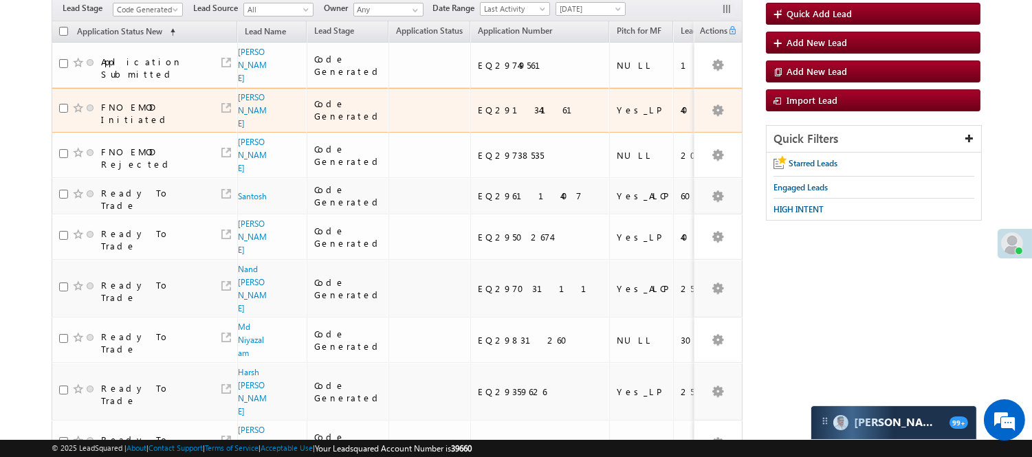
scroll to position [0, 0]
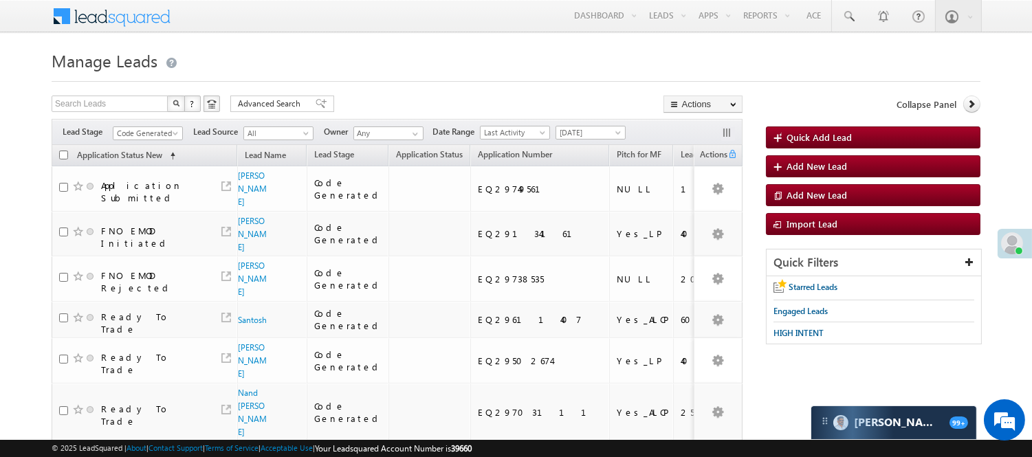
click at [159, 124] on div "Filters Lead Stage All Lead Generated Lead Talked - Pitch Not Done Lead Talked …" at bounding box center [397, 132] width 691 height 26
click at [157, 128] on span "Code Generated" at bounding box center [145, 133] width 65 height 12
click at [159, 168] on link "Lead Generated" at bounding box center [147, 162] width 69 height 12
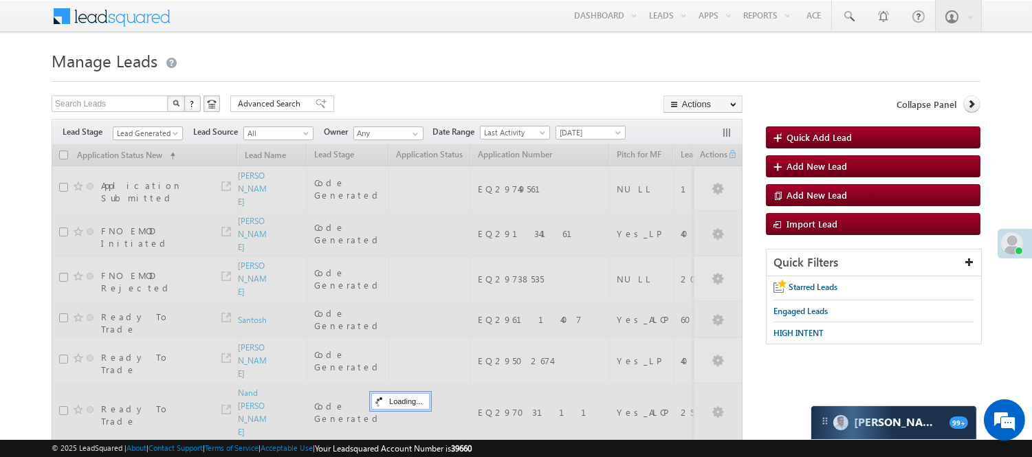
click at [352, 104] on div "Search Leads X ? 10 results found Advanced Search Advanced Search Advanced sear…" at bounding box center [397, 106] width 691 height 20
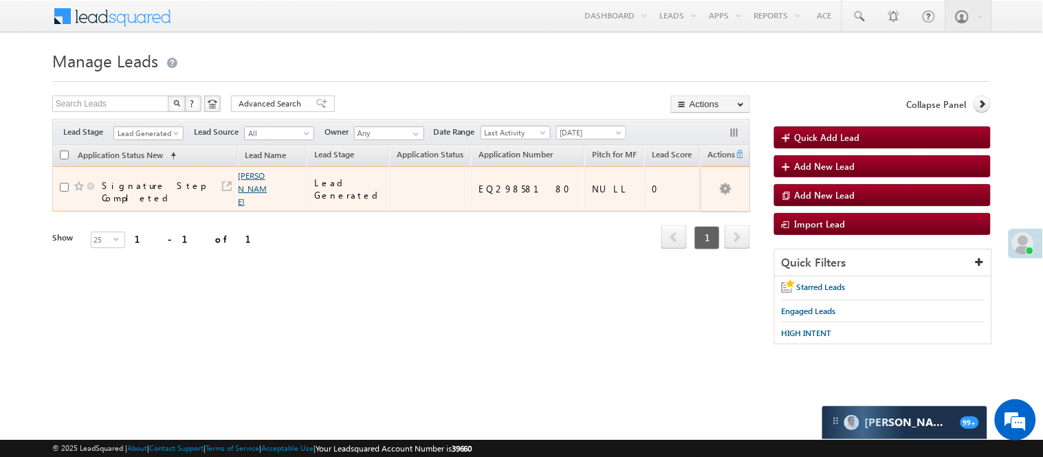
click at [253, 183] on link "Pranoy Shil" at bounding box center [252, 188] width 29 height 36
click at [247, 177] on link "Pranoy Shil" at bounding box center [252, 188] width 29 height 36
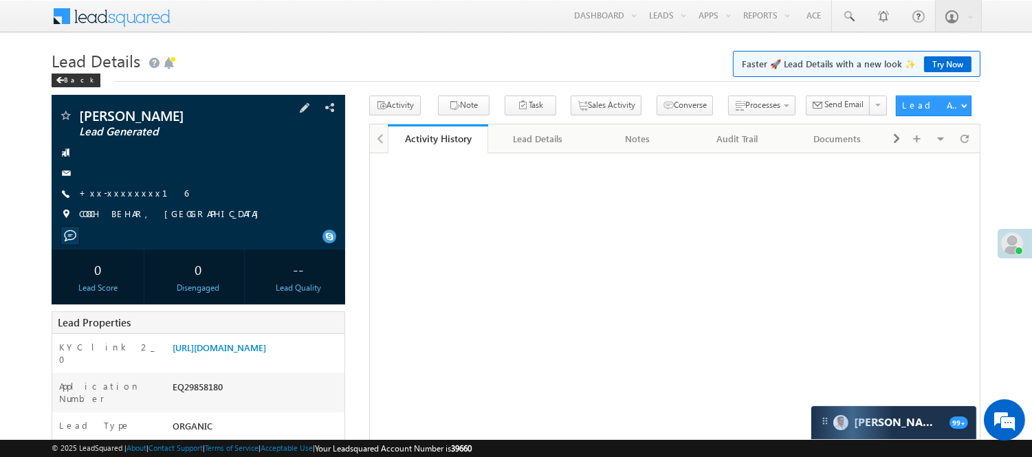
click at [107, 201] on div "Pranoy Shil Lead Generated +xx-xxxxxxxx16" at bounding box center [198, 169] width 280 height 120
click at [115, 195] on link "+xx-xxxxxxxx16" at bounding box center [133, 193] width 109 height 12
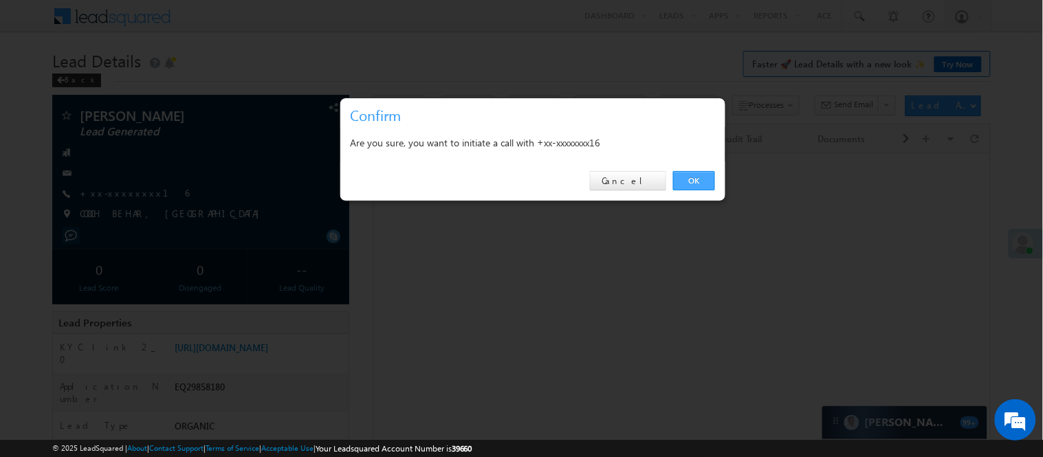
click at [695, 183] on link "OK" at bounding box center [694, 180] width 42 height 19
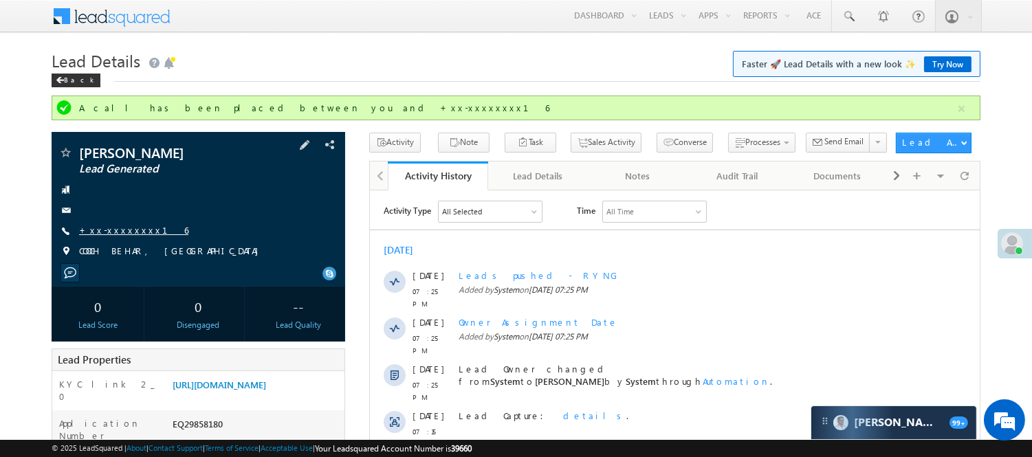
click at [107, 230] on link "+xx-xxxxxxxx16" at bounding box center [133, 230] width 109 height 12
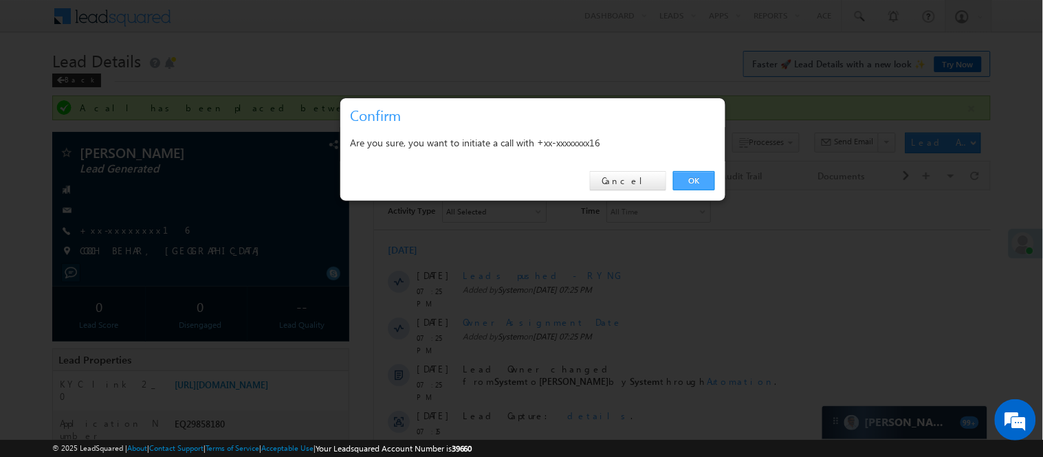
click at [698, 177] on link "OK" at bounding box center [694, 180] width 42 height 19
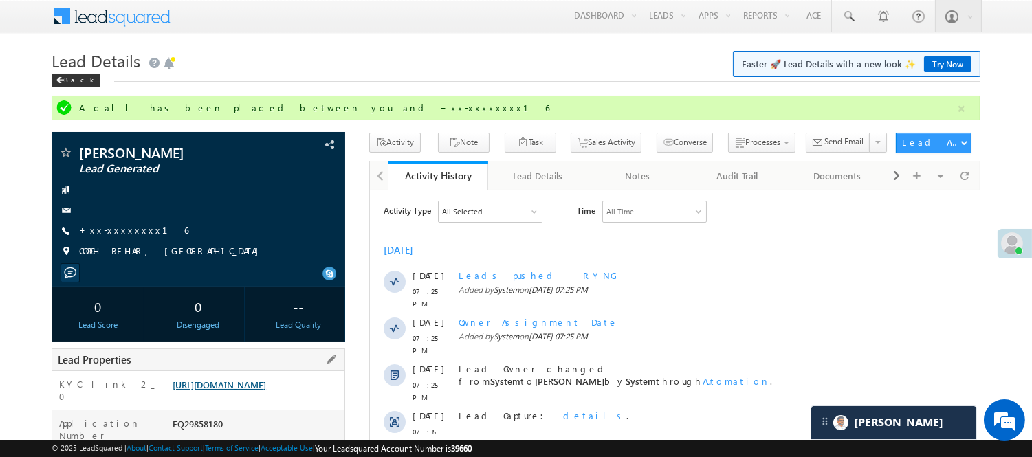
click at [249, 382] on link "https://angelbroking1-pk3em7sa.customui-test.leadsquared.com?leadId=f89674dc-bd…" at bounding box center [218, 385] width 93 height 12
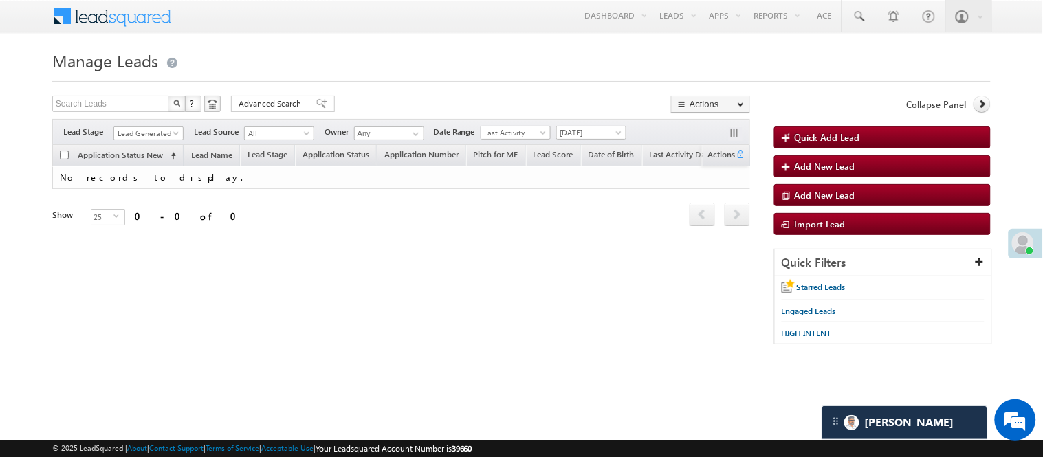
click at [163, 139] on span "Lead Generated" at bounding box center [146, 133] width 65 height 12
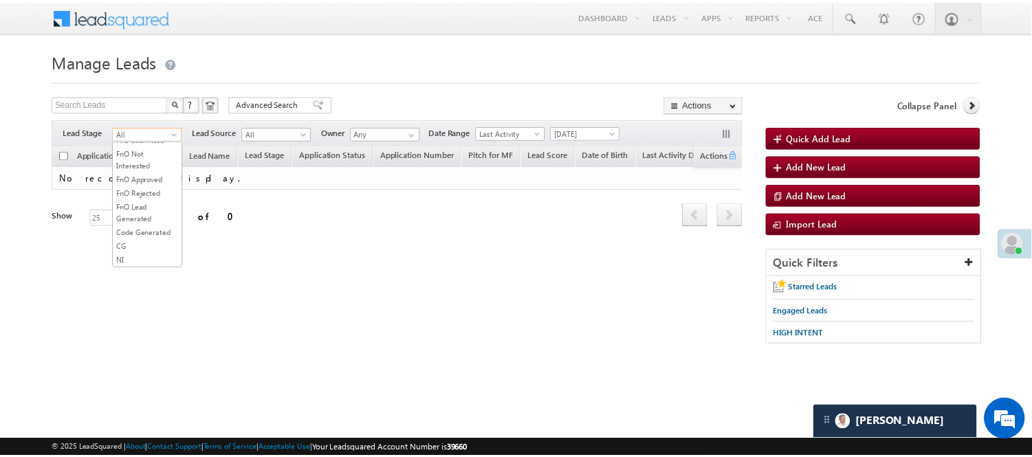
scroll to position [341, 0]
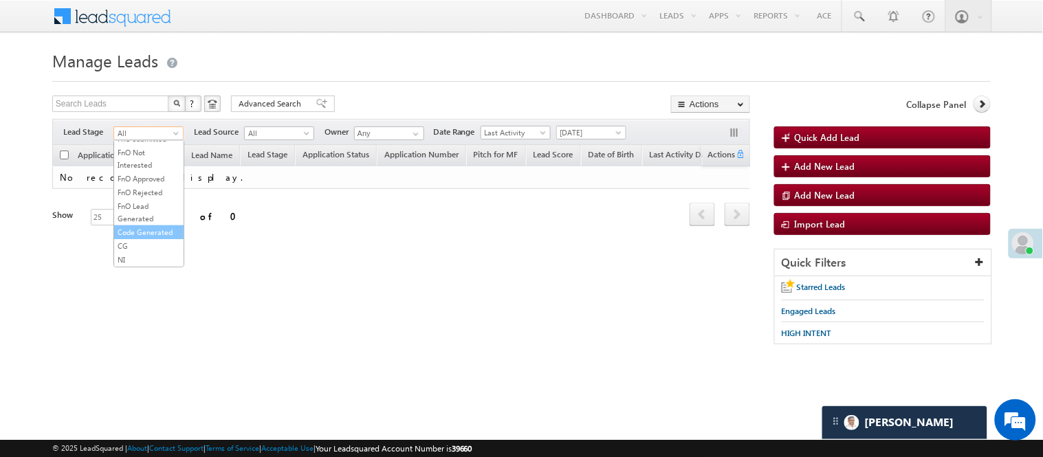
click at [135, 232] on link "Code Generated" at bounding box center [148, 232] width 69 height 12
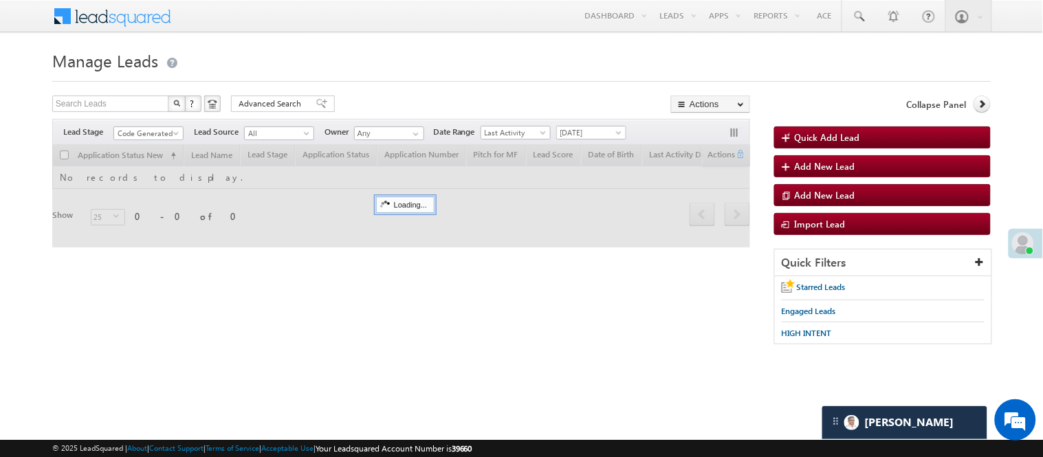
click at [358, 110] on div "Search Leads X ? 0 results found Advanced Search Advanced Search Advanced searc…" at bounding box center [401, 106] width 698 height 20
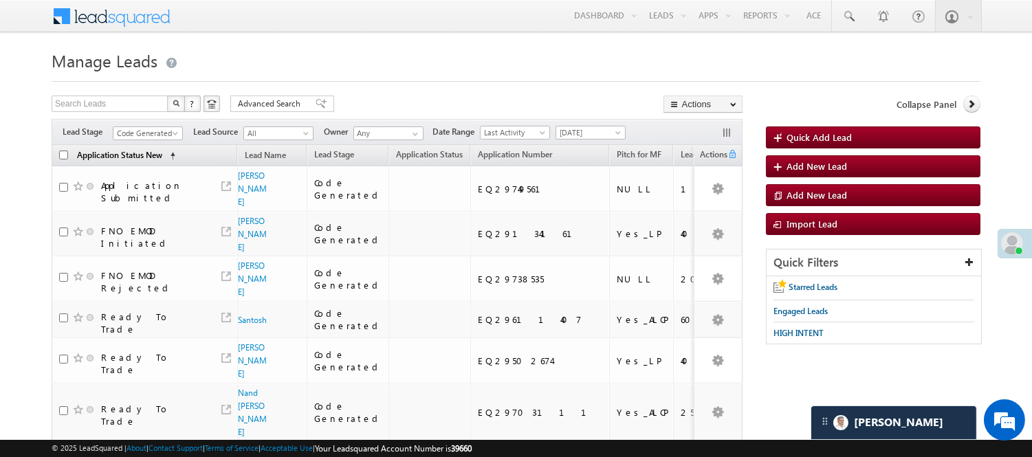
drag, startPoint x: 155, startPoint y: 145, endPoint x: 170, endPoint y: 159, distance: 20.4
click at [155, 146] on th "Application Status New (sorted ascending)" at bounding box center [145, 155] width 186 height 21
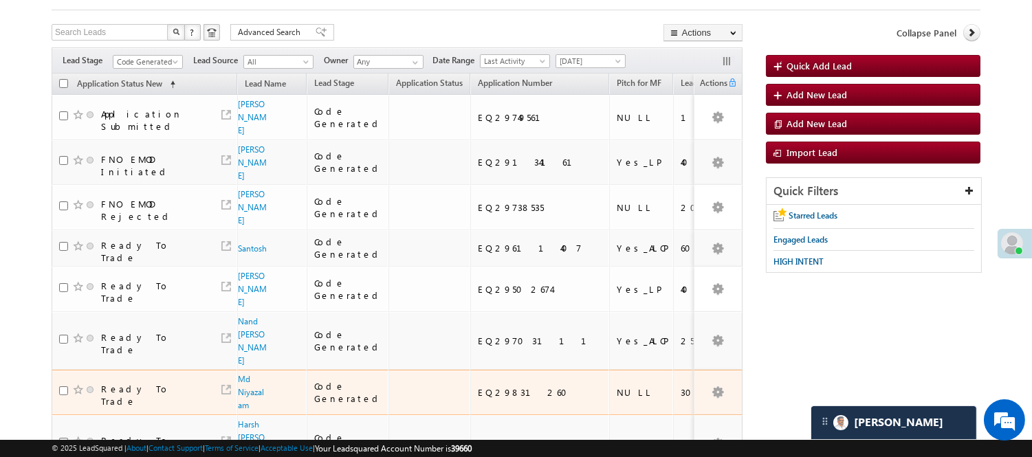
scroll to position [0, 0]
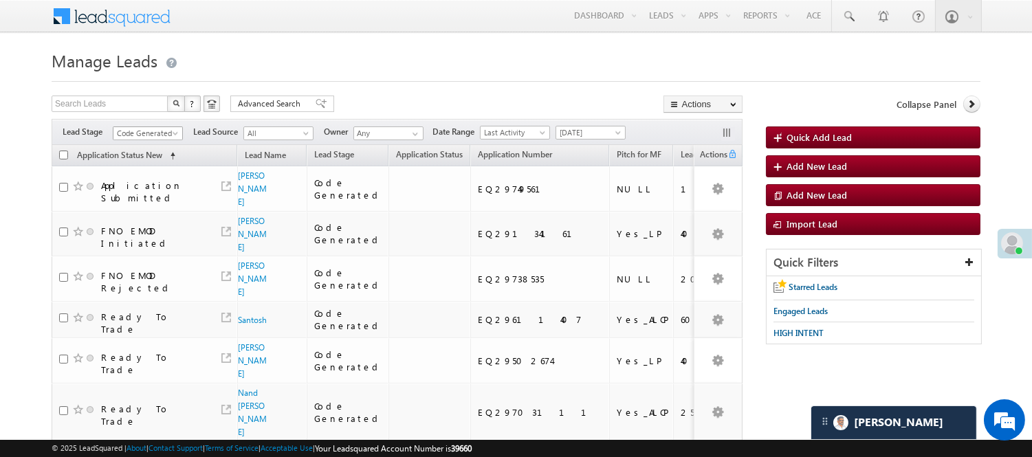
click at [164, 131] on span "Code Generated" at bounding box center [145, 133] width 65 height 12
click at [156, 164] on link "Lead Generated" at bounding box center [147, 162] width 69 height 12
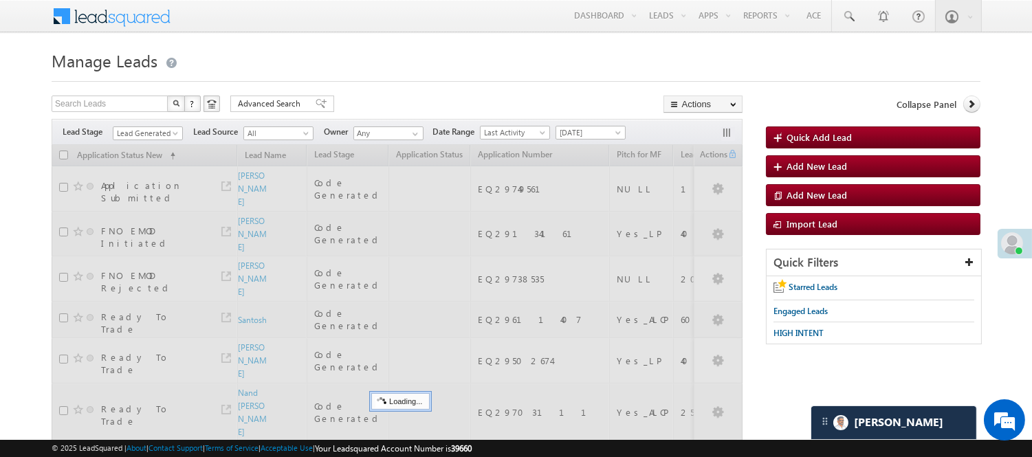
click at [366, 60] on h1 "Manage Leads" at bounding box center [516, 59] width 928 height 27
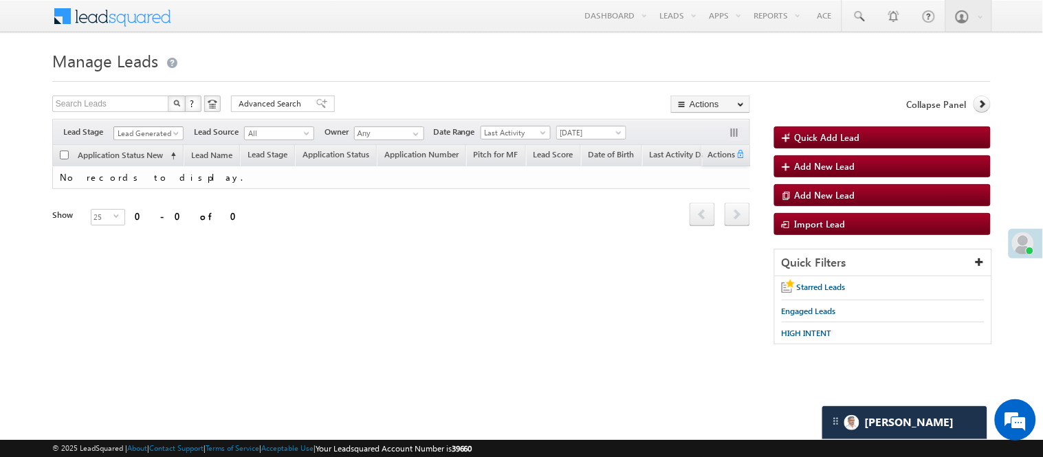
click at [138, 140] on span "Lead Generated" at bounding box center [146, 133] width 65 height 12
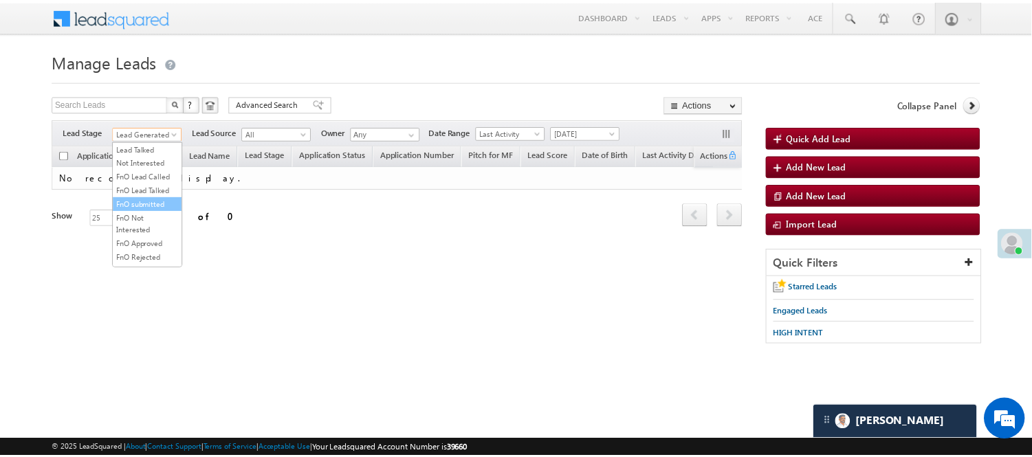
scroll to position [188, 0]
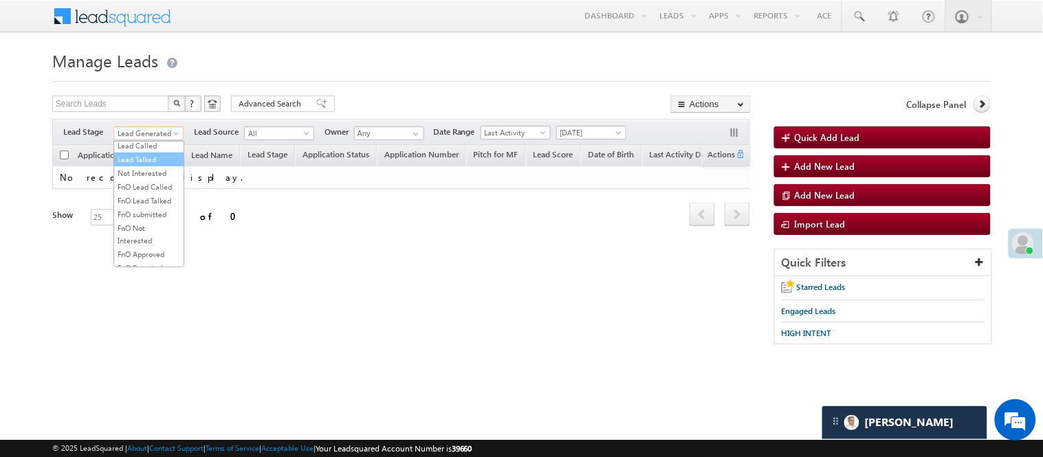
click at [144, 166] on li "Lead Talked" at bounding box center [148, 160] width 69 height 14
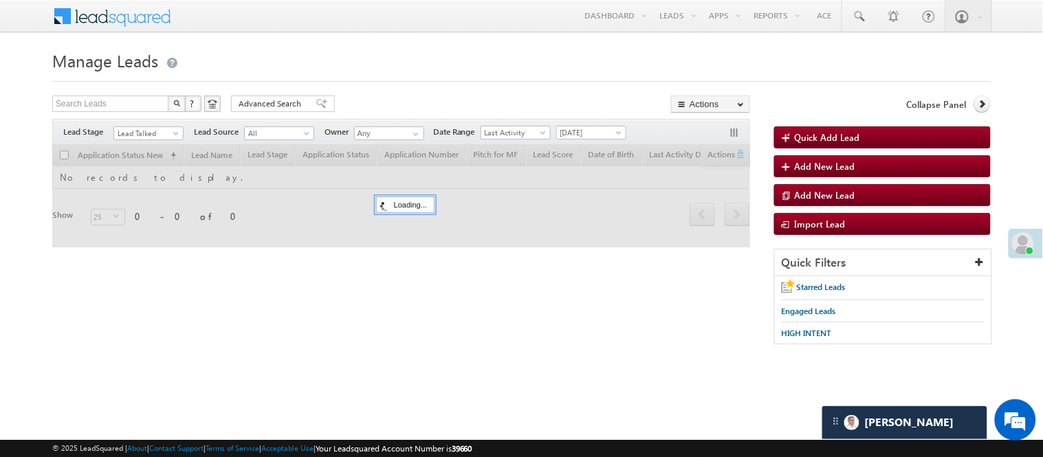
click at [441, 27] on div "Menu Nisha Anand Yadav Nisha .Yada v@ang elbro king. com Angel Broki" at bounding box center [521, 17] width 938 height 34
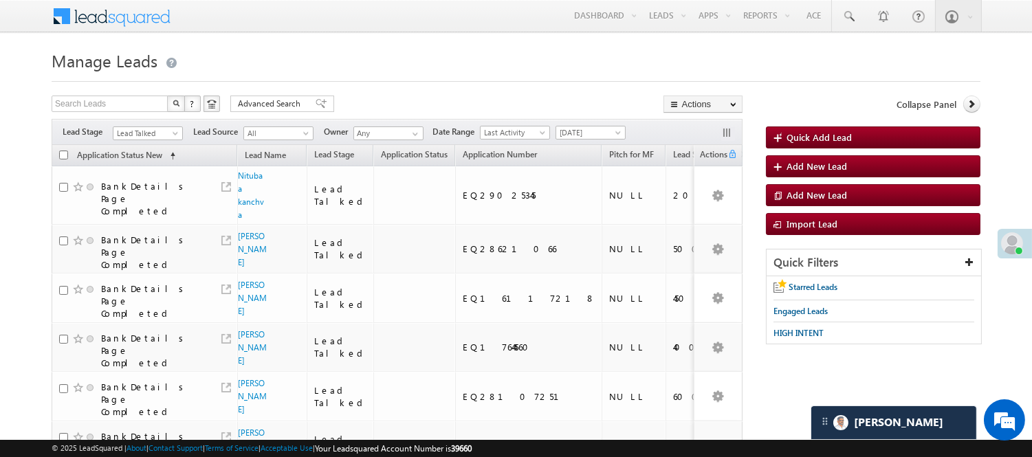
click at [144, 126] on span "Lead Talked" at bounding box center [148, 132] width 70 height 12
click at [144, 129] on span "Lead Talked" at bounding box center [145, 133] width 65 height 12
click at [151, 152] on link "Lead Called" at bounding box center [147, 146] width 69 height 12
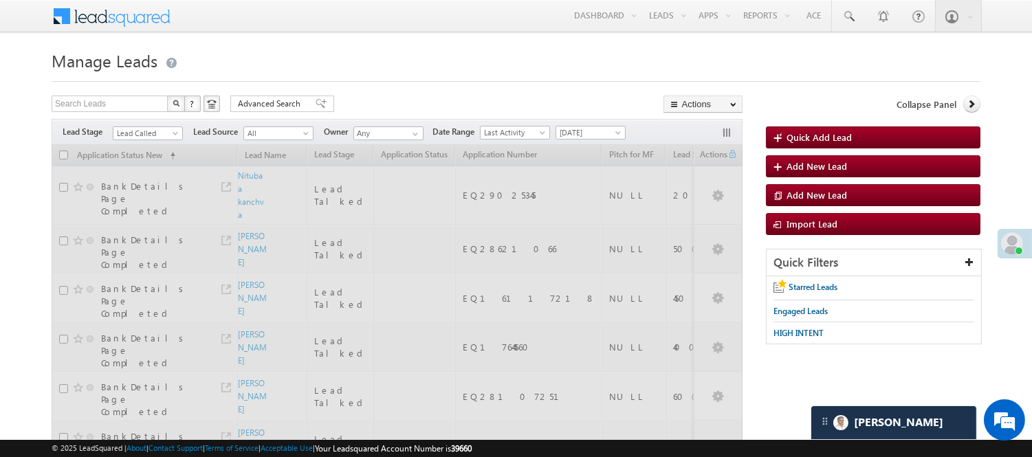
click at [385, 52] on h1 "Manage Leads" at bounding box center [516, 59] width 928 height 27
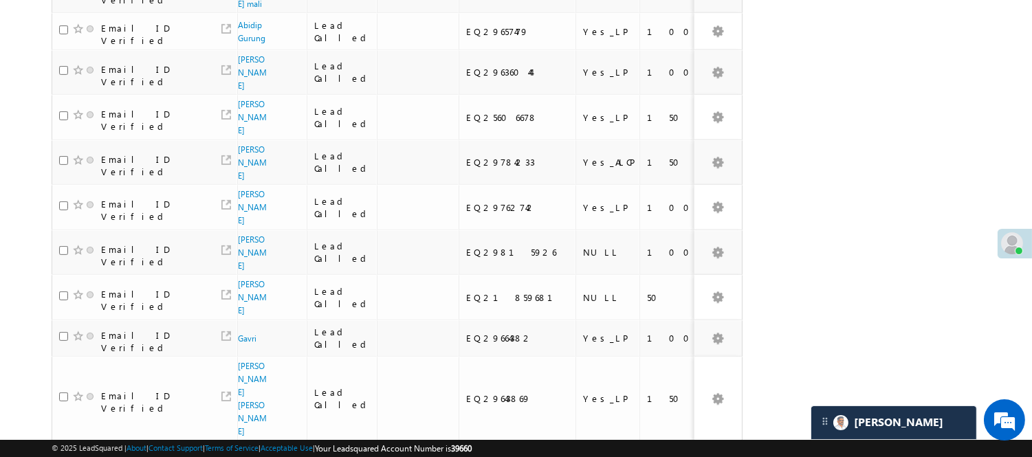
scroll to position [1035, 0]
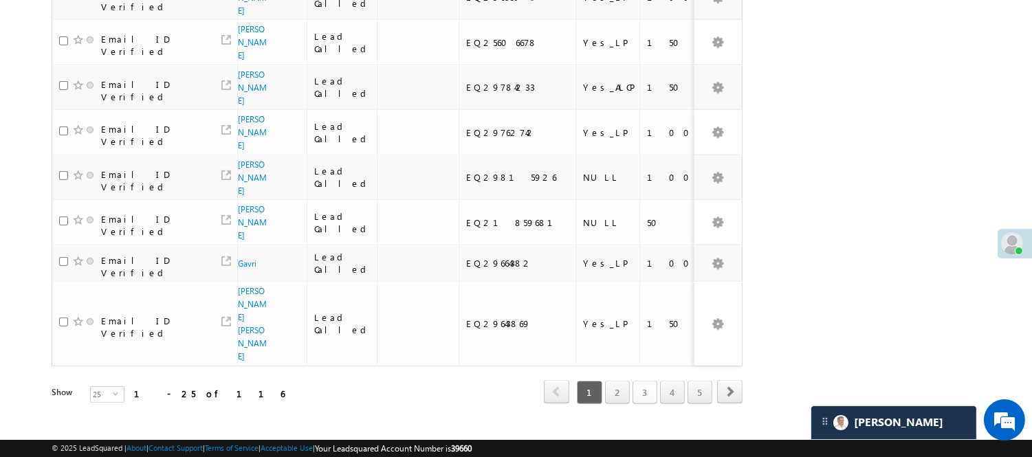
click at [634, 381] on link "3" at bounding box center [644, 392] width 25 height 23
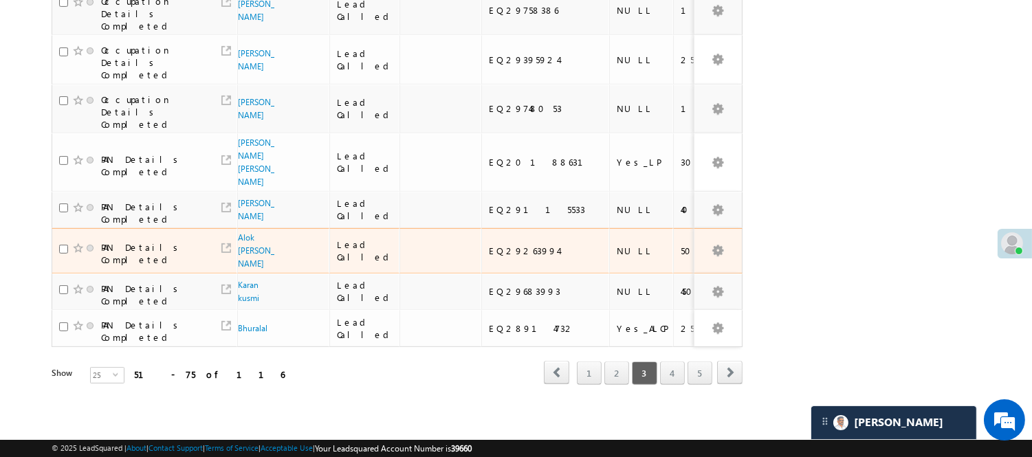
scroll to position [952, 0]
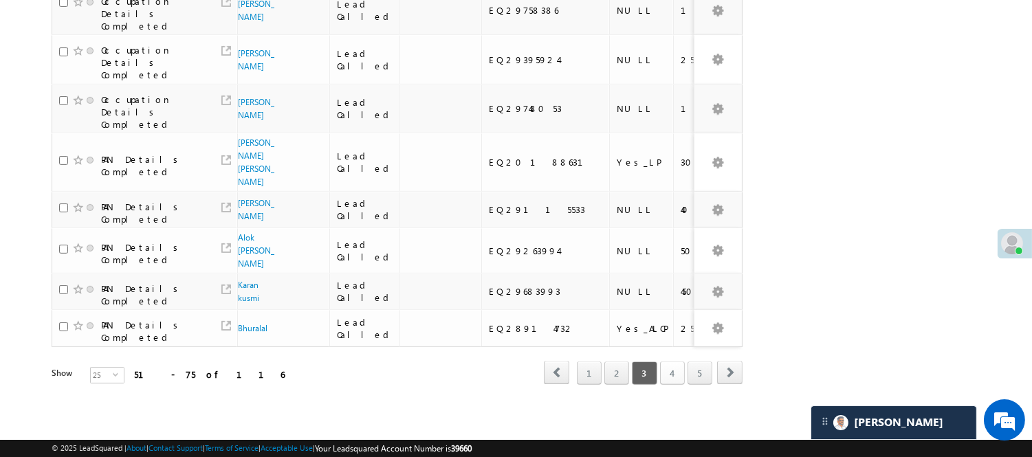
click at [681, 362] on link "4" at bounding box center [672, 372] width 25 height 23
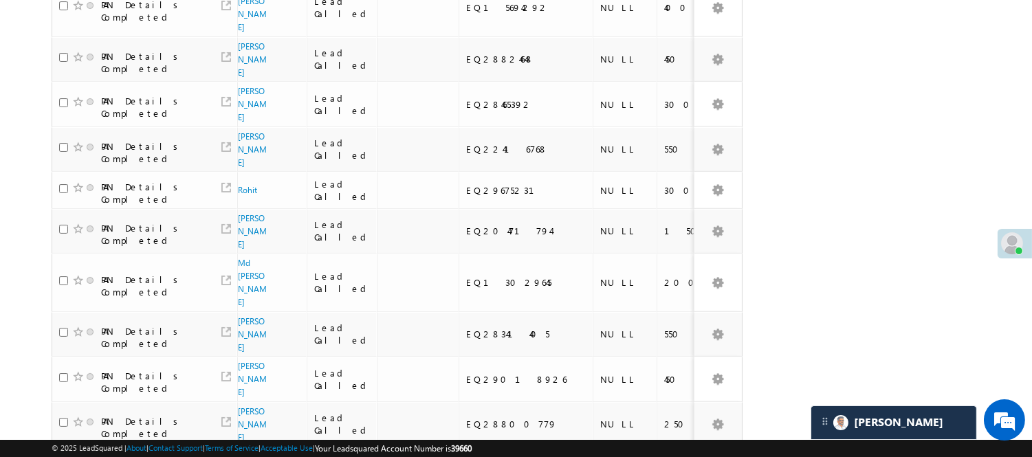
scroll to position [0, 0]
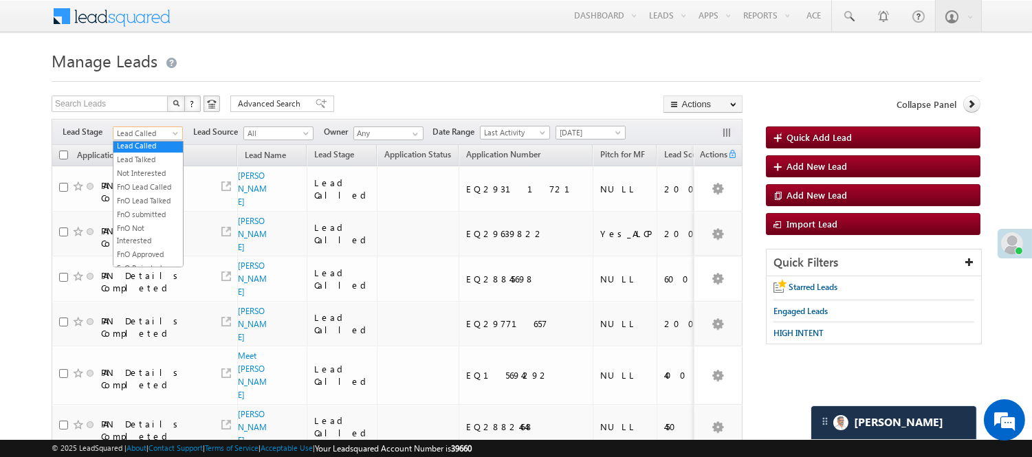
click at [159, 132] on span "Lead Called" at bounding box center [145, 133] width 65 height 12
click at [159, 166] on link "Lead Talked" at bounding box center [147, 159] width 69 height 12
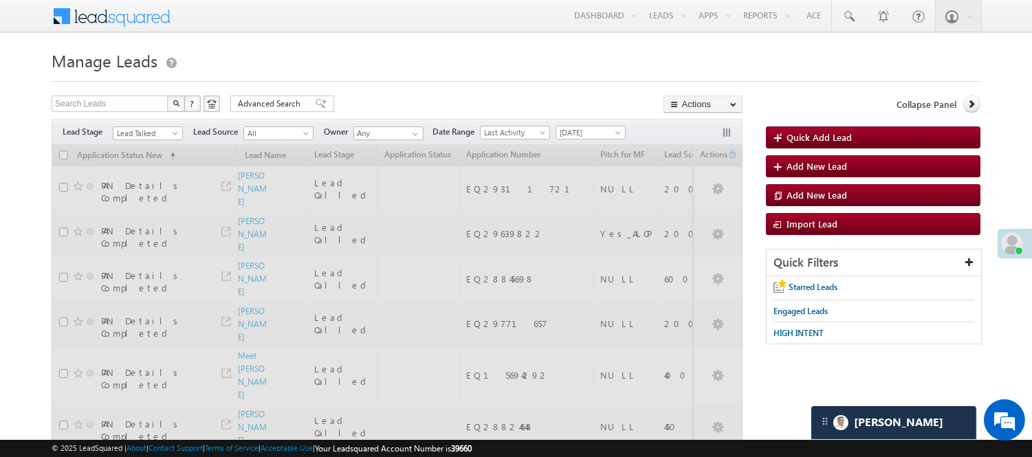
click at [386, 73] on div at bounding box center [516, 77] width 928 height 9
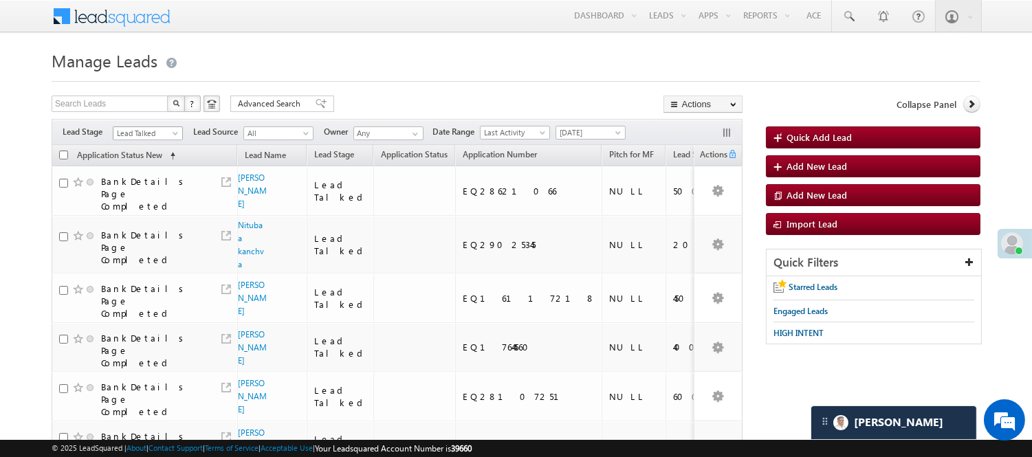
click at [135, 129] on span "Lead Talked" at bounding box center [145, 133] width 65 height 12
click at [139, 152] on link "Lead Called" at bounding box center [147, 146] width 69 height 12
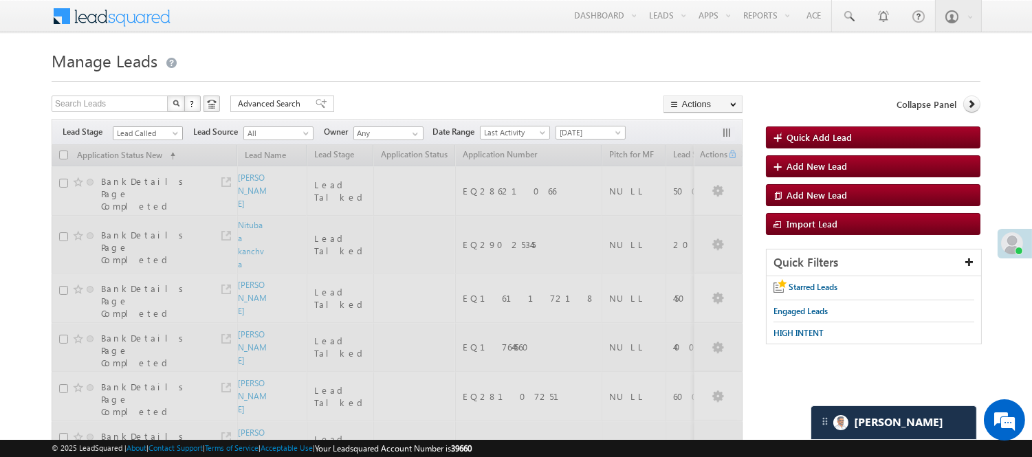
click at [139, 137] on span "Lead Called" at bounding box center [145, 133] width 65 height 12
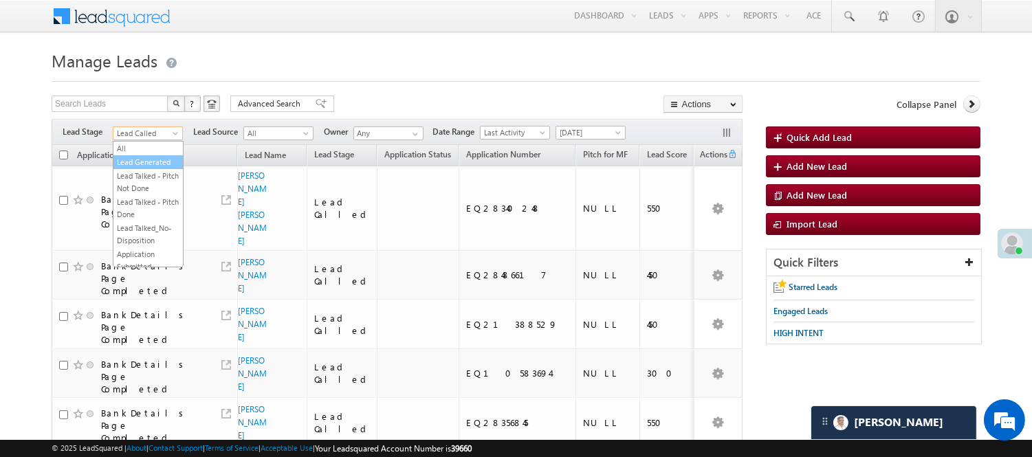
click at [148, 168] on link "Lead Generated" at bounding box center [147, 162] width 69 height 12
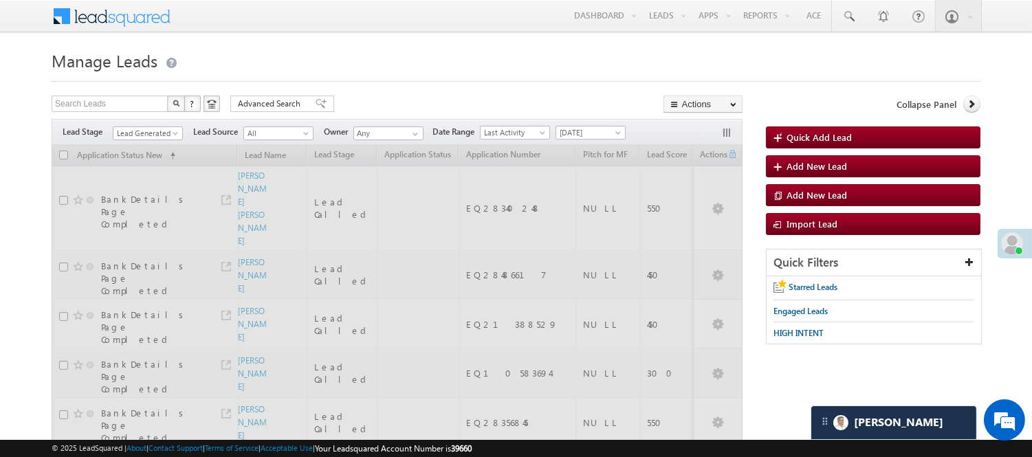
click at [396, 52] on h1 "Manage Leads" at bounding box center [516, 59] width 928 height 27
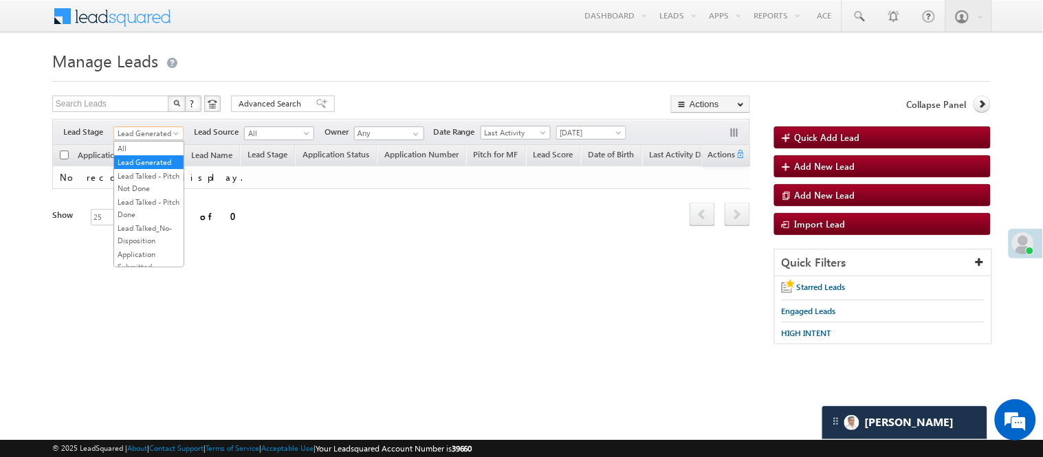
click at [160, 133] on span "Lead Generated" at bounding box center [146, 133] width 65 height 12
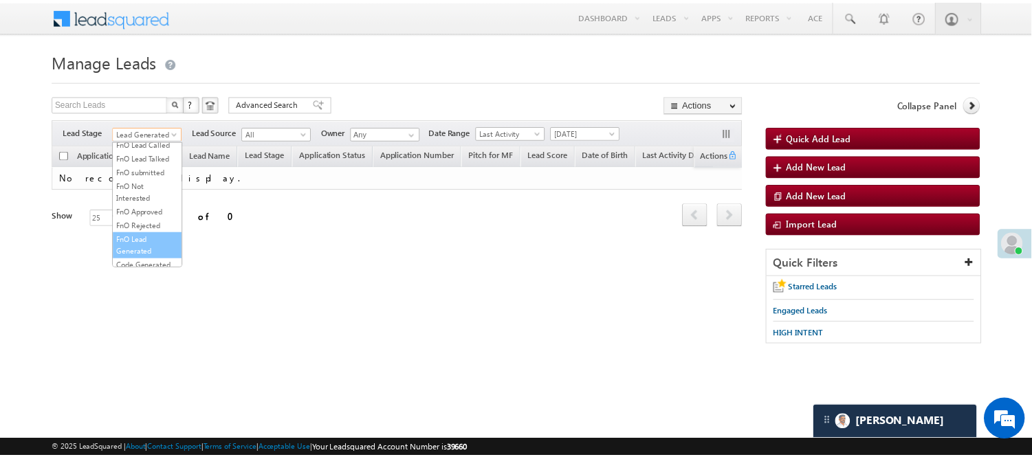
scroll to position [112, 0]
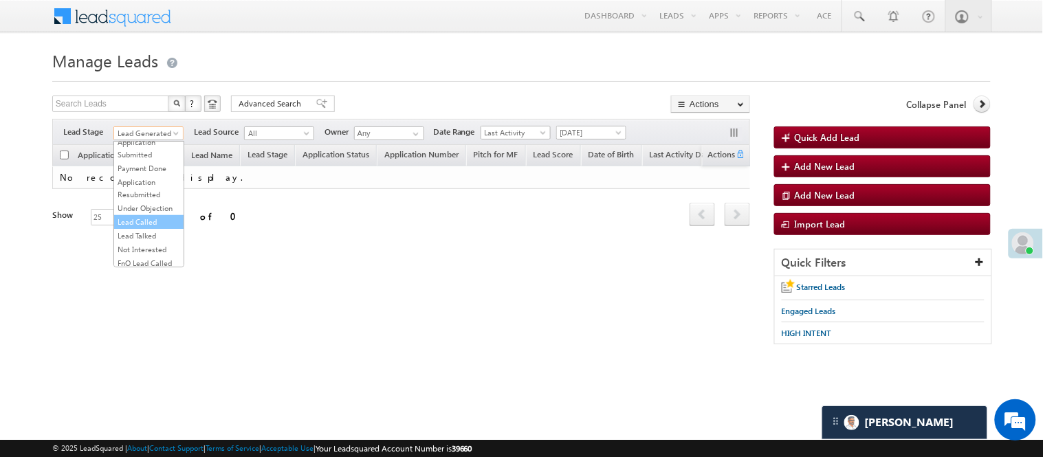
click at [163, 228] on link "Lead Called" at bounding box center [148, 222] width 69 height 12
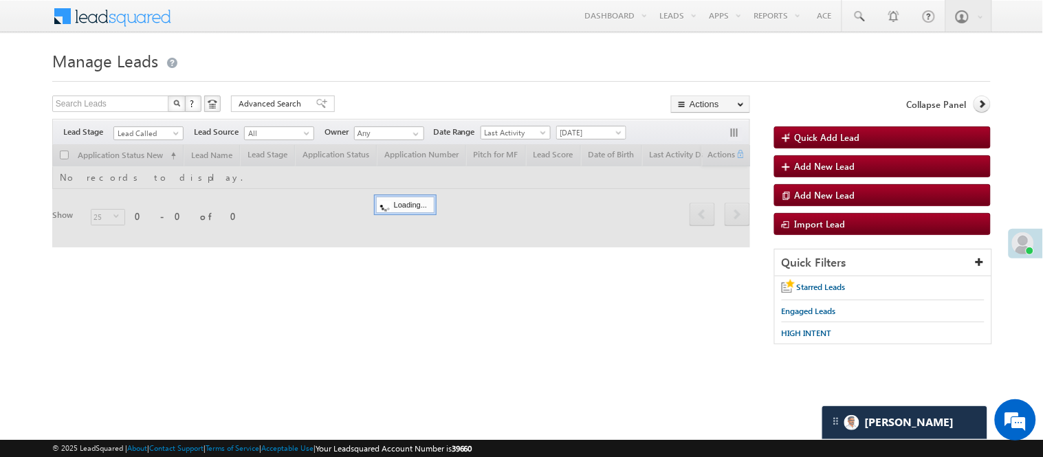
click at [416, 56] on h1 "Manage Leads" at bounding box center [521, 59] width 938 height 27
click at [142, 131] on span "Lead Called" at bounding box center [146, 133] width 65 height 12
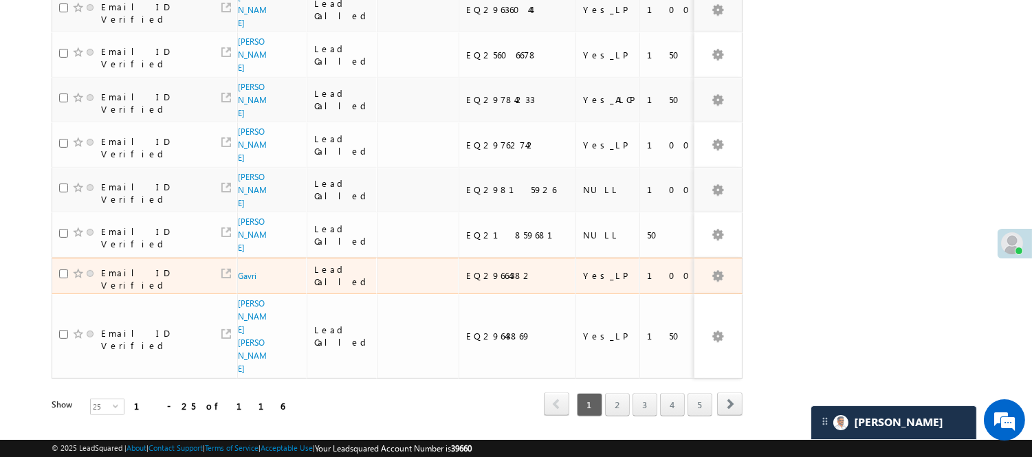
scroll to position [1035, 0]
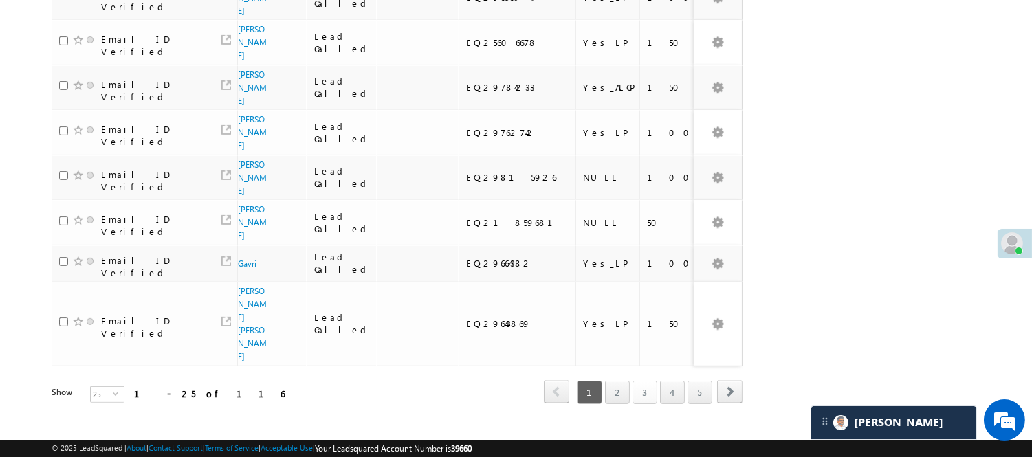
click at [653, 381] on link "3" at bounding box center [644, 392] width 25 height 23
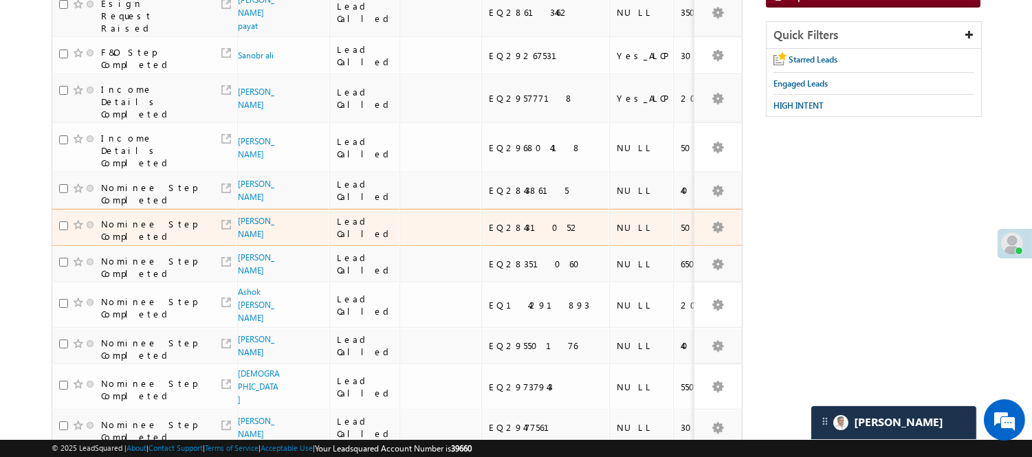
scroll to position [76, 0]
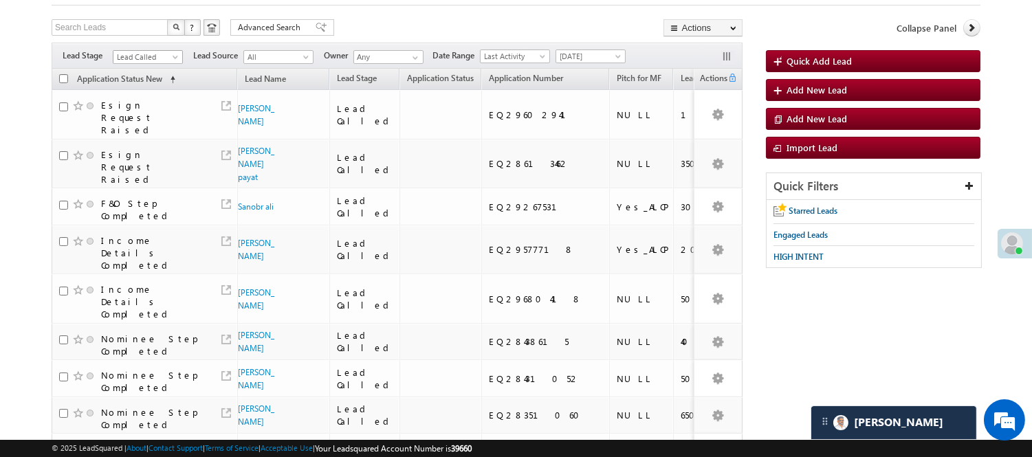
click at [153, 55] on span "Lead Called" at bounding box center [145, 57] width 65 height 12
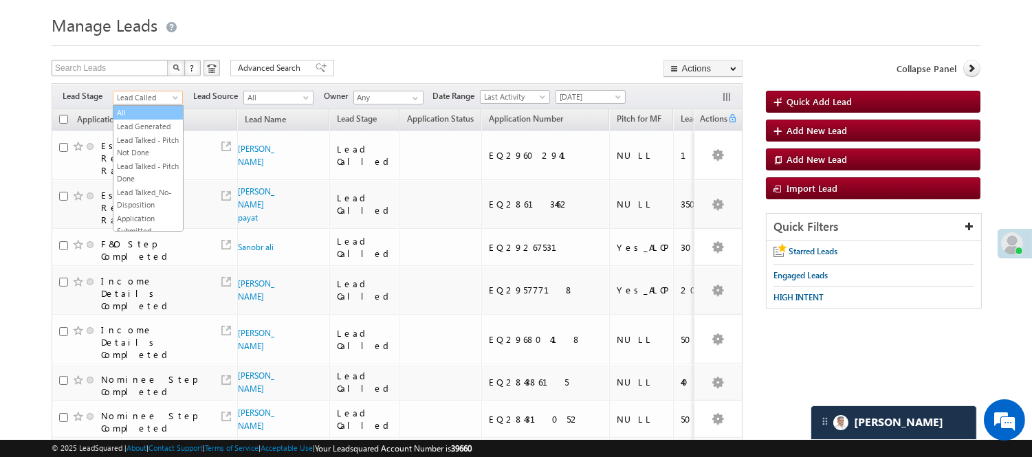
scroll to position [0, 0]
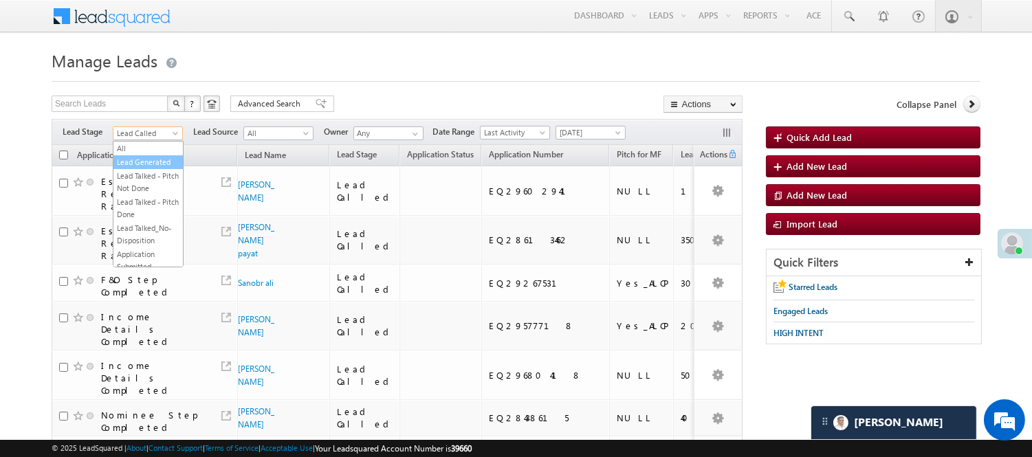
click at [138, 168] on link "Lead Generated" at bounding box center [147, 162] width 69 height 12
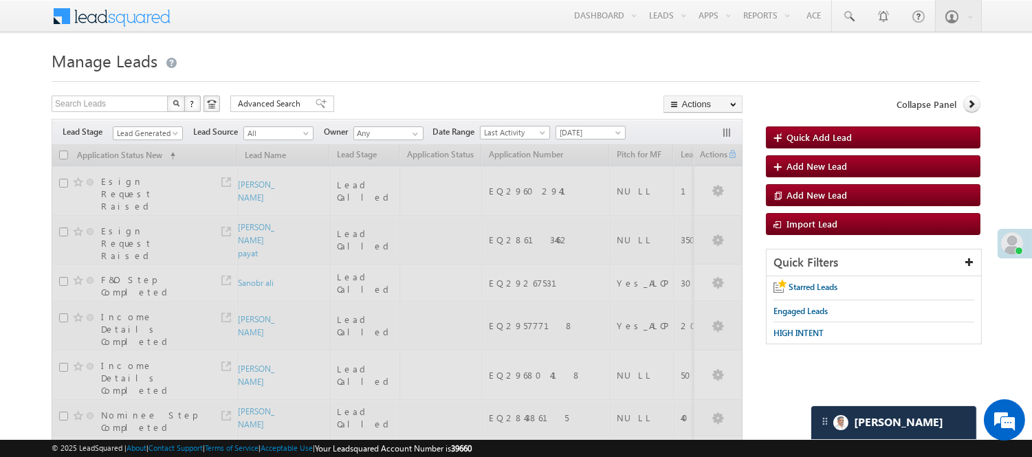
click at [390, 46] on h1 "Manage Leads" at bounding box center [516, 59] width 928 height 27
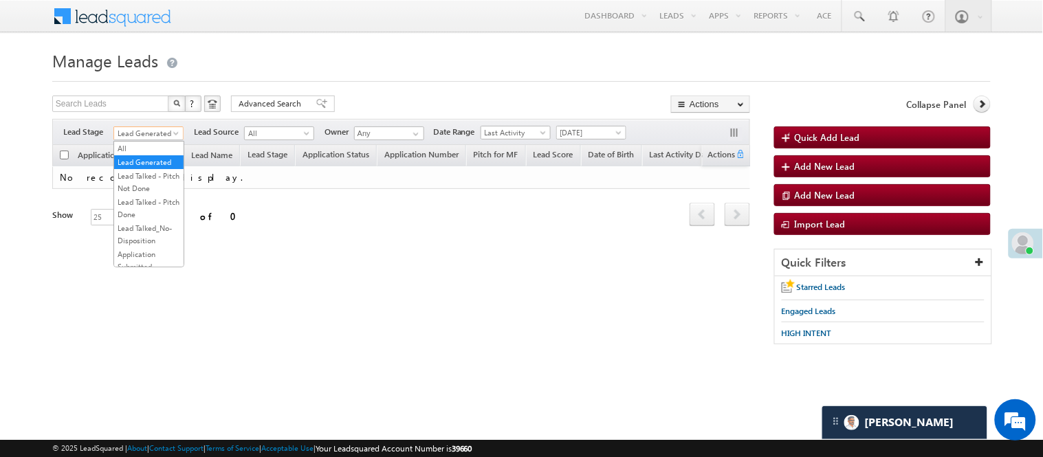
click at [163, 133] on span "Lead Generated" at bounding box center [146, 133] width 65 height 12
click at [155, 190] on link "Lead Talked - Pitch Not Done" at bounding box center [148, 182] width 69 height 25
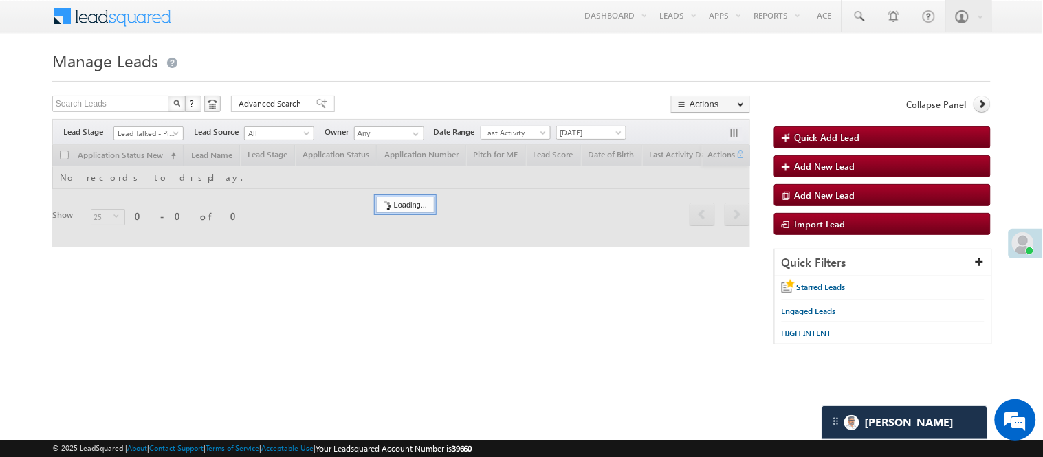
click at [385, 63] on h1 "Manage Leads" at bounding box center [521, 59] width 938 height 27
click at [170, 140] on link "Lead Talked - Pitch Not Done" at bounding box center [148, 133] width 70 height 14
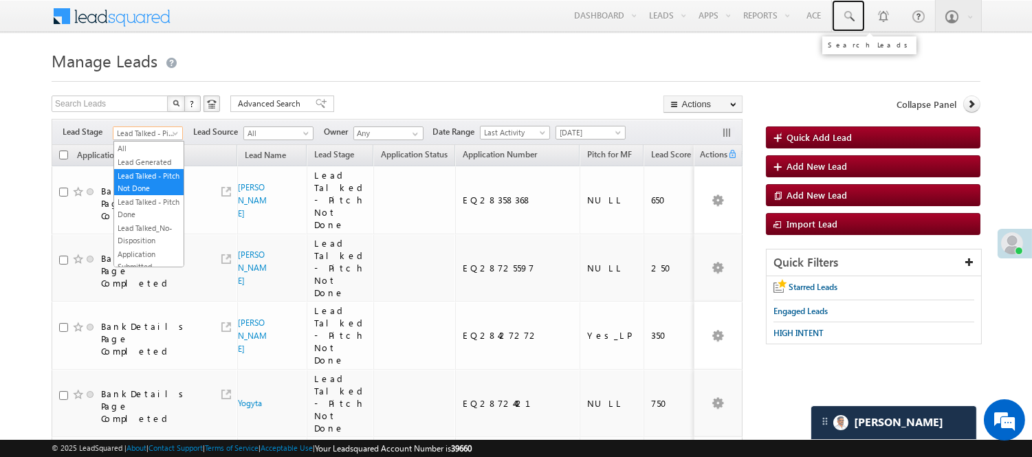
click at [846, 18] on span at bounding box center [848, 17] width 14 height 14
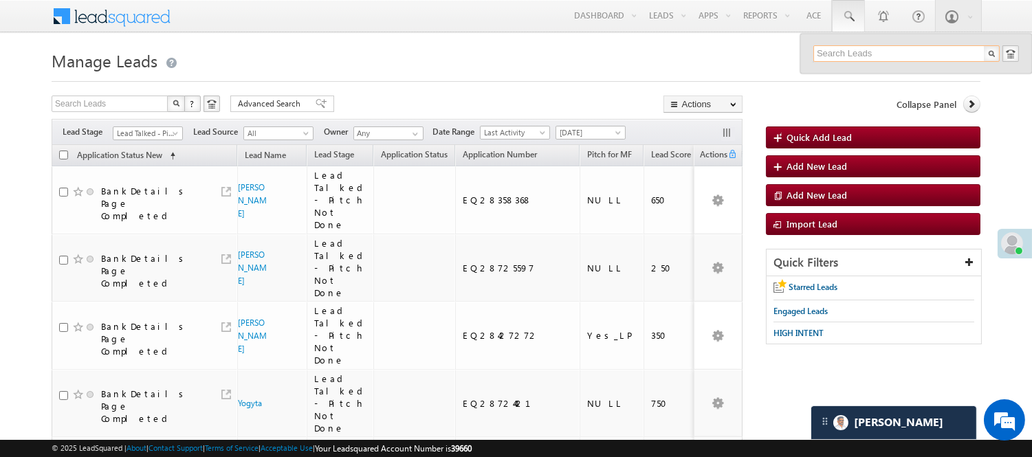
click at [868, 53] on input "text" at bounding box center [906, 53] width 186 height 16
paste input "7432085606"
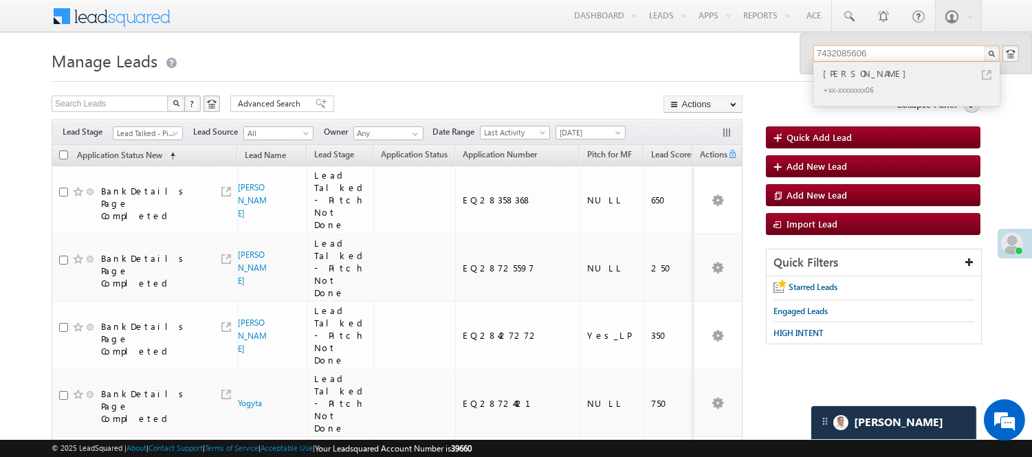
type input "7432085606"
click at [859, 76] on div "Tanima Paul" at bounding box center [912, 73] width 184 height 15
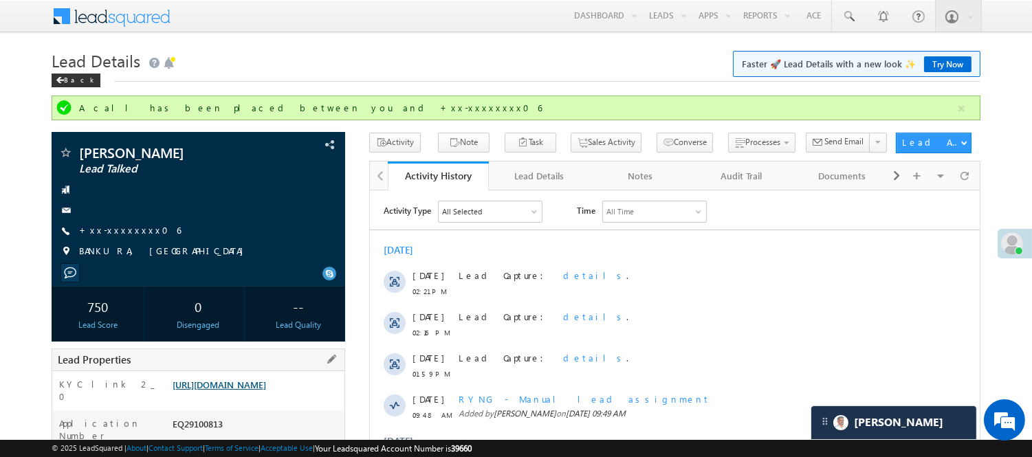
click at [264, 386] on link "[URL][DOMAIN_NAME]" at bounding box center [218, 385] width 93 height 12
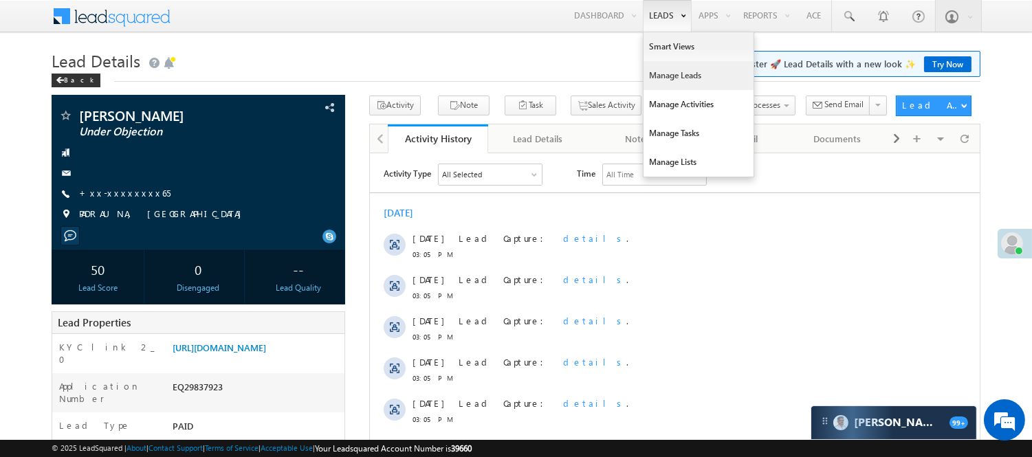
click at [676, 77] on link "Manage Leads" at bounding box center [698, 75] width 110 height 29
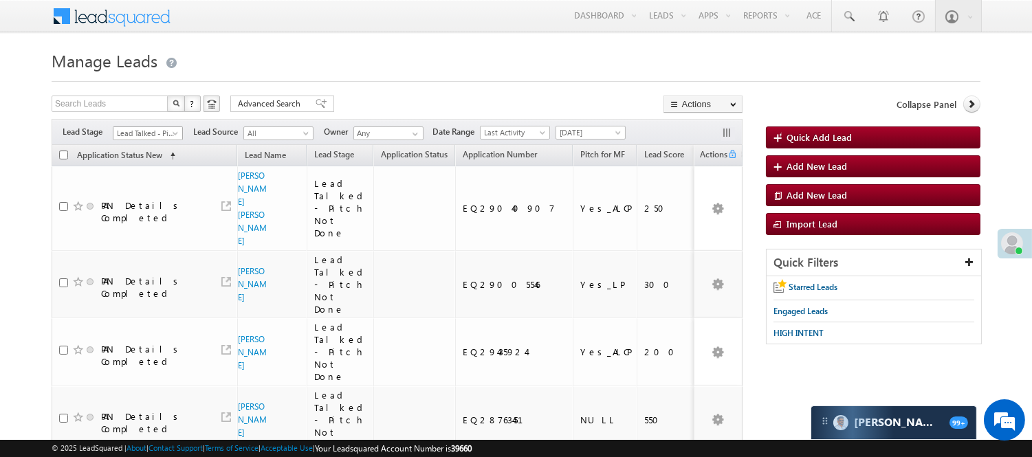
click at [150, 131] on span "Lead Talked - Pitch Not Done" at bounding box center [145, 133] width 65 height 12
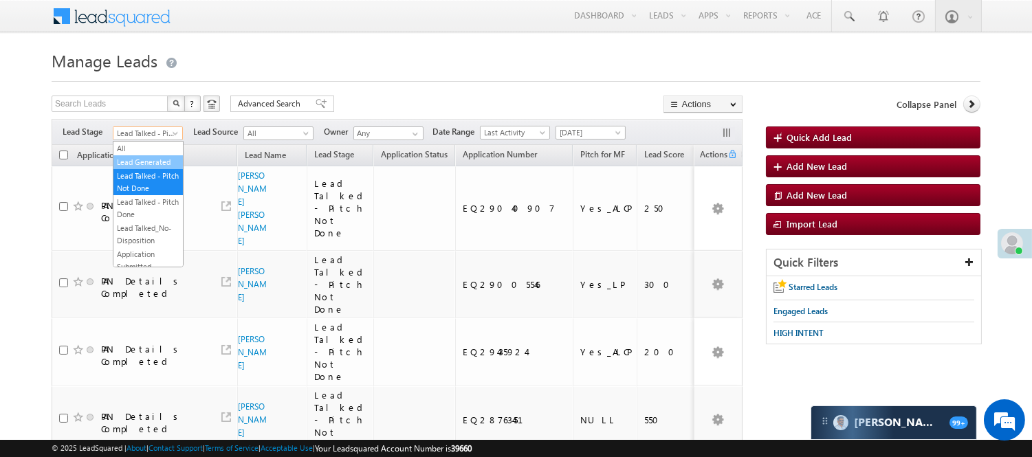
click at [133, 166] on link "Lead Generated" at bounding box center [147, 162] width 69 height 12
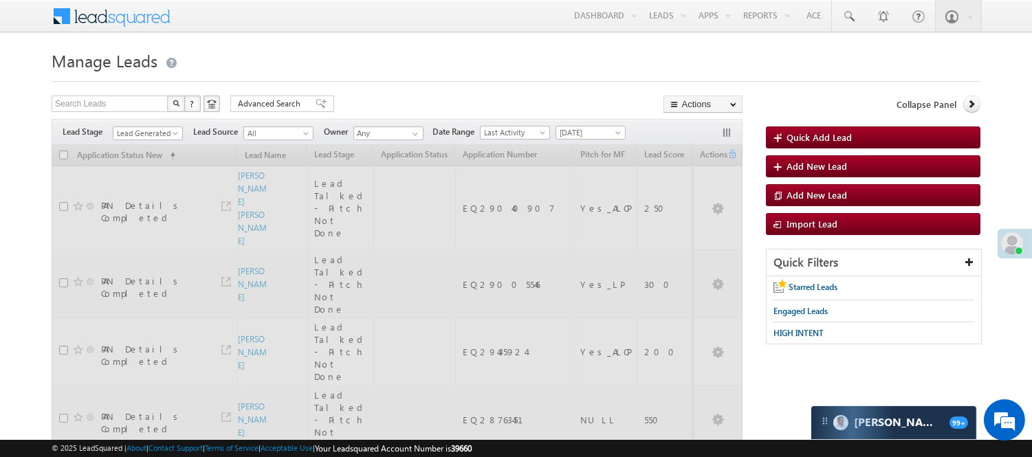
click at [474, 70] on h1 "Manage Leads" at bounding box center [516, 59] width 928 height 27
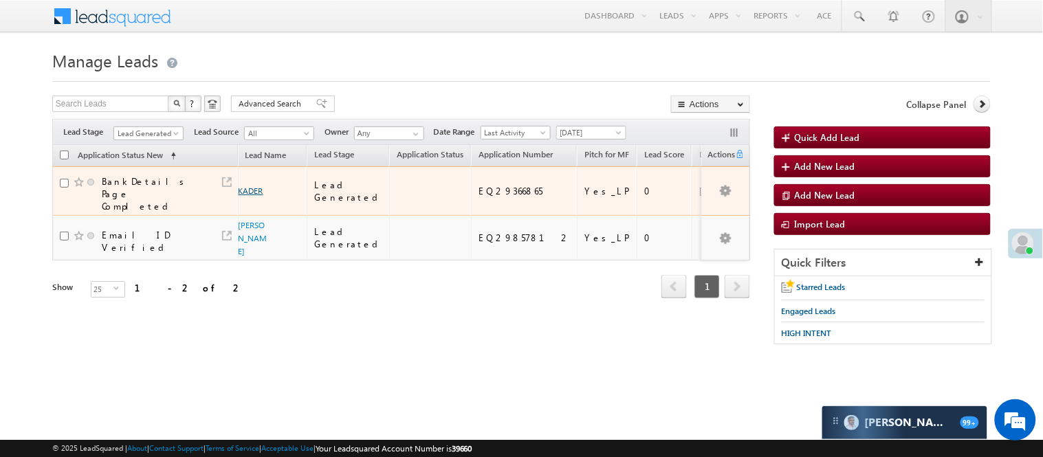
click at [252, 186] on link "KADER" at bounding box center [250, 191] width 25 height 10
